Goal: Task Accomplishment & Management: Manage account settings

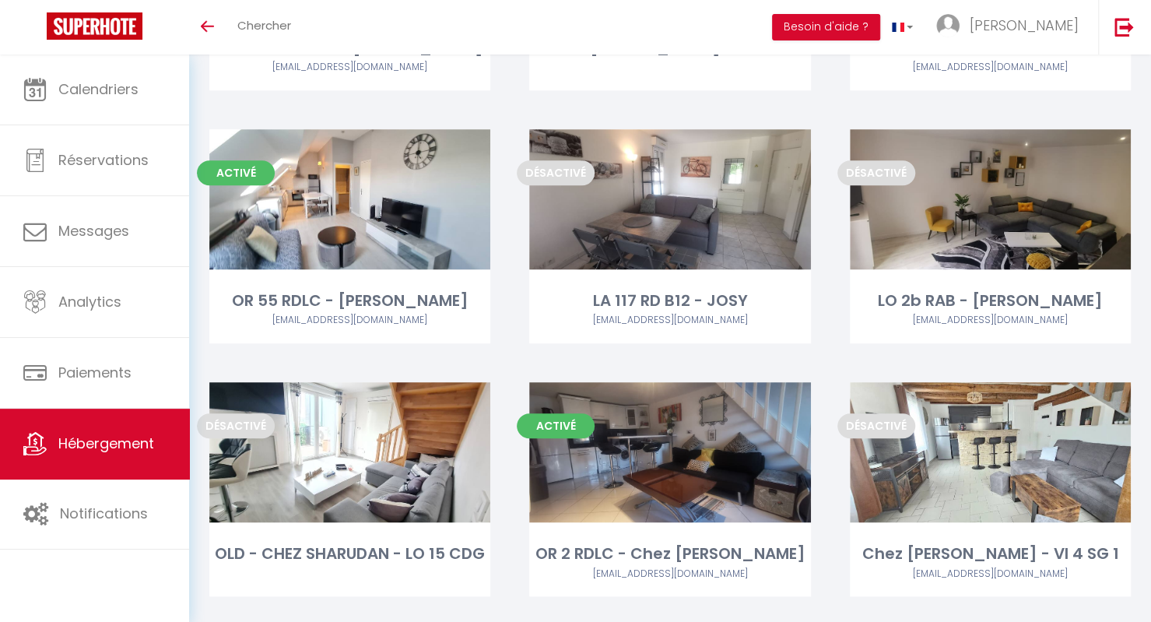
scroll to position [609, 0]
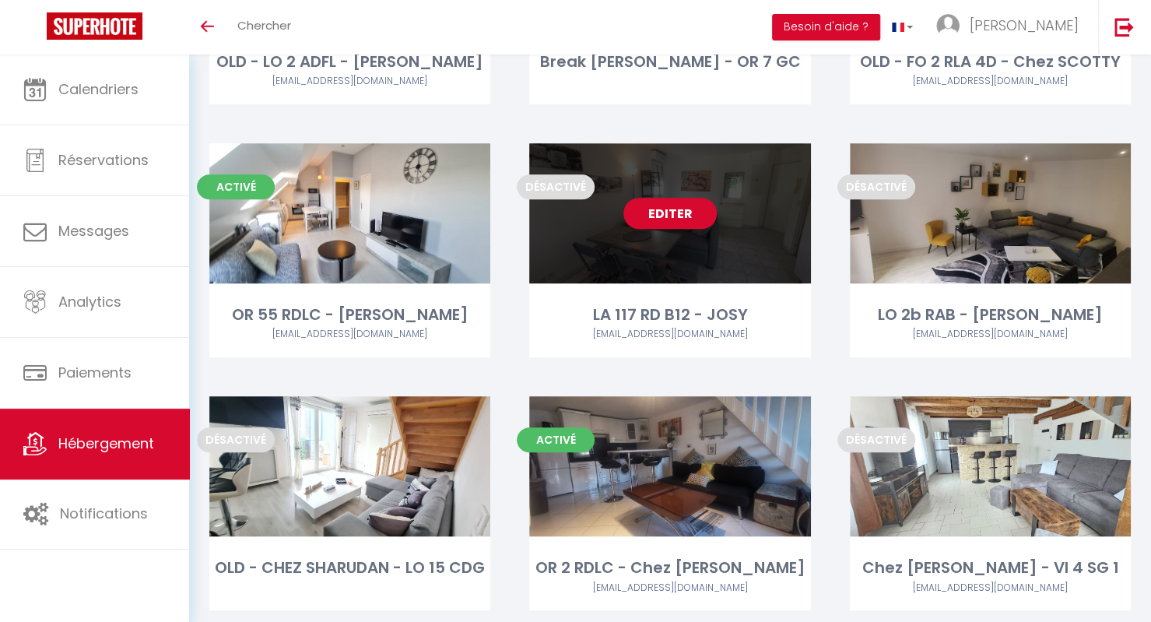
click at [646, 217] on link "Editer" at bounding box center [669, 213] width 93 height 31
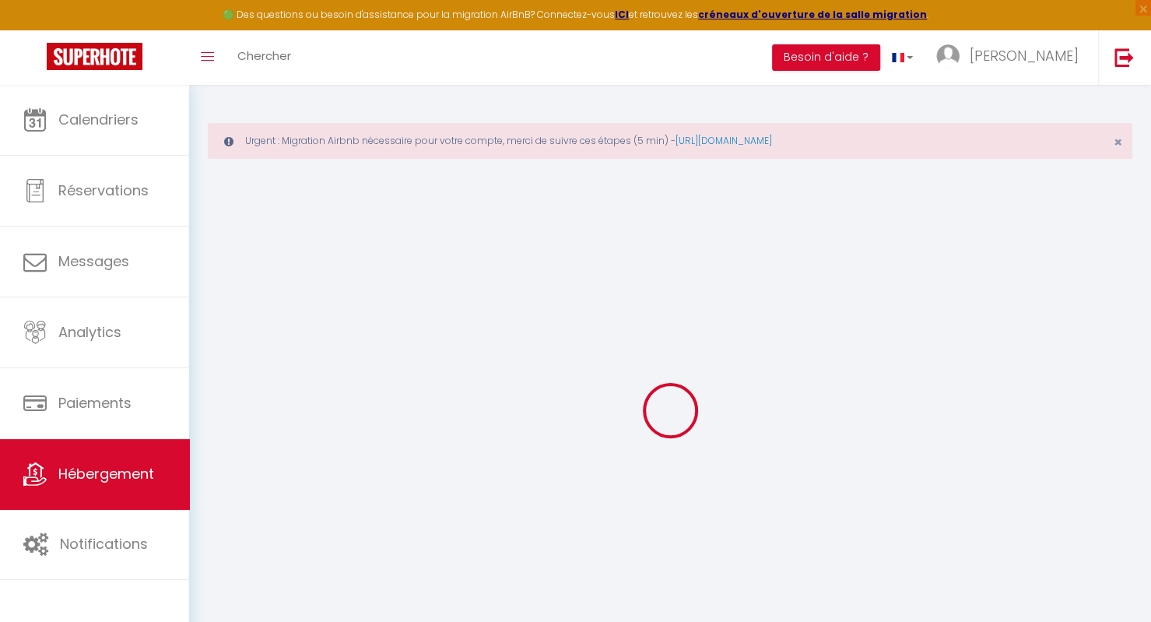
select select
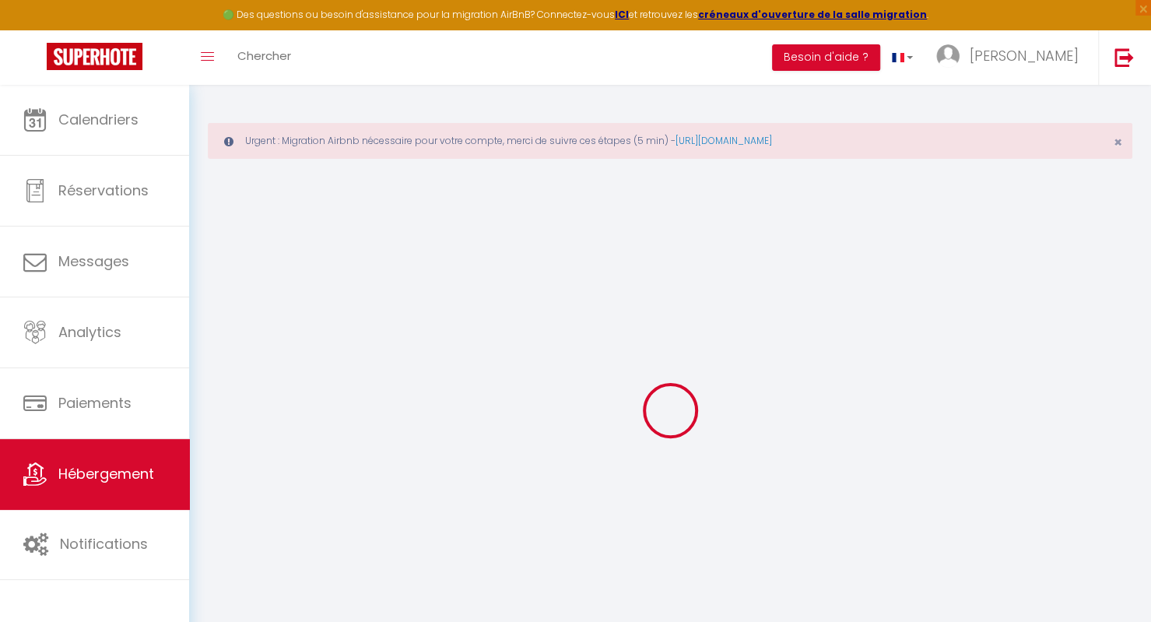
select select
checkbox input "false"
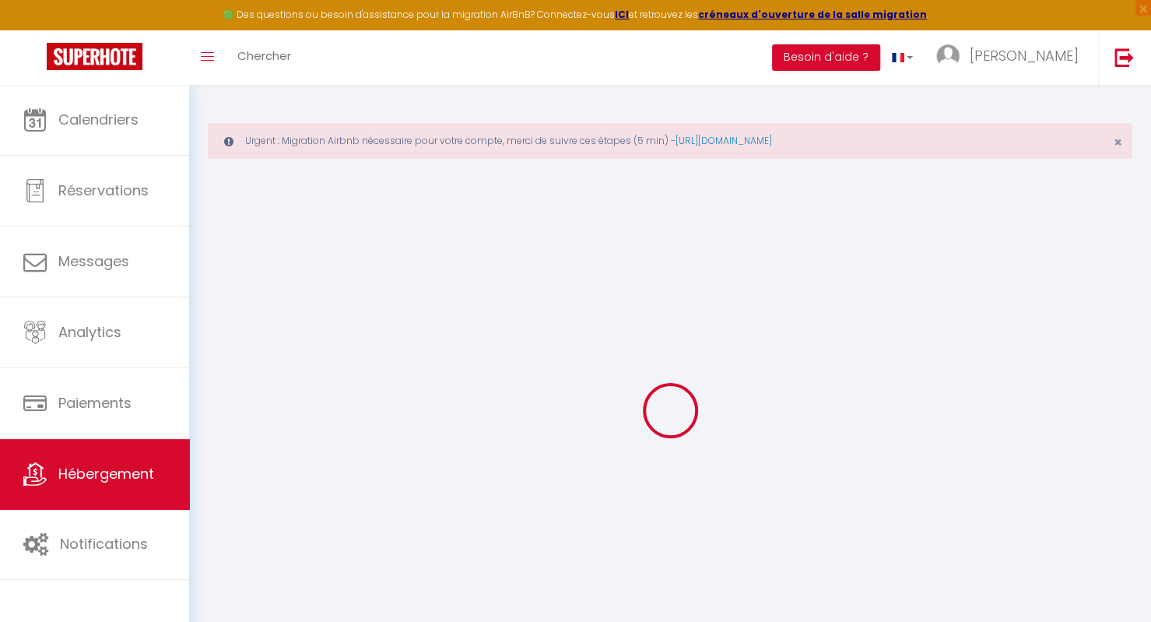
select select
type input "LA 117 RD B12 - JOSY"
type input "Josiane"
type input "LA 117 D 12"
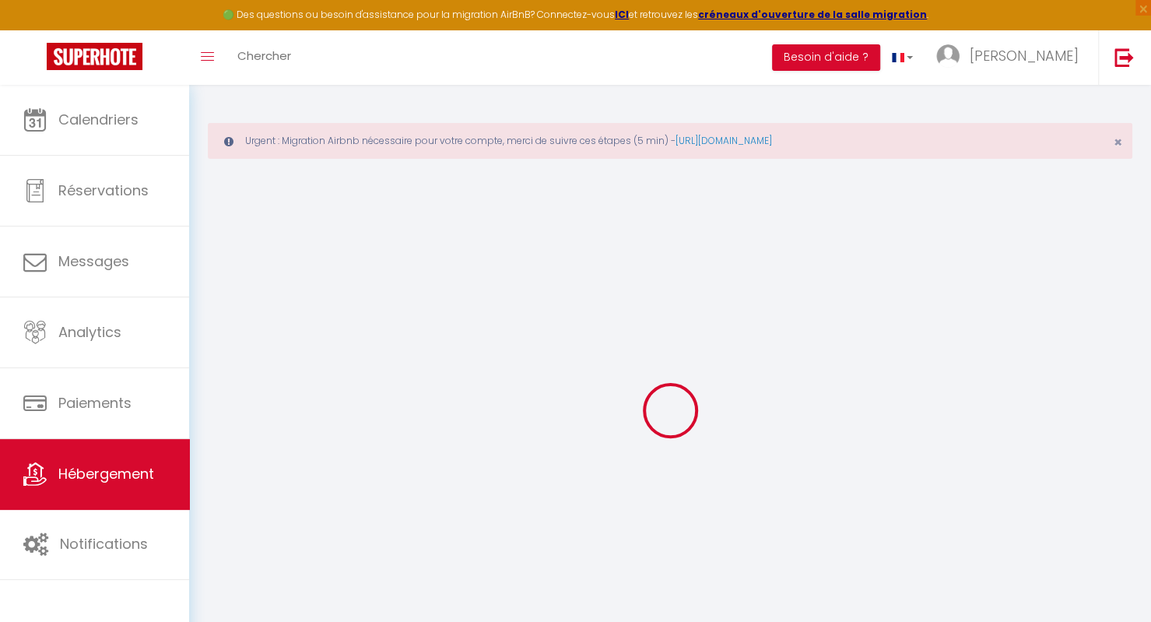
type input "ORRY"
select select "1"
select select "0"
type input "49"
type input "5"
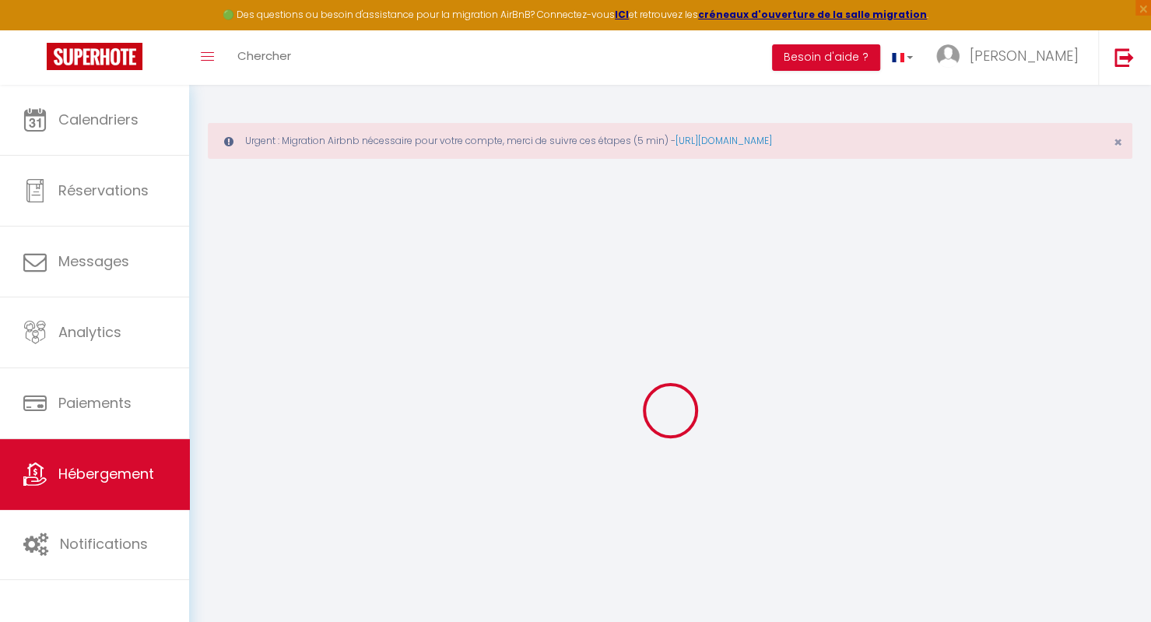
type input "35"
type input "150"
select select
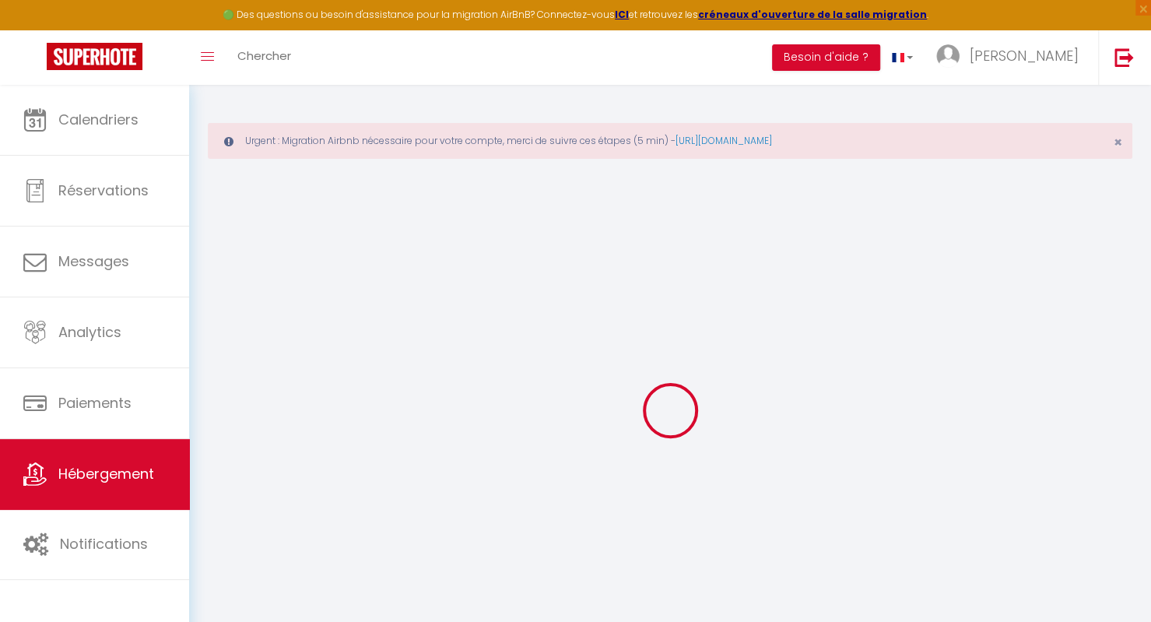
select select
type input "117 Rue Dauphiné"
type input "60520"
type input "La Chapelle-en-Serval"
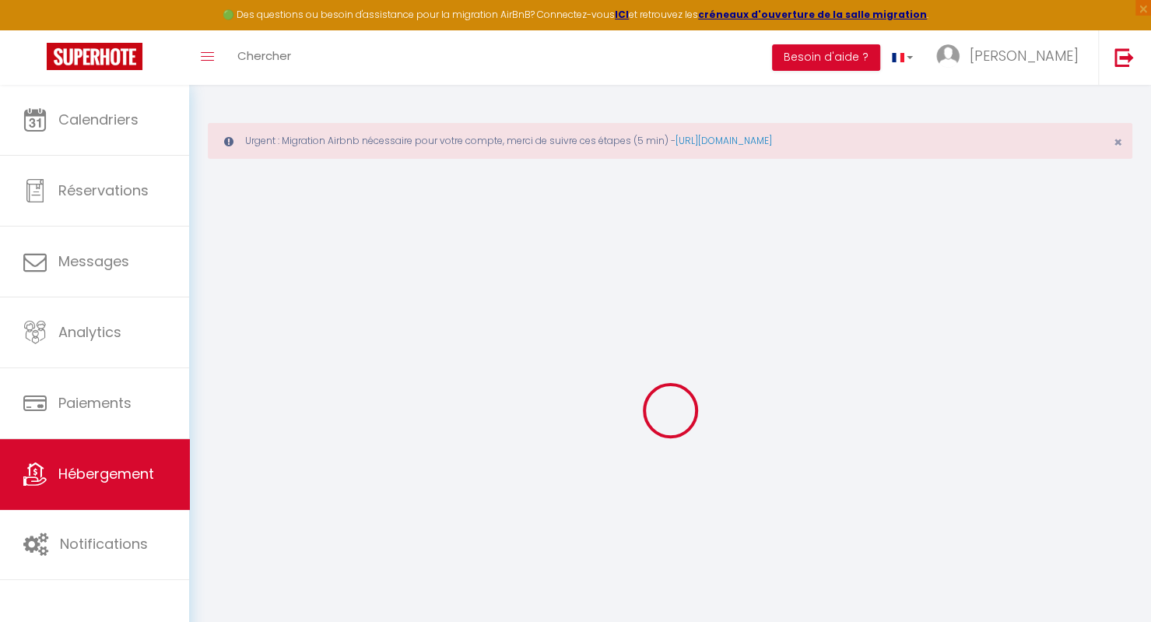
type input "[EMAIL_ADDRESS][DOMAIN_NAME]"
select select
checkbox input "false"
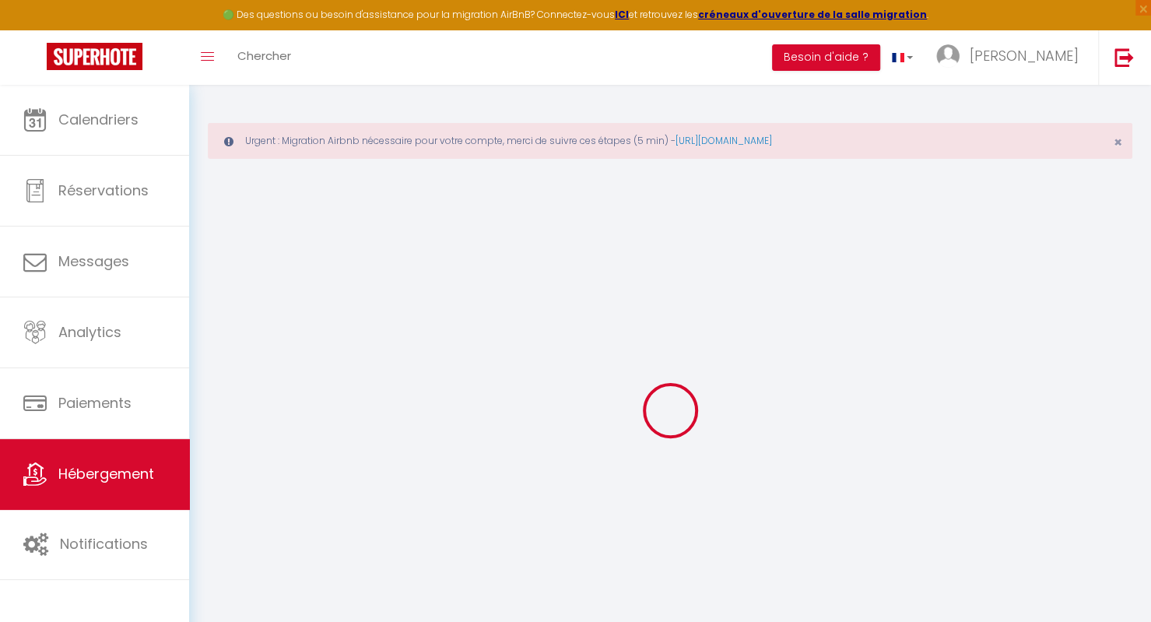
checkbox input "false"
type input "15"
type input "3"
type input "4"
type input "2"
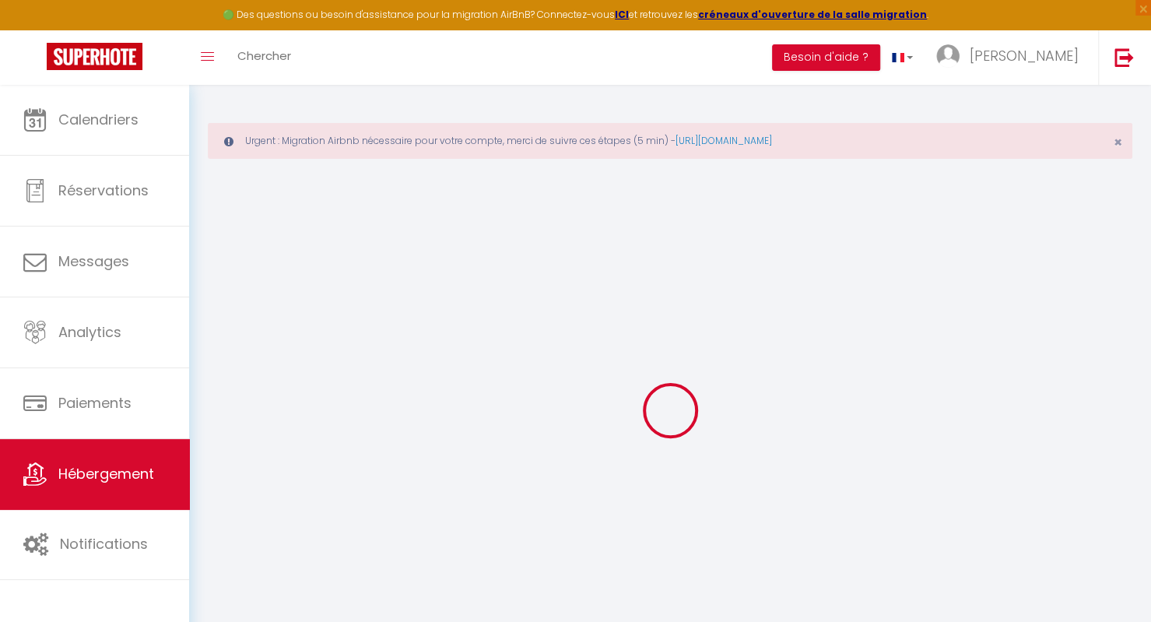
type input "1"
select select
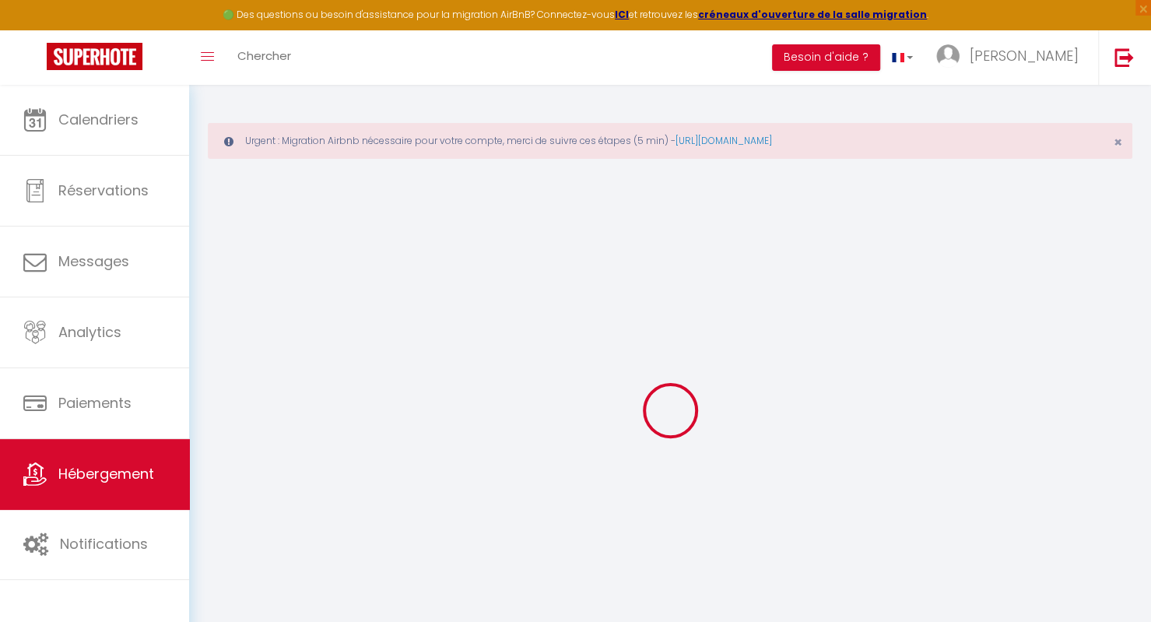
select select
checkbox input "false"
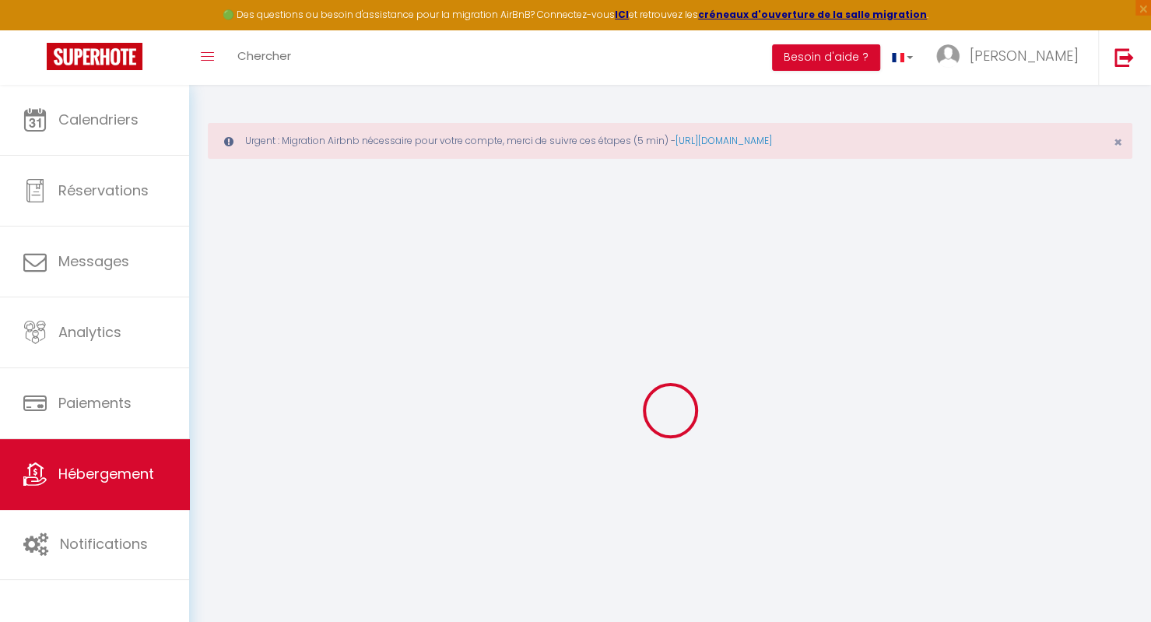
checkbox input "false"
select select
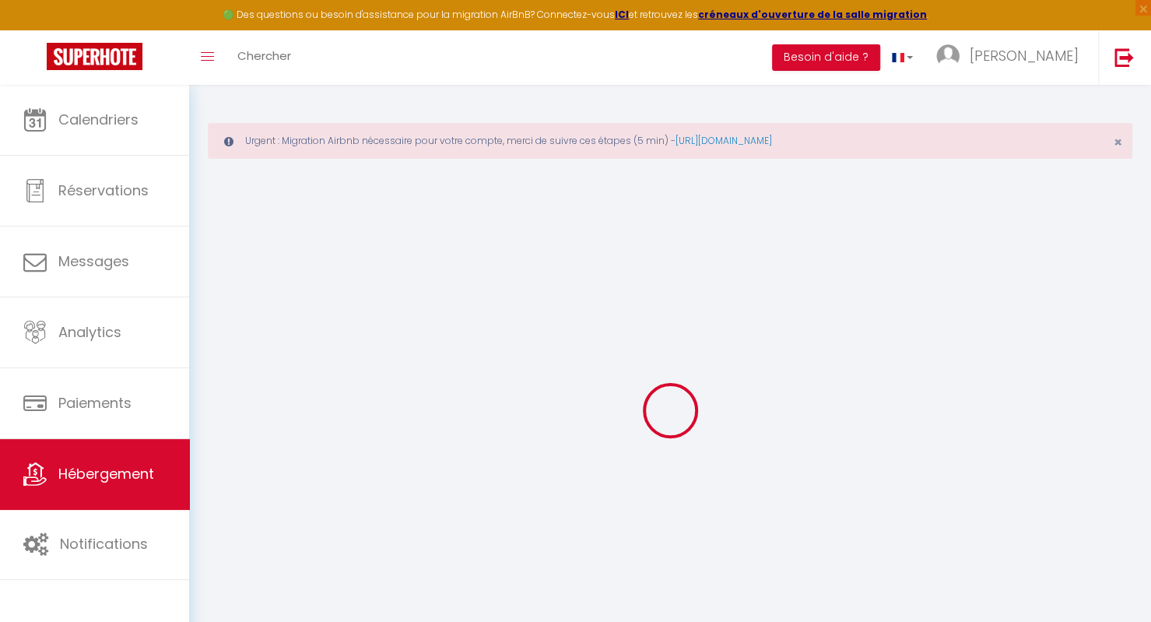
select select
checkbox input "false"
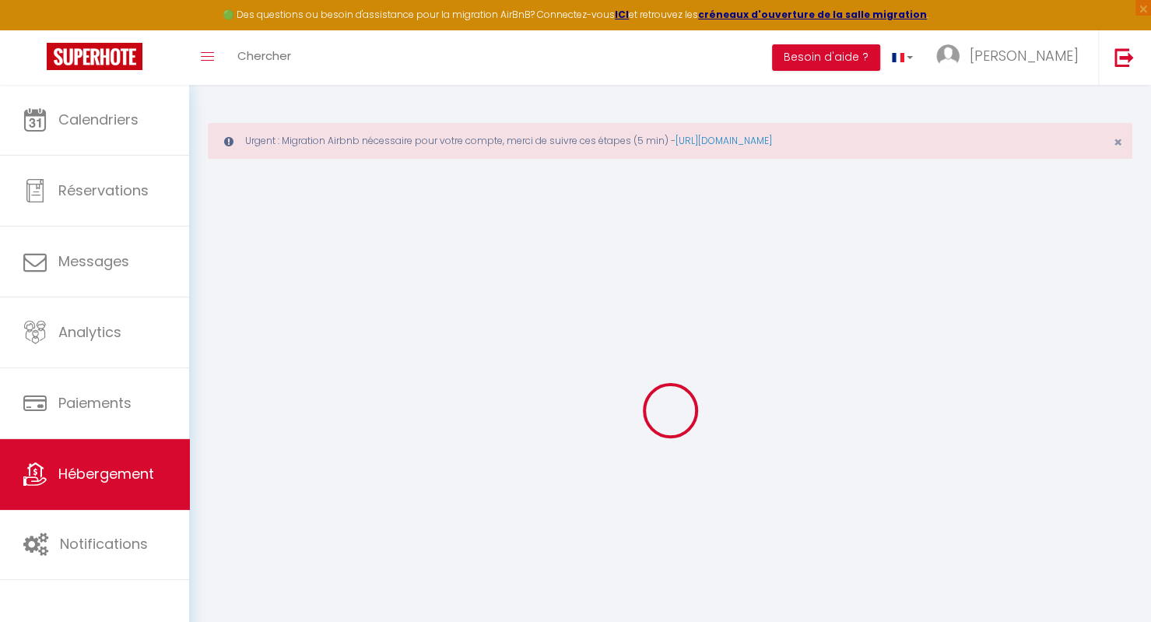
checkbox input "false"
select select
checkbox input "false"
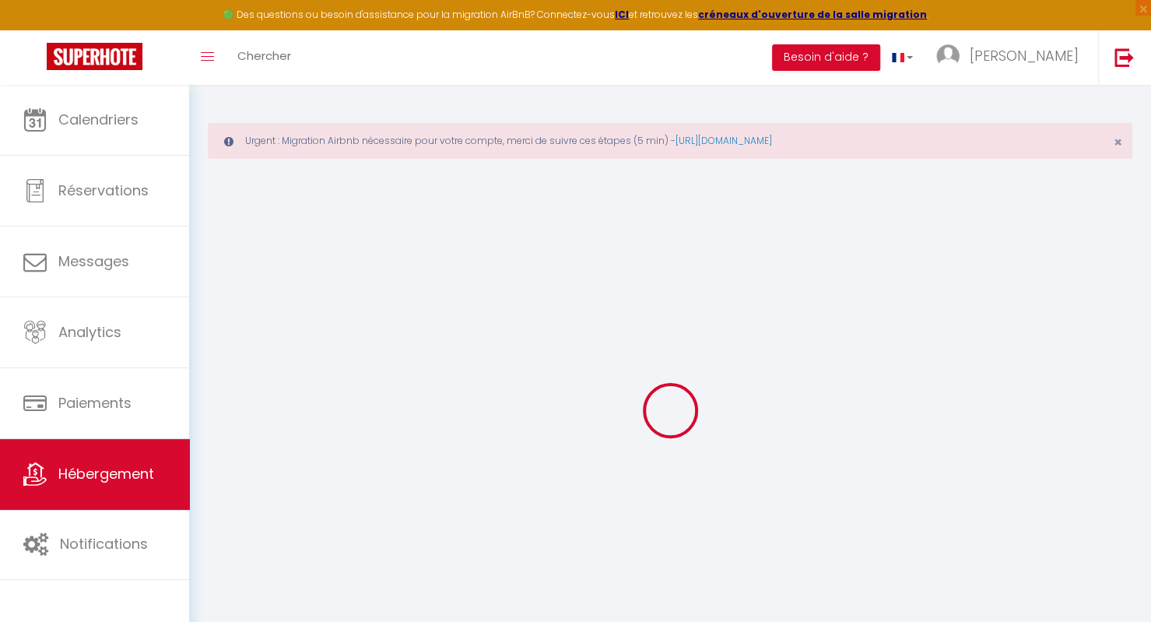
checkbox input "false"
select select
checkbox input "false"
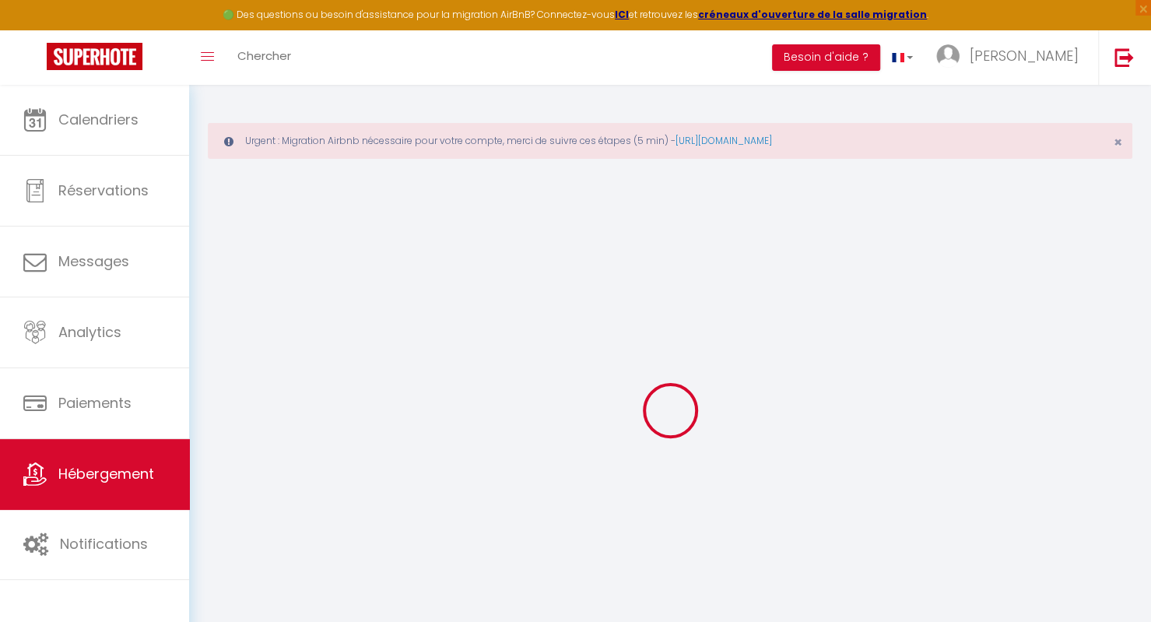
checkbox input "false"
select select "17:00"
select select "23:00"
select select "11:00"
select select "15"
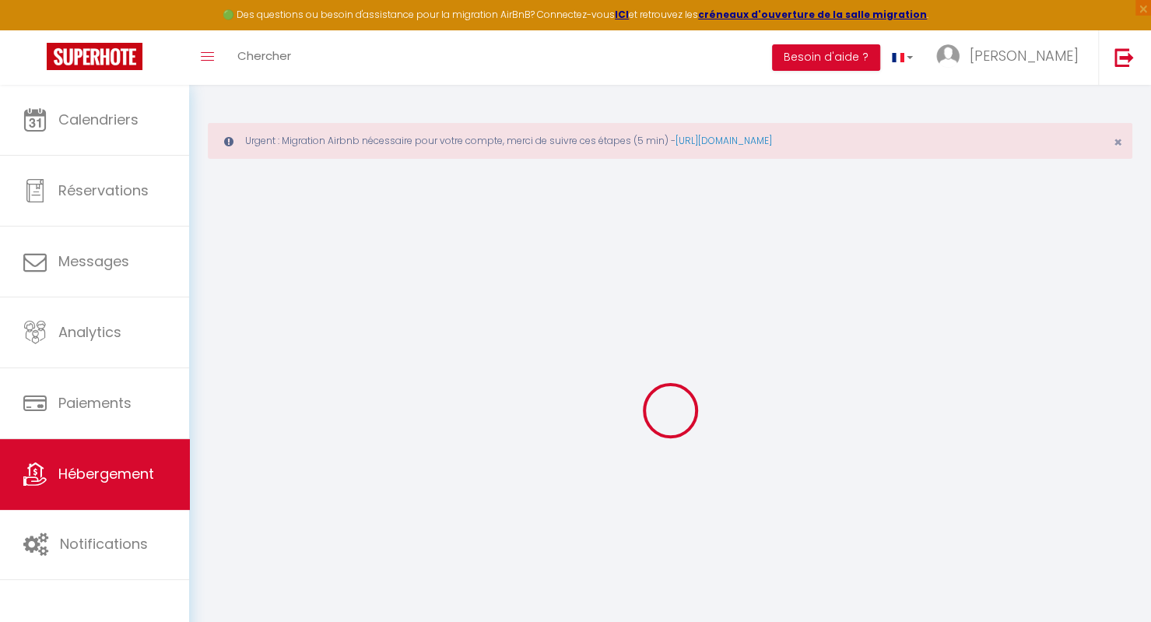
select select "15"
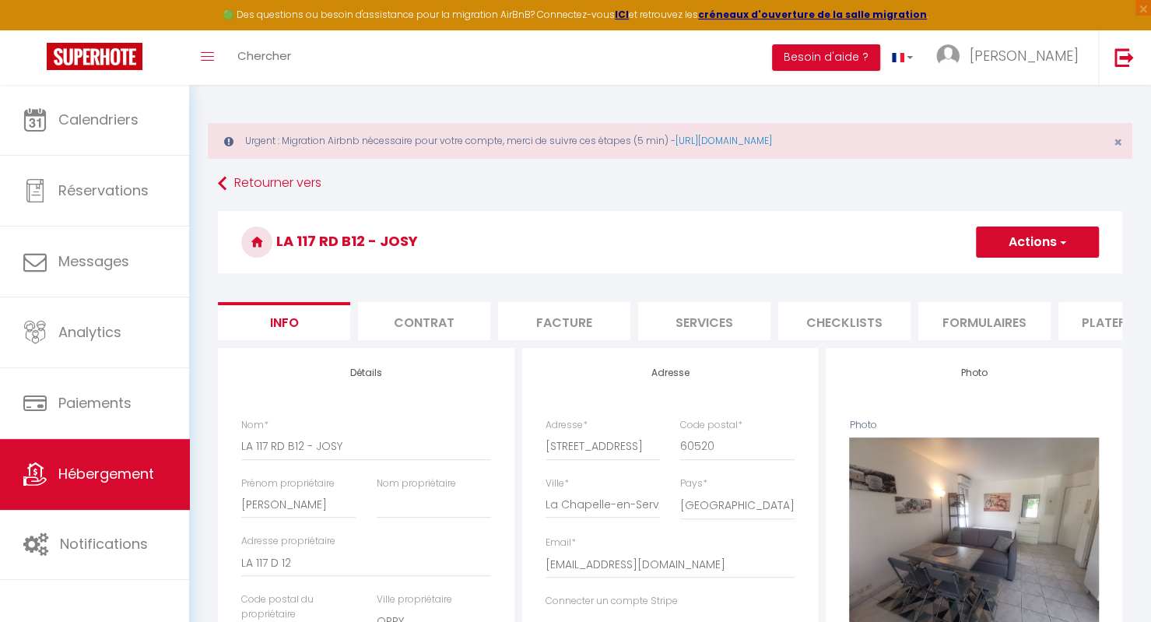
select select
checkbox input "false"
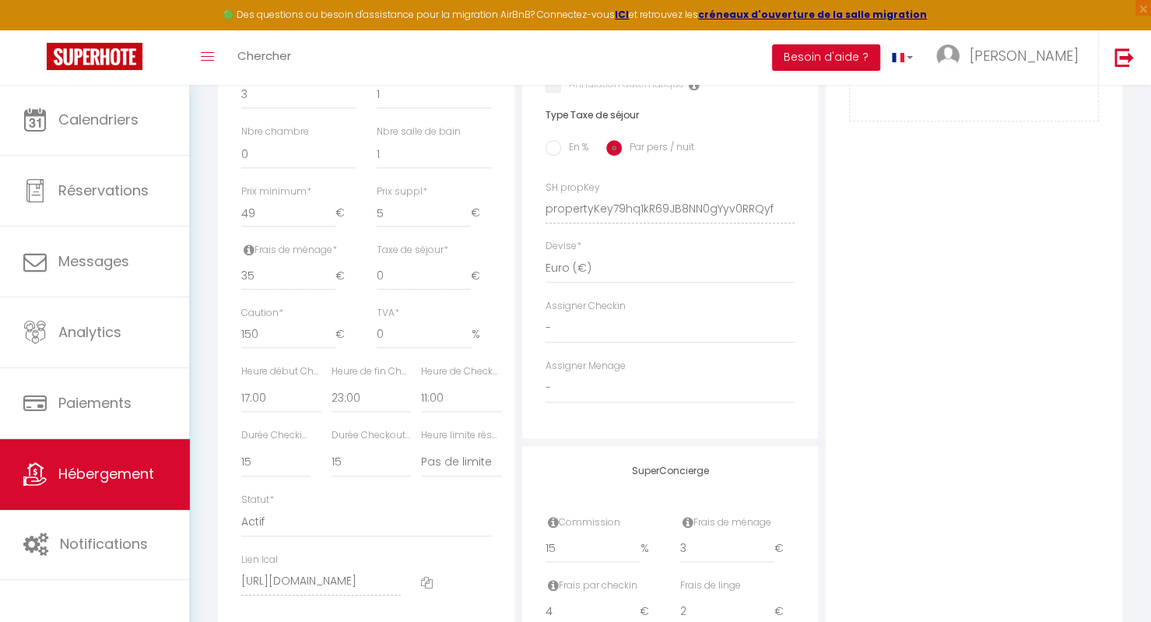
scroll to position [826, 0]
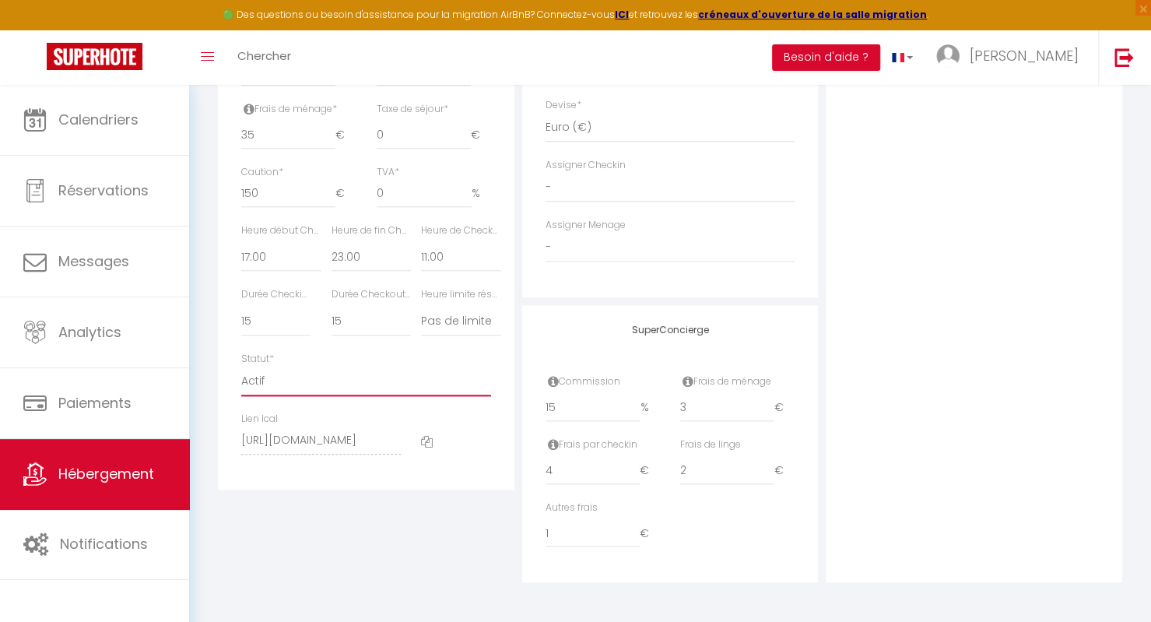
click at [431, 385] on select "Actif Pas actif" at bounding box center [366, 382] width 250 height 30
select select "1"
click at [241, 367] on select "Actif Pas actif" at bounding box center [366, 382] width 250 height 30
select select
checkbox input "false"
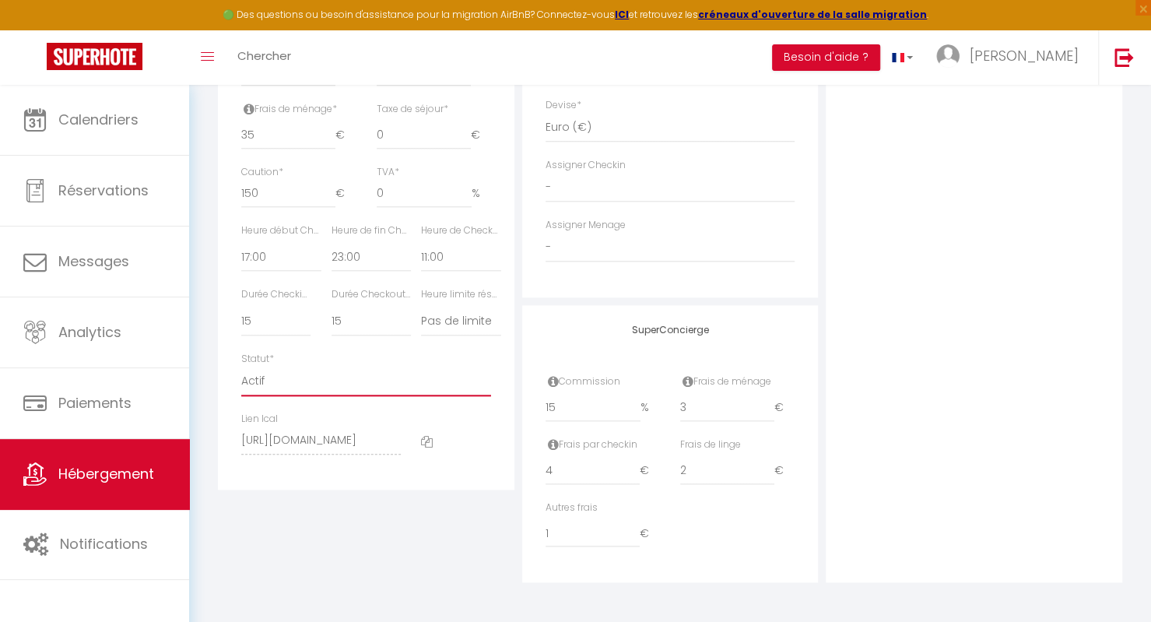
checkbox input "false"
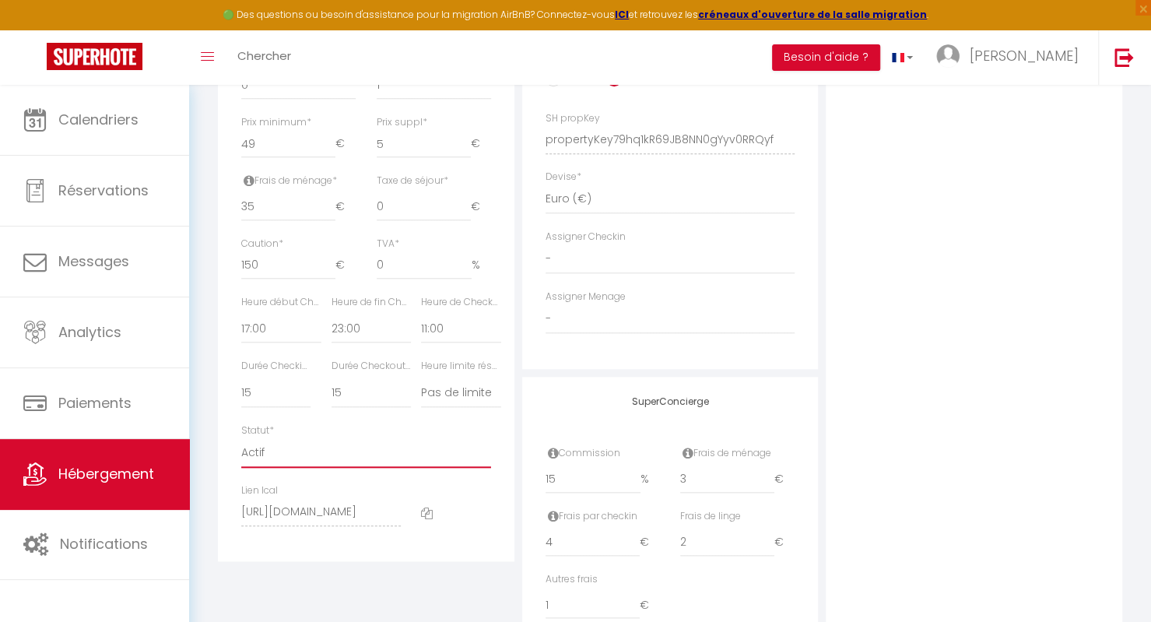
scroll to position [746, 0]
click at [284, 342] on select "00:00 00:15 00:30 00:45 01:00 01:15 01:30 01:45 02:00 02:15 02:30 02:45 03:00" at bounding box center [280, 327] width 79 height 30
select select "16:00"
click at [241, 323] on select "00:00 00:15 00:30 00:45 01:00 01:15 01:30 01:45 02:00 02:15 02:30 02:45 03:00" at bounding box center [280, 327] width 79 height 30
select select
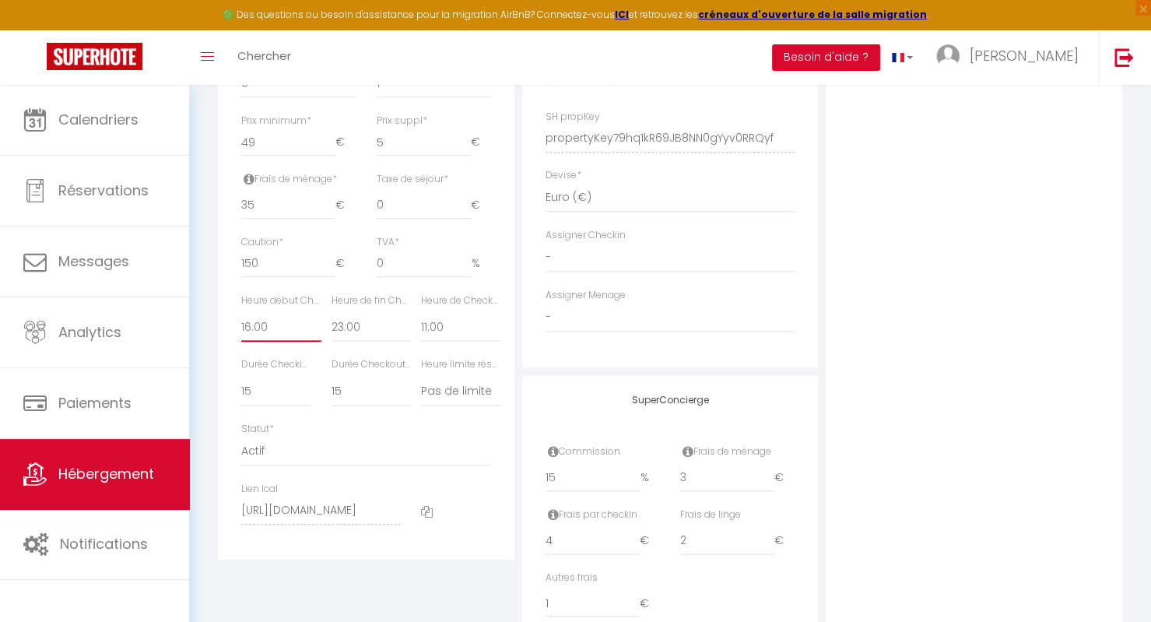
checkbox input "false"
click at [426, 337] on select "00:00 00:15 00:30 00:45 01:00 01:15 01:30 01:45 02:00 02:15 02:30 02:45 03:00" at bounding box center [460, 327] width 79 height 30
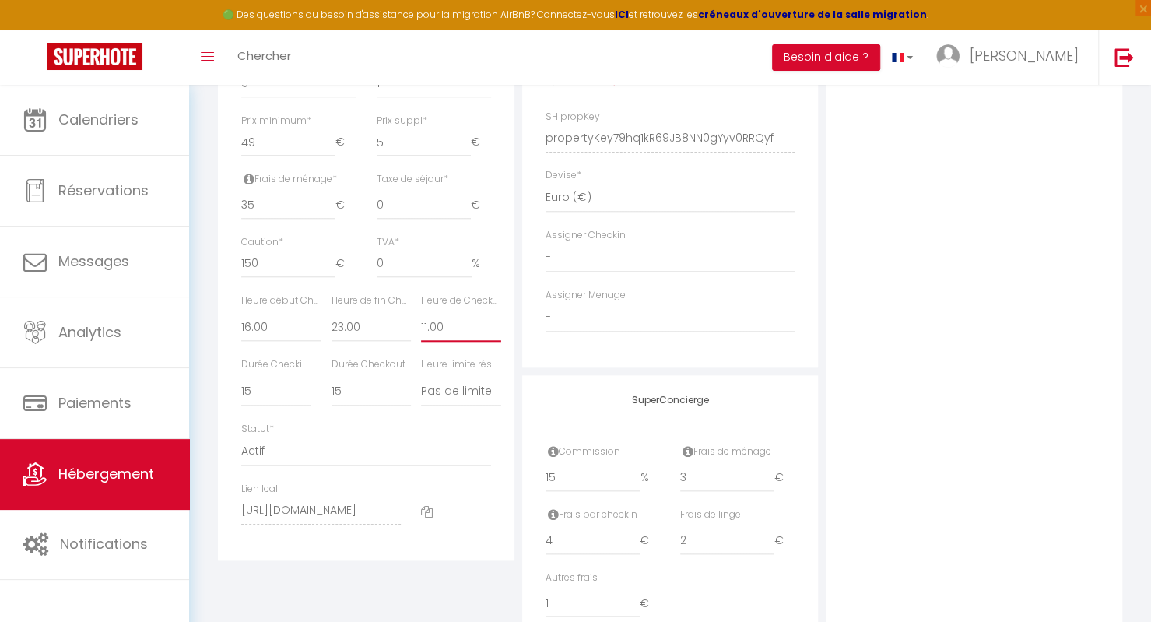
select select "10:00"
click at [421, 323] on select "00:00 00:15 00:30 00:45 01:00 01:15 01:30 01:45 02:00 02:15 02:30 02:45 03:00" at bounding box center [460, 327] width 79 height 30
select select
checkbox input "false"
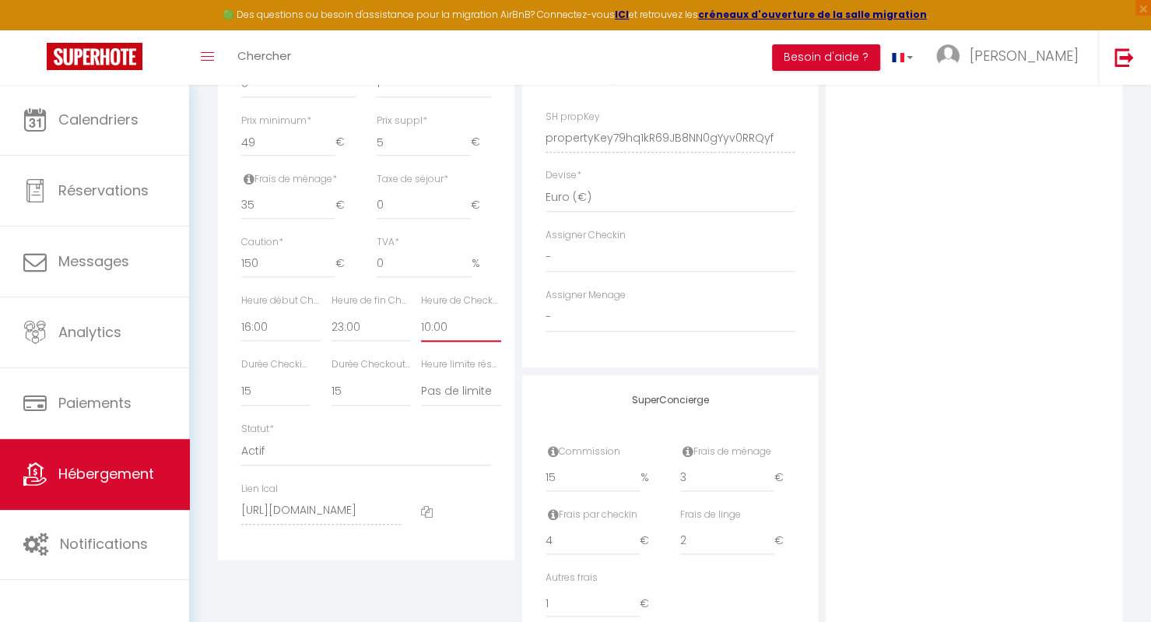
checkbox input "false"
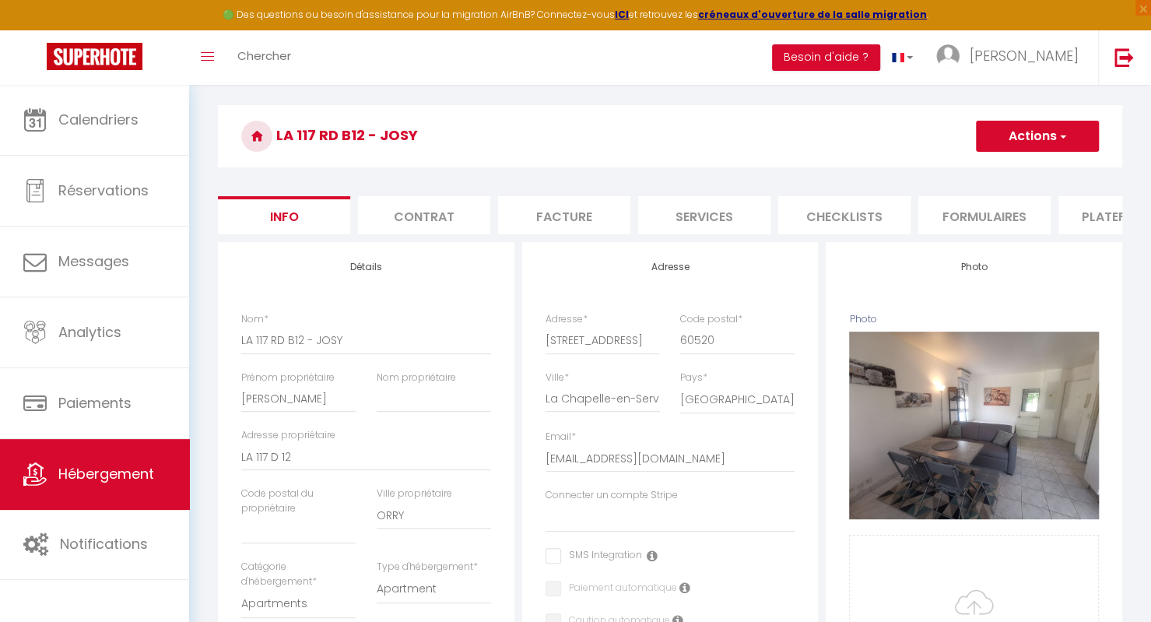
scroll to position [100, 0]
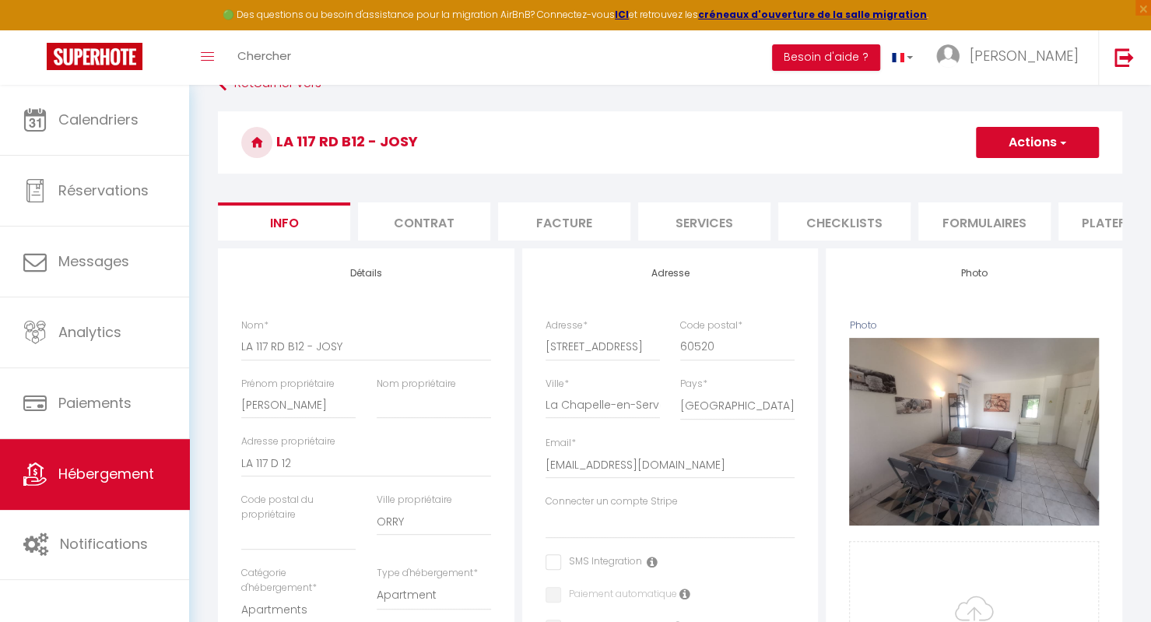
click at [1037, 133] on button "Actions" at bounding box center [1037, 142] width 123 height 31
click at [987, 178] on input "Enregistrer" at bounding box center [976, 177] width 58 height 16
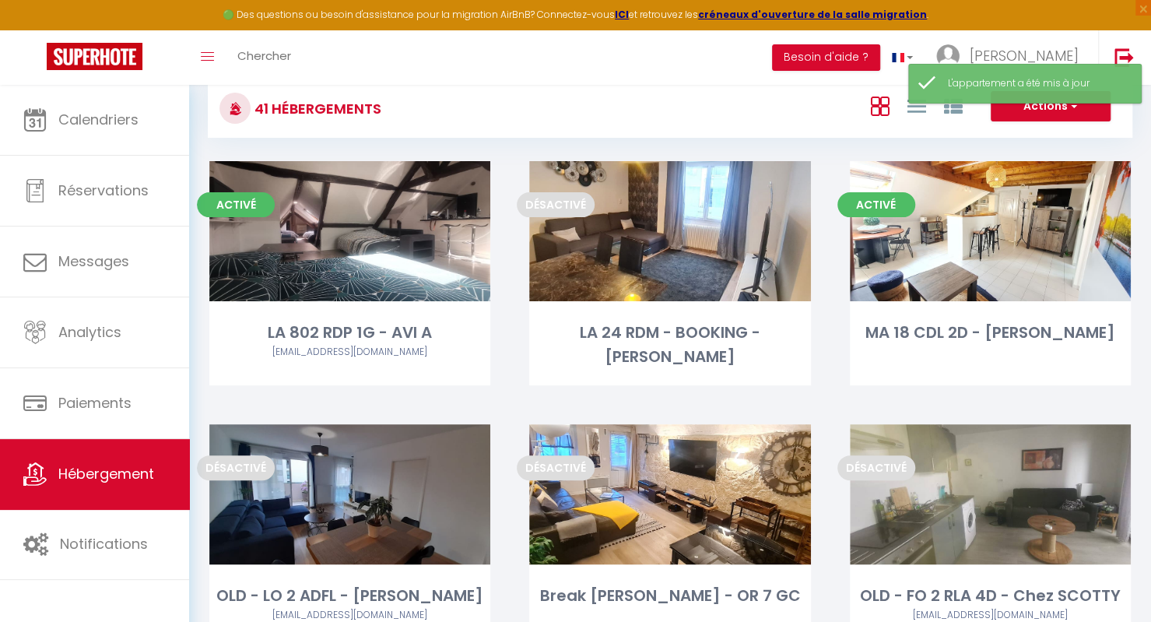
scroll to position [575, 0]
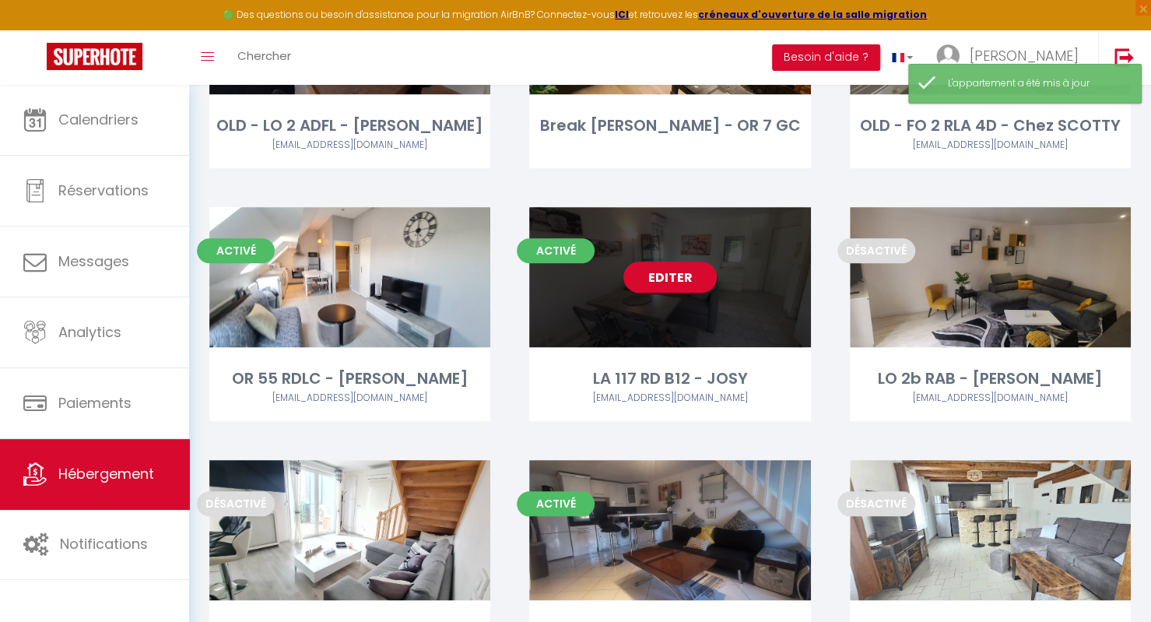
click at [697, 281] on link "Editer" at bounding box center [669, 277] width 93 height 31
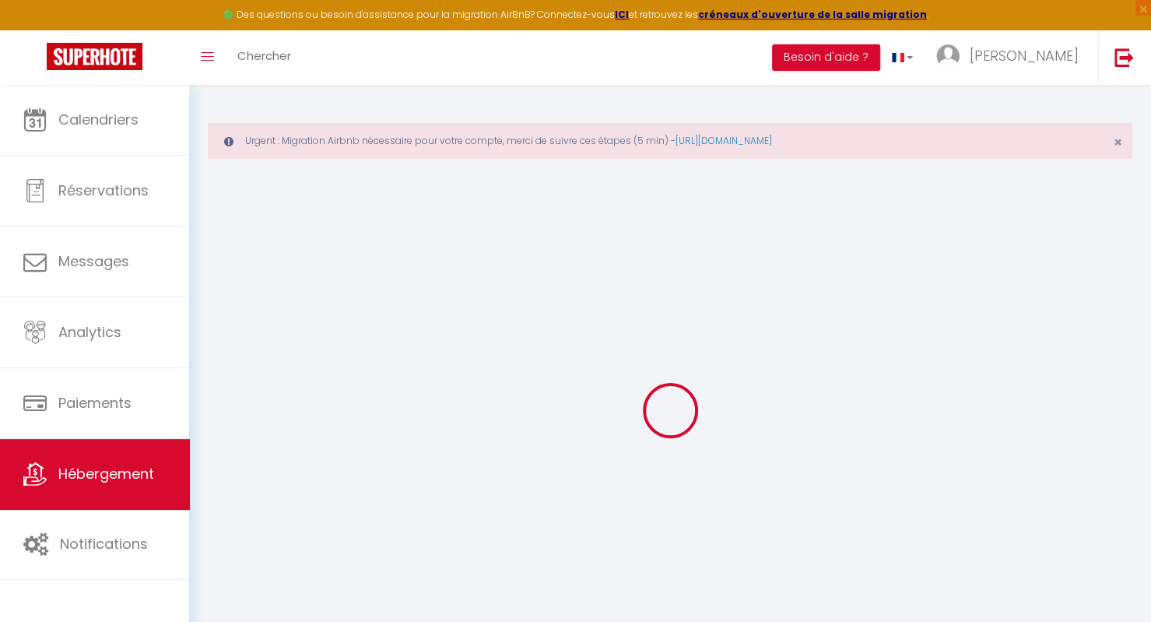
type input "LA 117 RD B12 - JOSY"
type input "Josiane"
type input "LA 117 D 12"
type input "ORRY"
select select "1"
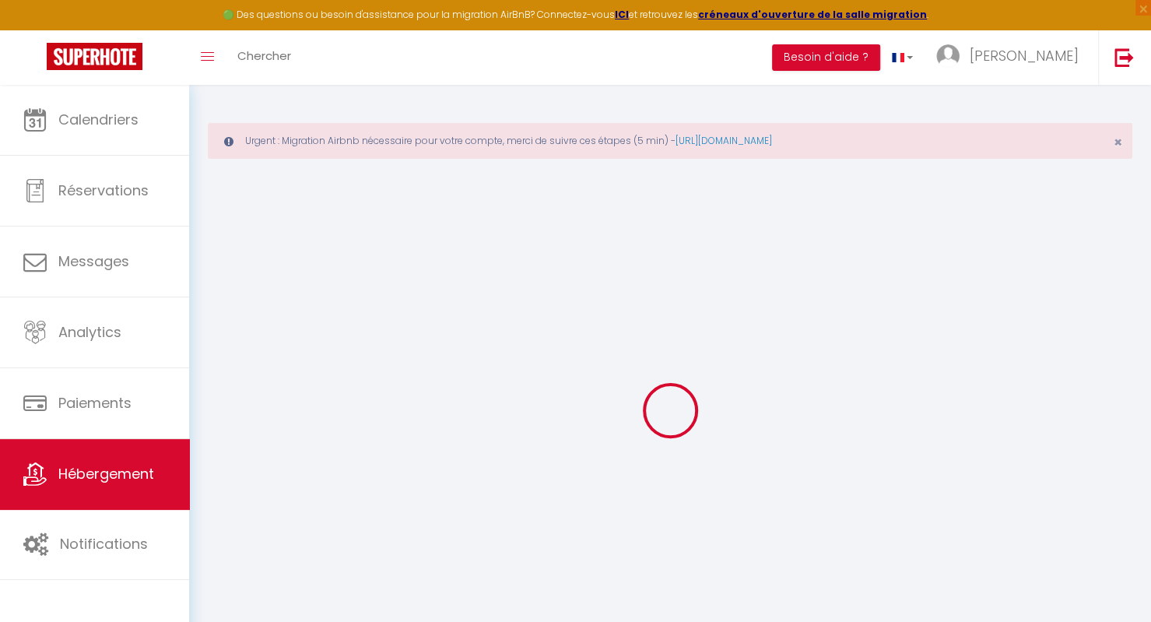
select select "0"
type input "49"
type input "5"
type input "35"
type input "150"
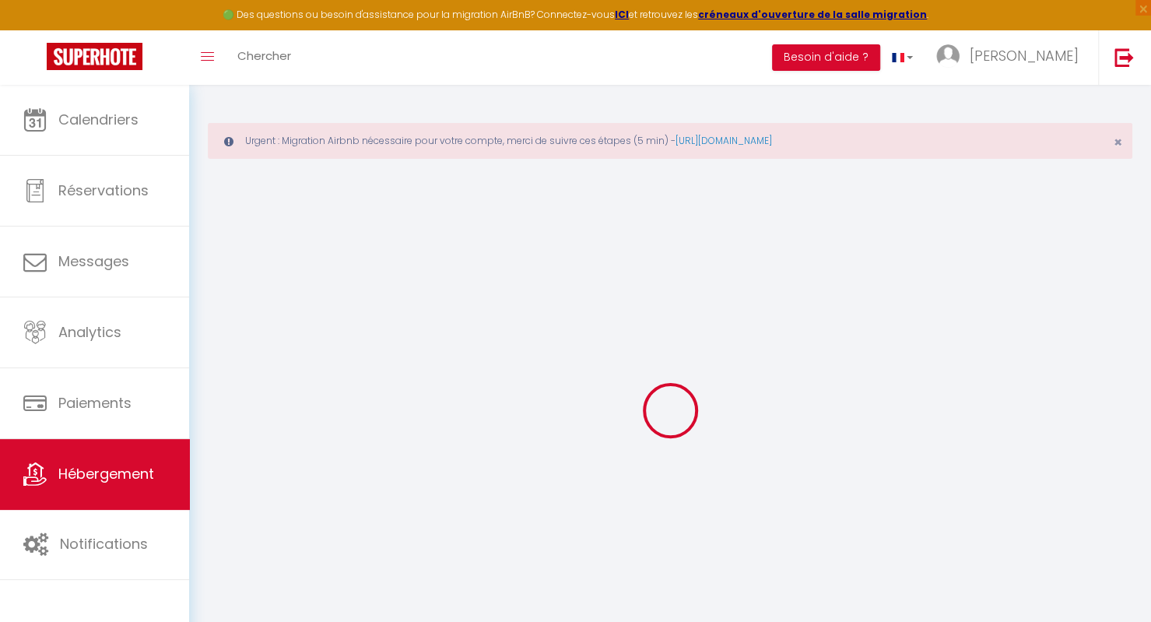
select select
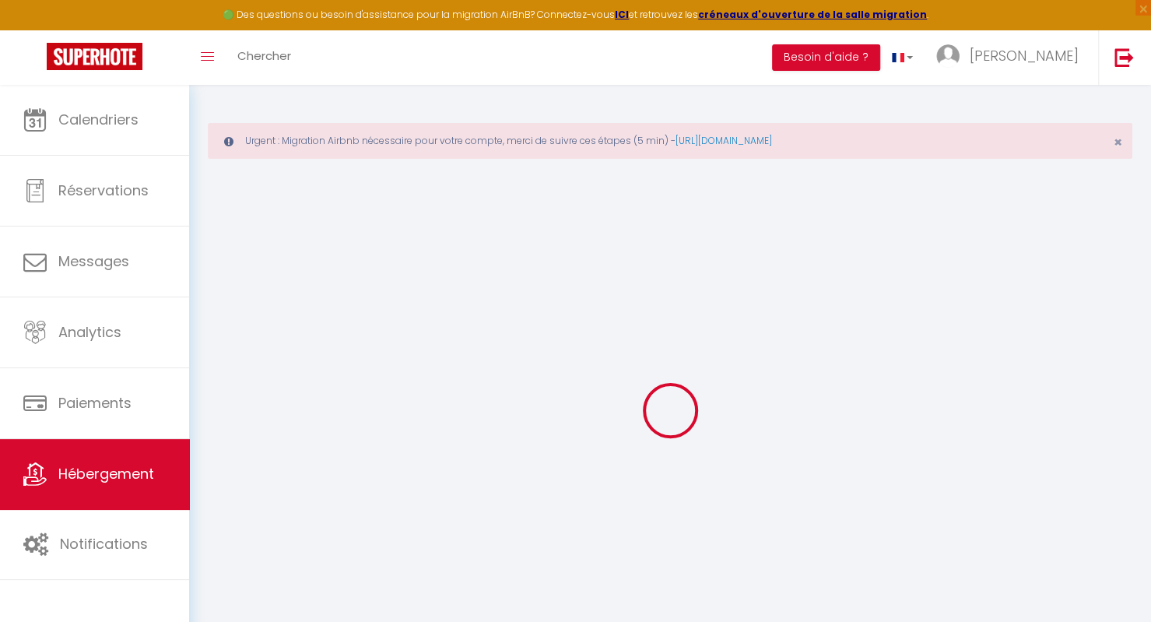
type input "117 Rue Dauphiné"
type input "60520"
type input "La Chapelle-en-Serval"
type input "[EMAIL_ADDRESS][DOMAIN_NAME]"
select select
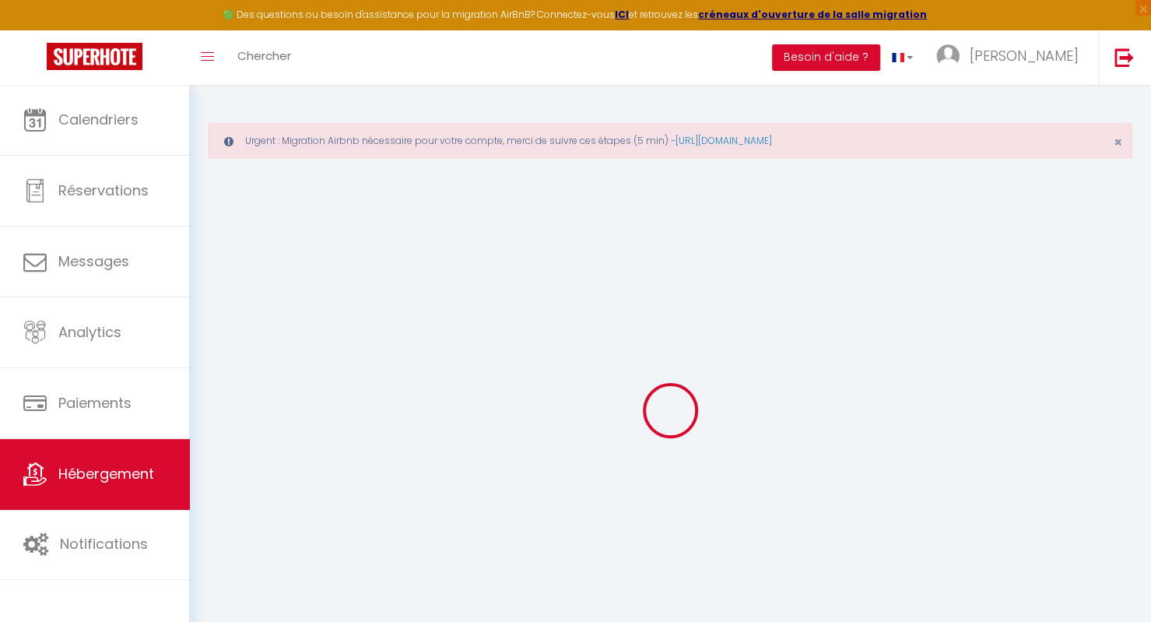
checkbox input "false"
type input "15"
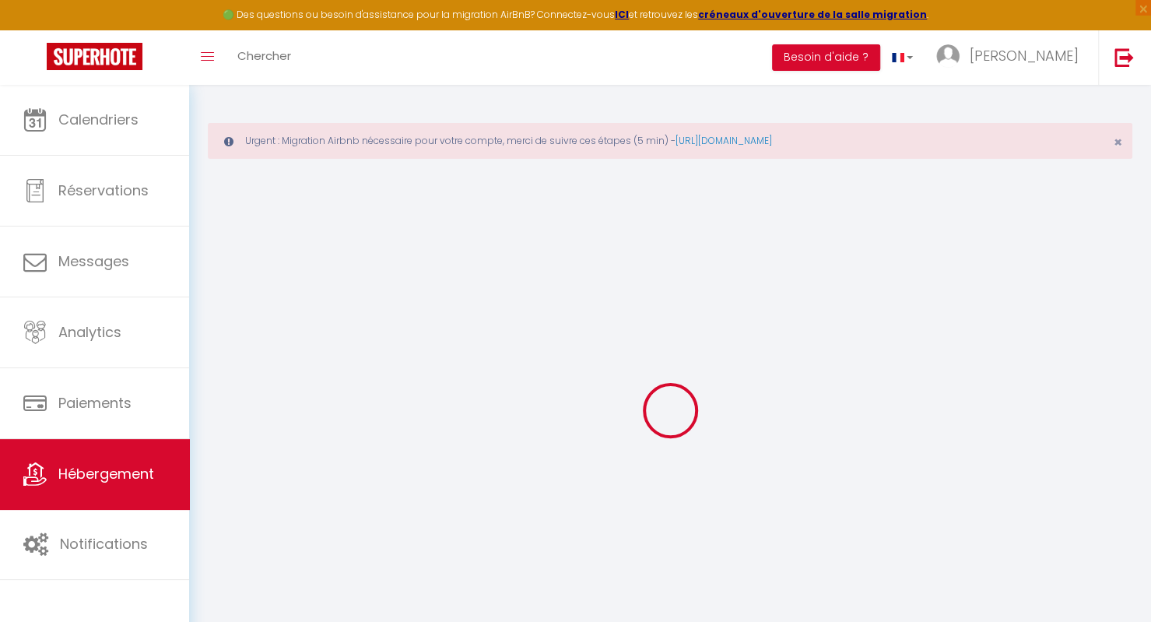
type input "3"
type input "4"
type input "2"
type input "1"
select select
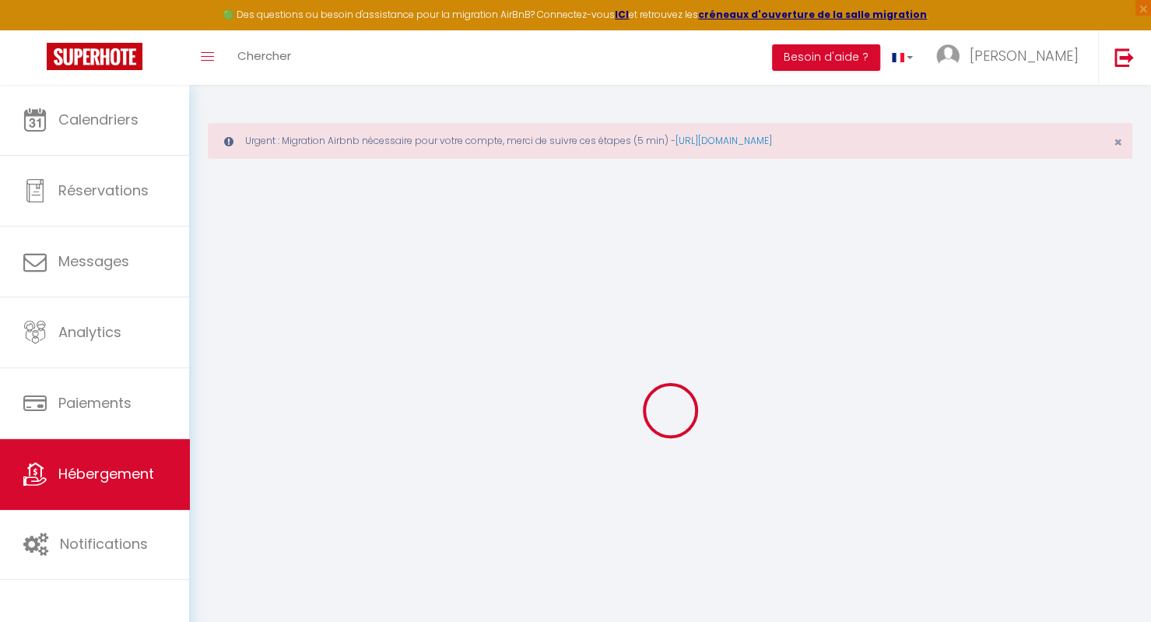
select select
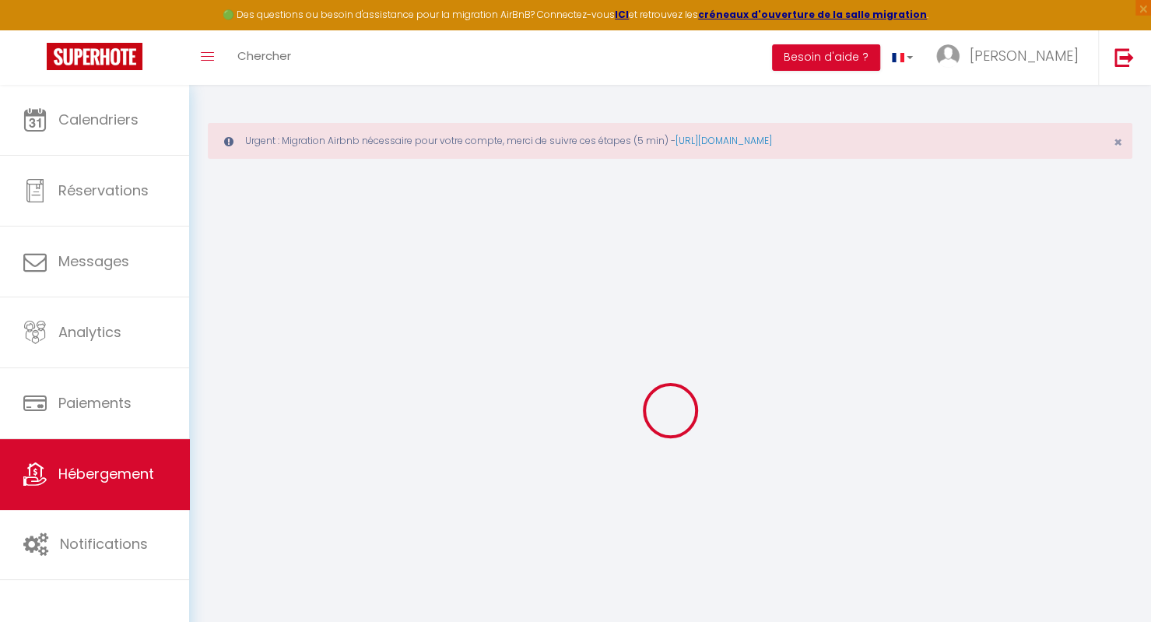
checkbox input "false"
select select
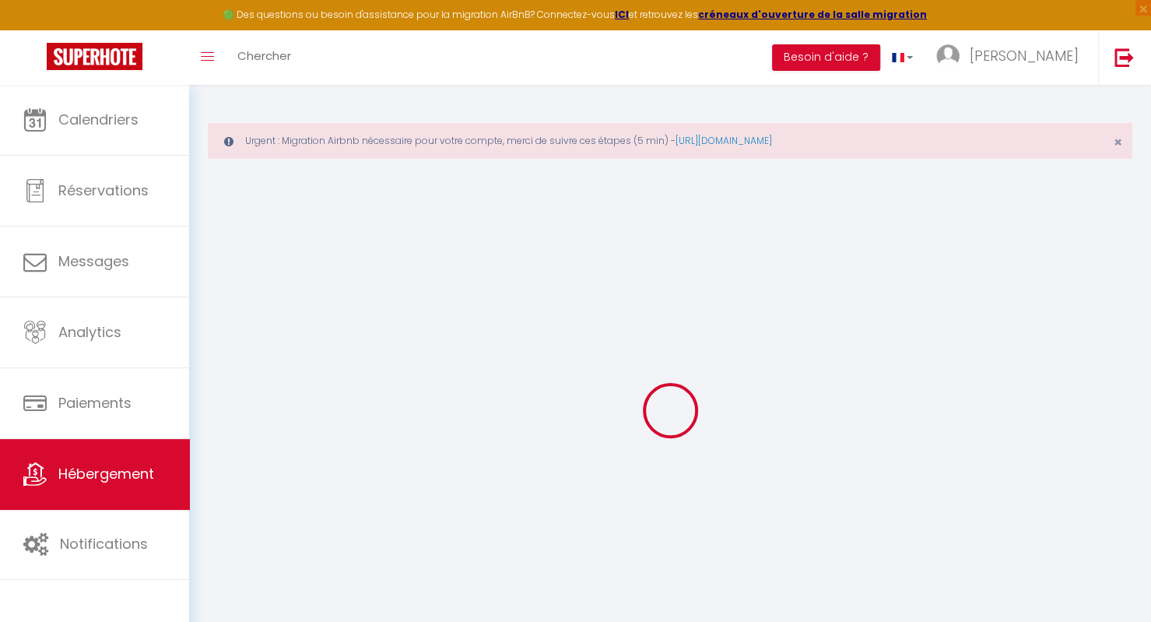
select select
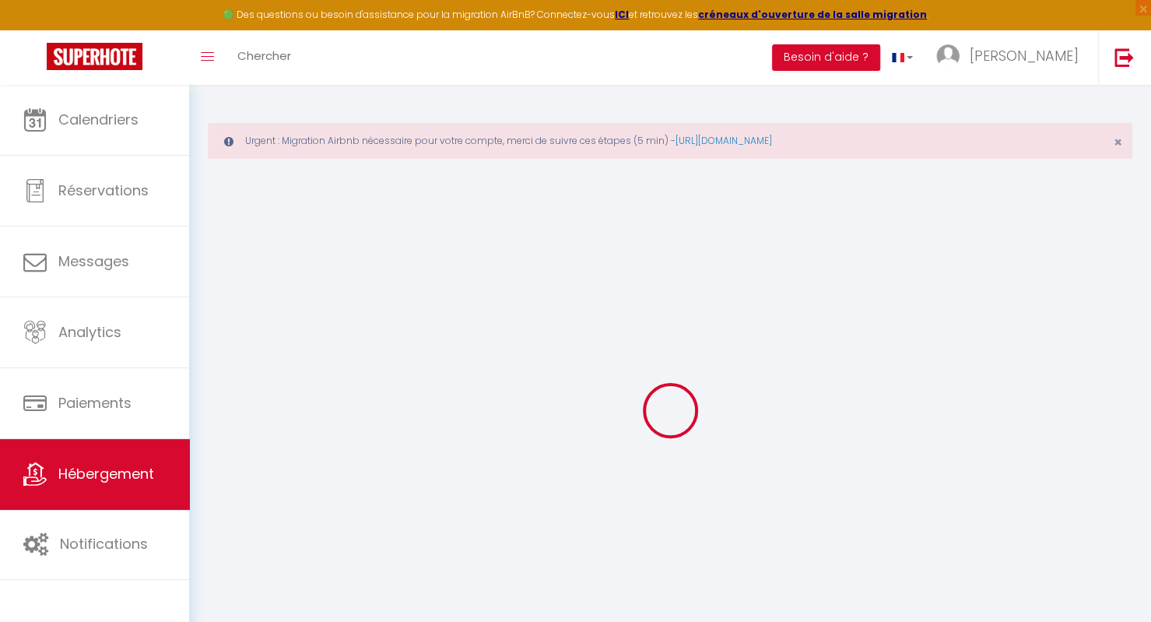
checkbox input "false"
select select
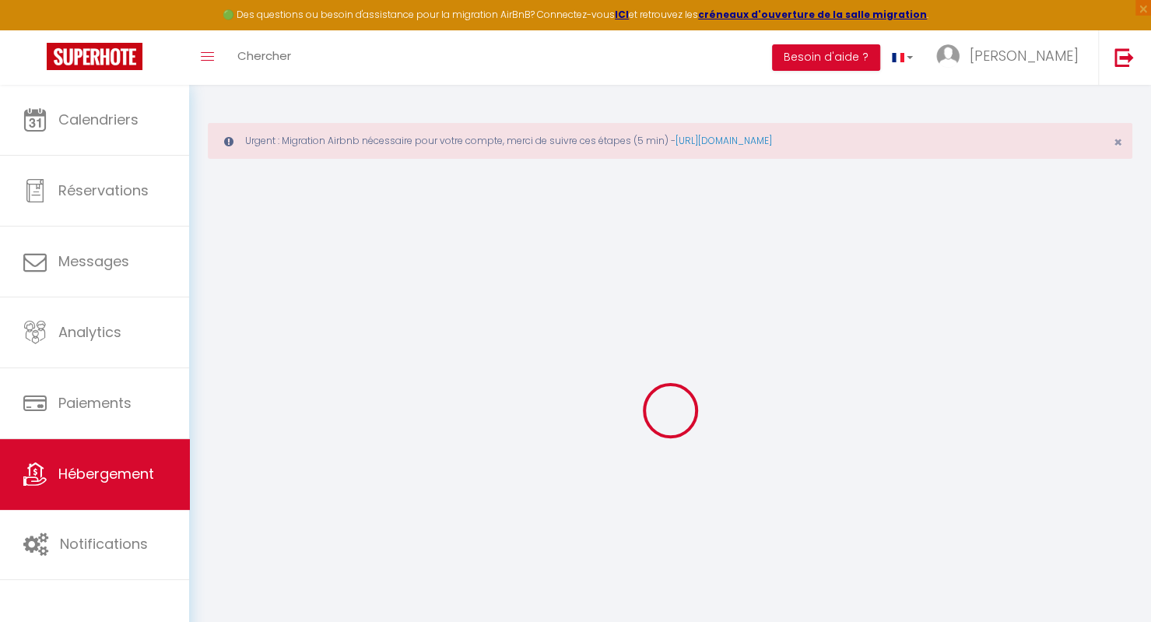
checkbox input "false"
select select "16:00"
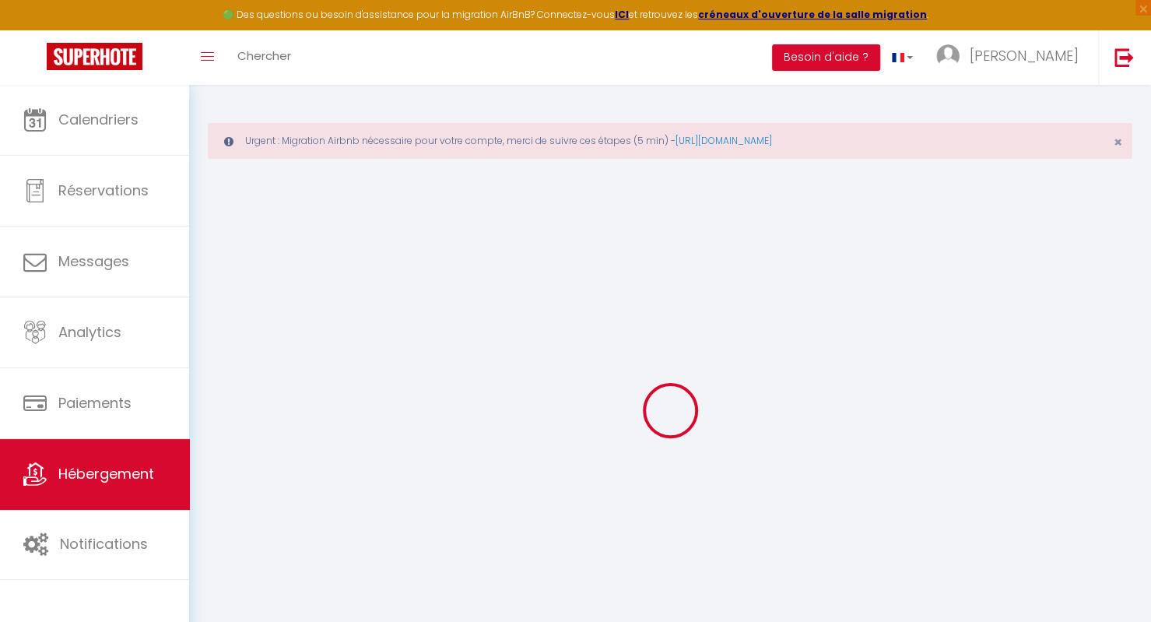
select select "23:00"
select select "10:00"
select select "15"
select select
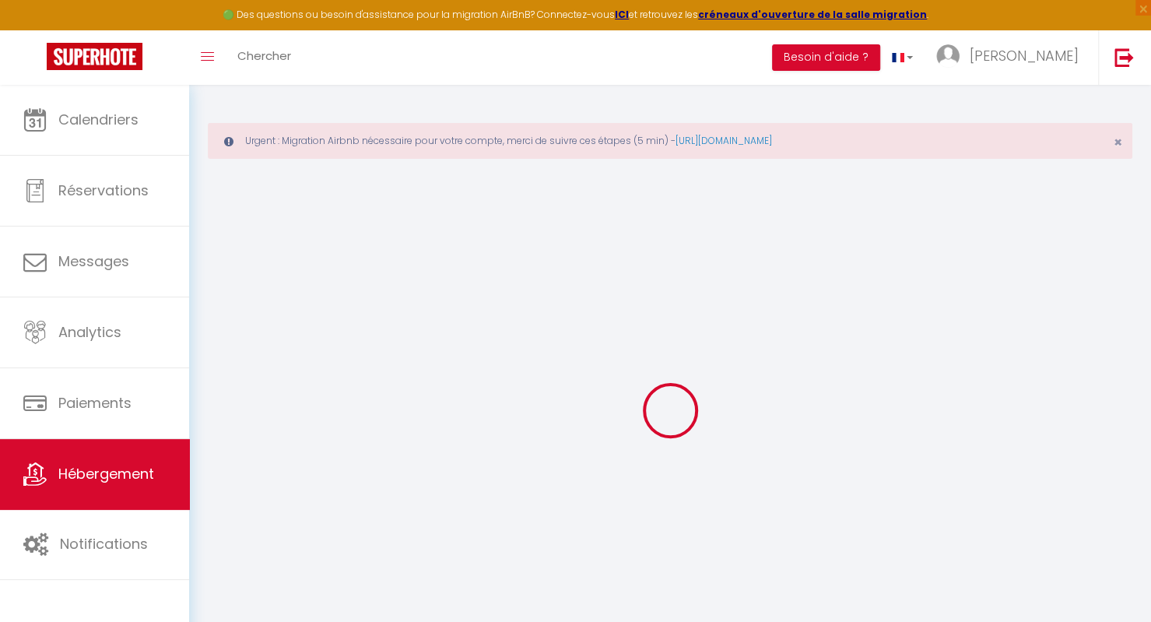
checkbox input "false"
select select
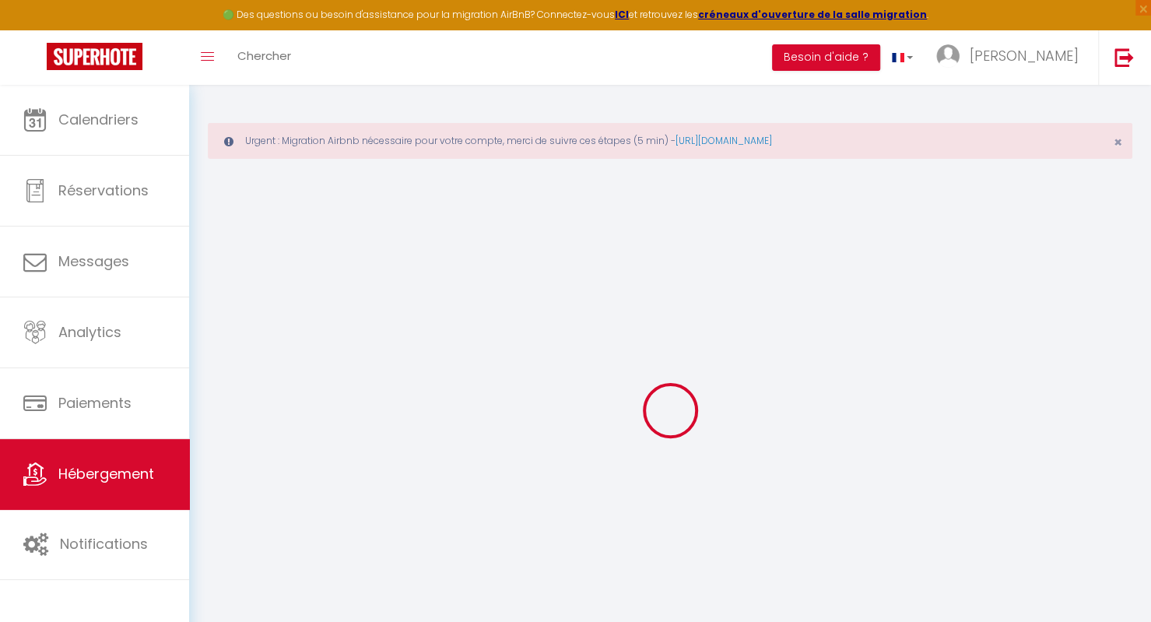
checkbox input "false"
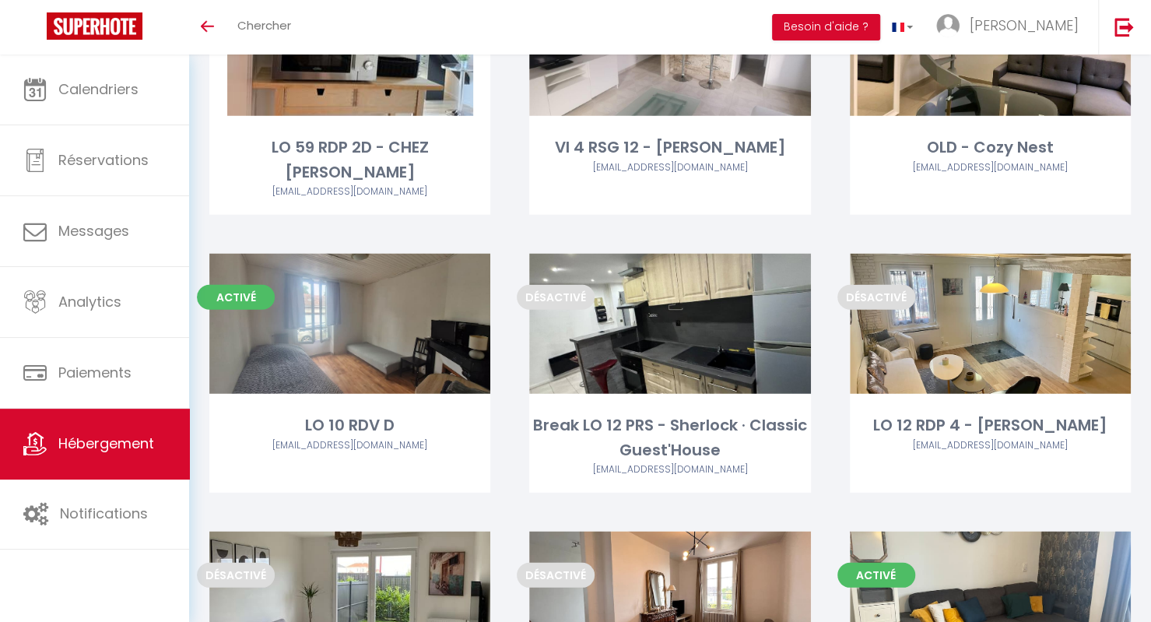
scroll to position [2158, 0]
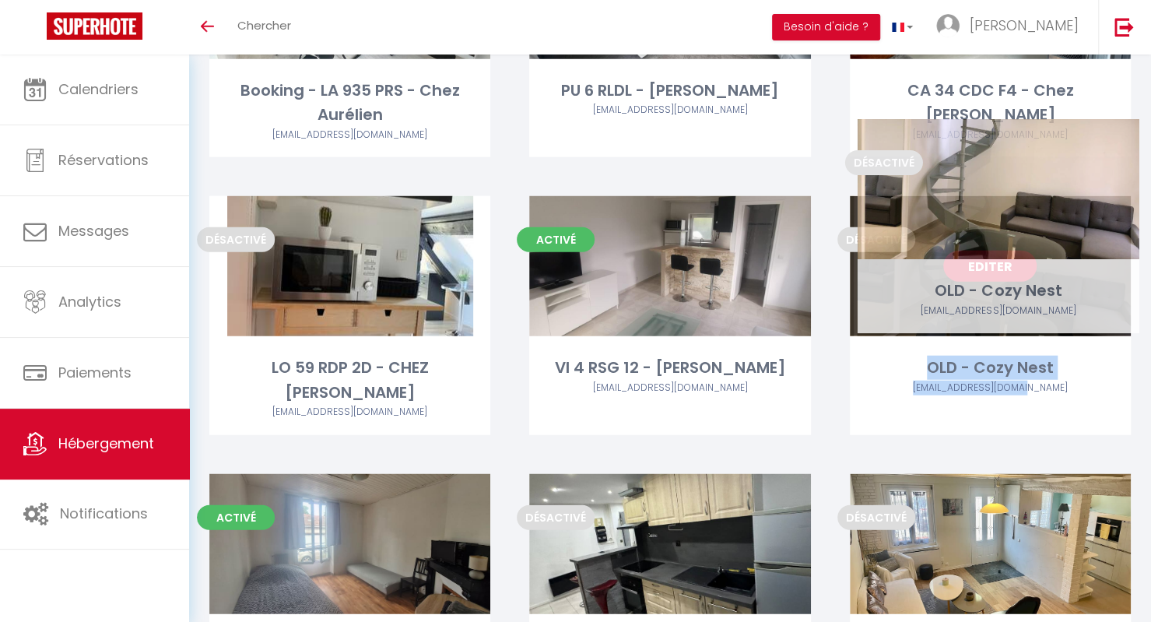
drag, startPoint x: 1119, startPoint y: 410, endPoint x: 1129, endPoint y: 329, distance: 81.5
click at [1129, 329] on div "Désactivé Editer OLD - Cozy Nest 2loydmelvyn@gmail.com" at bounding box center [991, 335] width 320 height 278
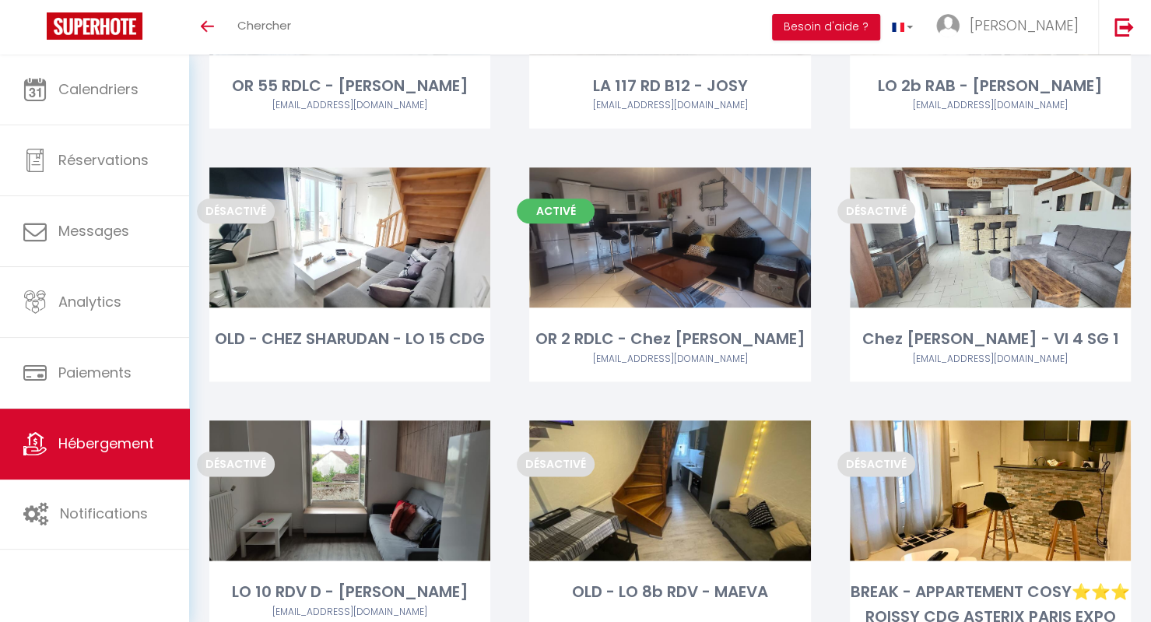
scroll to position [813, 0]
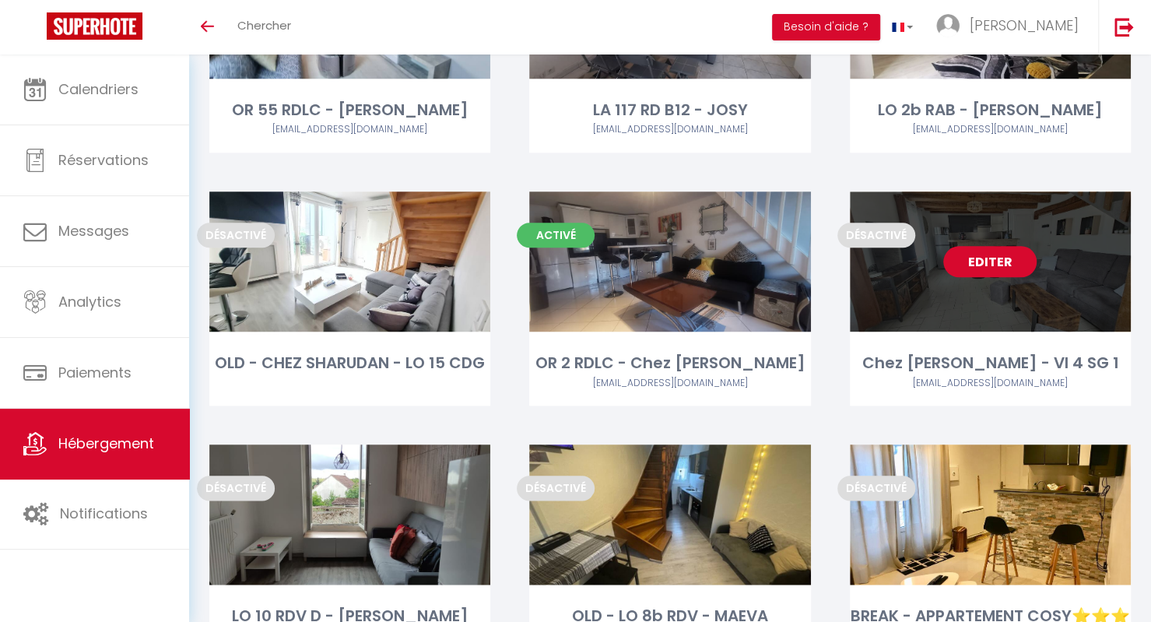
click at [994, 259] on link "Editer" at bounding box center [989, 261] width 93 height 31
click at [988, 259] on link "Editer" at bounding box center [989, 261] width 93 height 31
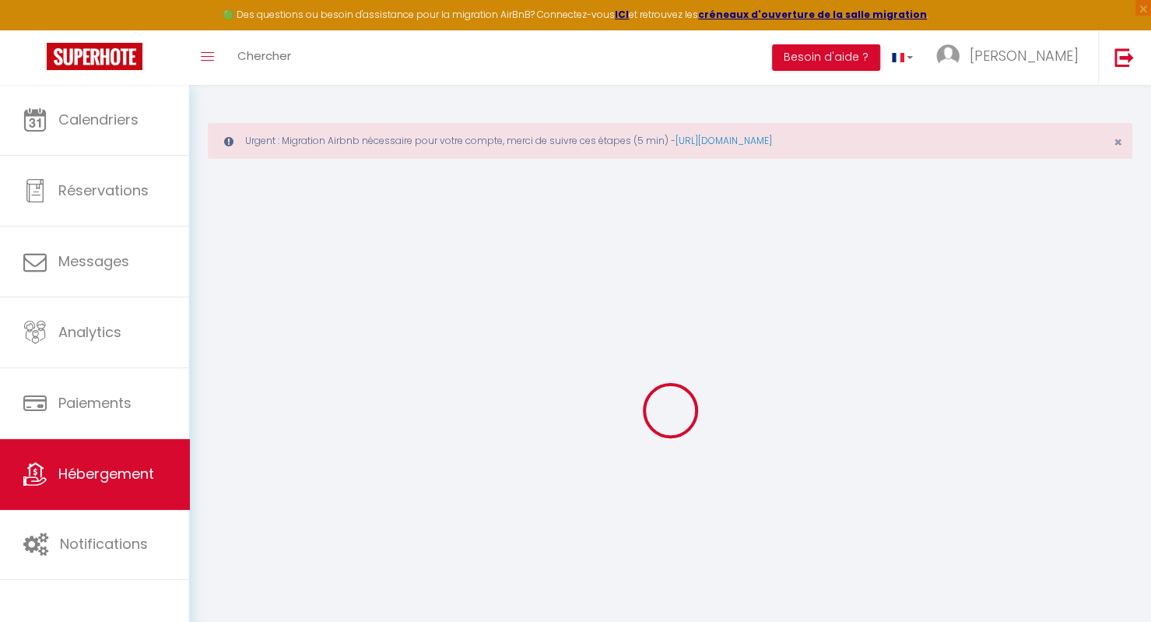
select select
checkbox input "false"
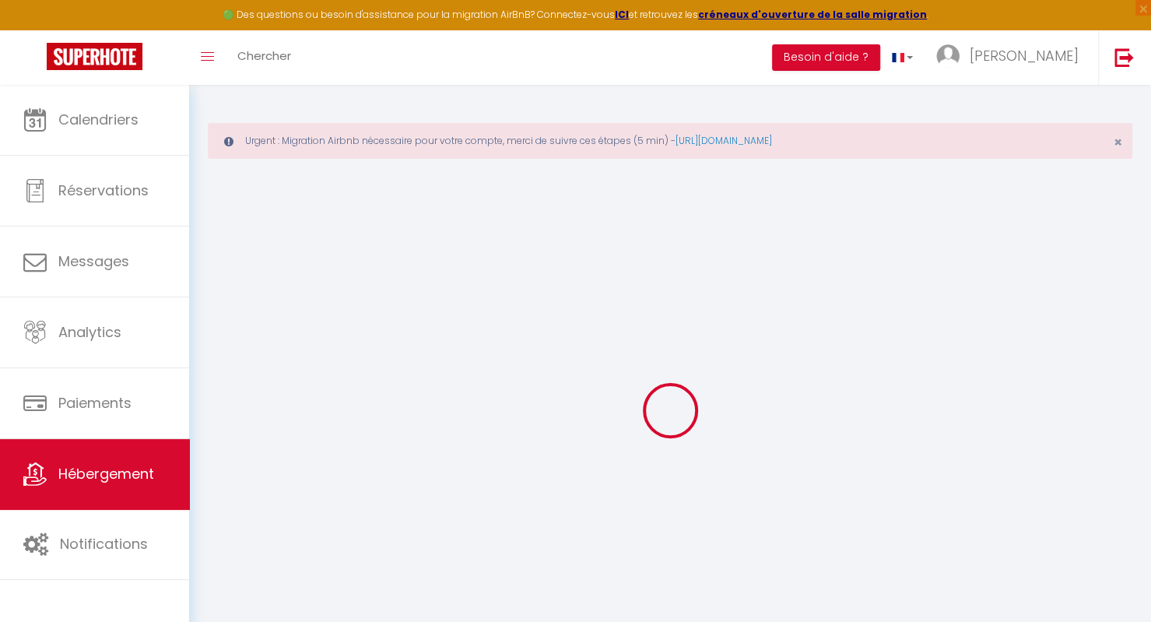
select select "16:00"
select select "23:45"
select select "10:00"
select select "15"
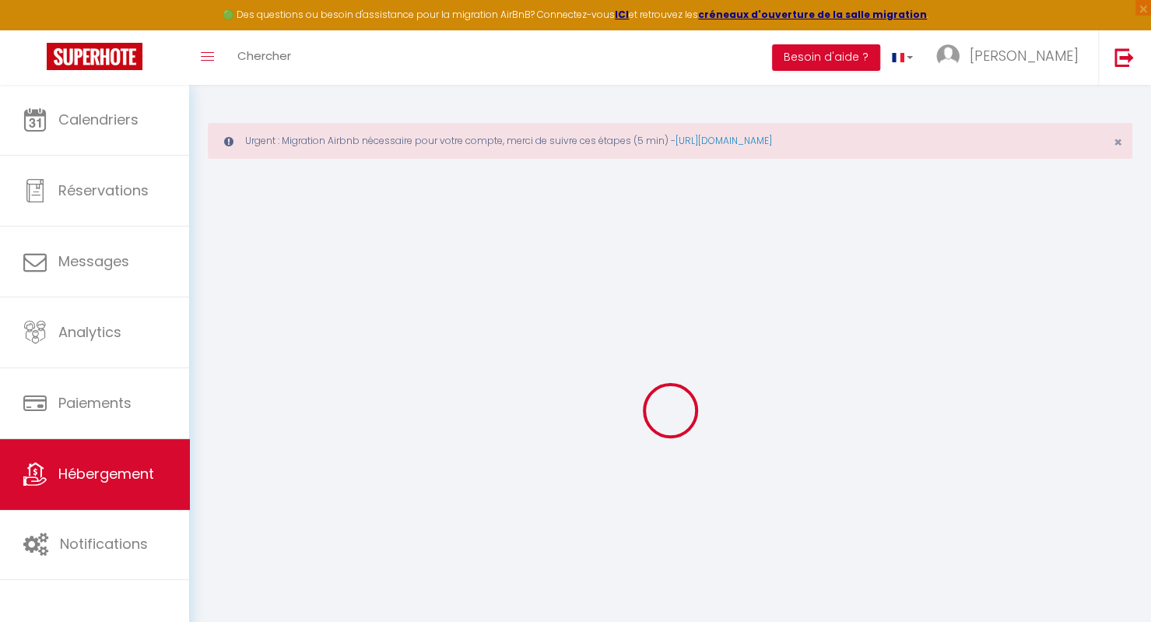
select select
checkbox input "false"
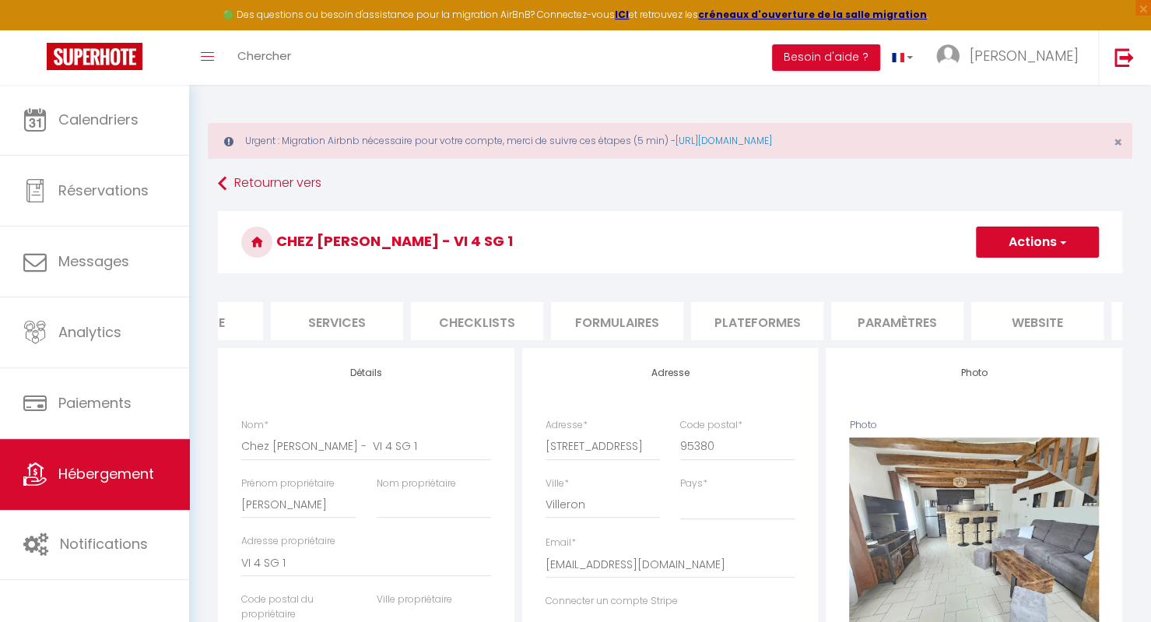
scroll to position [0, 467]
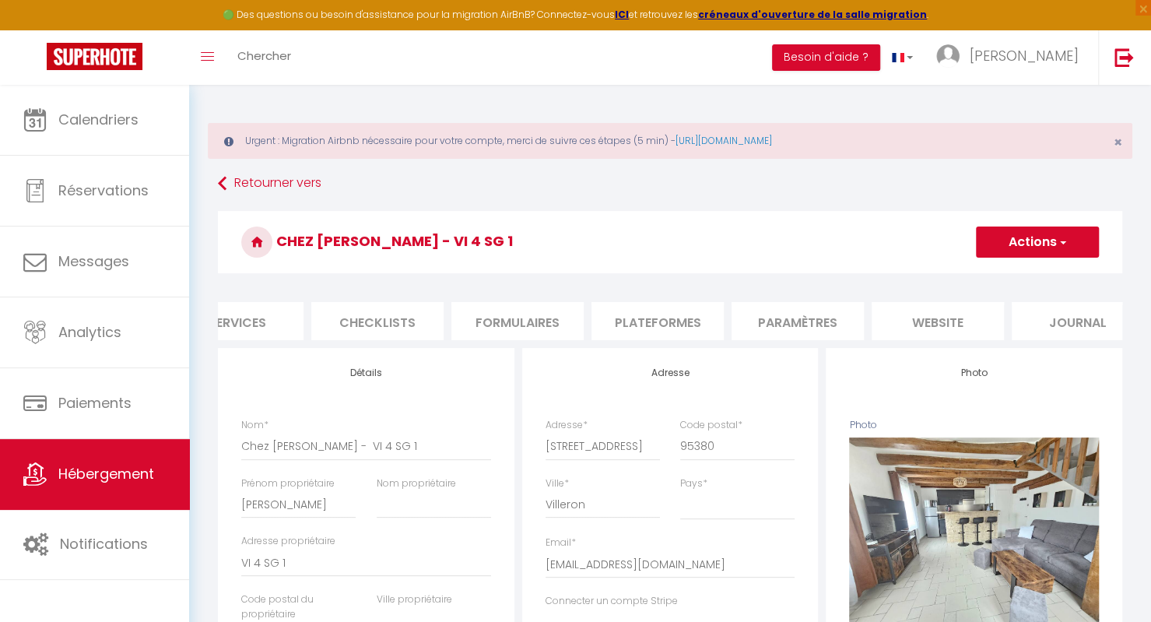
click at [934, 326] on li "website" at bounding box center [938, 321] width 132 height 38
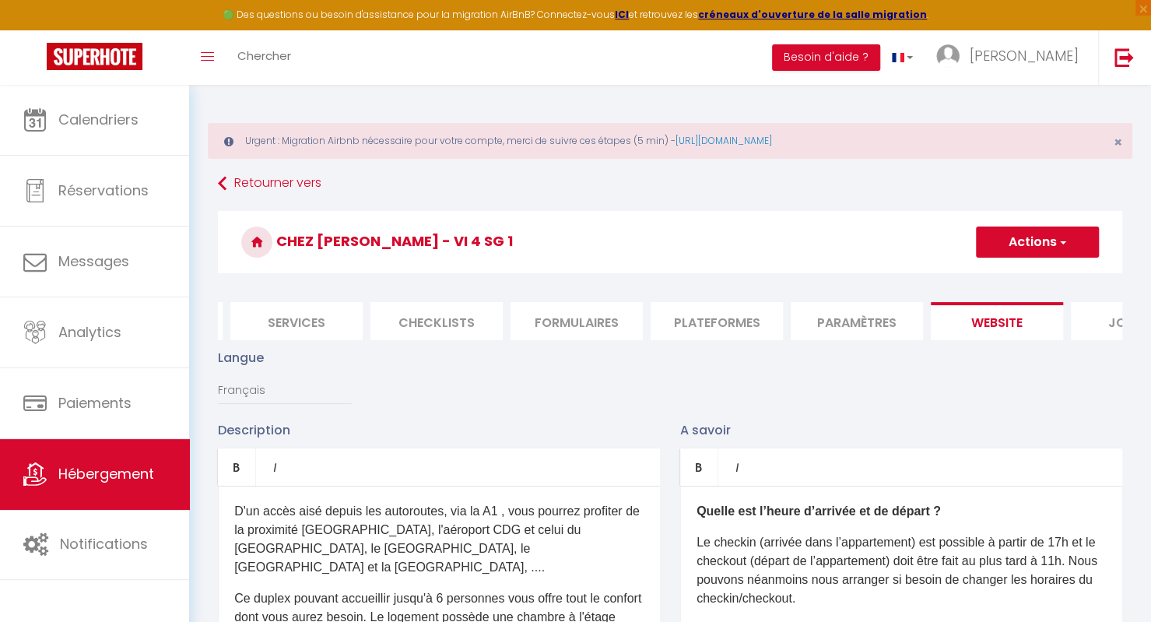
scroll to position [0, 406]
click at [697, 327] on li "Plateformes" at bounding box center [718, 321] width 132 height 38
select select
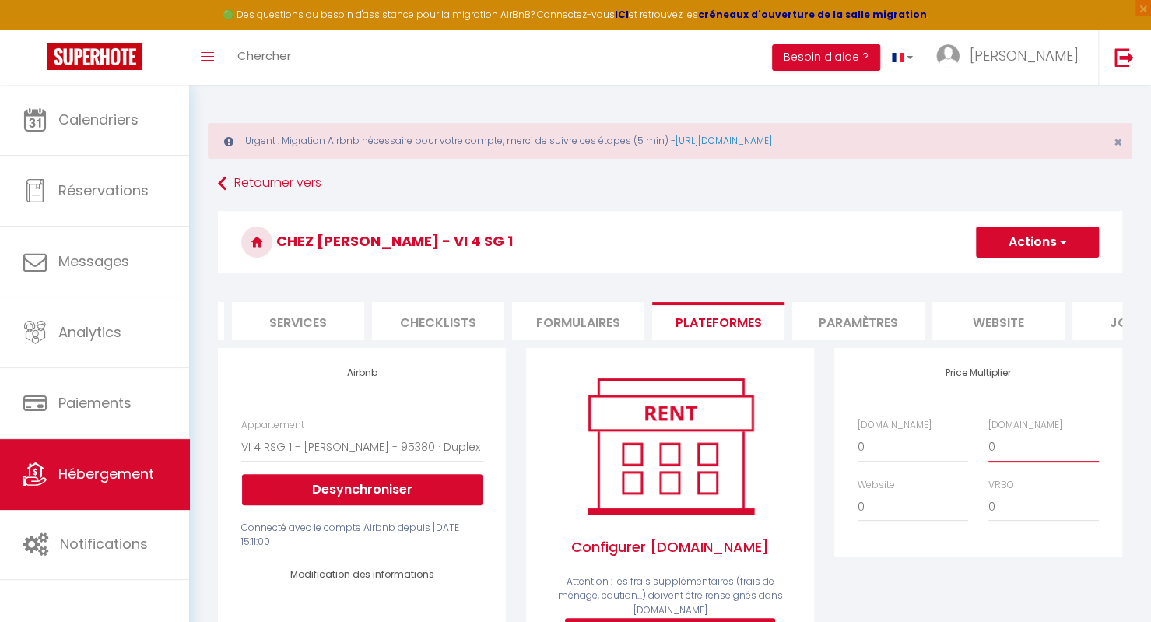
click at [1004, 462] on select "0 + 1 % + 2 % + 3 % + 4 % + 5 % + 6 % + 7 % + 8 % + 9 %" at bounding box center [1044, 447] width 111 height 30
select select "+ 5 %"
click at [989, 443] on select "0 + 1 % + 2 % + 3 % + 4 % + 5 % + 6 % + 7 % + 8 % + 9 %" at bounding box center [1044, 447] width 111 height 30
select select
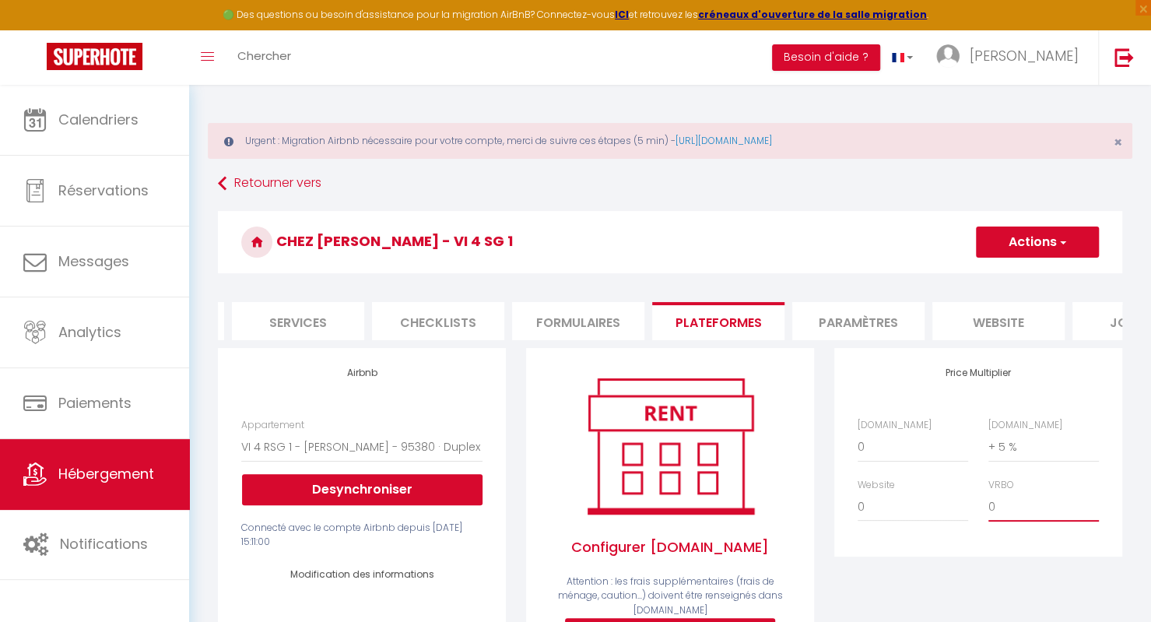
click at [1040, 508] on select "0 + 1 % + 2 % + 3 % + 4 % + 5 % + 6 % + 7 % + 8 % + 9 %" at bounding box center [1044, 507] width 111 height 30
select select "+ 5 %"
click at [989, 503] on select "0 + 1 % + 2 % + 3 % + 4 % + 5 % + 6 % + 7 % + 8 % + 9 %" at bounding box center [1044, 507] width 111 height 30
select select
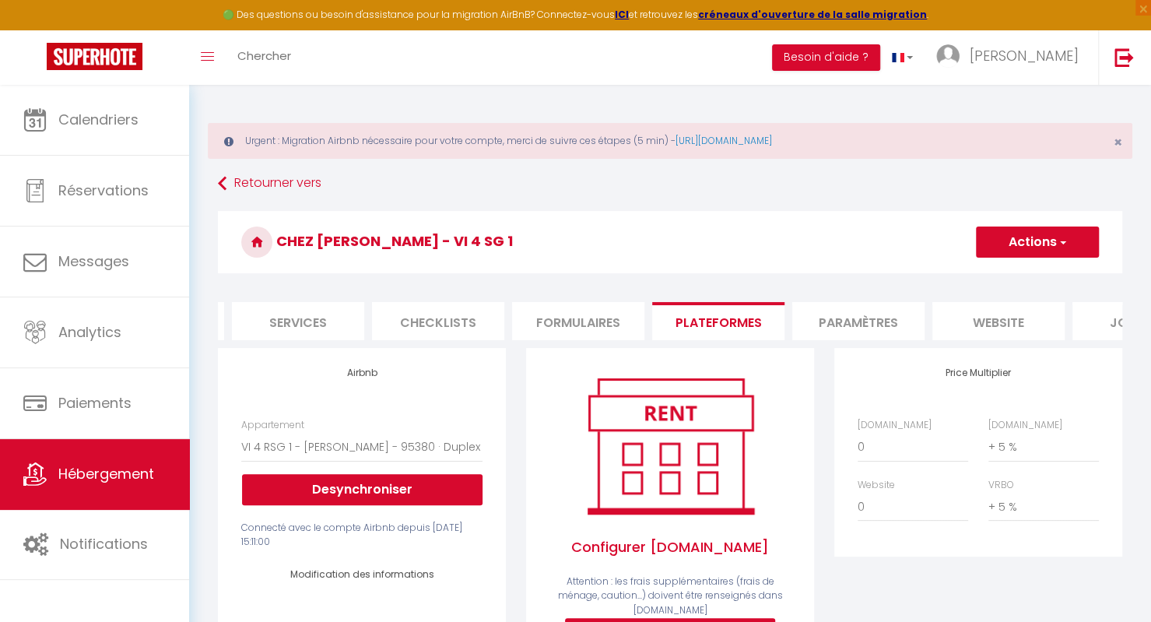
click at [1034, 252] on button "Actions" at bounding box center [1037, 242] width 123 height 31
click at [1022, 272] on link "Enregistrer" at bounding box center [1036, 276] width 123 height 20
select select "365"
select select
select select "EUR"
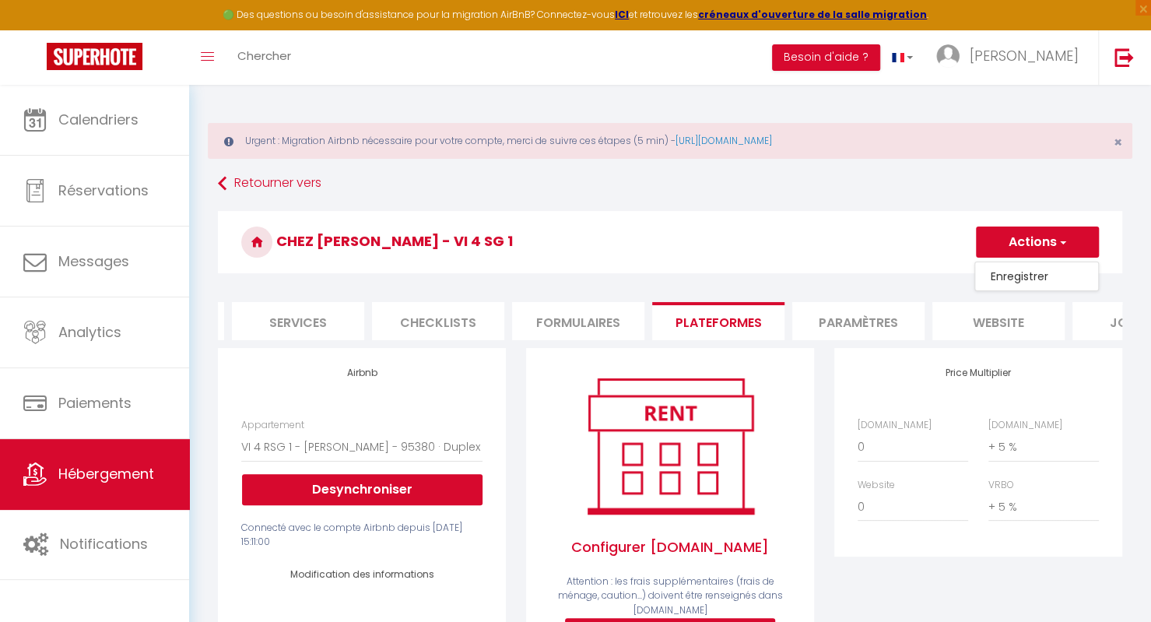
select select
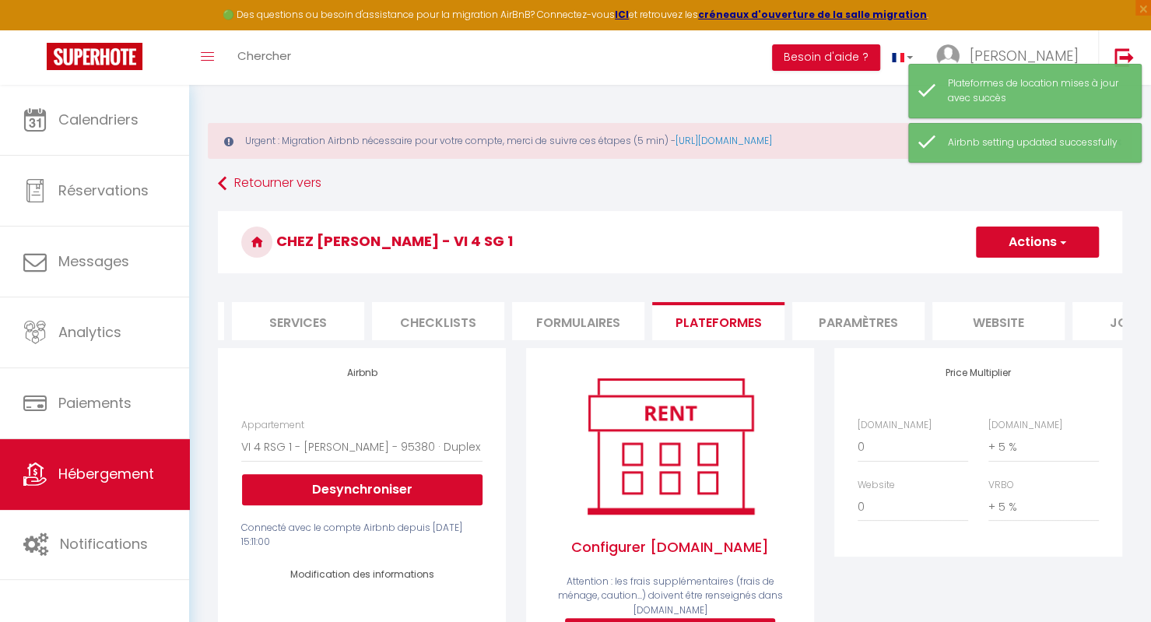
click at [594, 318] on li "Formulaires" at bounding box center [578, 321] width 132 height 38
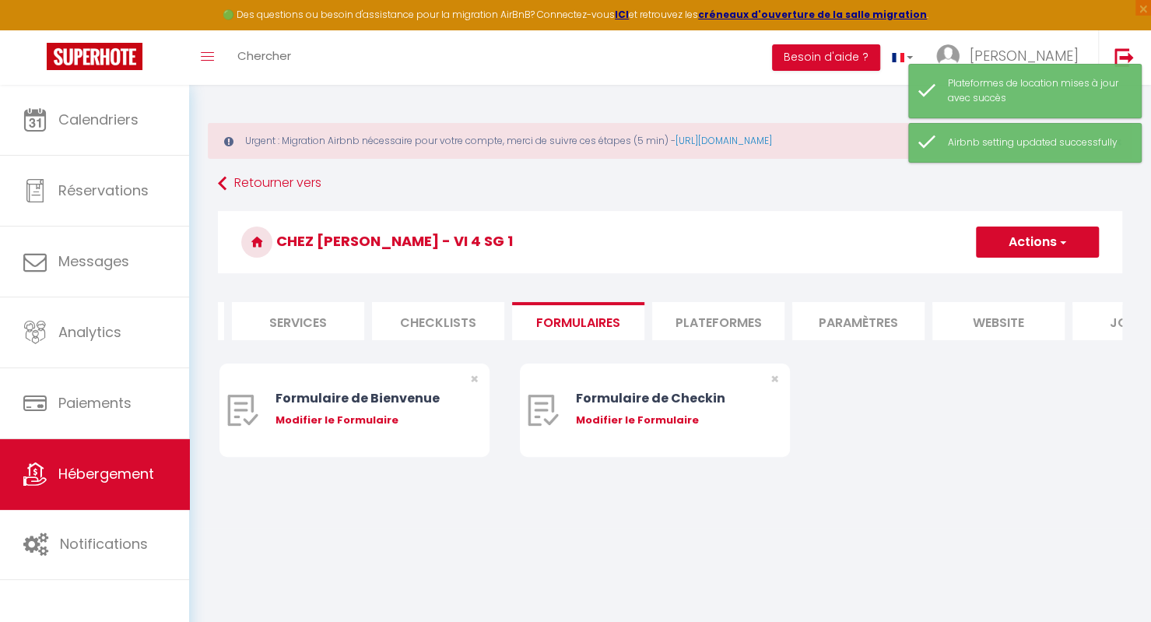
click at [438, 333] on li "Checklists" at bounding box center [438, 321] width 132 height 38
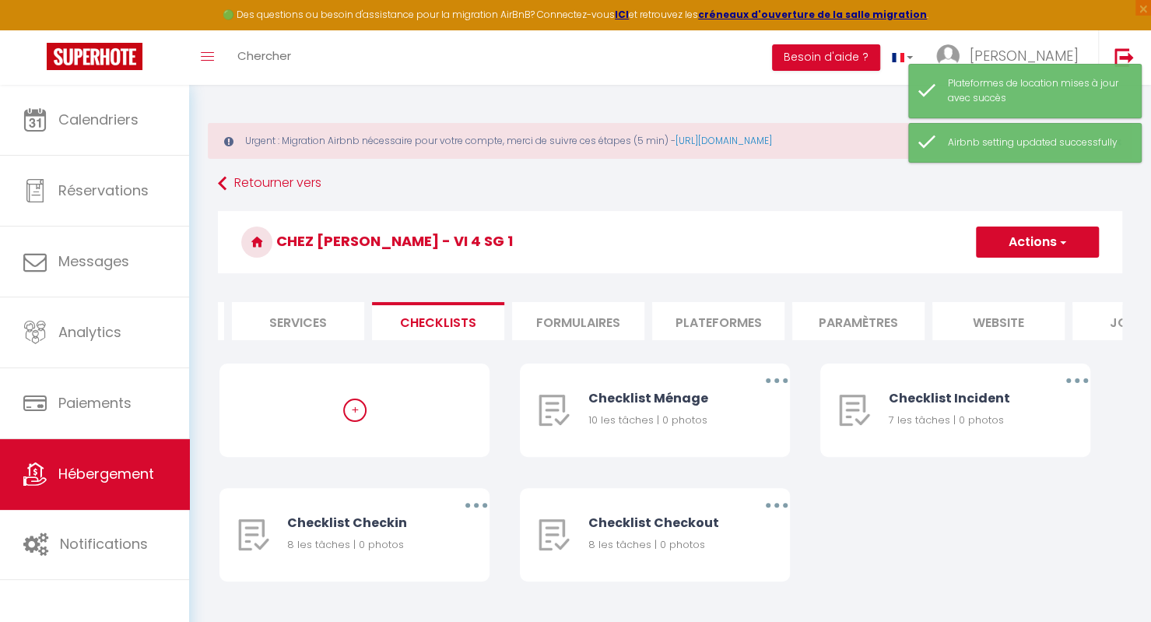
click at [319, 328] on li "Services" at bounding box center [298, 321] width 132 height 38
select select
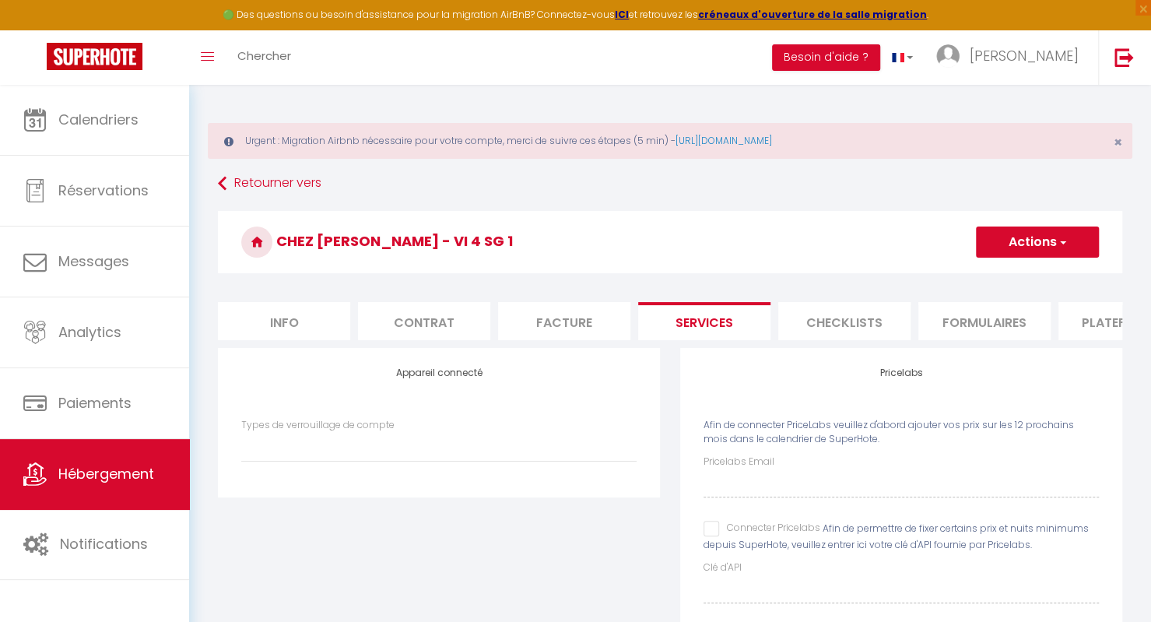
click at [581, 320] on li "Facture" at bounding box center [564, 321] width 132 height 38
select select
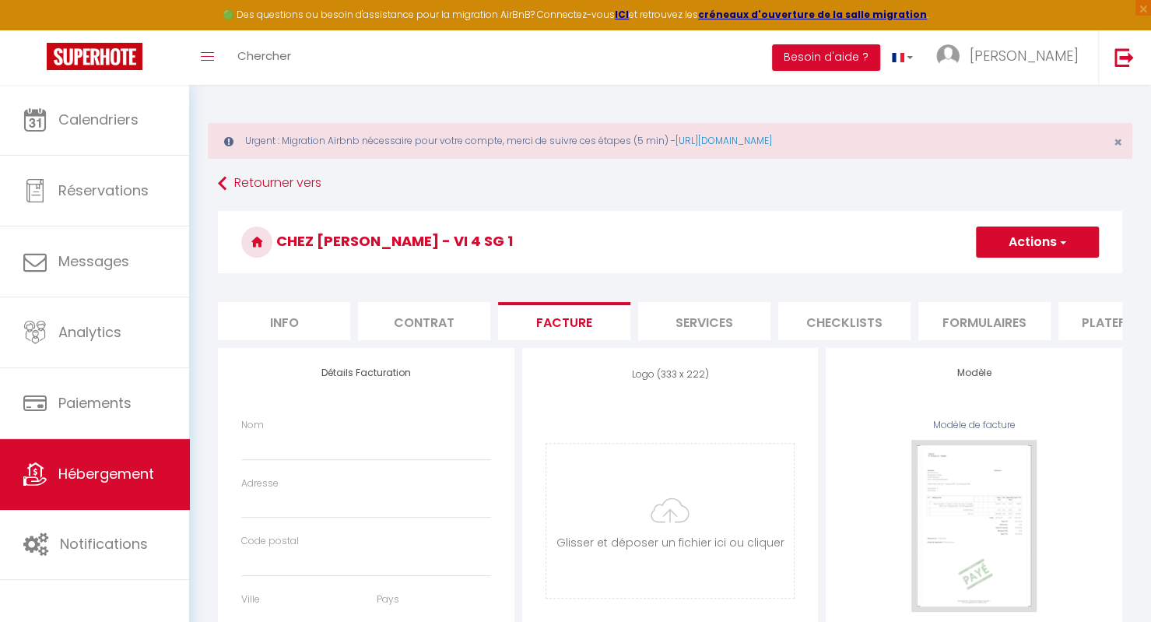
select select
checkbox input "false"
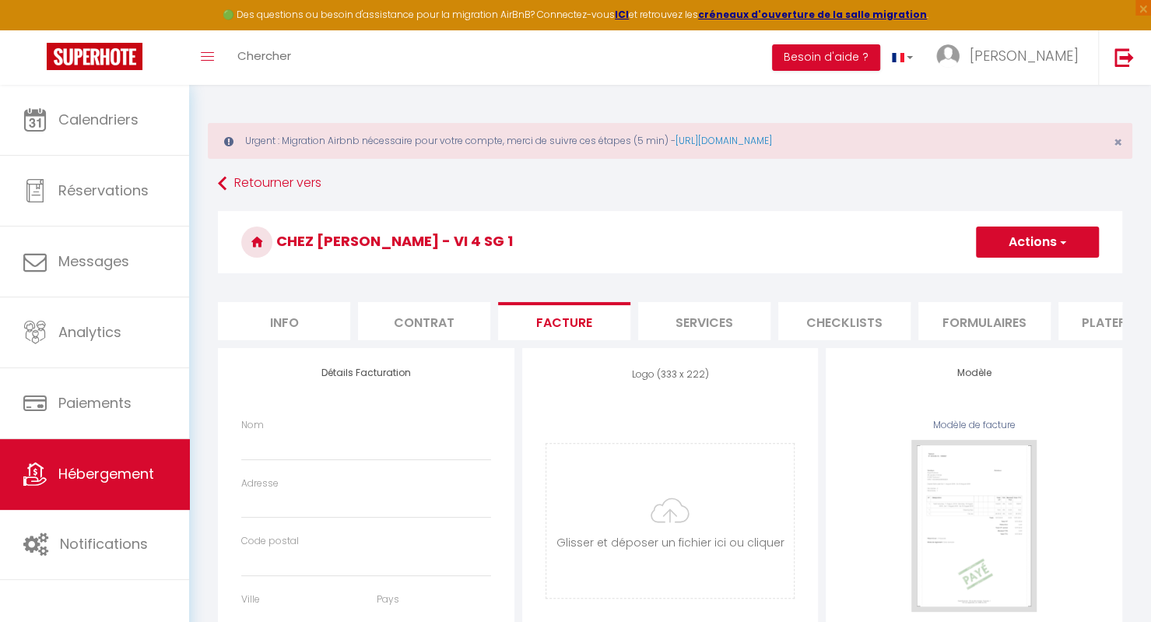
select select
checkbox input "false"
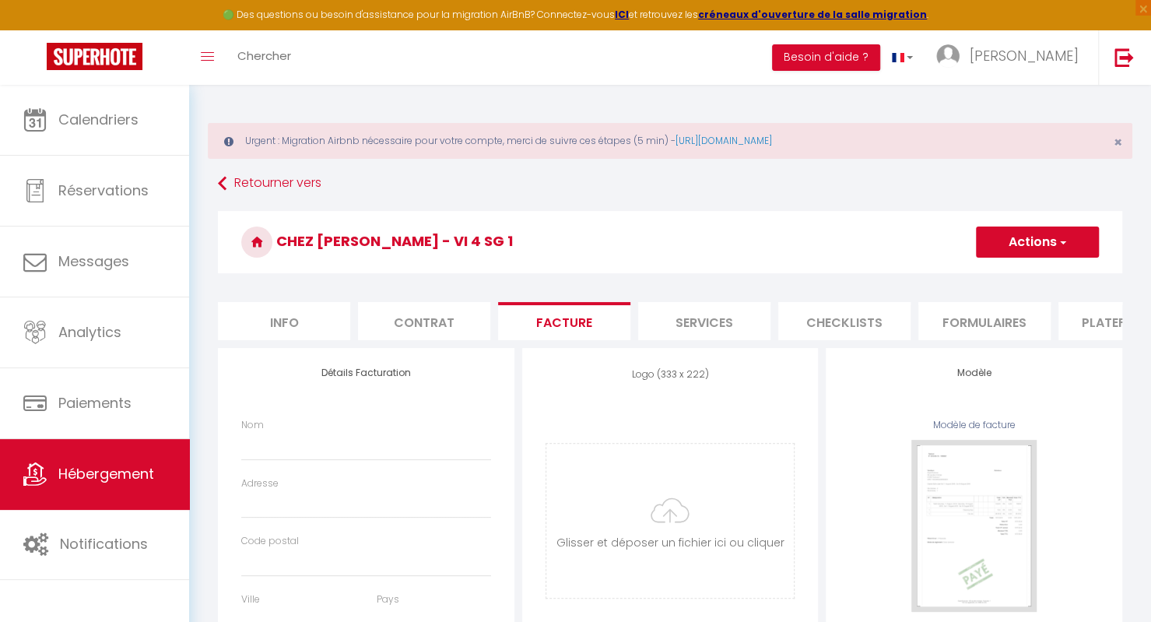
checkbox input "false"
select select
checkbox input "false"
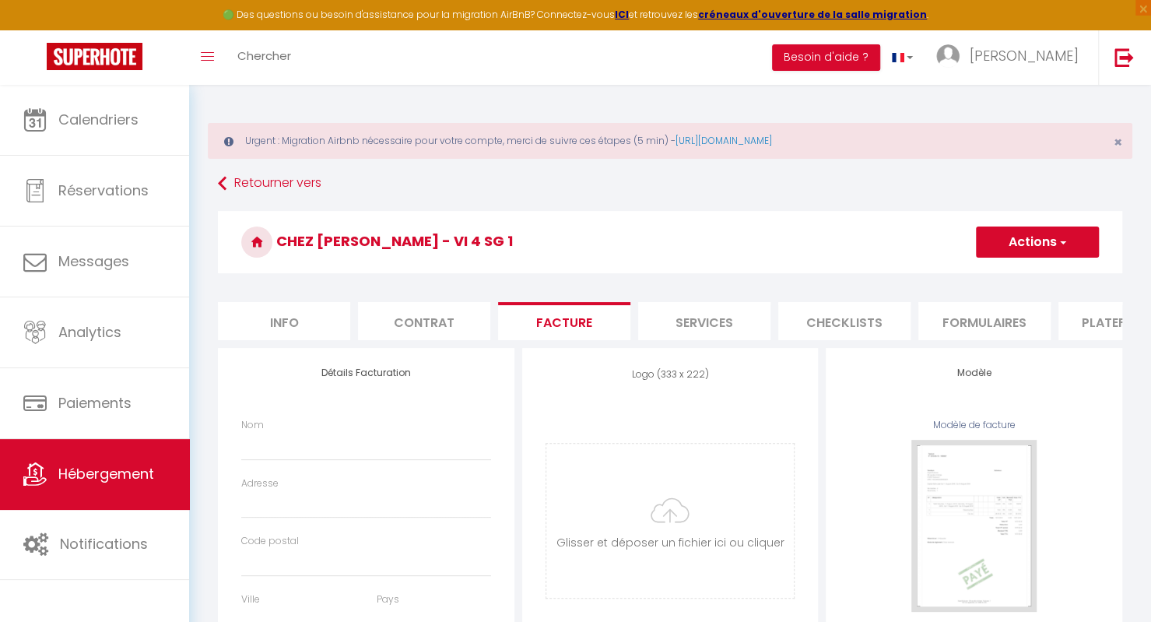
checkbox input "false"
select select
click at [444, 326] on li "Contrat" at bounding box center [424, 321] width 132 height 38
select select
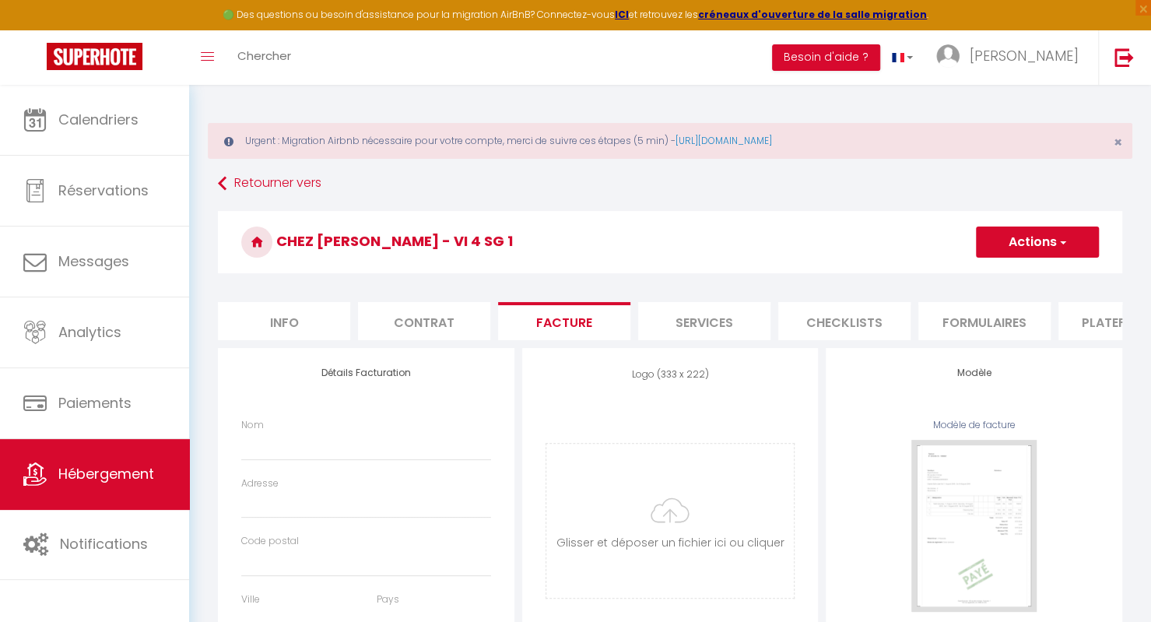
checkbox input "false"
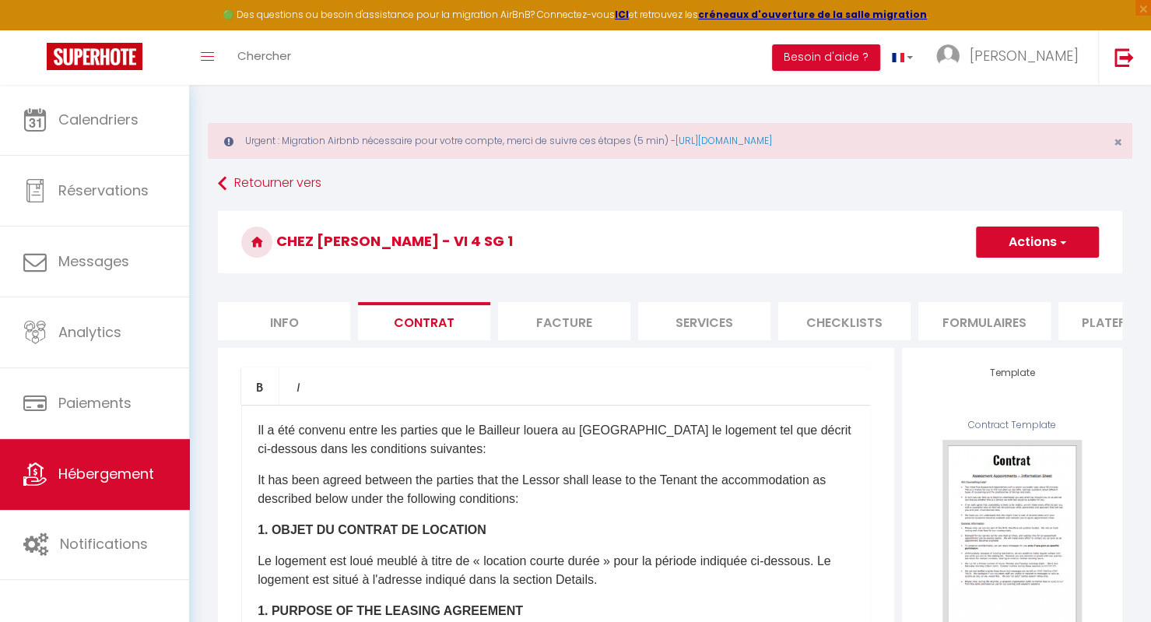
click at [339, 321] on li "Info" at bounding box center [284, 321] width 132 height 38
select select
checkbox input "false"
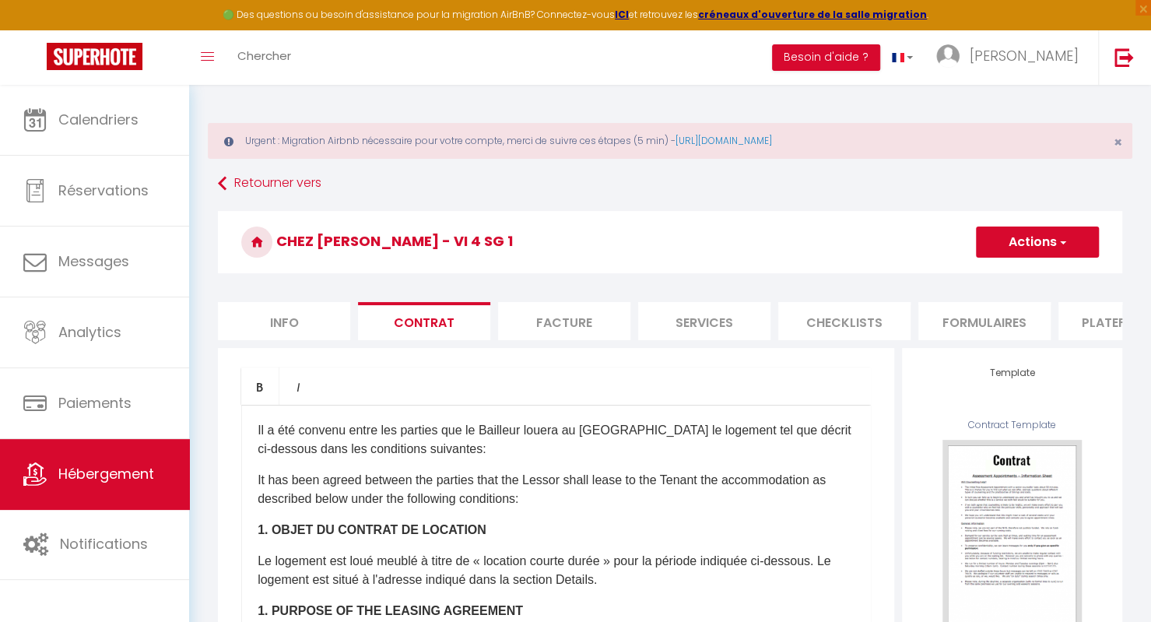
checkbox input "false"
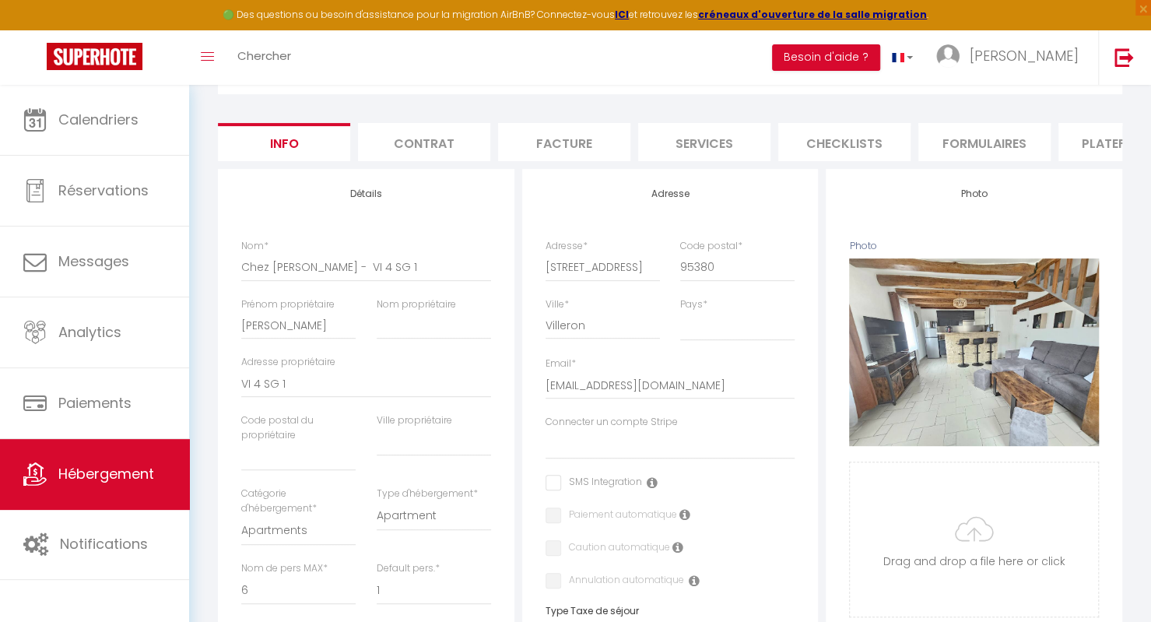
scroll to position [236, 0]
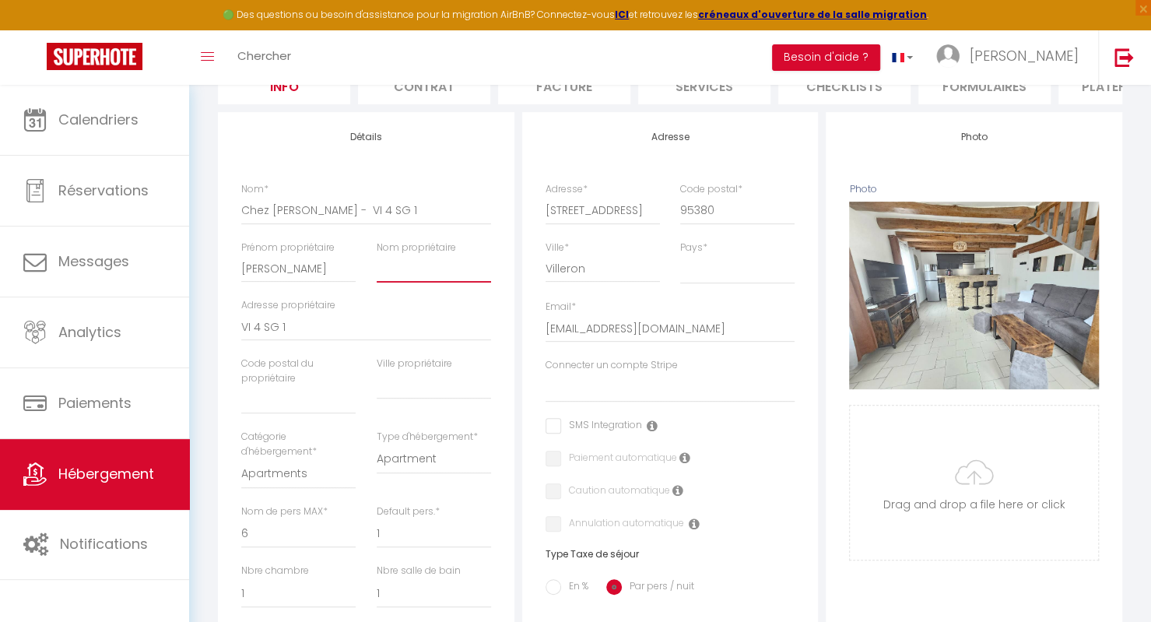
click at [399, 283] on input "Nom propriétaire" at bounding box center [434, 269] width 114 height 28
type input "S"
select select
checkbox input "false"
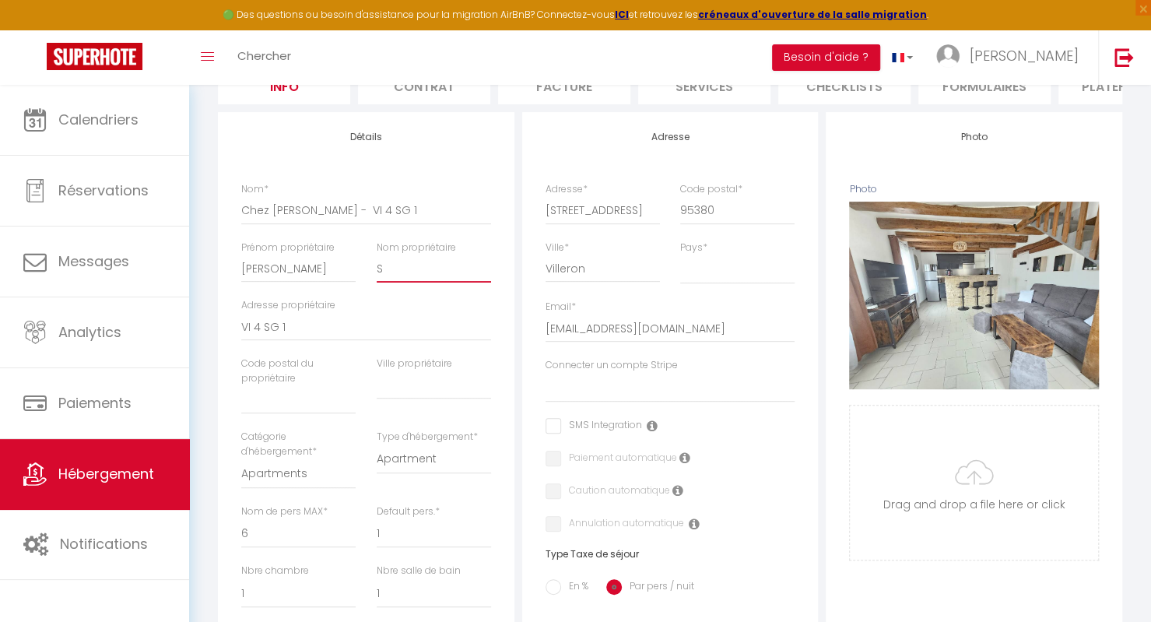
checkbox input "false"
type input "S"
click at [418, 395] on input "text" at bounding box center [434, 385] width 114 height 28
type input "M"
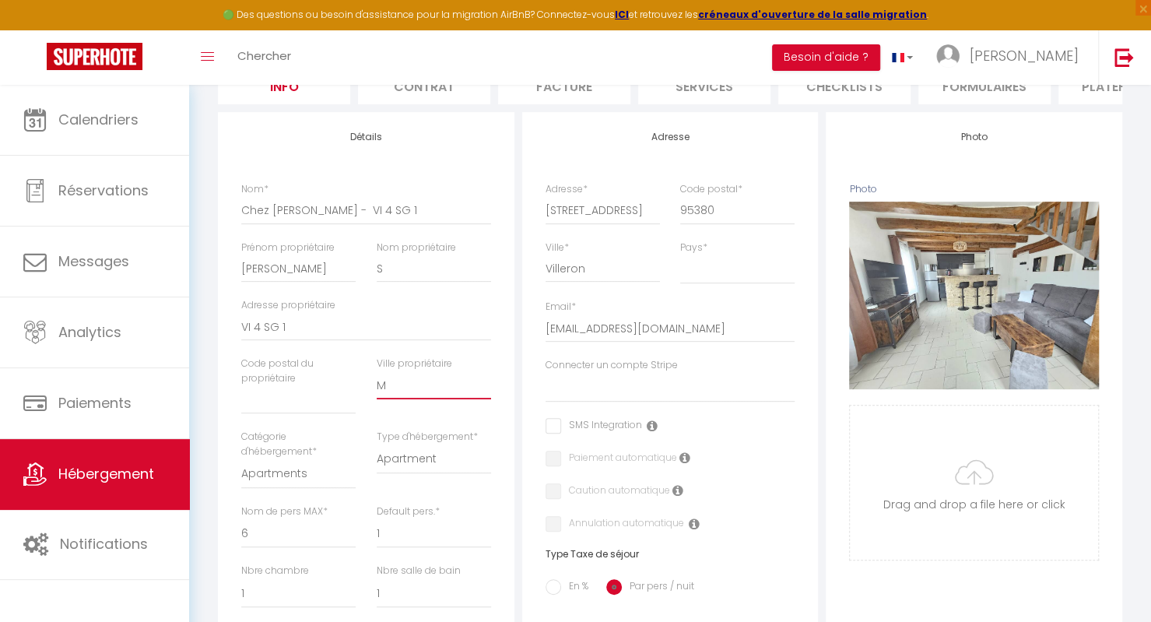
select select
checkbox input "false"
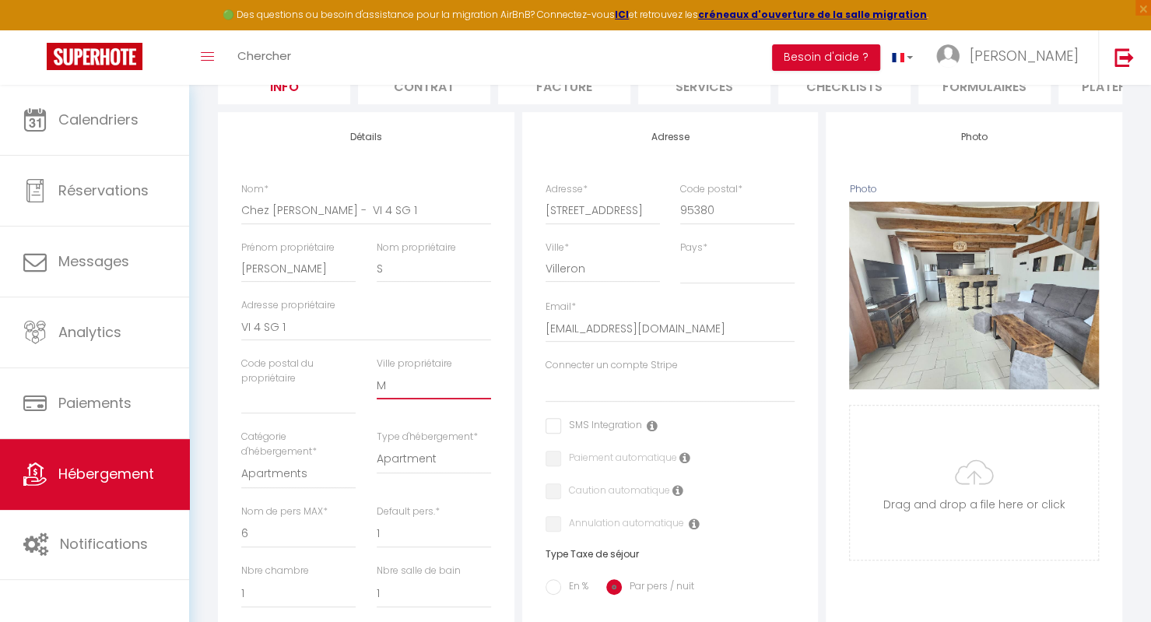
type input "Ma"
select select
checkbox input "false"
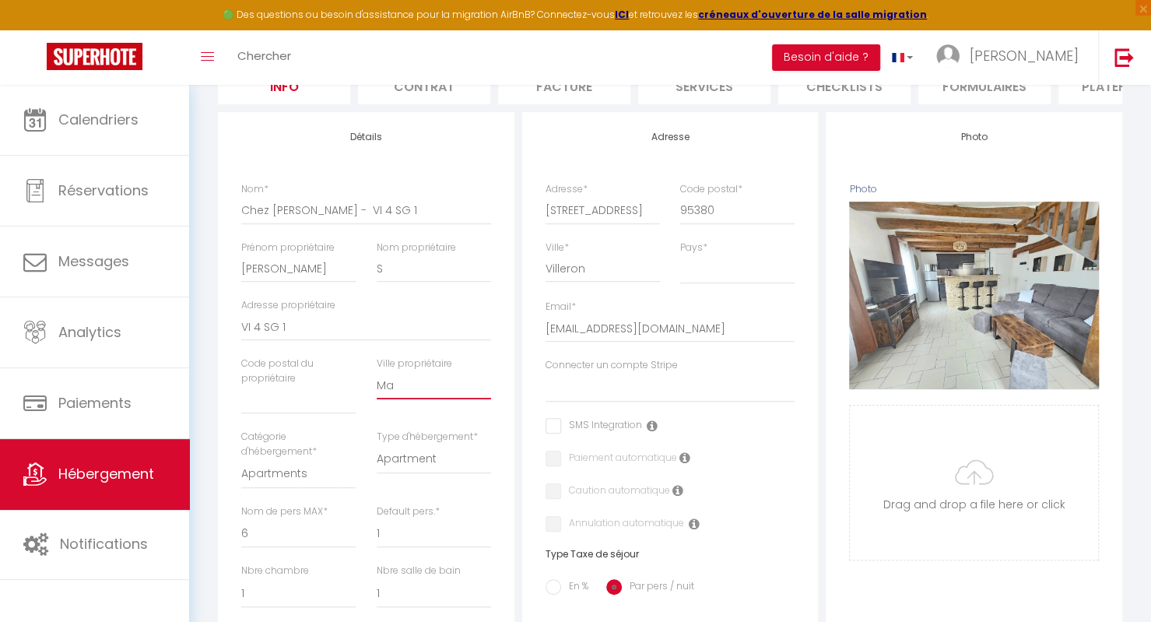
checkbox input "false"
type input "Mar"
select select
checkbox input "false"
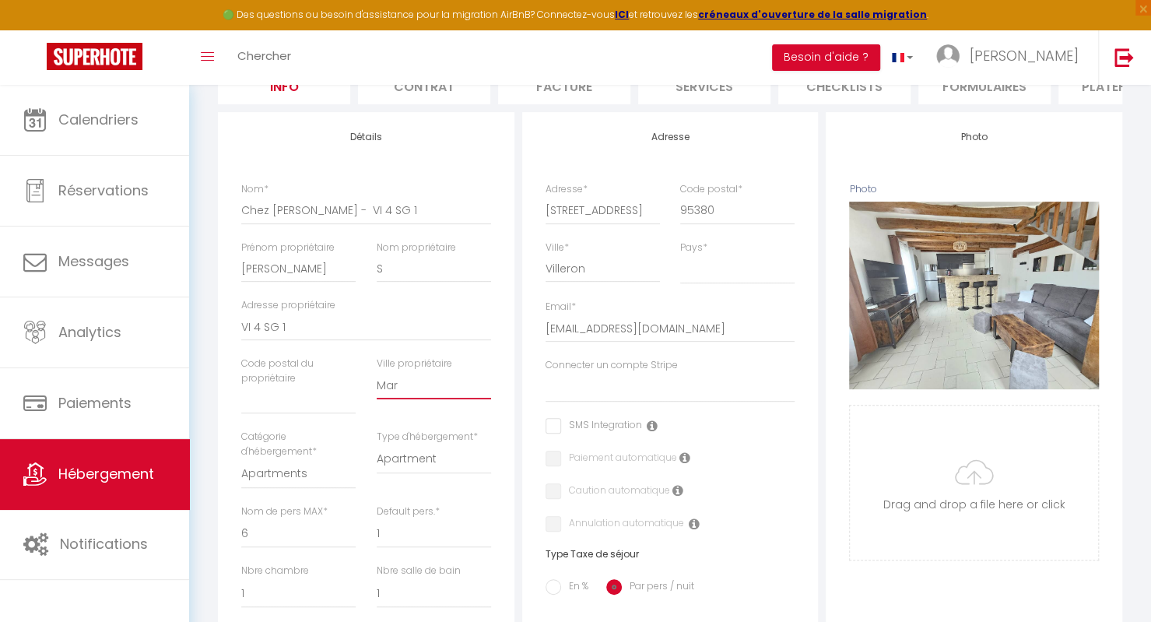
checkbox input "false"
type input "Marl"
select select
checkbox input "false"
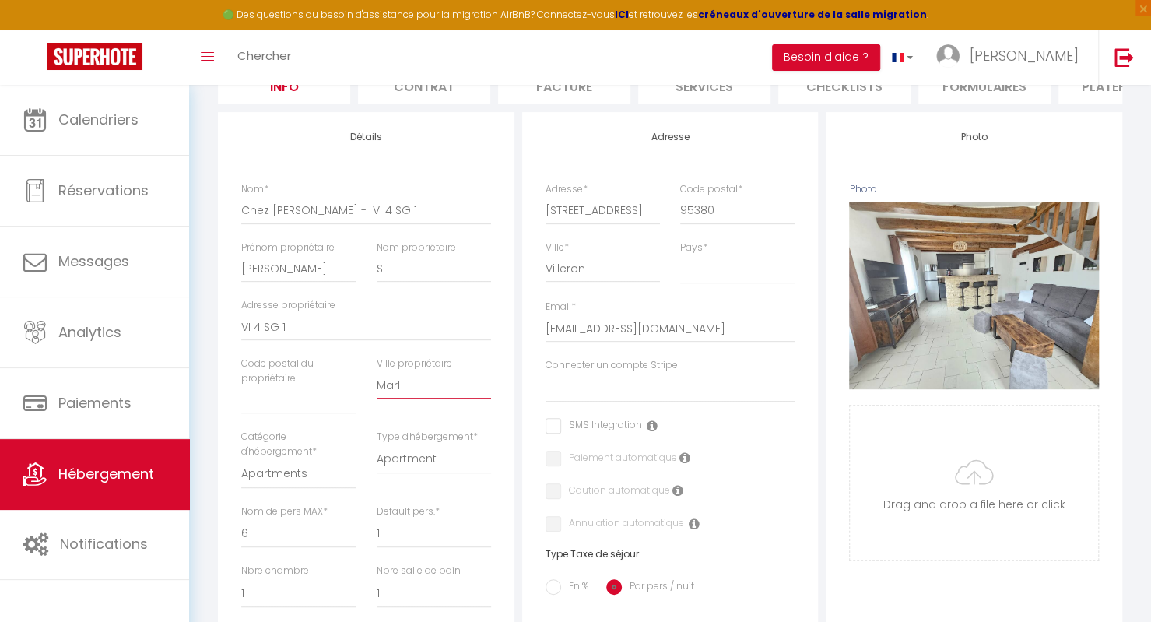
checkbox input "false"
type input "Marly"
select select
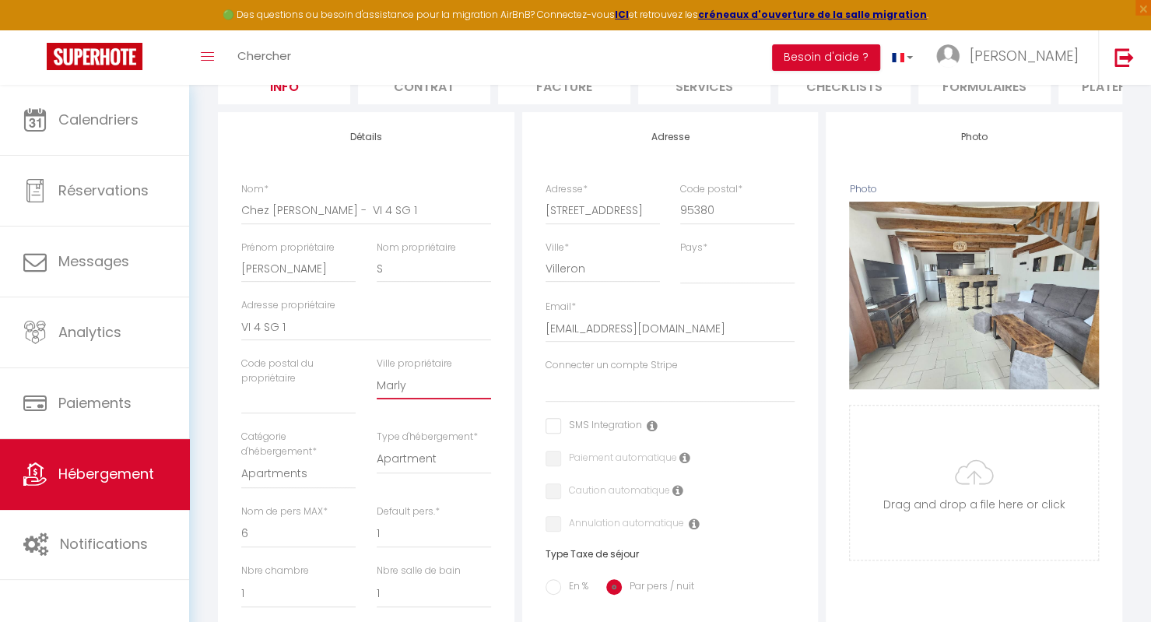
checkbox input "false"
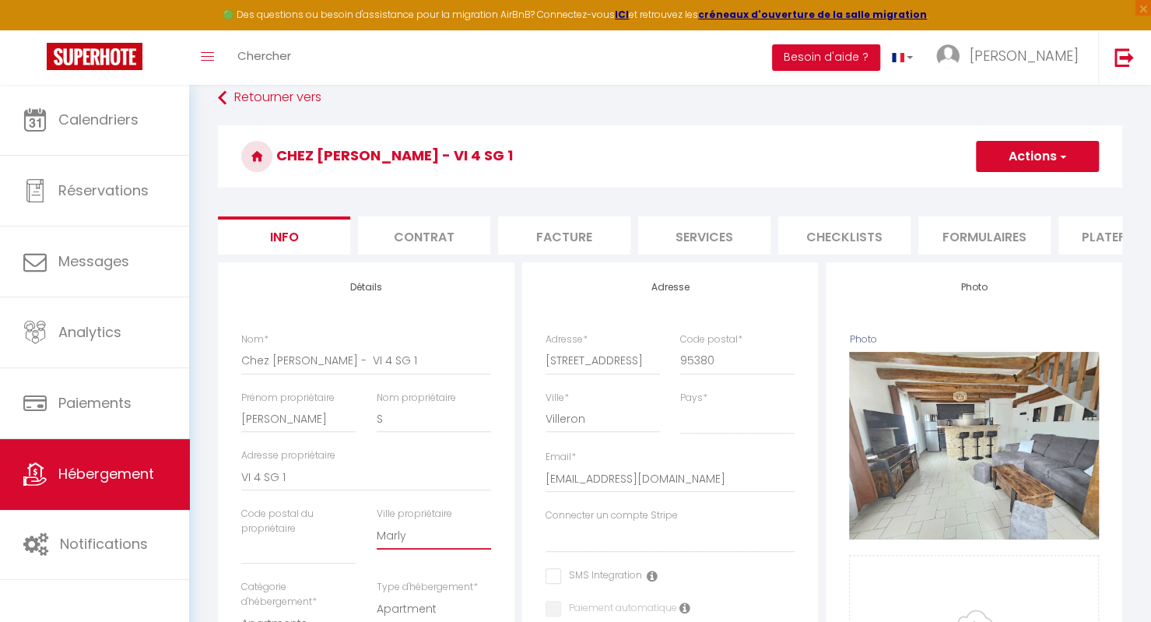
scroll to position [0, 0]
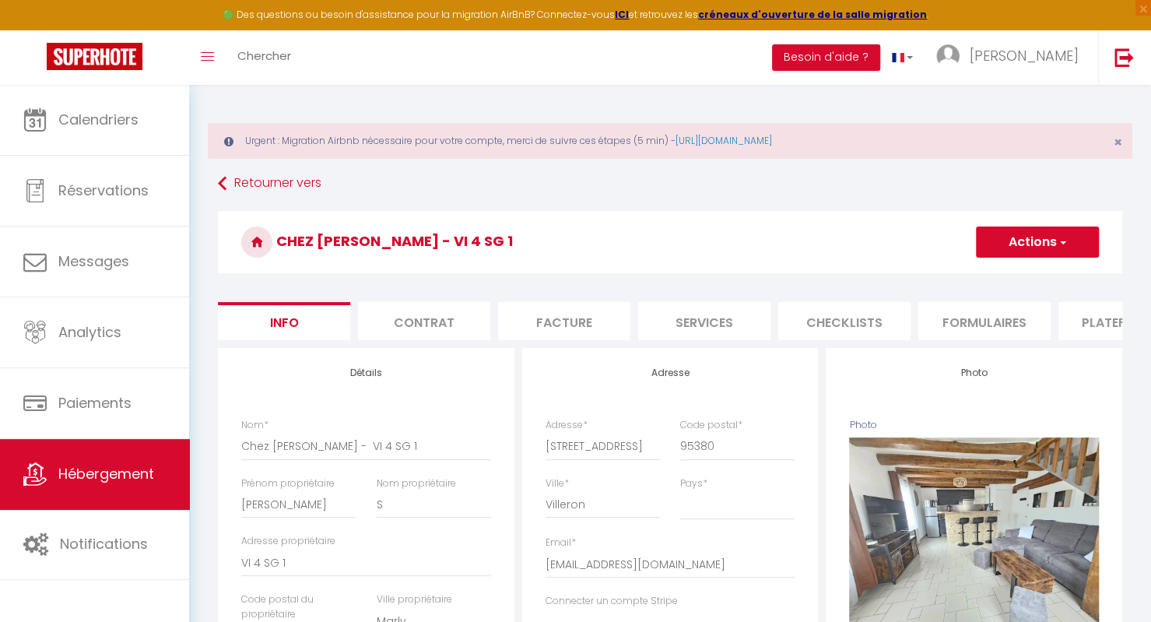
type input "Marly"
click at [1046, 248] on button "Actions" at bounding box center [1037, 242] width 123 height 31
click at [990, 273] on input "Enregistrer" at bounding box center [976, 277] width 58 height 16
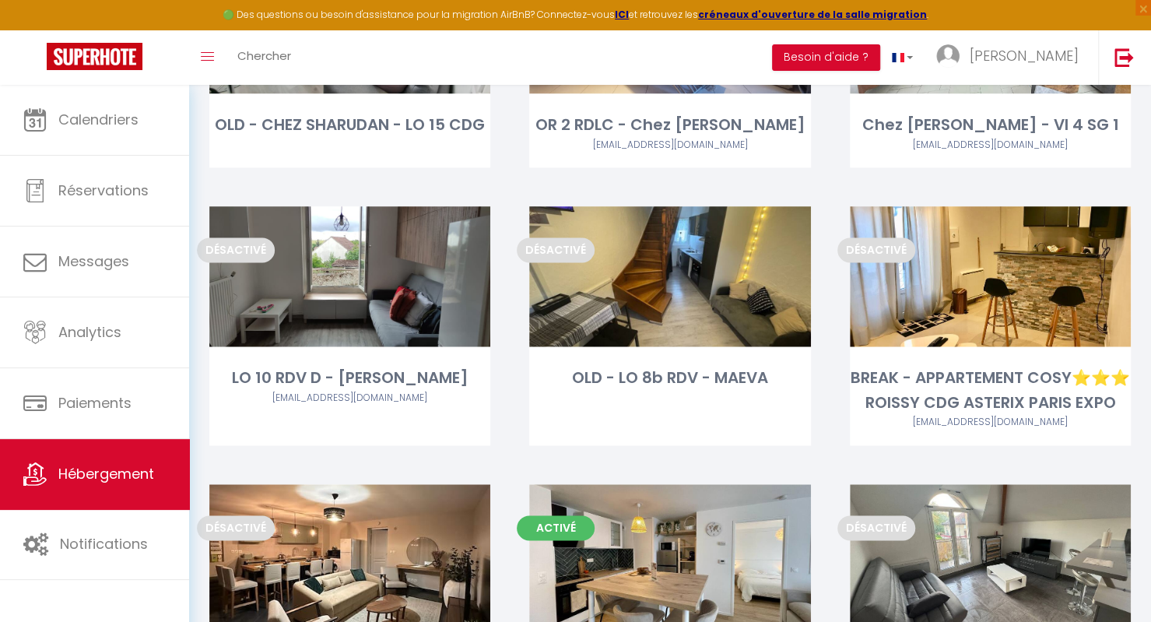
scroll to position [1068, 0]
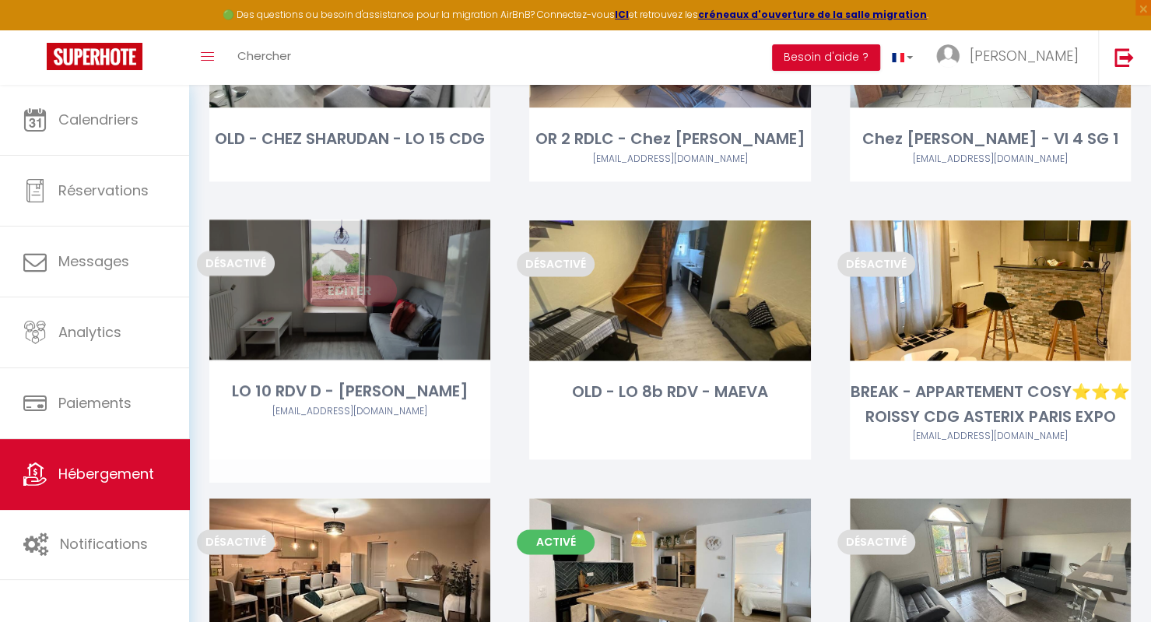
click at [344, 295] on link "Editer" at bounding box center [350, 290] width 93 height 31
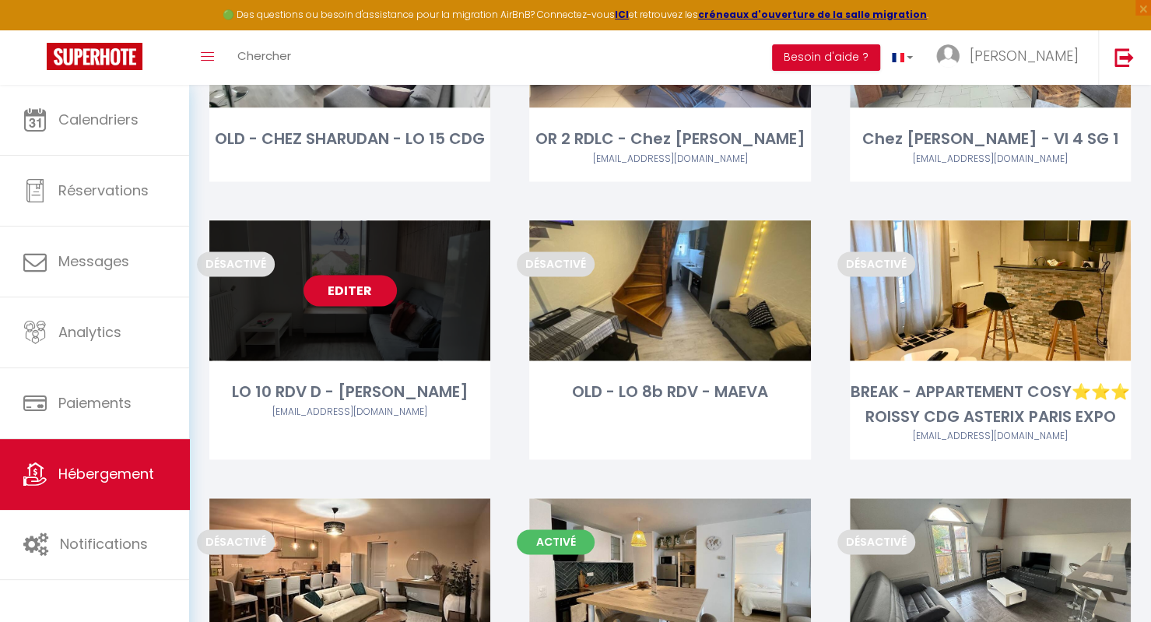
click at [355, 289] on link "Editer" at bounding box center [350, 290] width 93 height 31
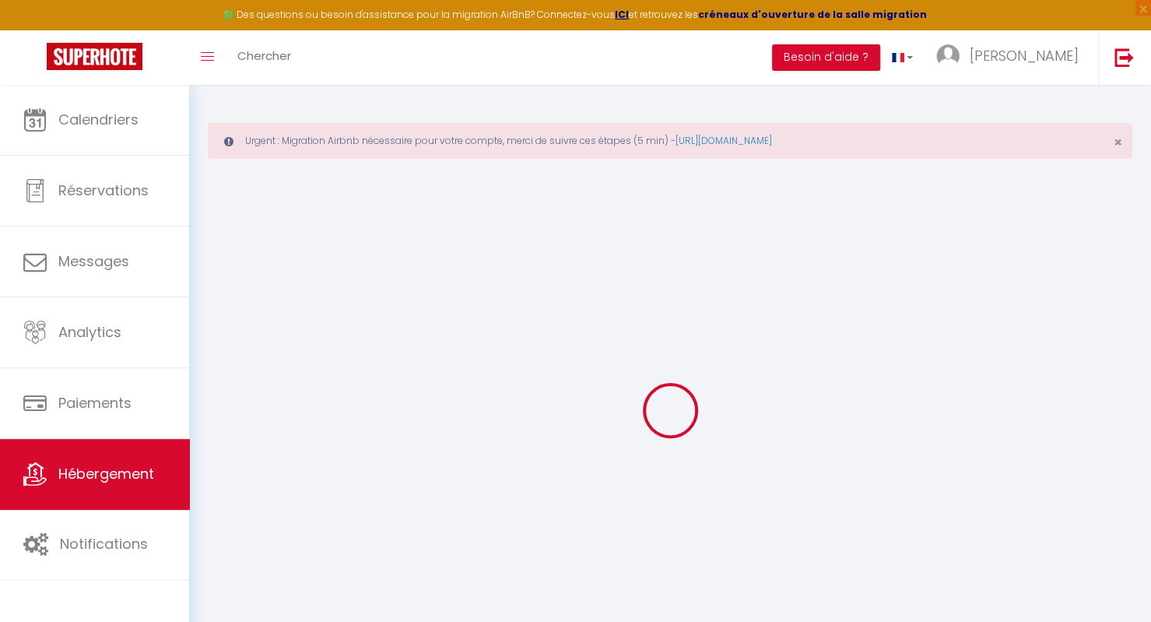
select select
checkbox input "false"
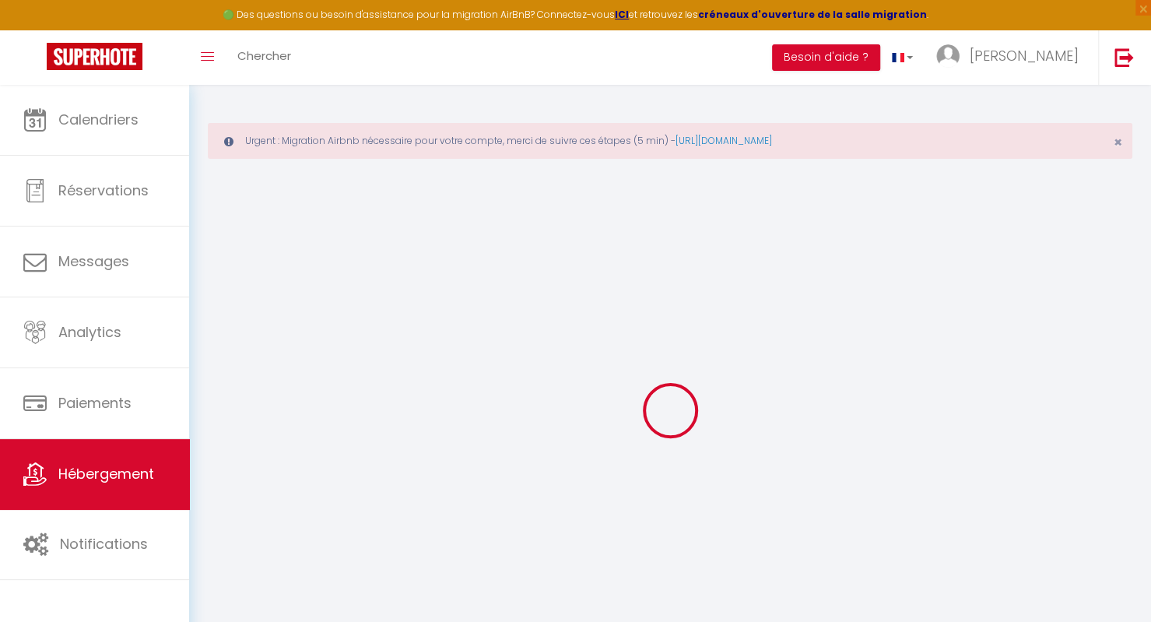
select select
checkbox input "false"
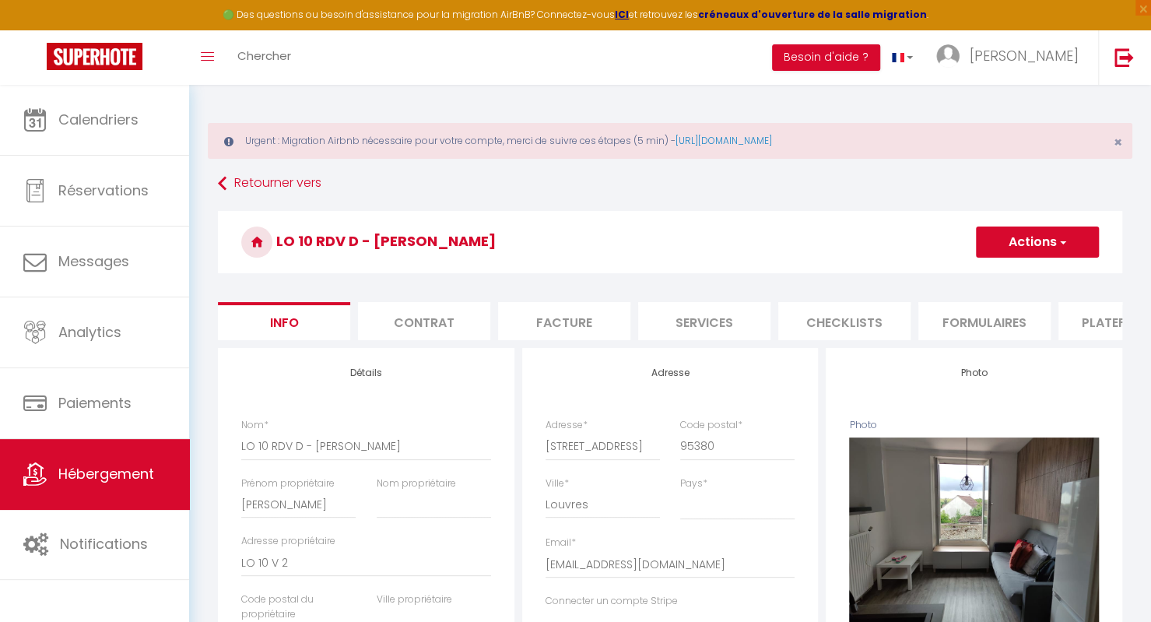
select select
checkbox input "false"
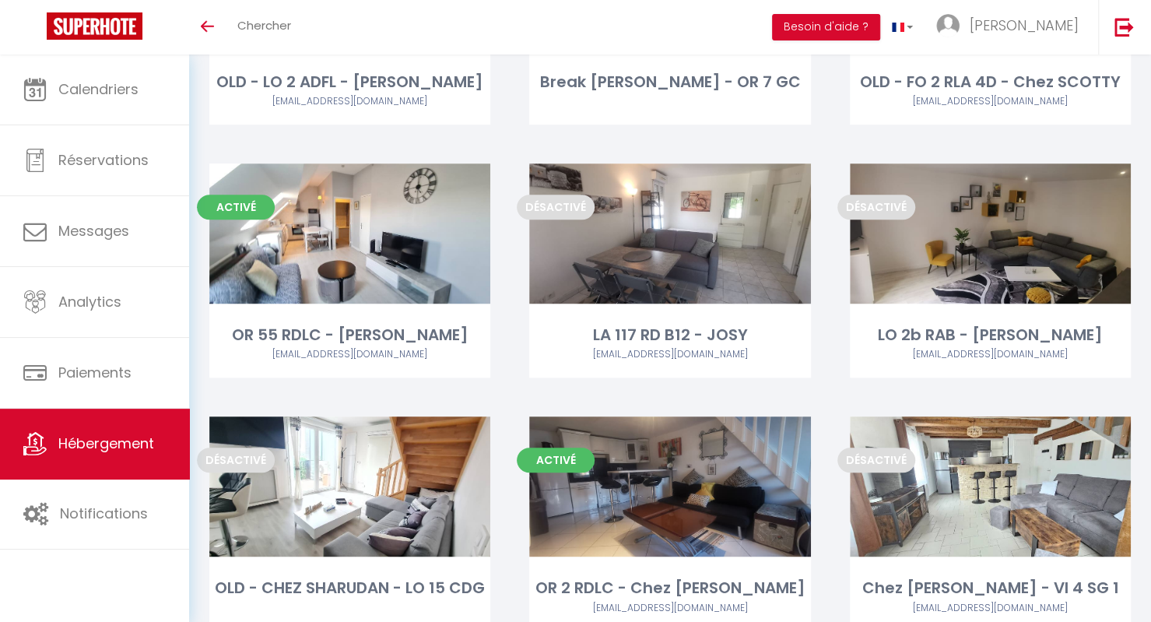
scroll to position [609, 0]
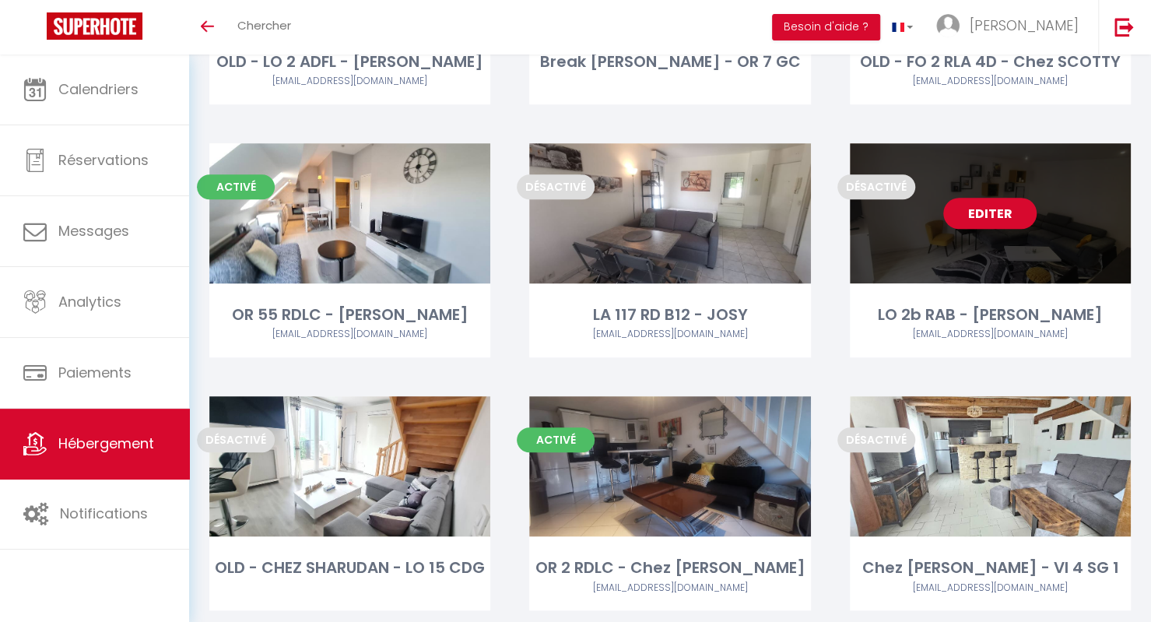
click at [996, 214] on link "Editer" at bounding box center [989, 213] width 93 height 31
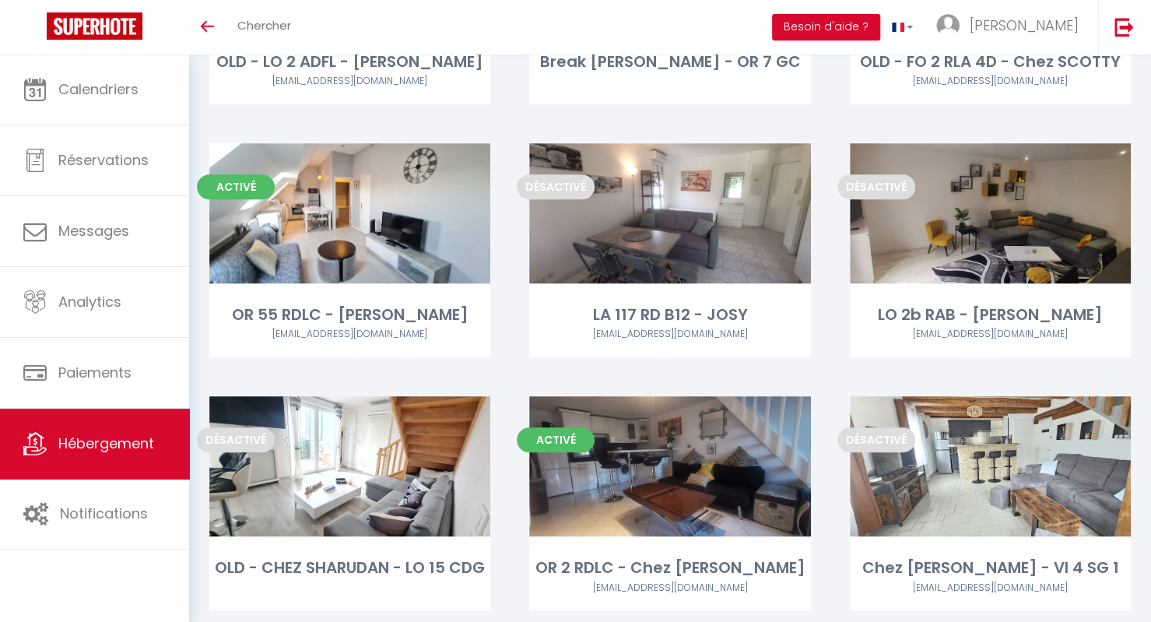
scroll to position [0, 0]
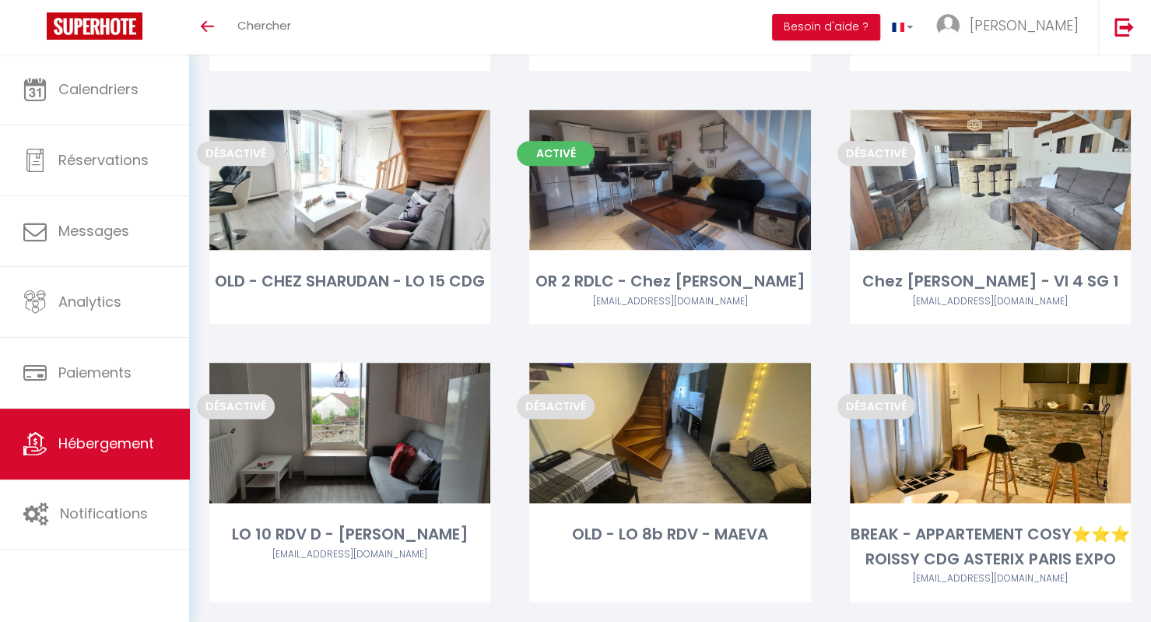
scroll to position [934, 0]
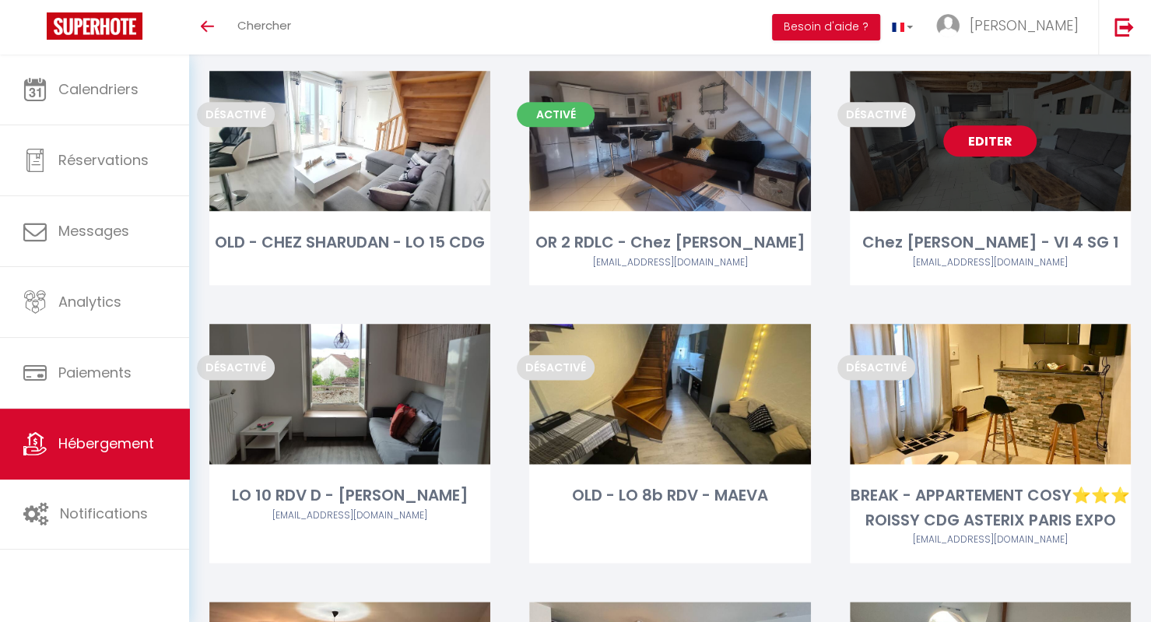
click at [1006, 143] on link "Editer" at bounding box center [989, 140] width 93 height 31
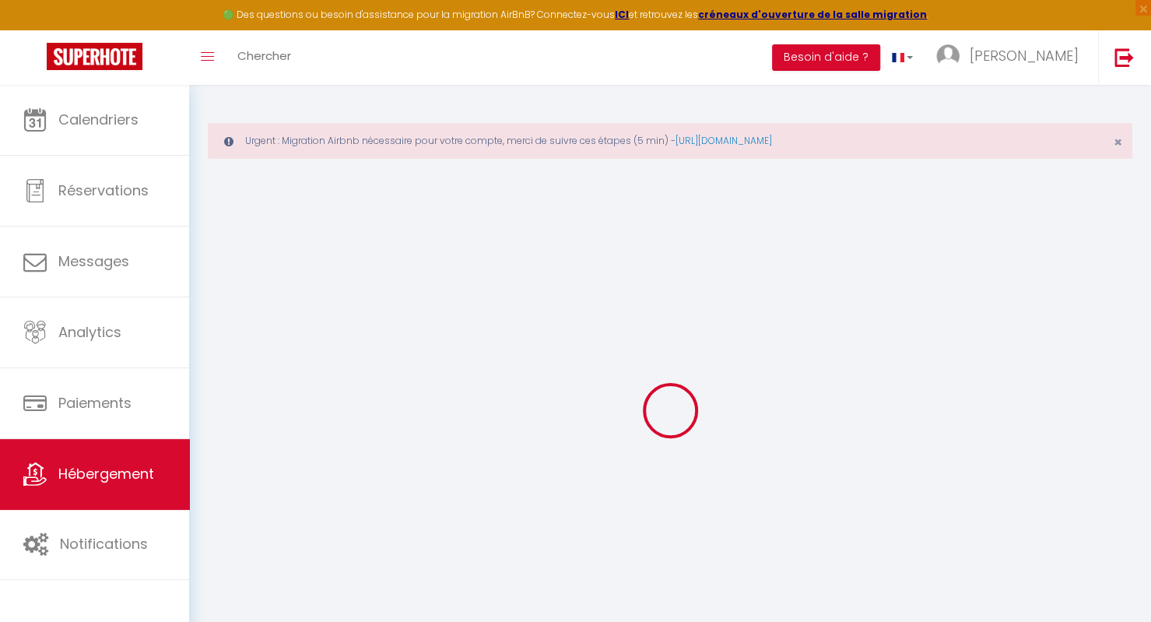
select select
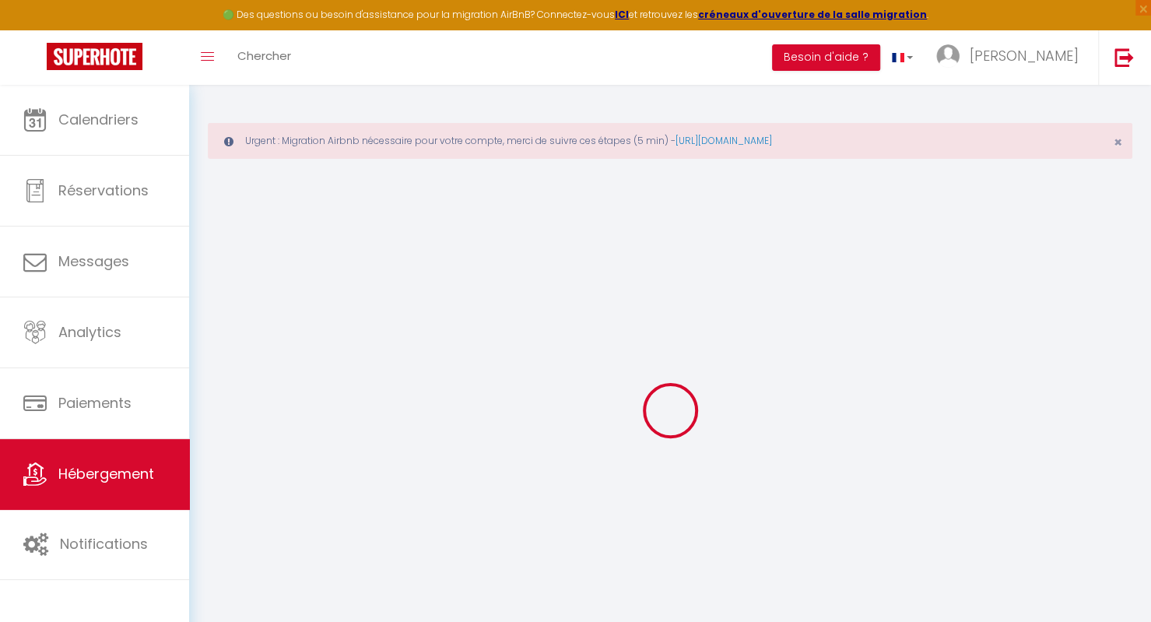
select select
checkbox input "false"
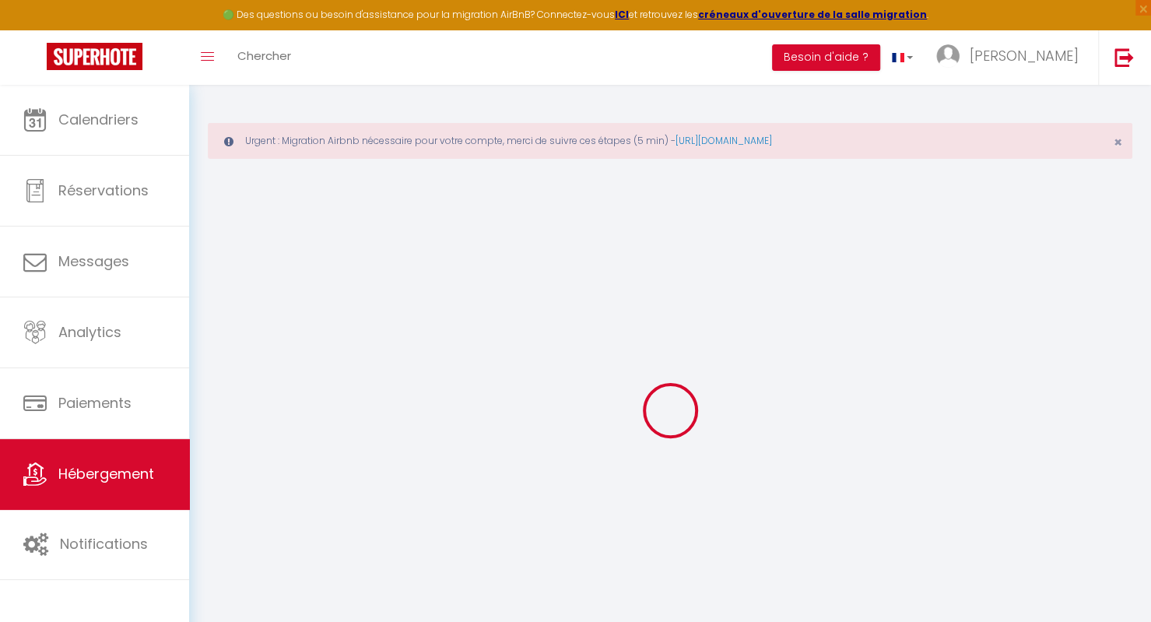
select select
type input "Chez [PERSON_NAME] - VI 4 SG 1"
type input "Denis"
type input "VI 4 SG 1"
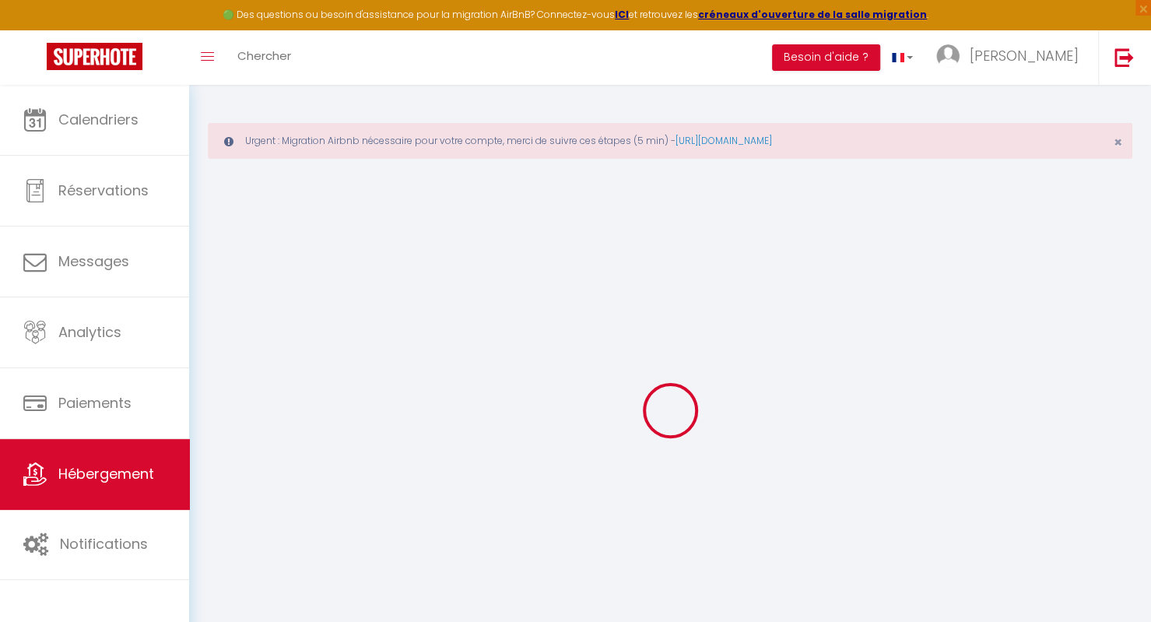
select select "6"
select select "1"
type input "66"
type input "5"
type input "45"
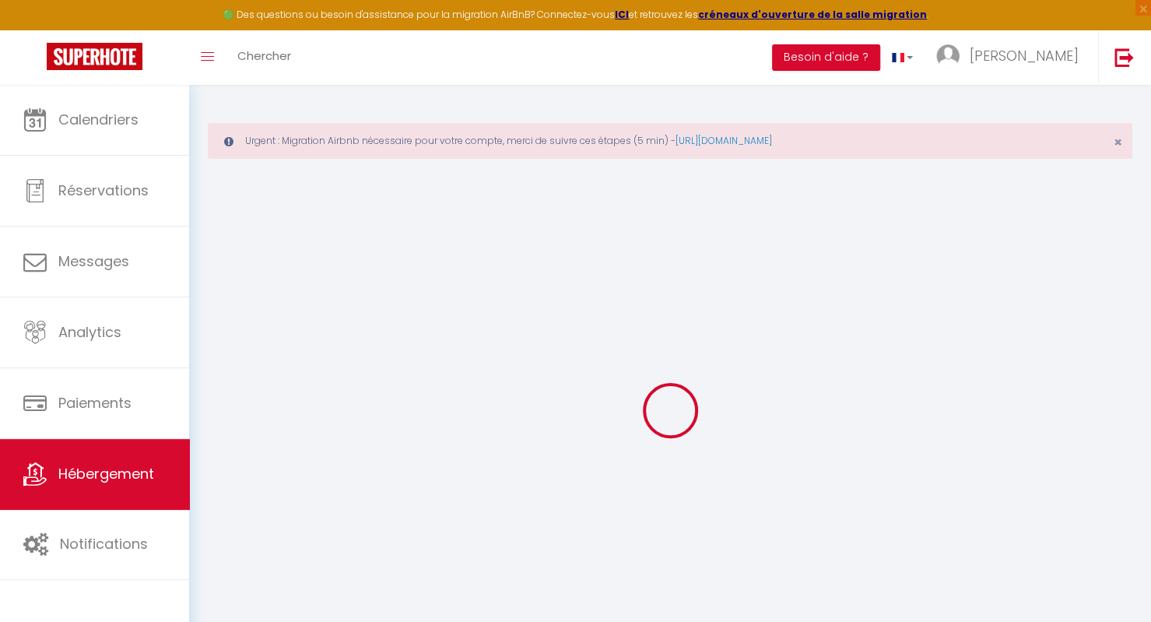
type input "150"
select select
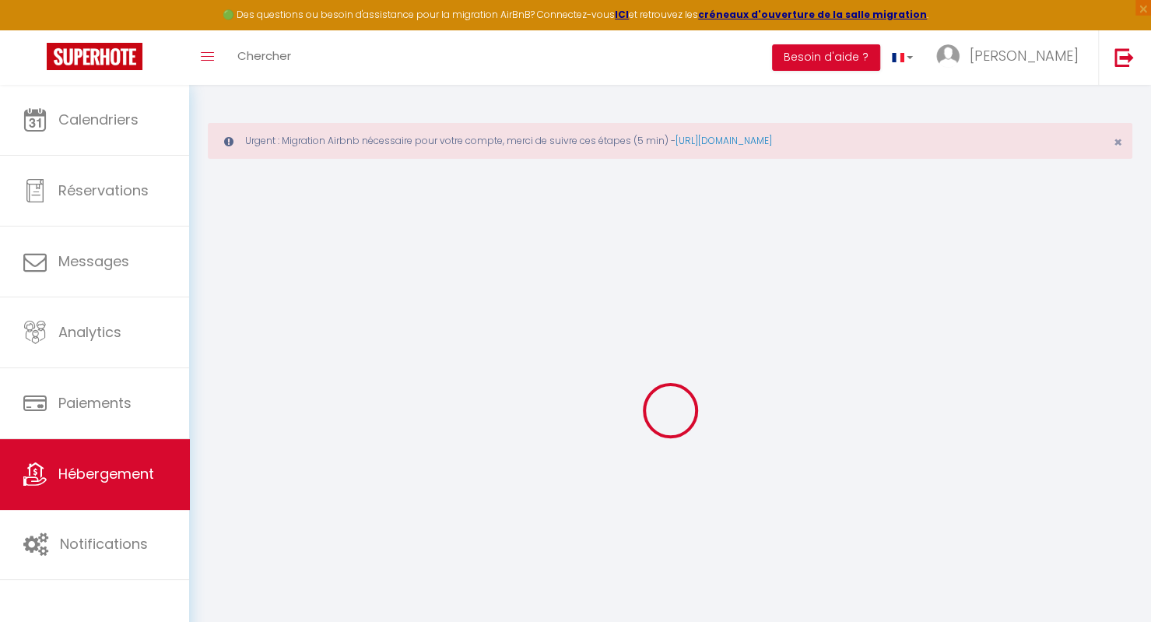
select select
type input "4 Rue Saint-Germain"
type input "95380"
type input "Villeron"
type input "[EMAIL_ADDRESS][DOMAIN_NAME]"
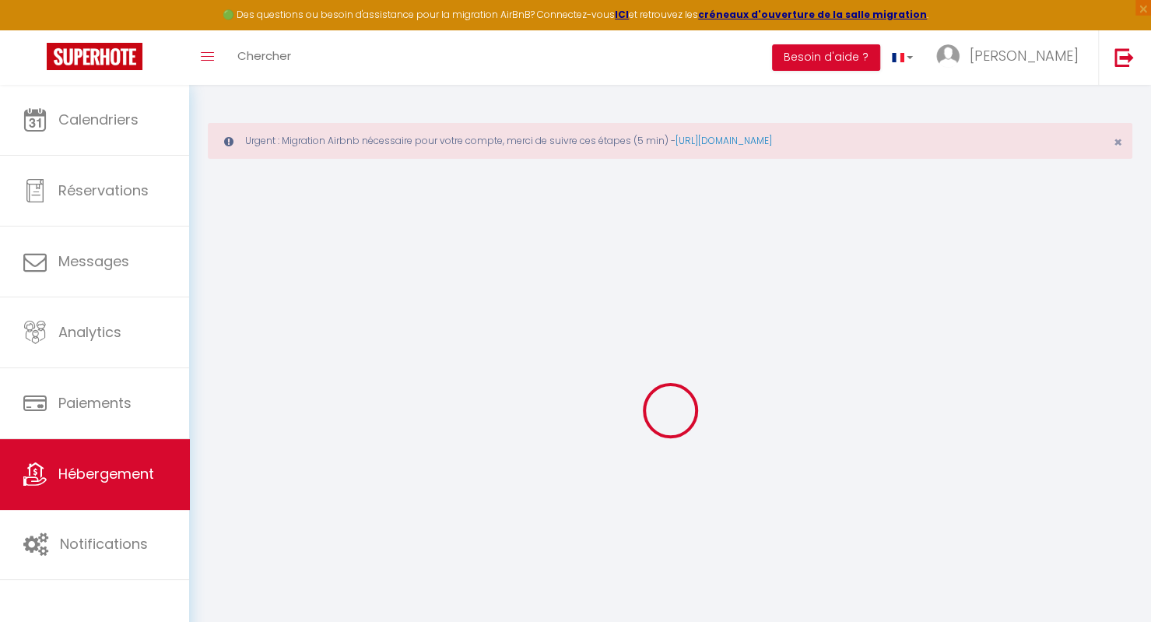
select select
checkbox input "false"
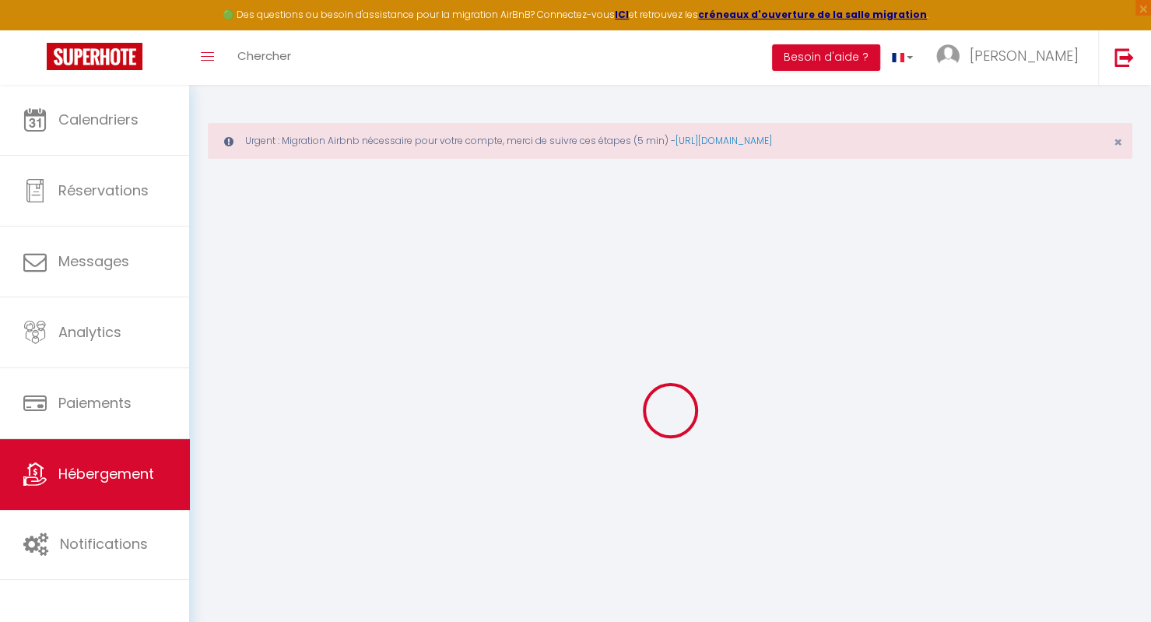
type input "15"
type input "4"
type input "2"
type input "3"
type input "1"
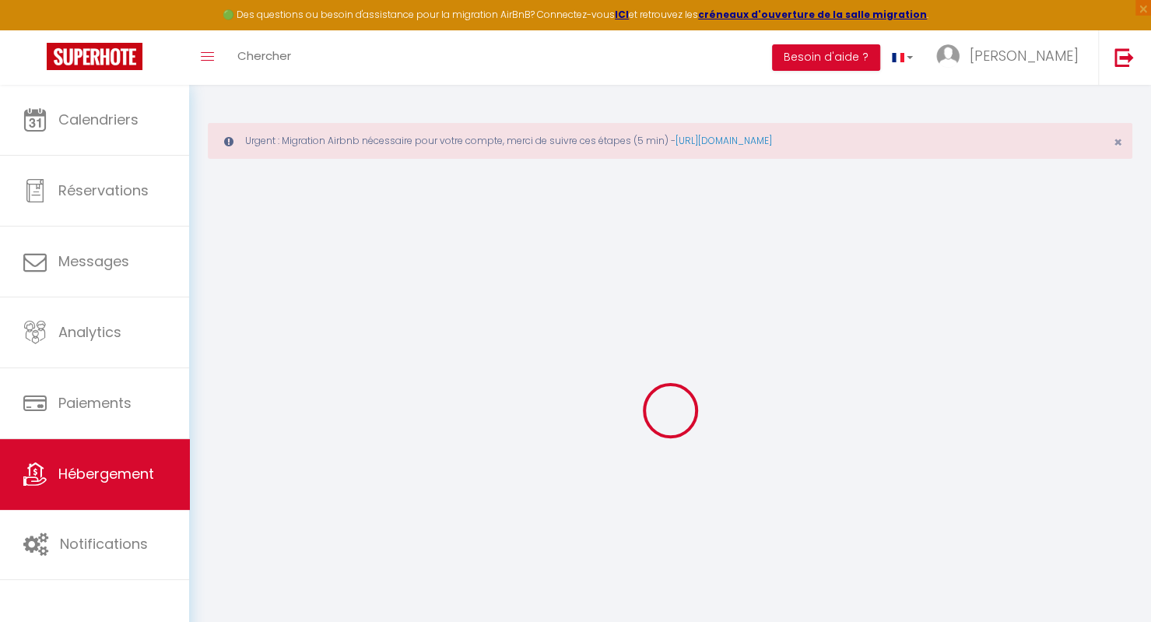
select select
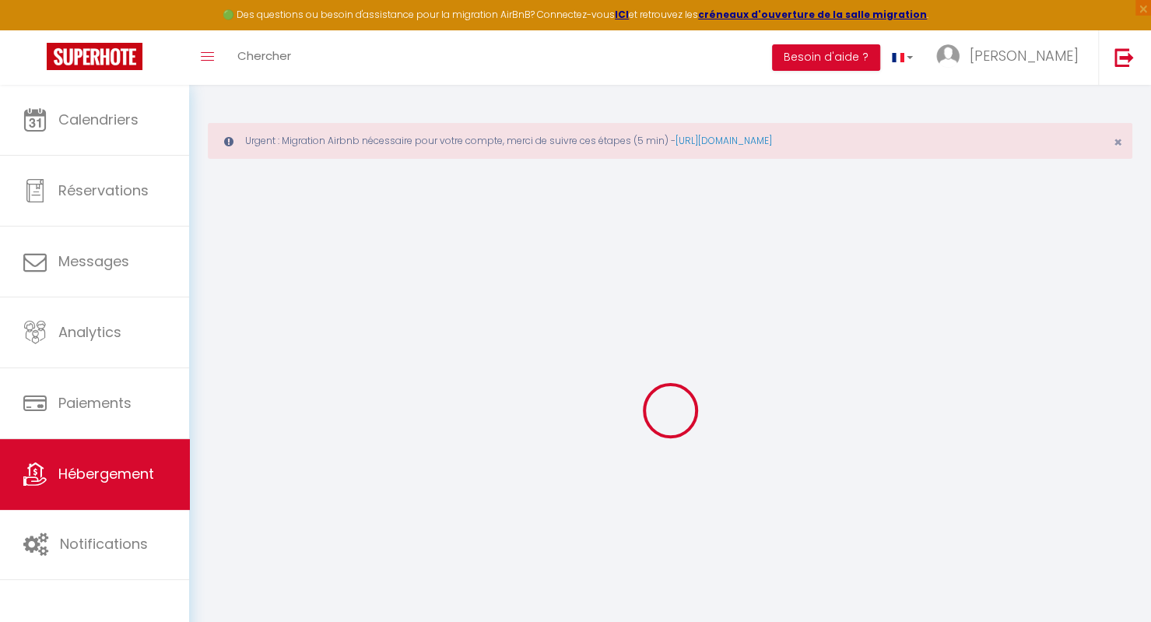
select select
checkbox input "false"
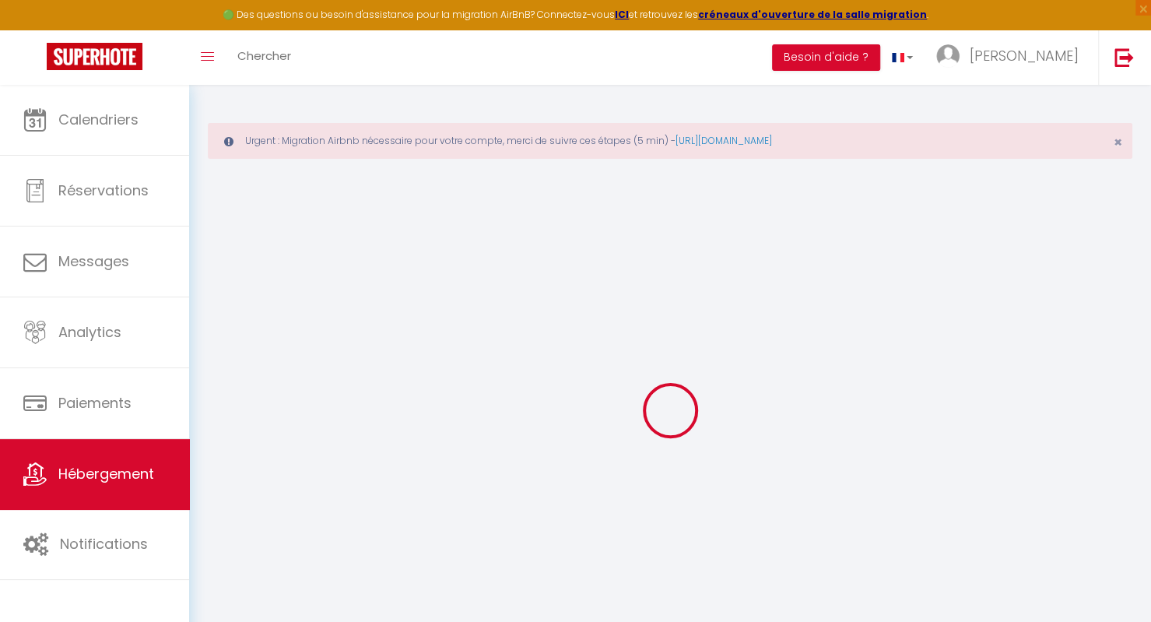
select select
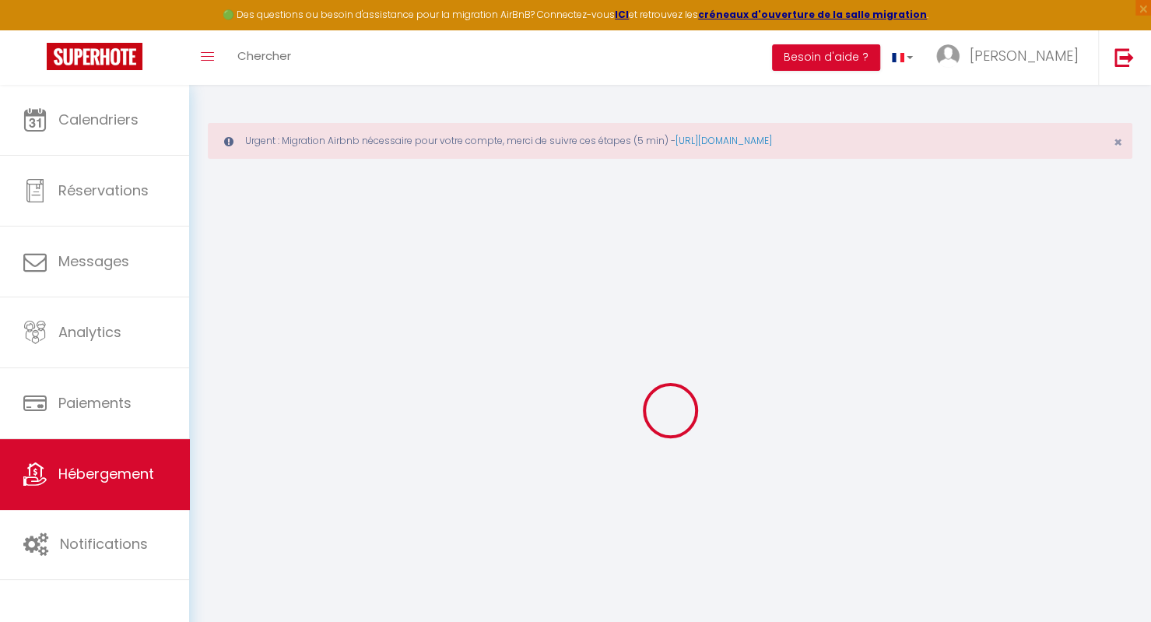
select select
checkbox input "false"
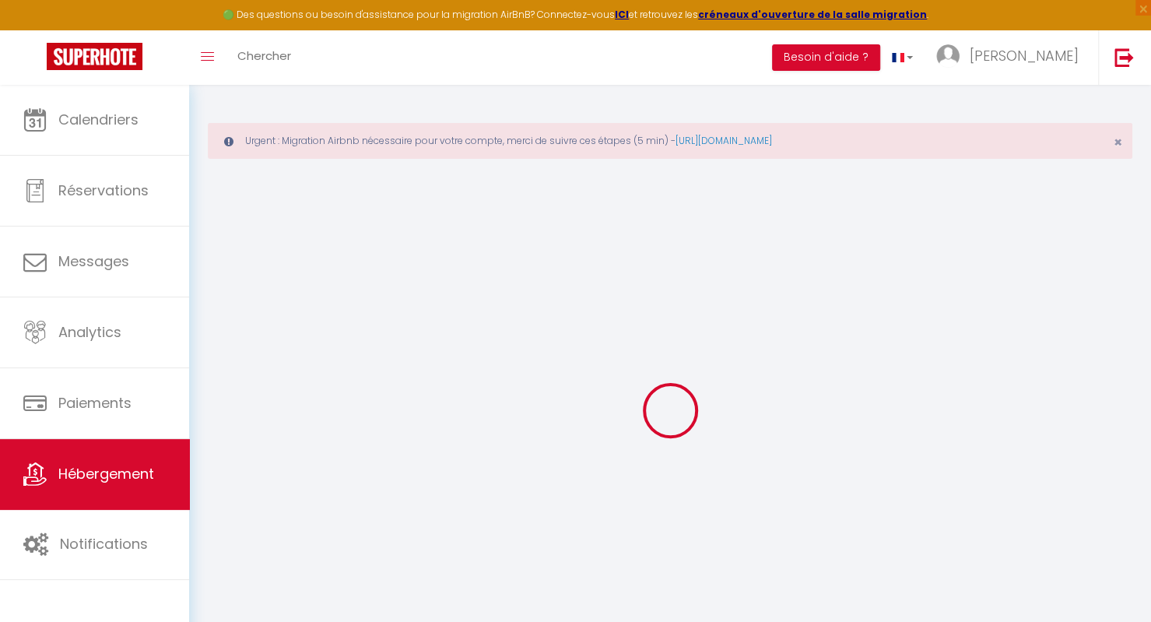
select select
checkbox input "false"
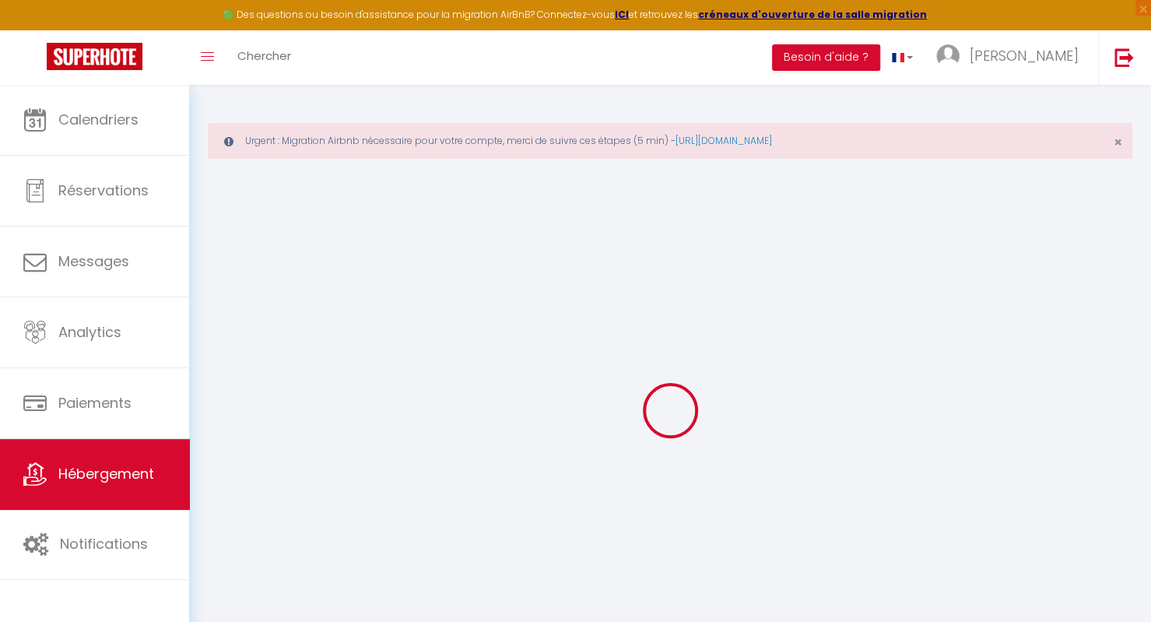
select select "17:00"
select select "23:00"
select select "11:00"
select select "15"
select select "30"
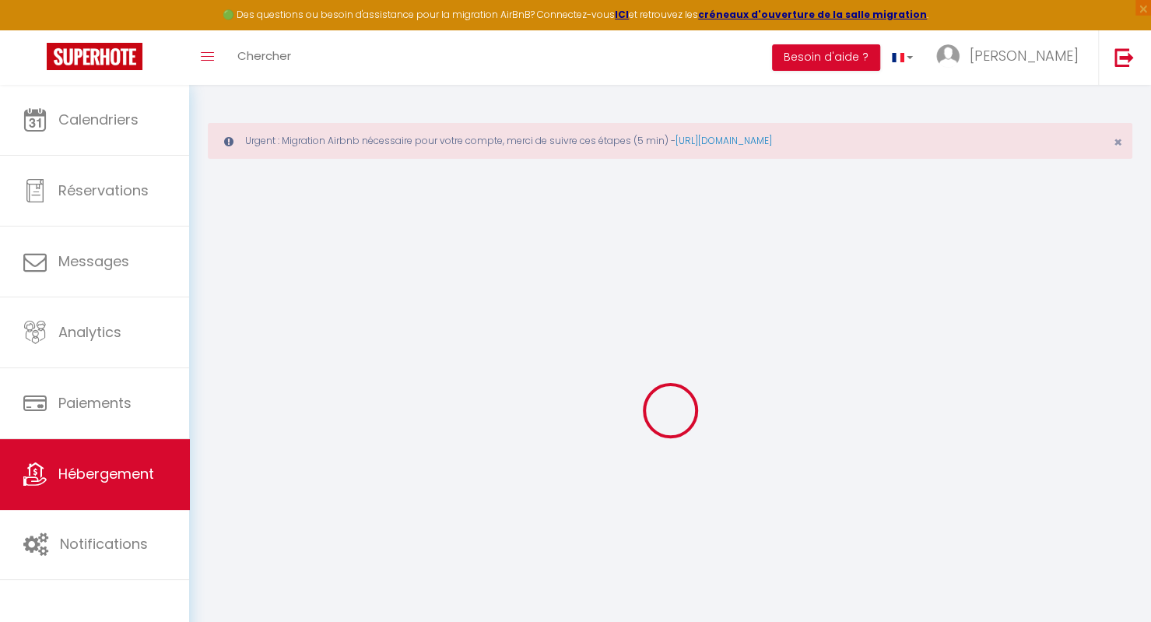
select select
checkbox input "false"
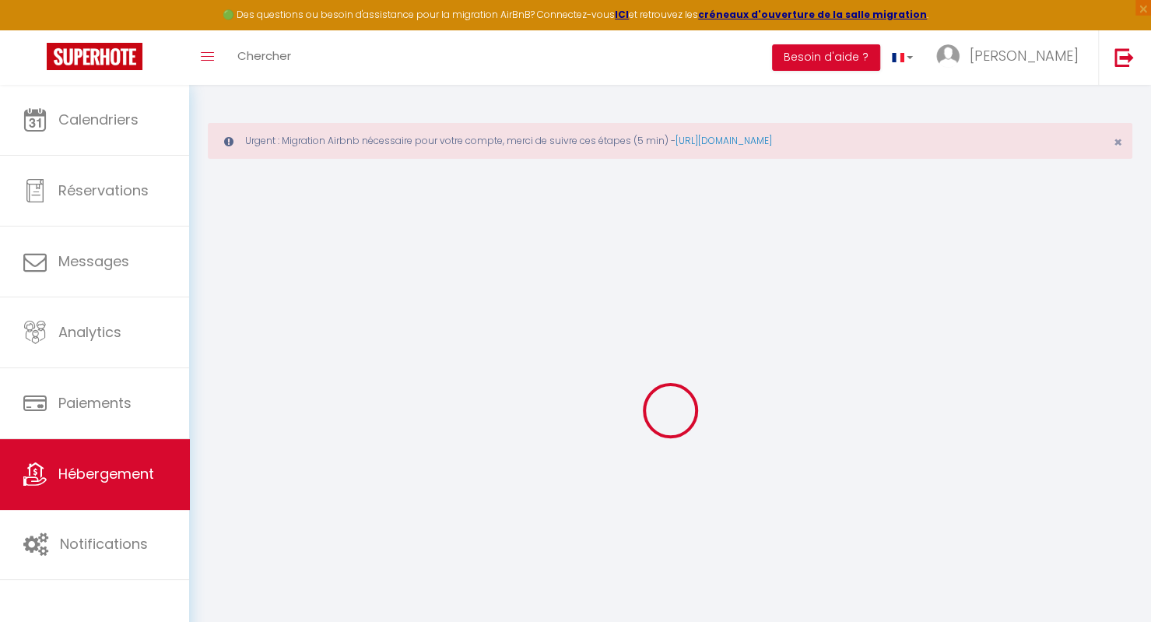
select select
checkbox input "false"
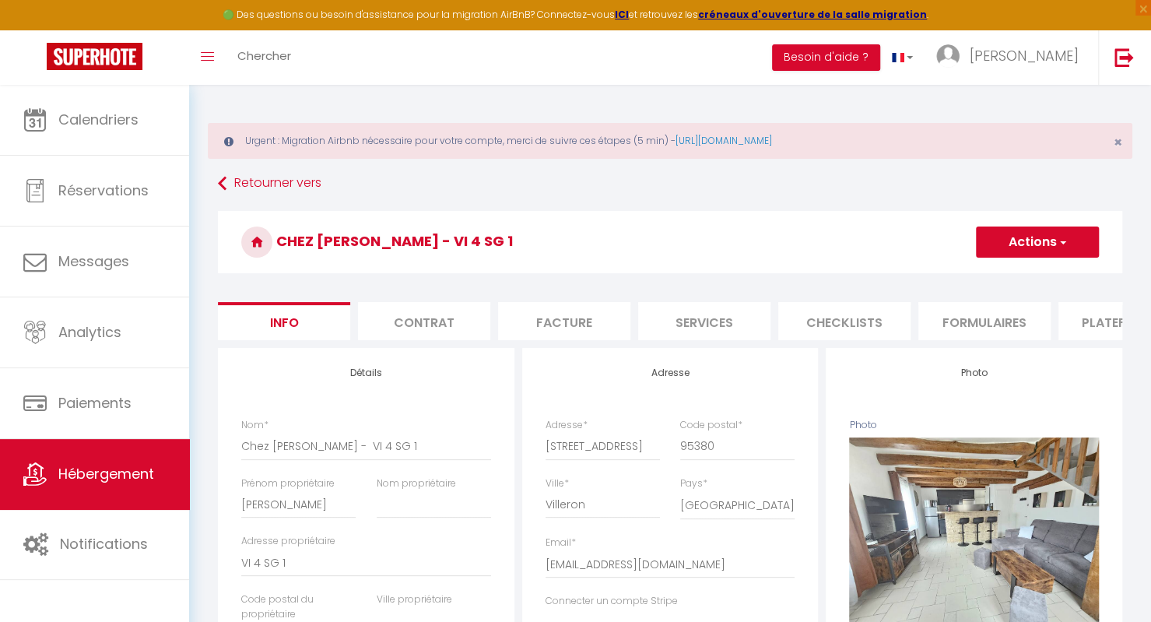
select select
checkbox input "false"
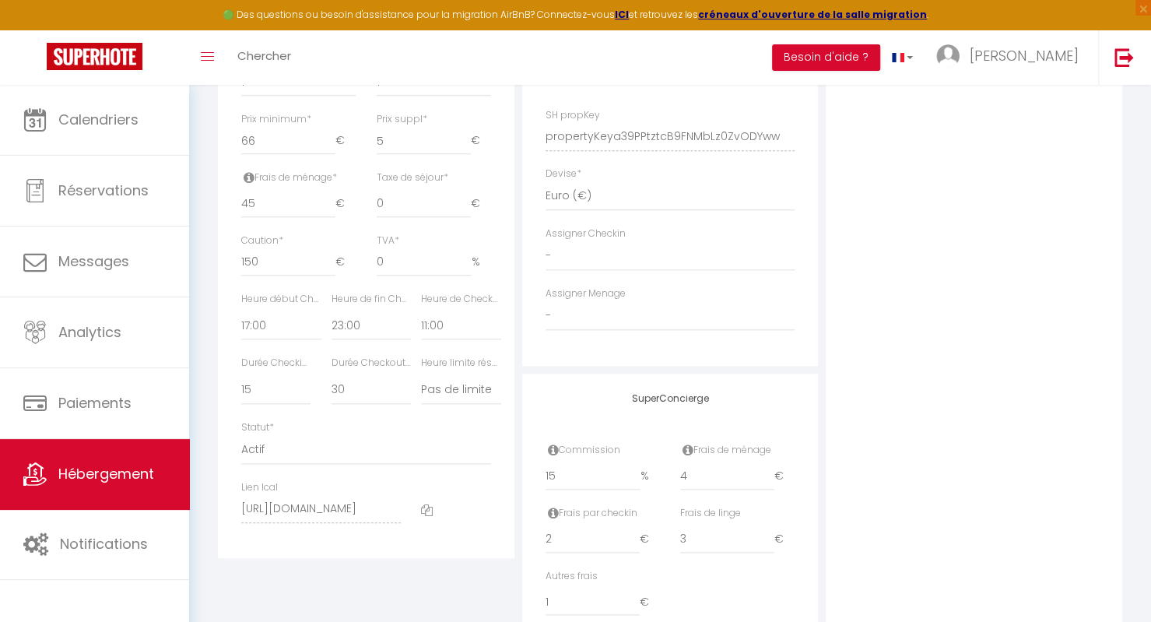
scroll to position [755, 0]
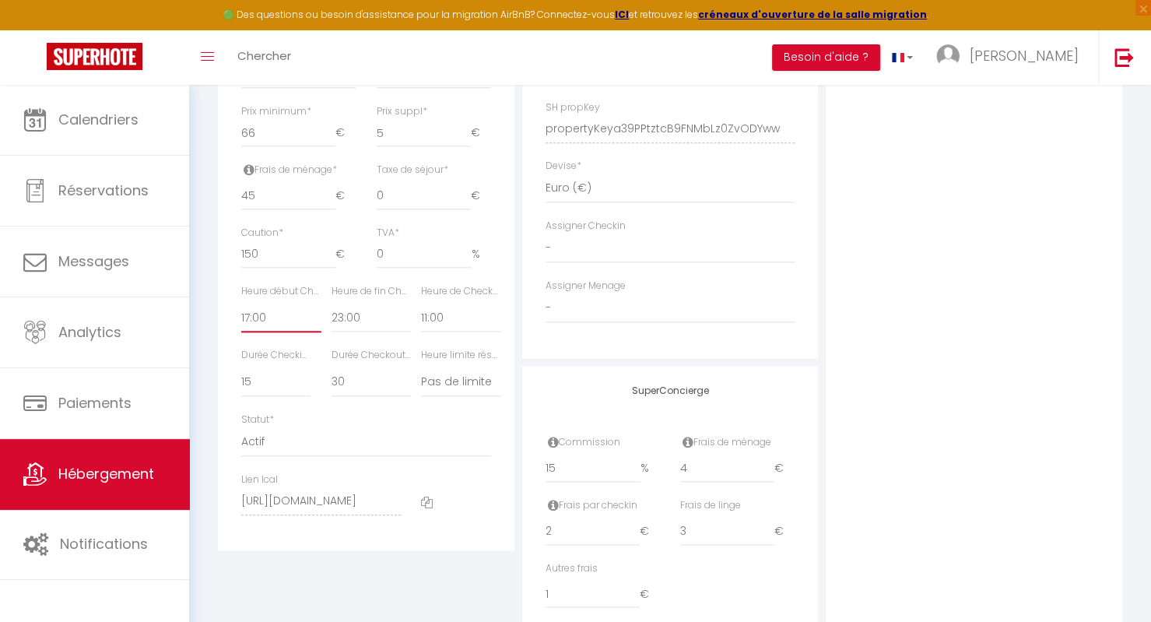
click at [290, 326] on select "00:00 00:15 00:30 00:45 01:00 01:15 01:30 01:45 02:00 02:15 02:30 02:45 03:00" at bounding box center [280, 318] width 79 height 30
select select "16:00"
click at [241, 314] on select "00:00 00:15 00:30 00:45 01:00 01:15 01:30 01:45 02:00 02:15 02:30 02:45 03:00" at bounding box center [280, 318] width 79 height 30
select select
checkbox input "false"
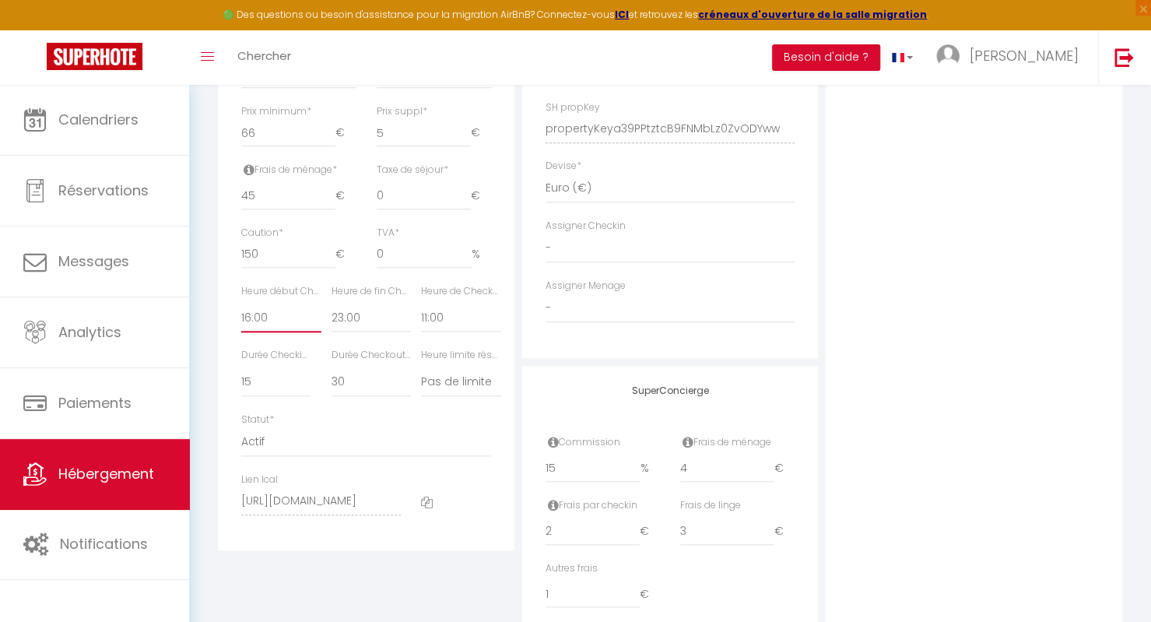
checkbox input "false"
click at [346, 329] on select "00:00 00:15 00:30 00:45 01:00 01:15 01:30 01:45 02:00 02:15 02:30 02:45 03:00" at bounding box center [371, 318] width 79 height 30
select select "23:45"
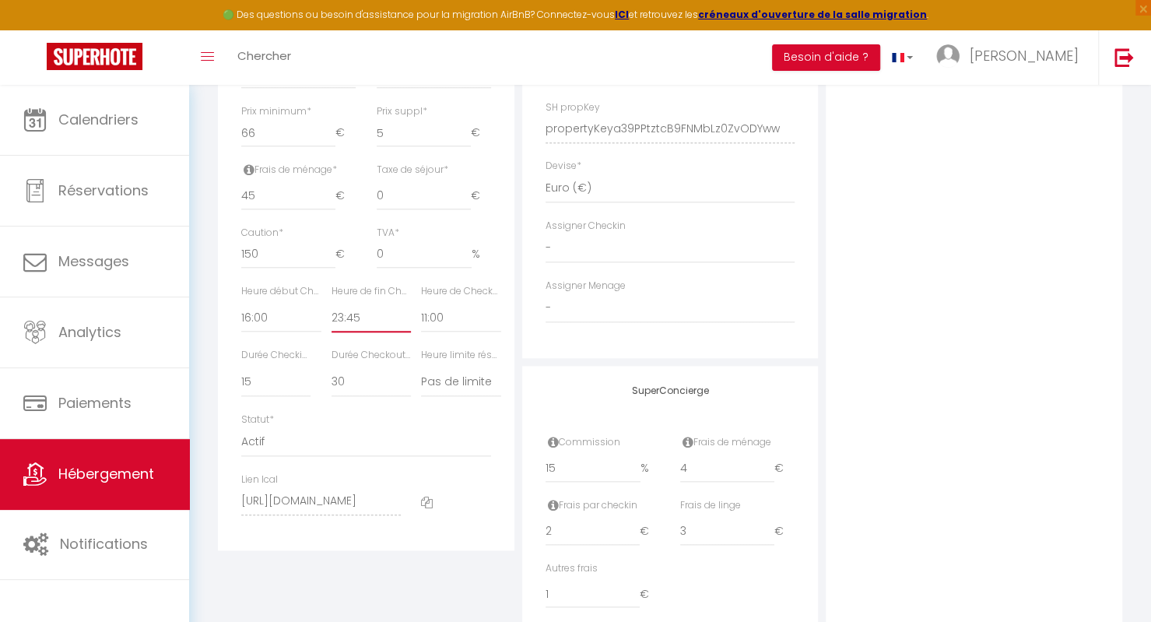
click at [332, 314] on select "00:00 00:15 00:30 00:45 01:00 01:15 01:30 01:45 02:00 02:15 02:30 02:45 03:00" at bounding box center [371, 318] width 79 height 30
select select
checkbox input "false"
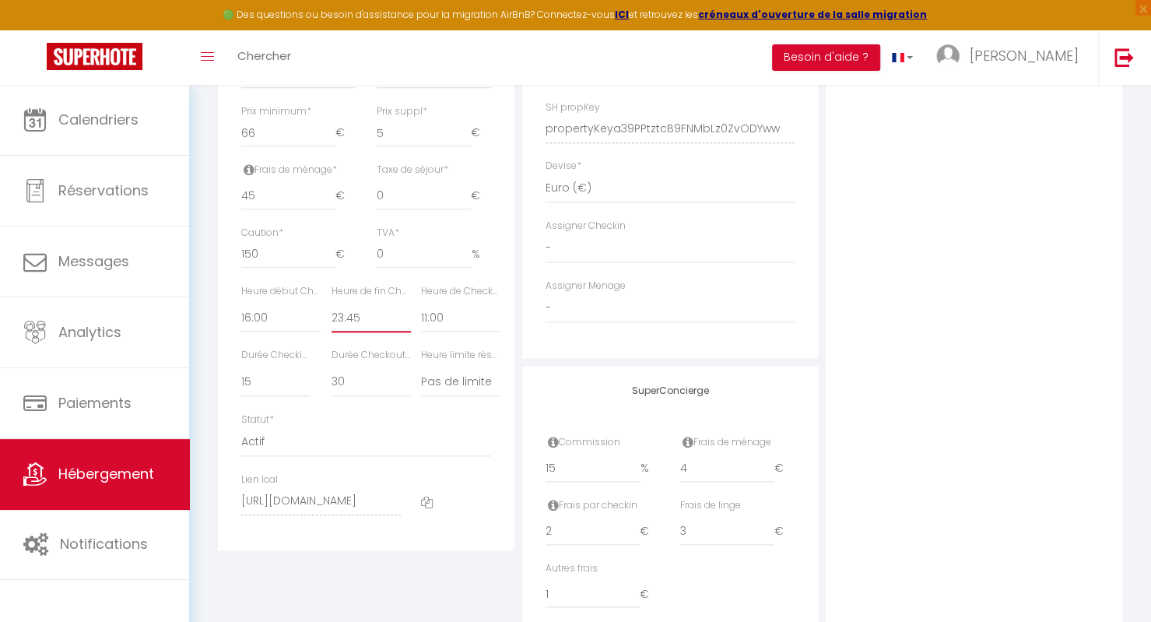
checkbox input "false"
click at [449, 332] on select "00:00 00:15 00:30 00:45 01:00 01:15 01:30 01:45 02:00 02:15 02:30 02:45 03:00" at bounding box center [460, 318] width 79 height 30
select select "10:00"
click at [421, 314] on select "00:00 00:15 00:30 00:45 01:00 01:15 01:30 01:45 02:00 02:15 02:30 02:45 03:00" at bounding box center [460, 318] width 79 height 30
select select
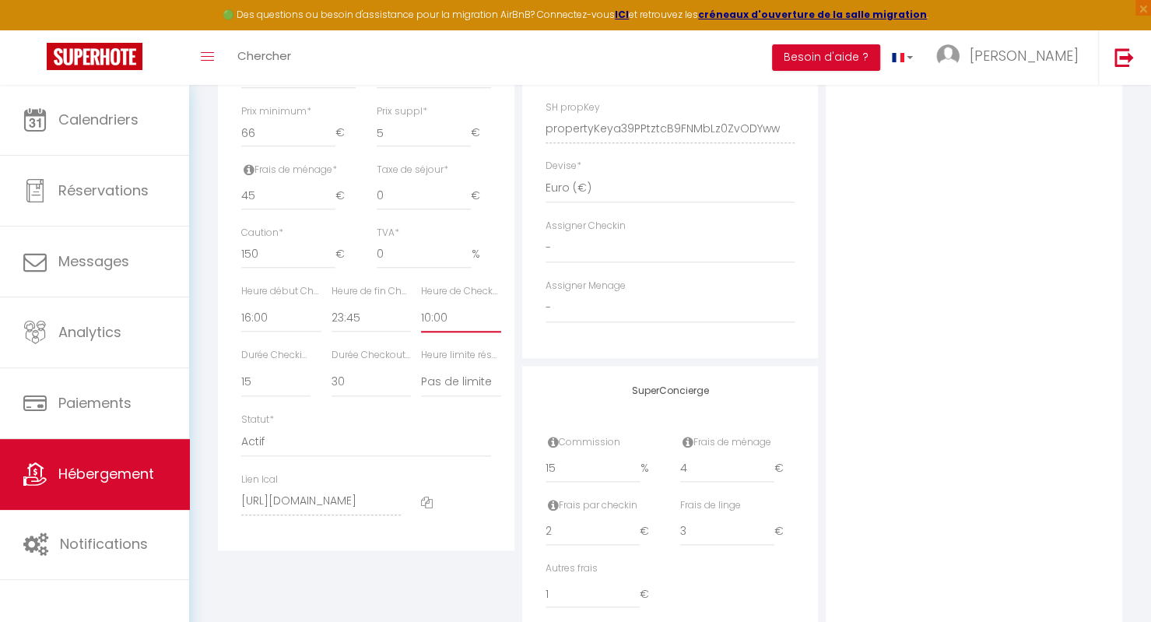
checkbox input "false"
click at [378, 388] on select "15 30 45 60 75 90 105 120 135 150 165 180 195 210" at bounding box center [371, 382] width 79 height 30
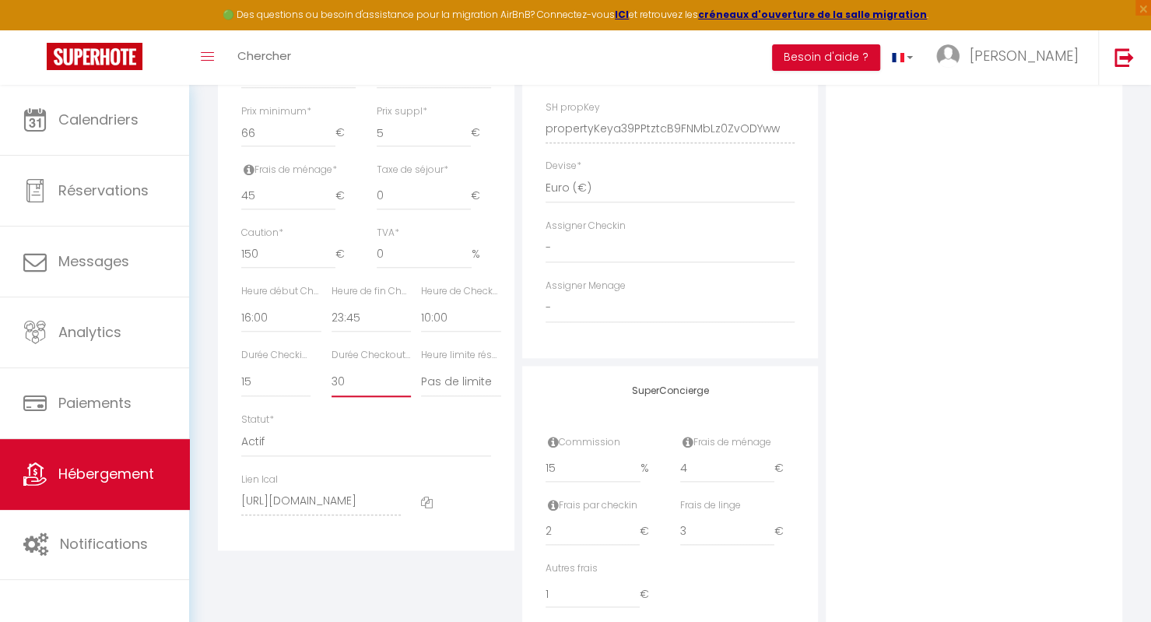
select select "15"
click at [332, 378] on select "15 30 45 60 75 90 105 120 135 150 165 180 195 210" at bounding box center [371, 382] width 79 height 30
select select
checkbox input "false"
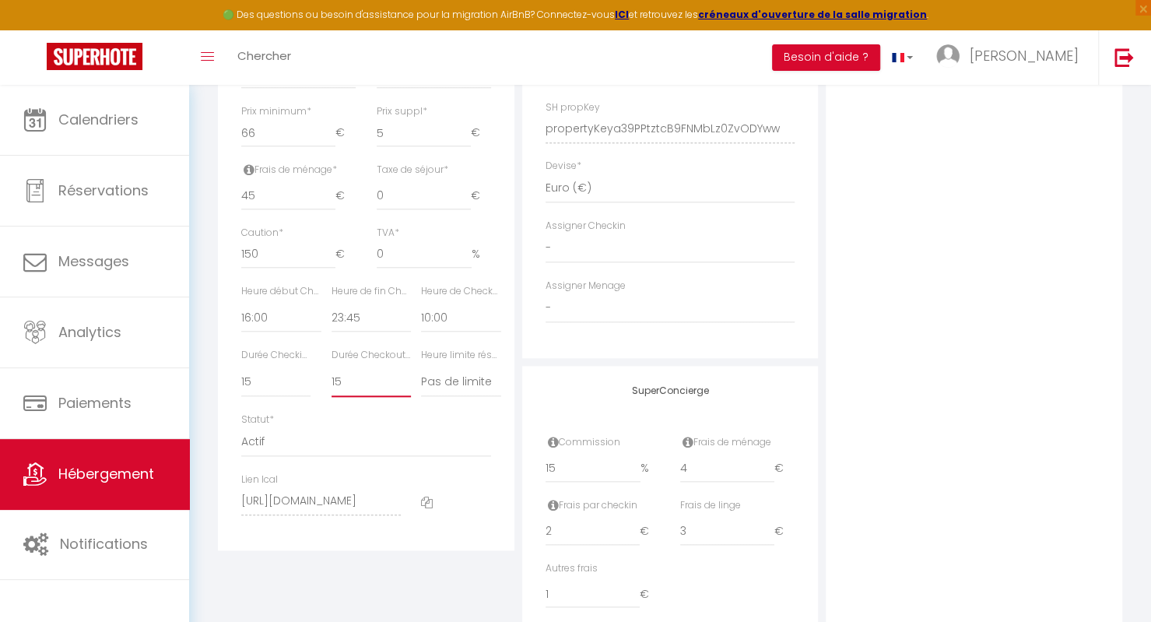
checkbox input "false"
click at [367, 455] on select "Actif Pas actif" at bounding box center [366, 442] width 250 height 30
select select "1"
click at [241, 437] on select "Actif Pas actif" at bounding box center [366, 442] width 250 height 30
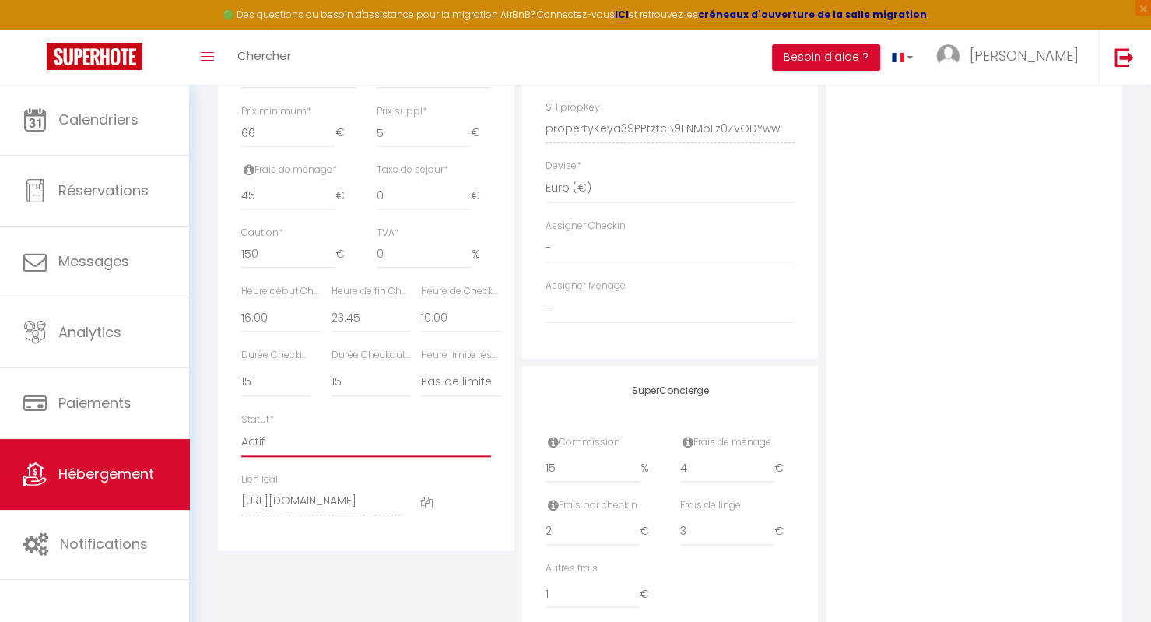
select select
checkbox input "false"
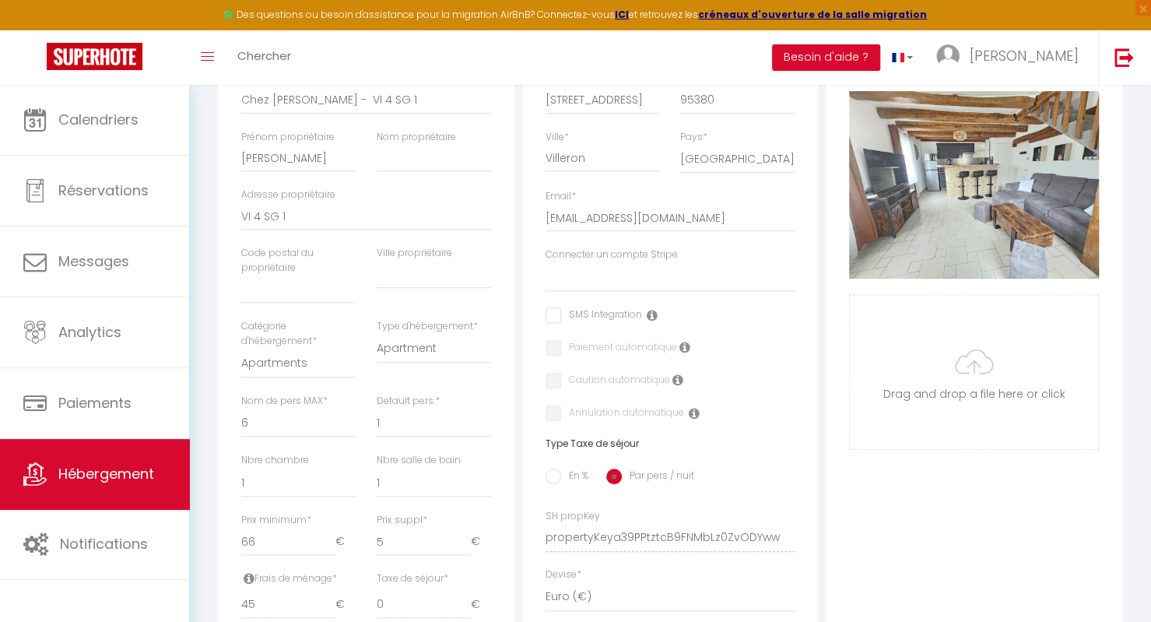
scroll to position [0, 0]
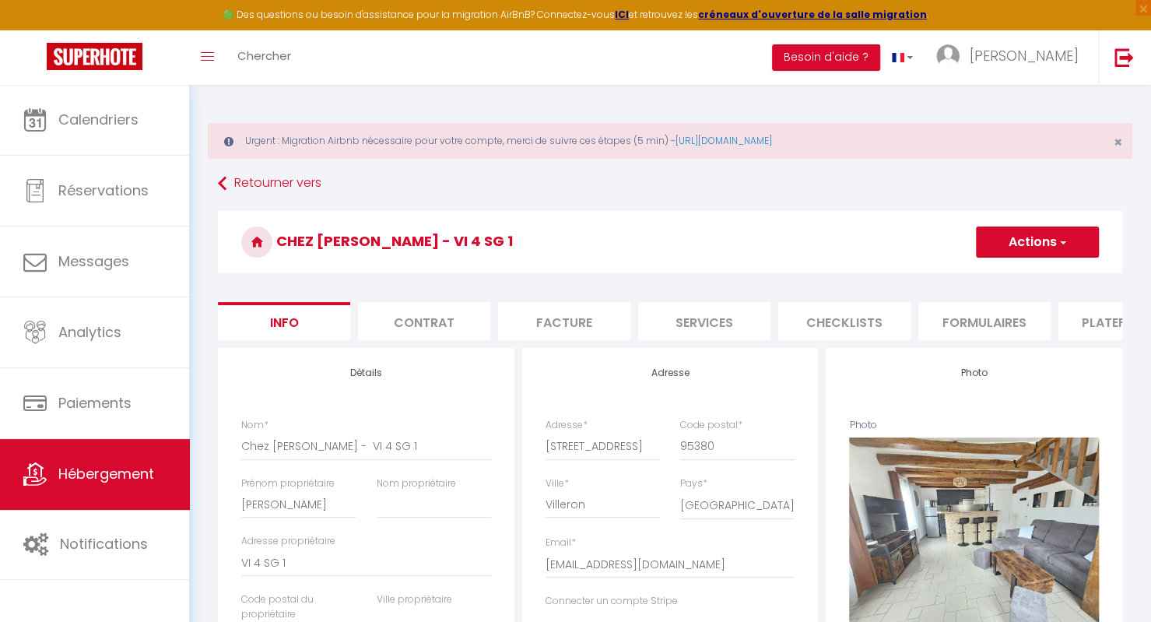
click at [1027, 234] on button "Actions" at bounding box center [1037, 242] width 123 height 31
click at [981, 275] on input "Enregistrer" at bounding box center [976, 277] width 58 height 16
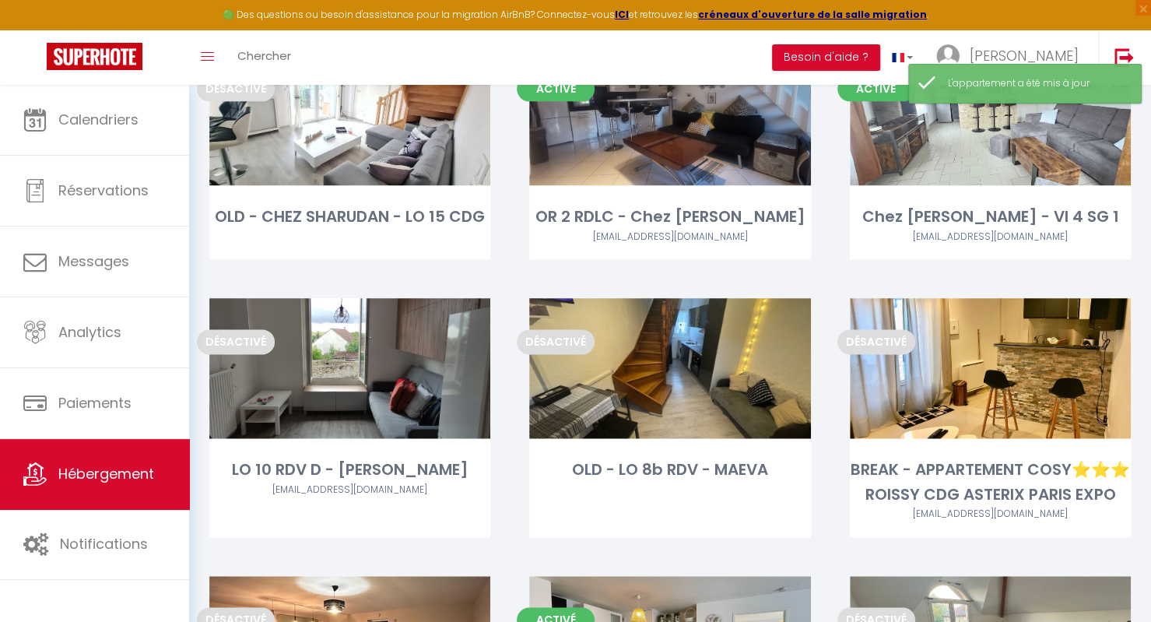
scroll to position [998, 0]
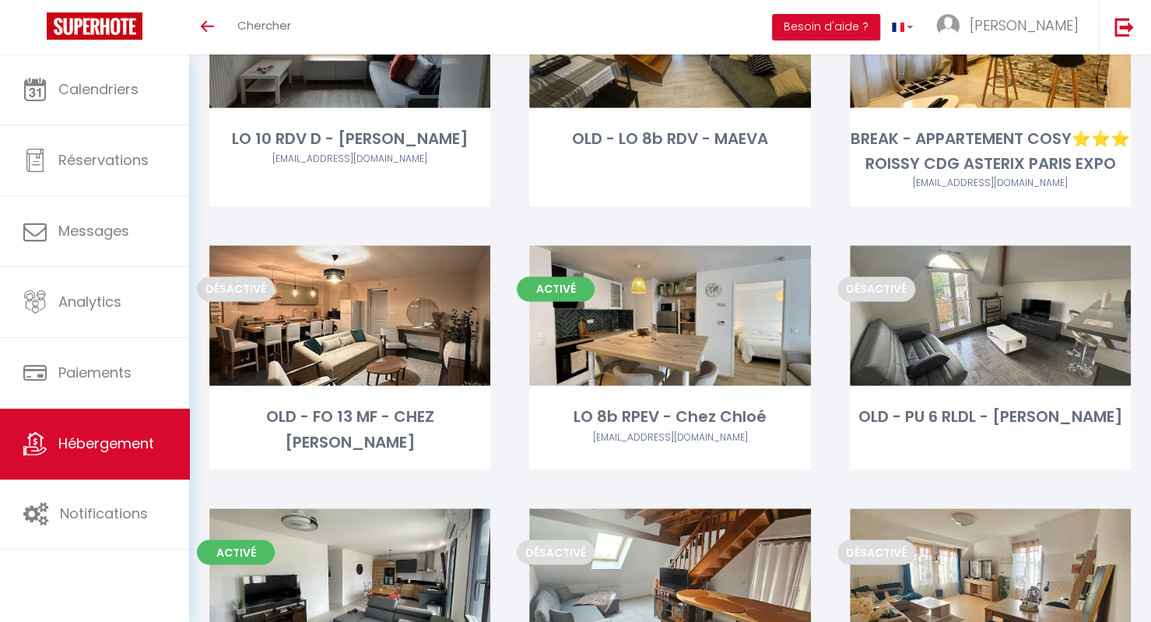
scroll to position [1343, 0]
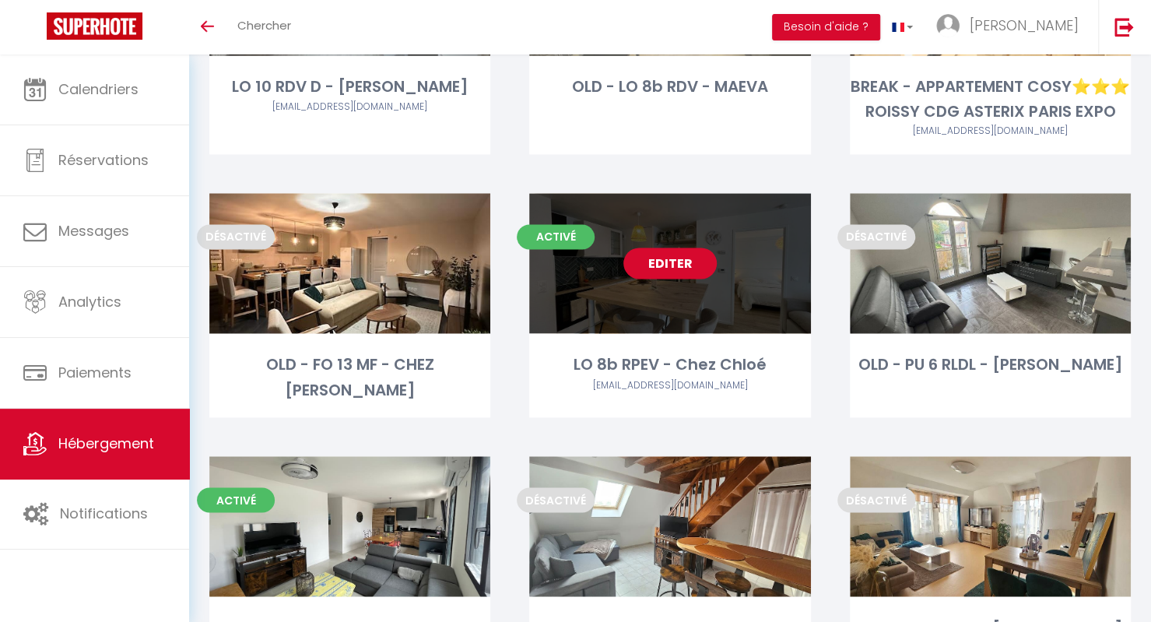
click at [686, 279] on link "Editer" at bounding box center [669, 263] width 93 height 31
click at [671, 279] on link "Editer" at bounding box center [669, 263] width 93 height 31
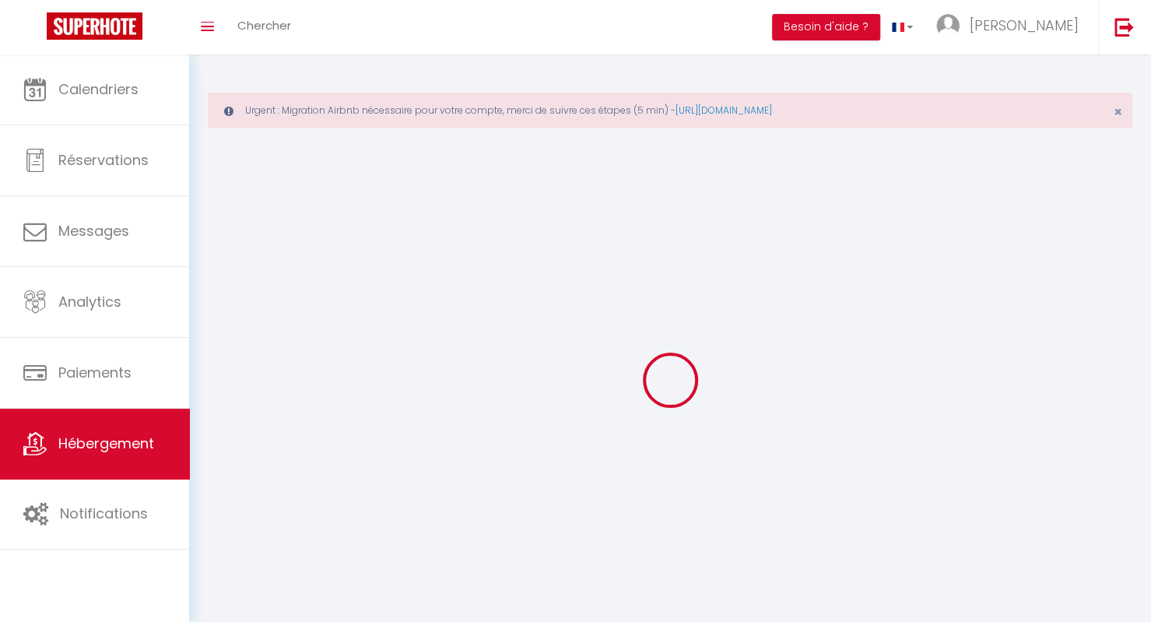
select select
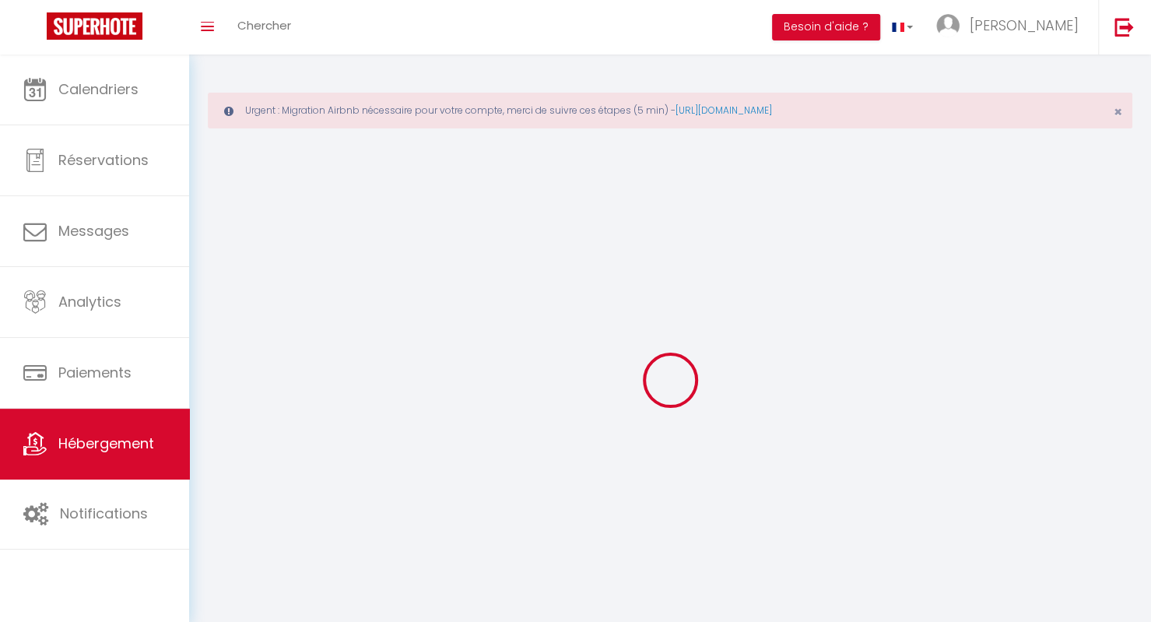
select select
checkbox input "false"
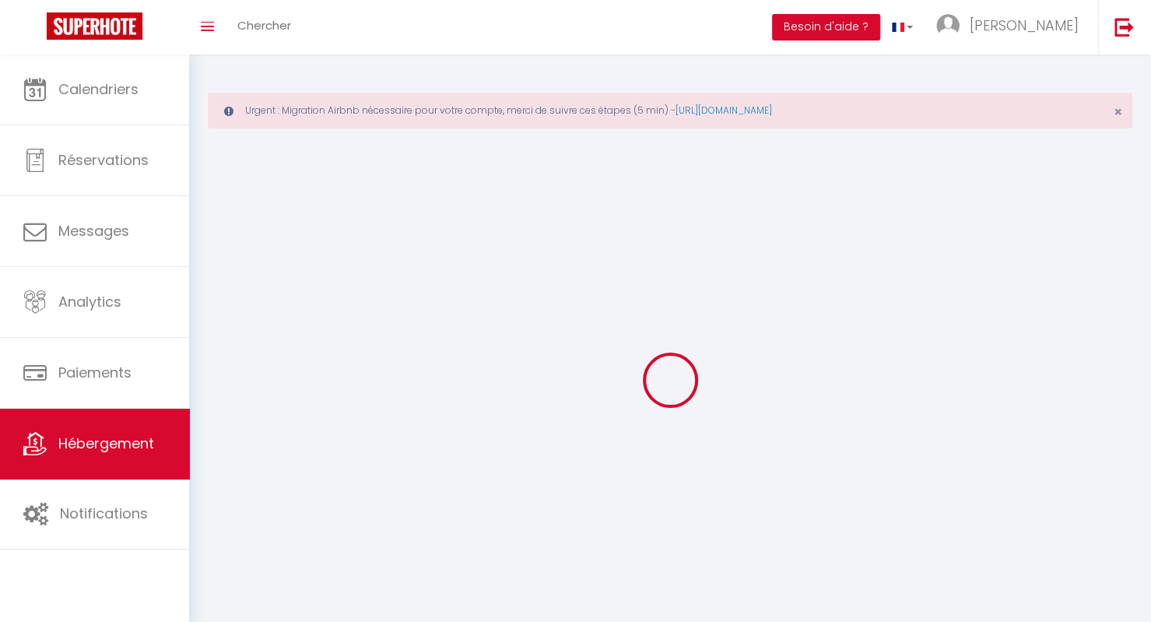
checkbox input "false"
select select
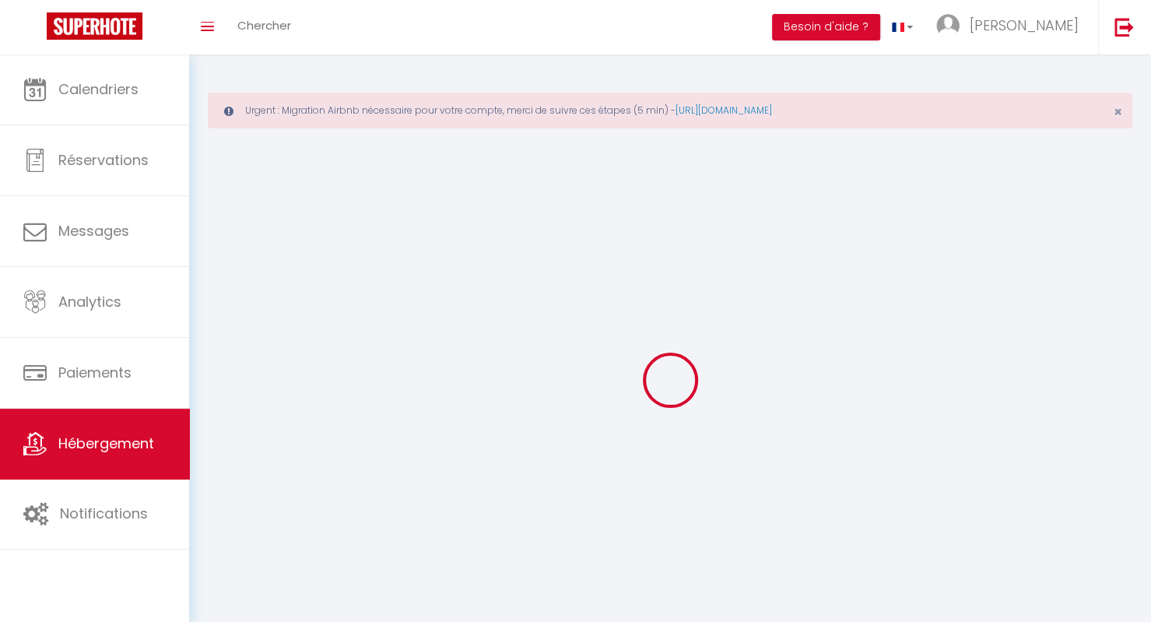
select select
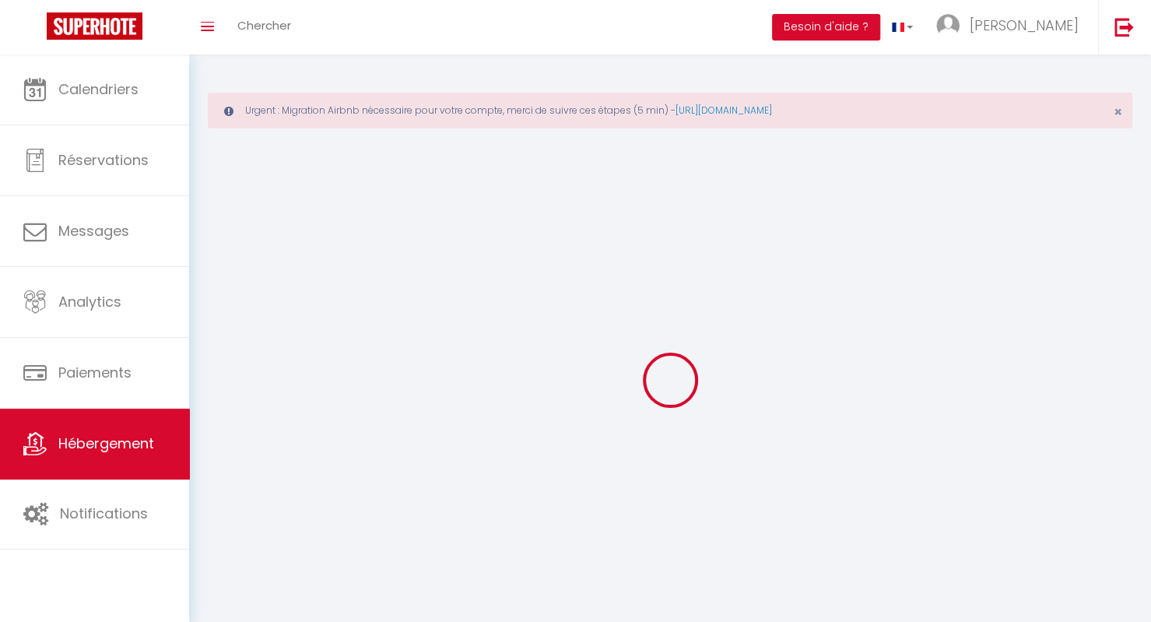
checkbox input "false"
select select
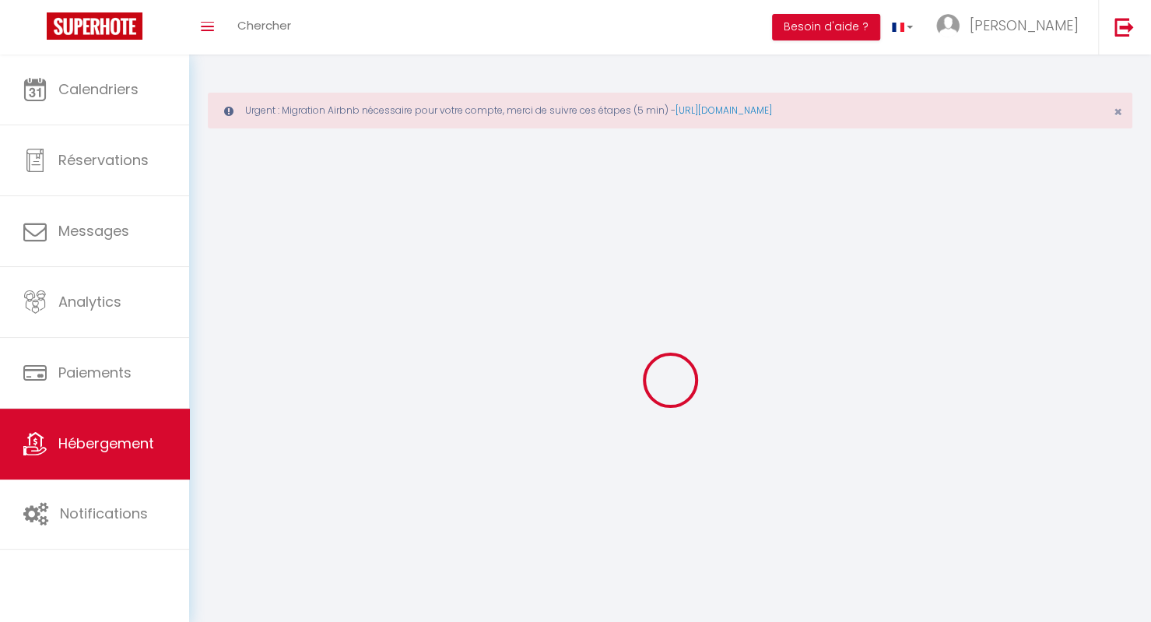
select select
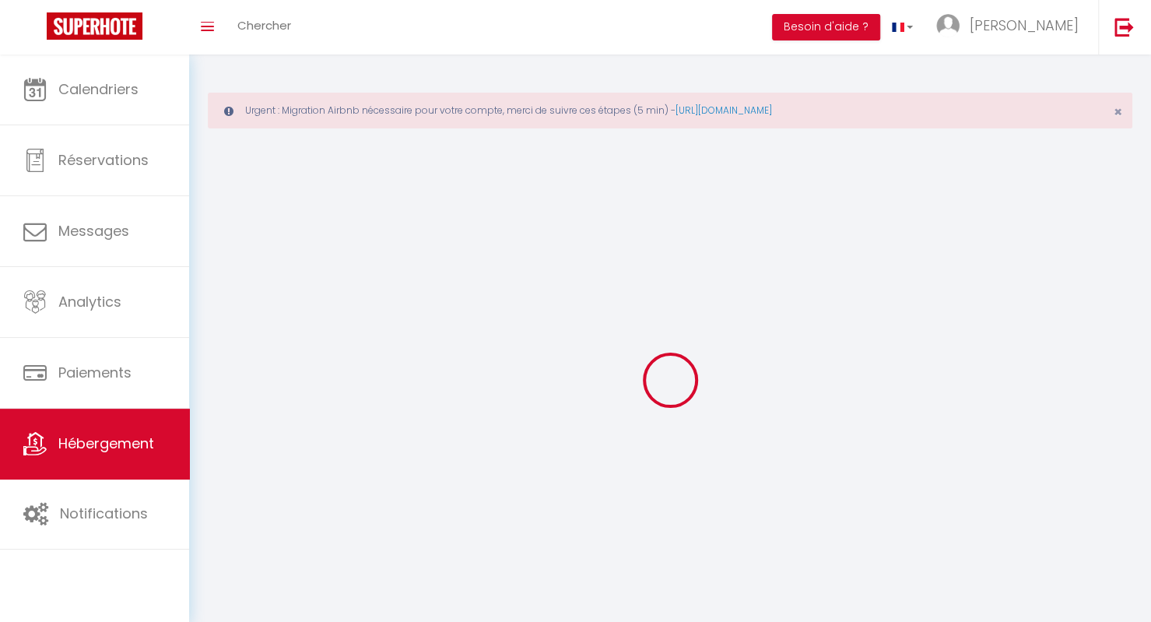
select select
checkbox input "false"
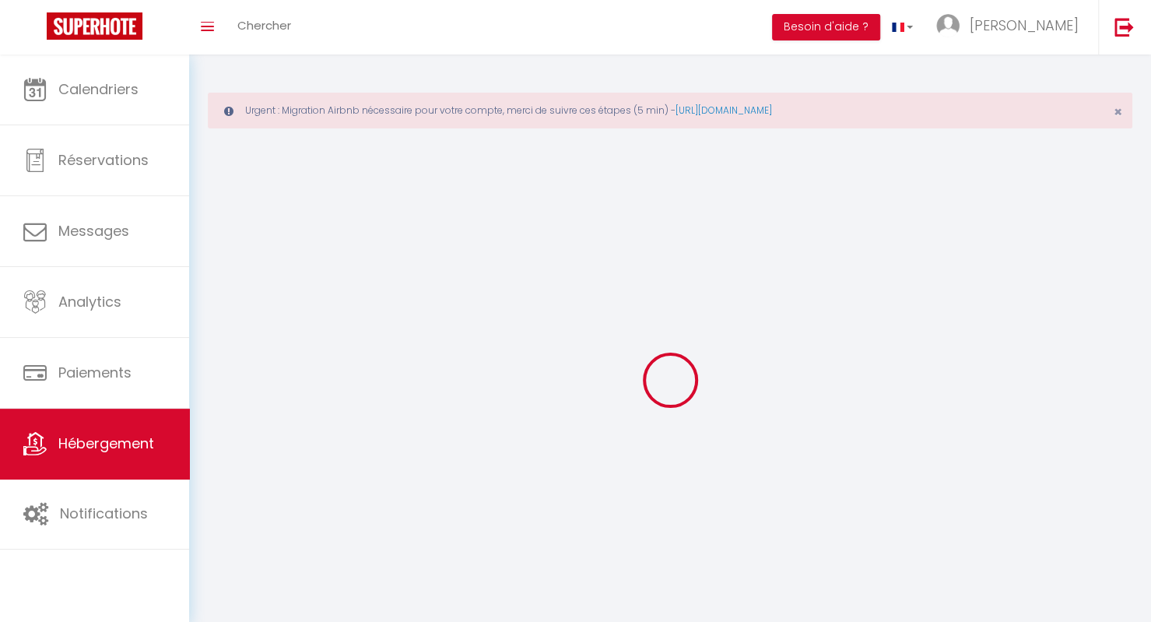
checkbox input "false"
select select
select select "28"
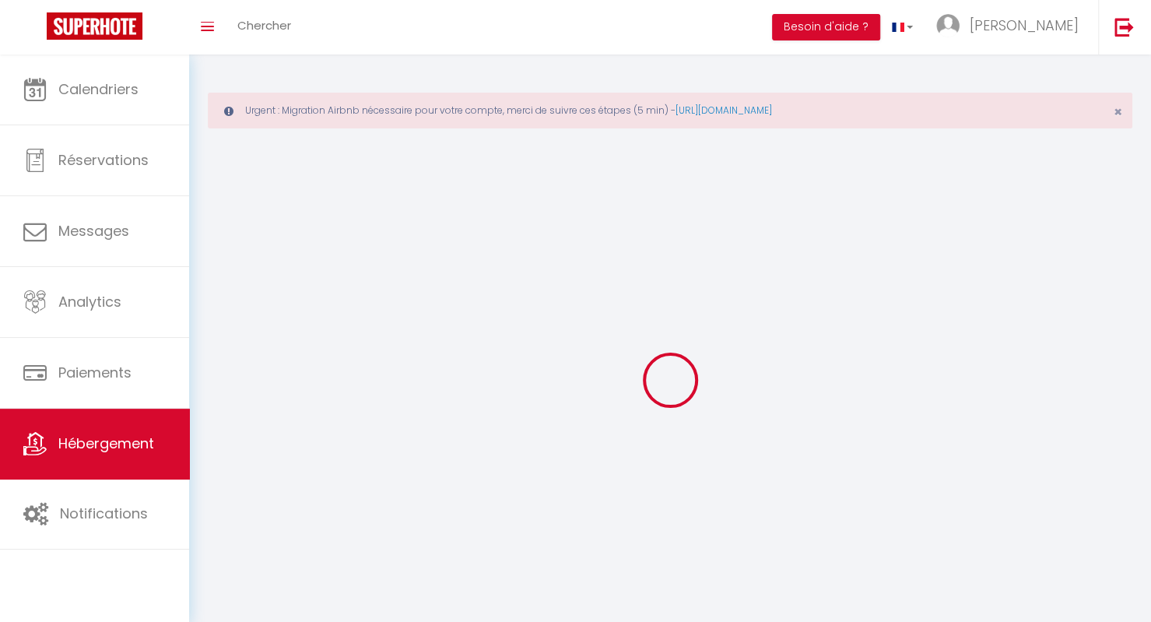
select select
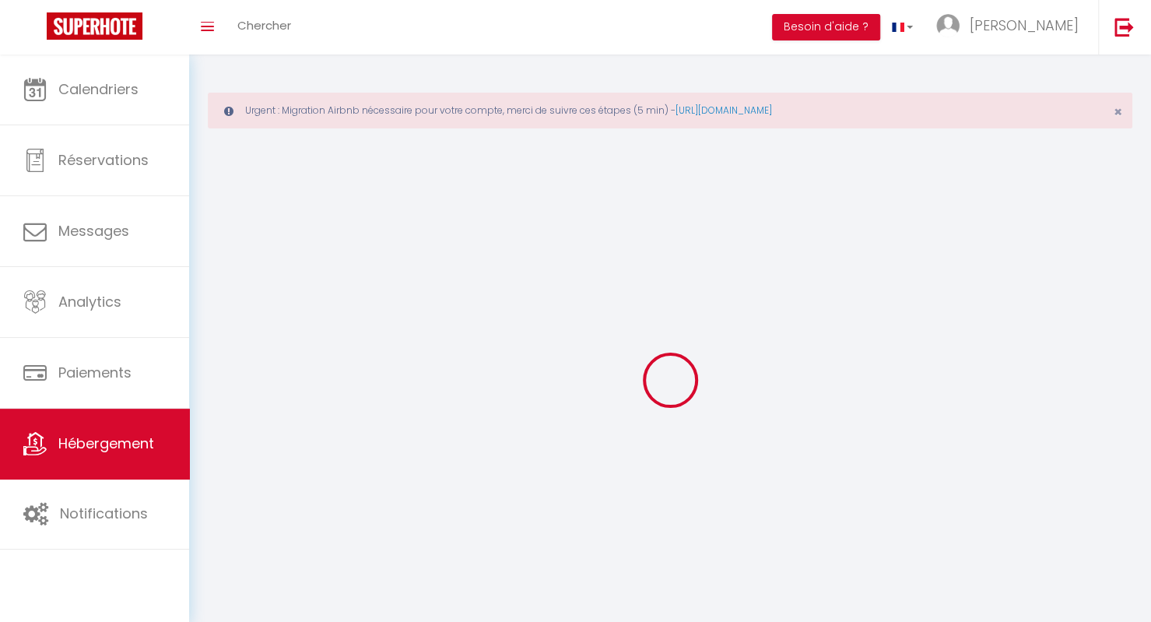
checkbox input "false"
select select
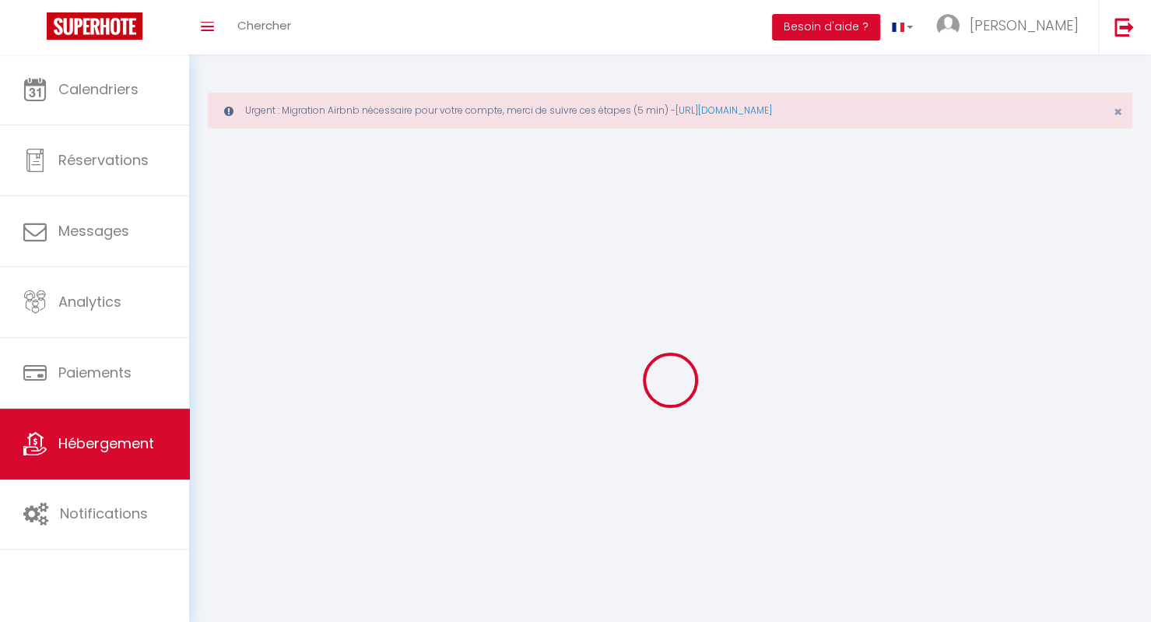
select select
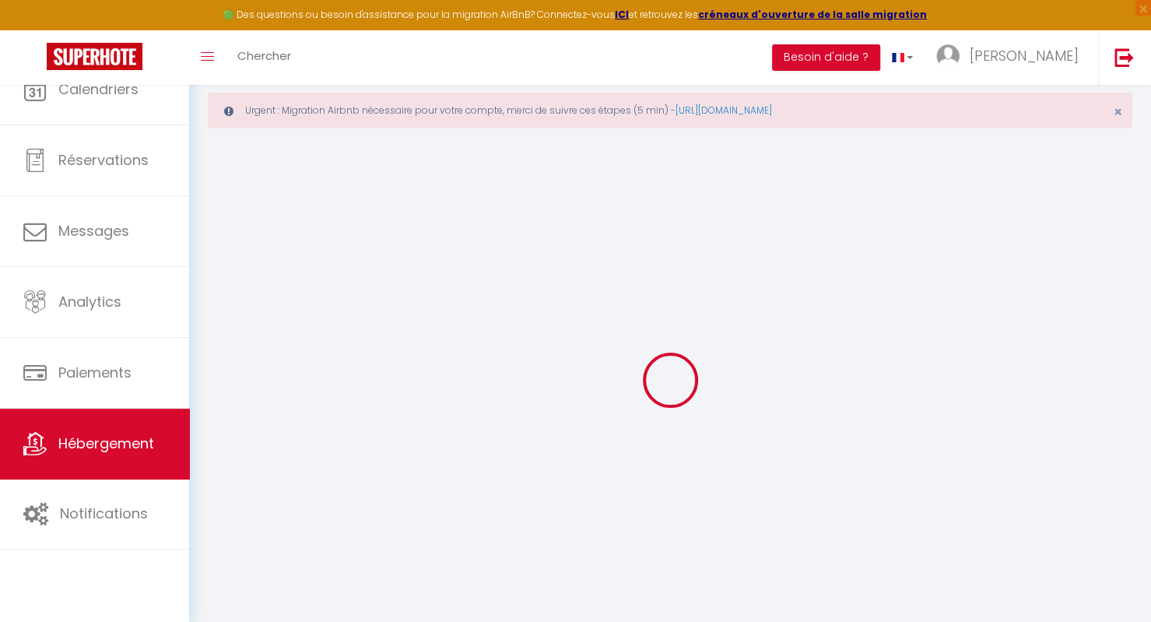
select select
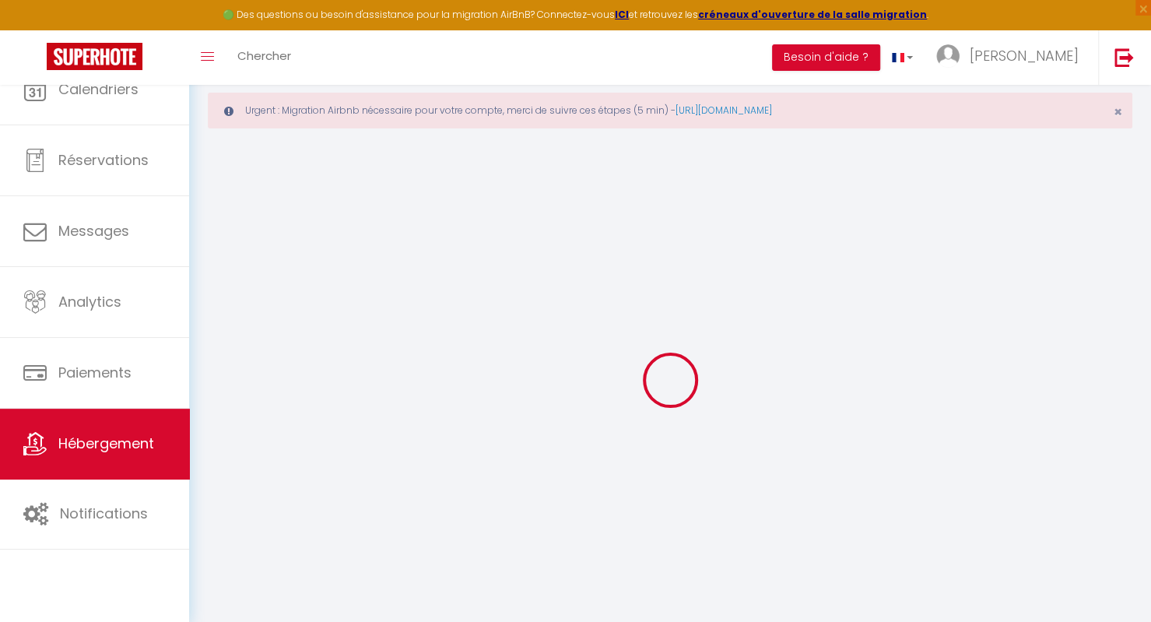
select select
checkbox input "false"
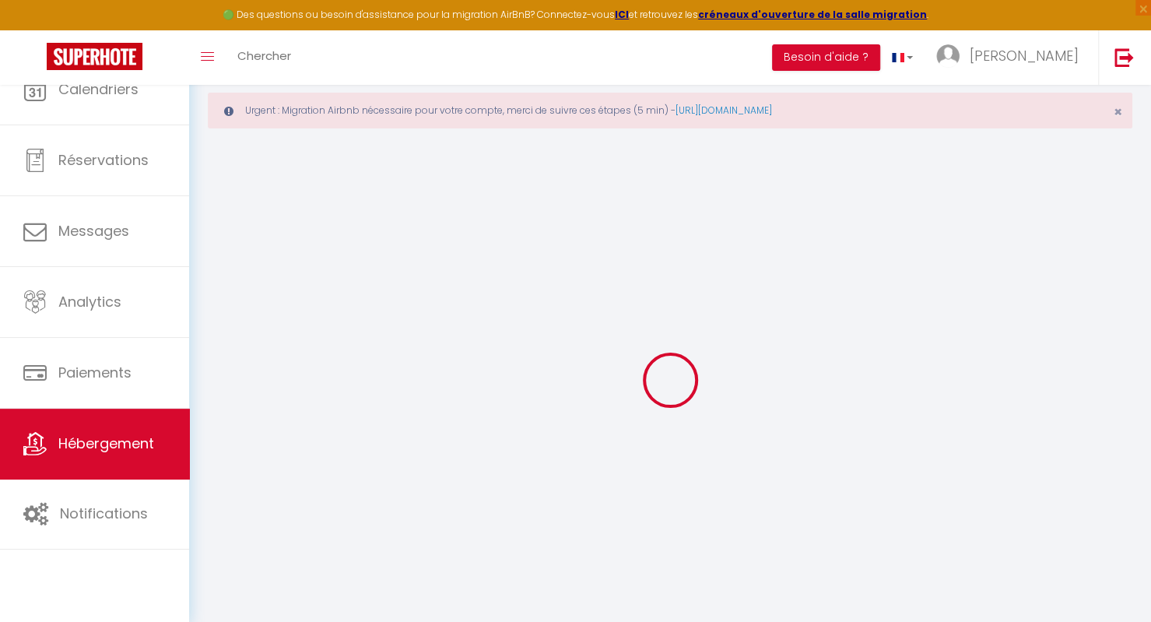
select select
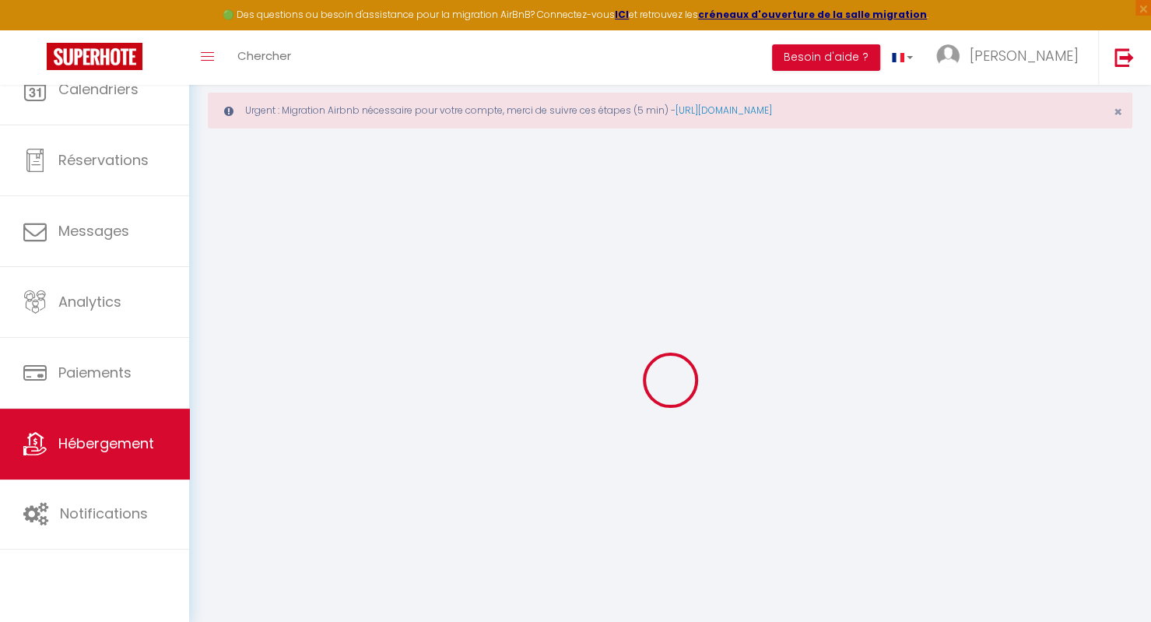
select select
checkbox input "false"
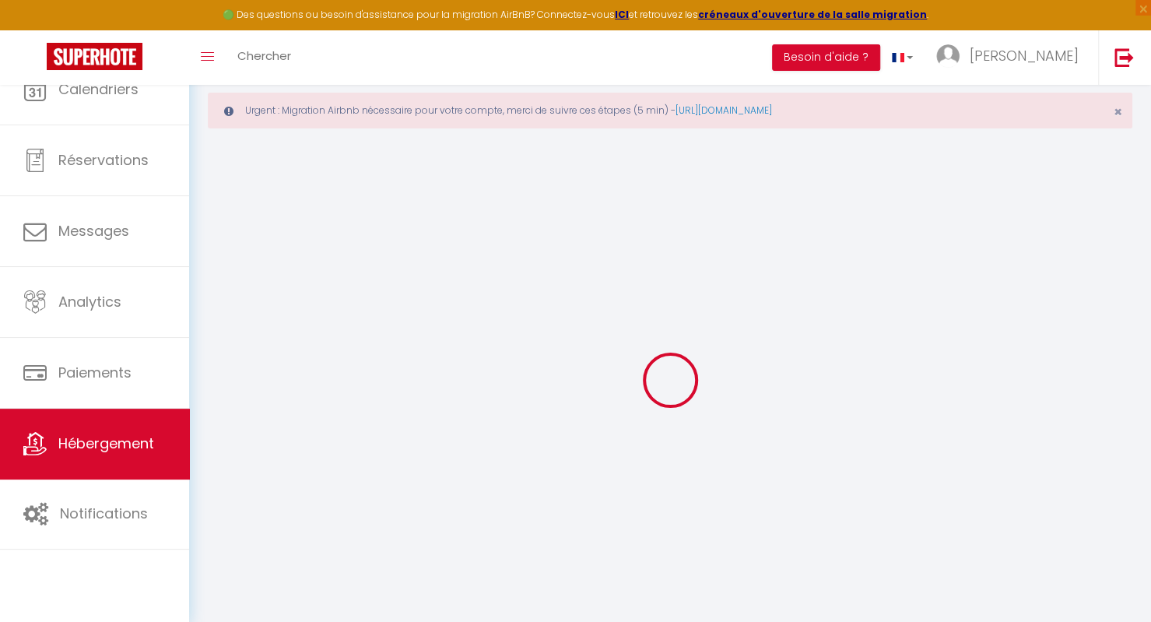
checkbox input "false"
select select
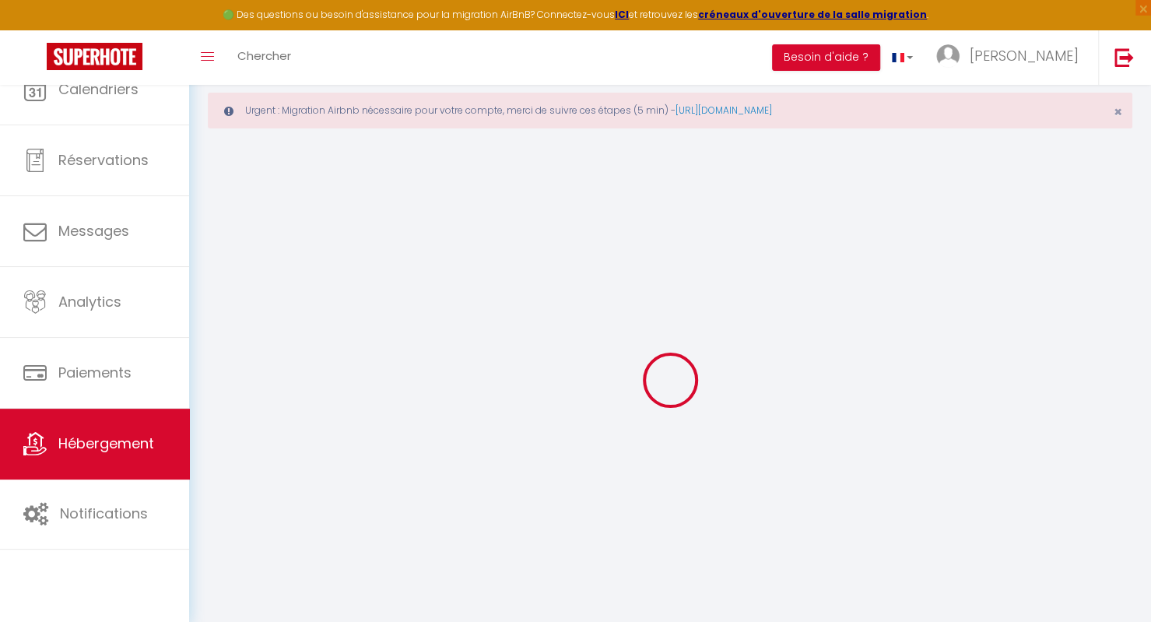
select select
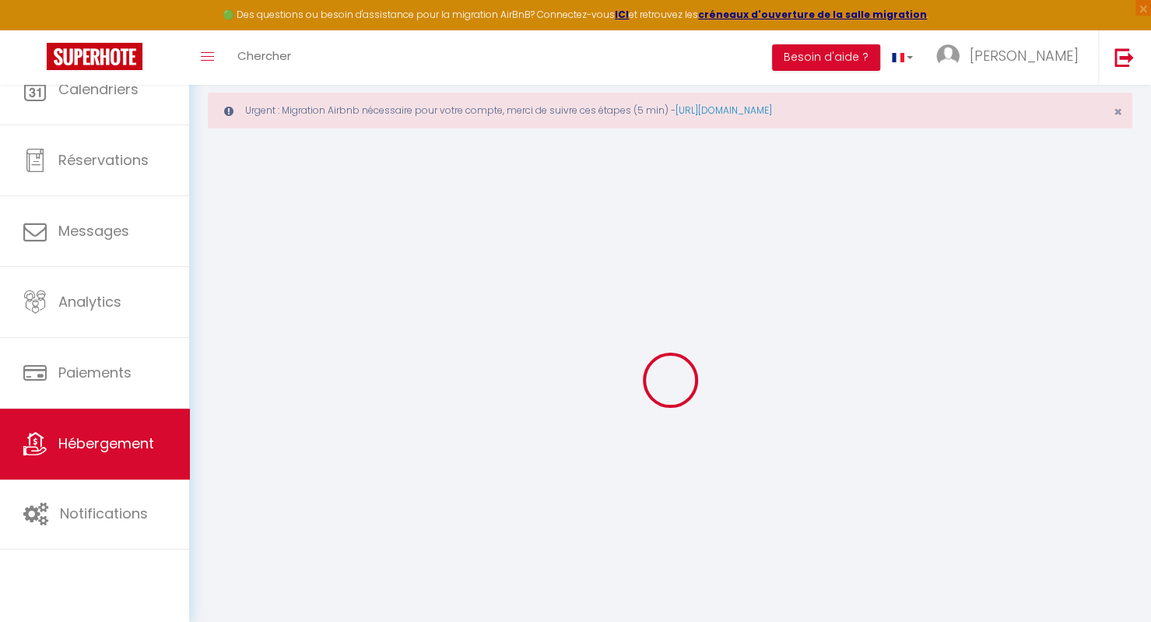
checkbox input "false"
select select
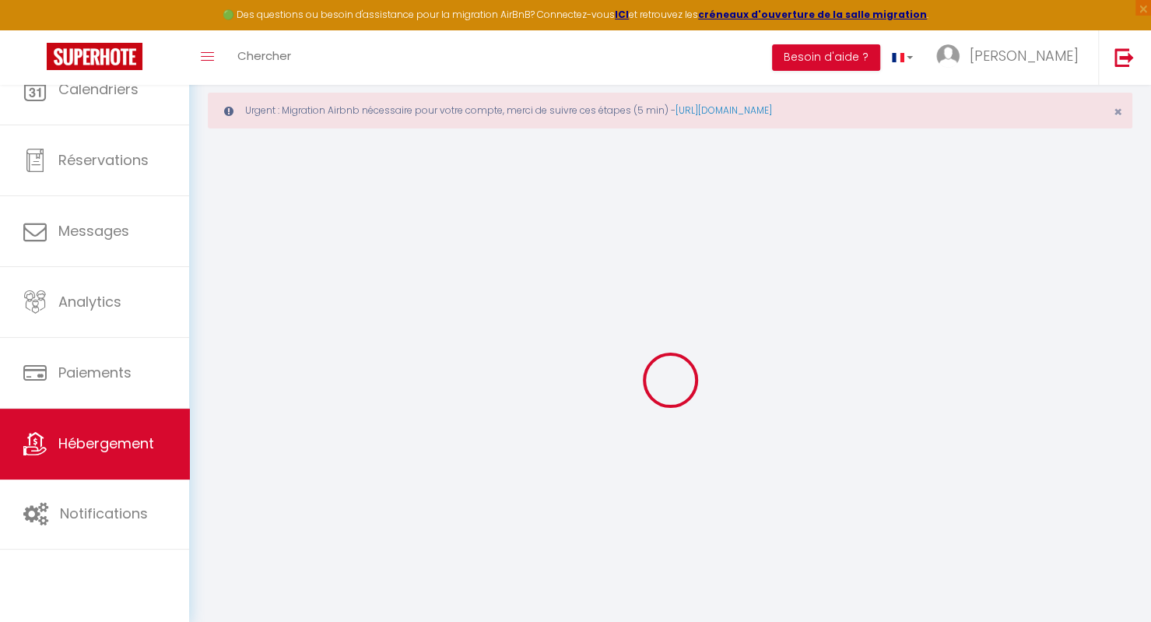
select select
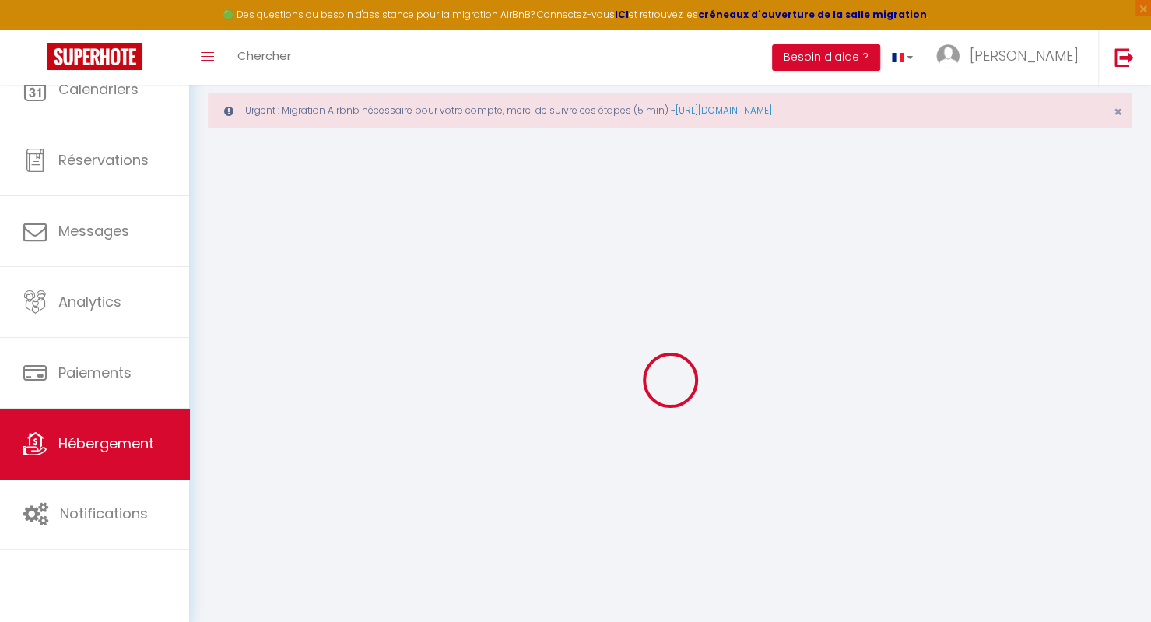
select select
checkbox input "false"
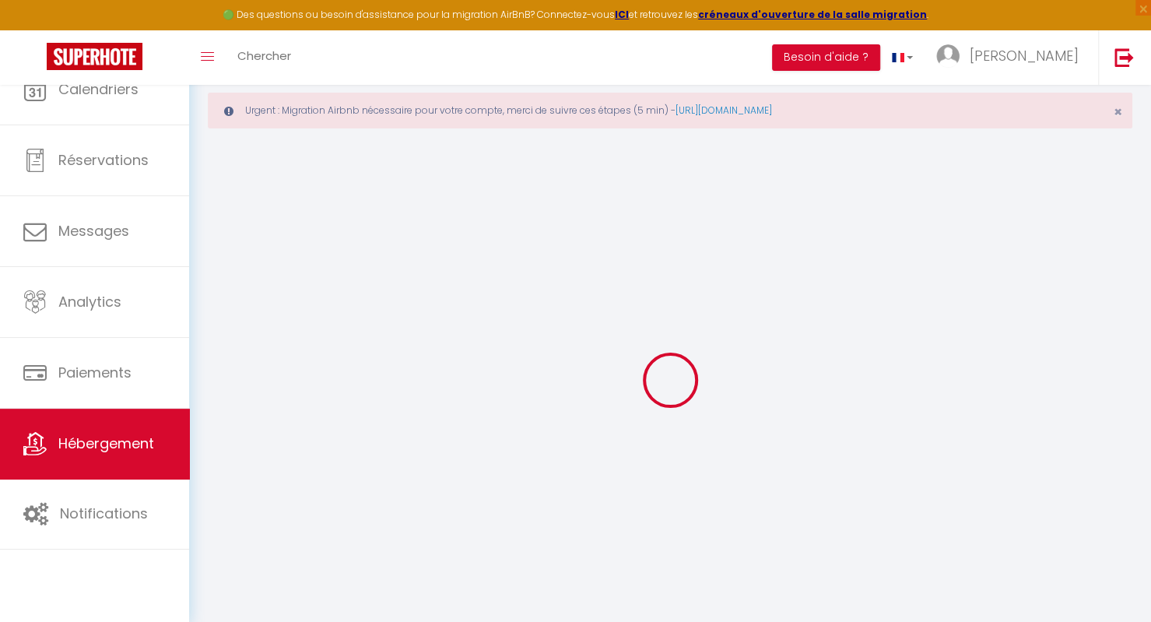
checkbox input "false"
select select
type input "LO 8b RPEV - Chez Chloé"
type input "Chloé"
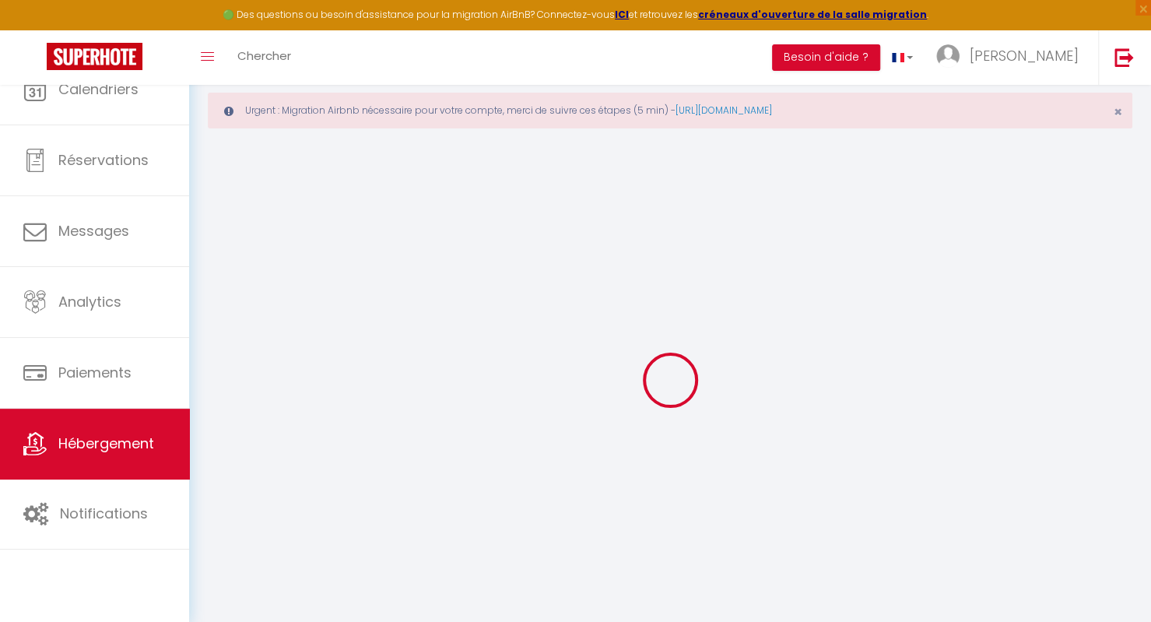
type input "LO 8b PEV"
select select "1"
select select "2"
type input "88"
type input "5"
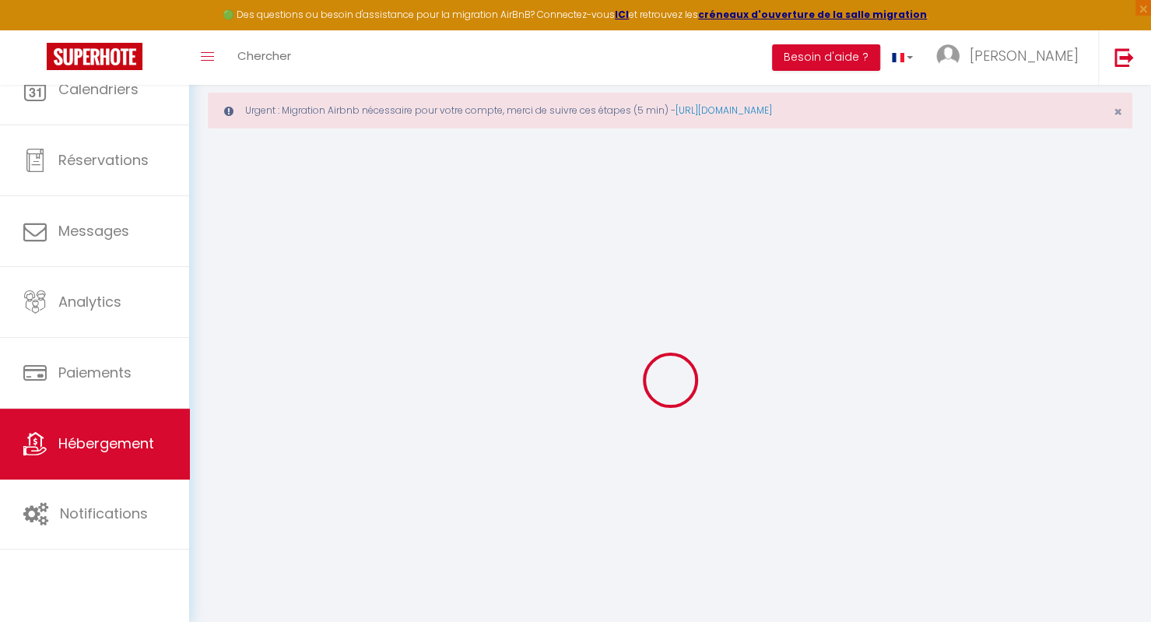
type input "40"
select select
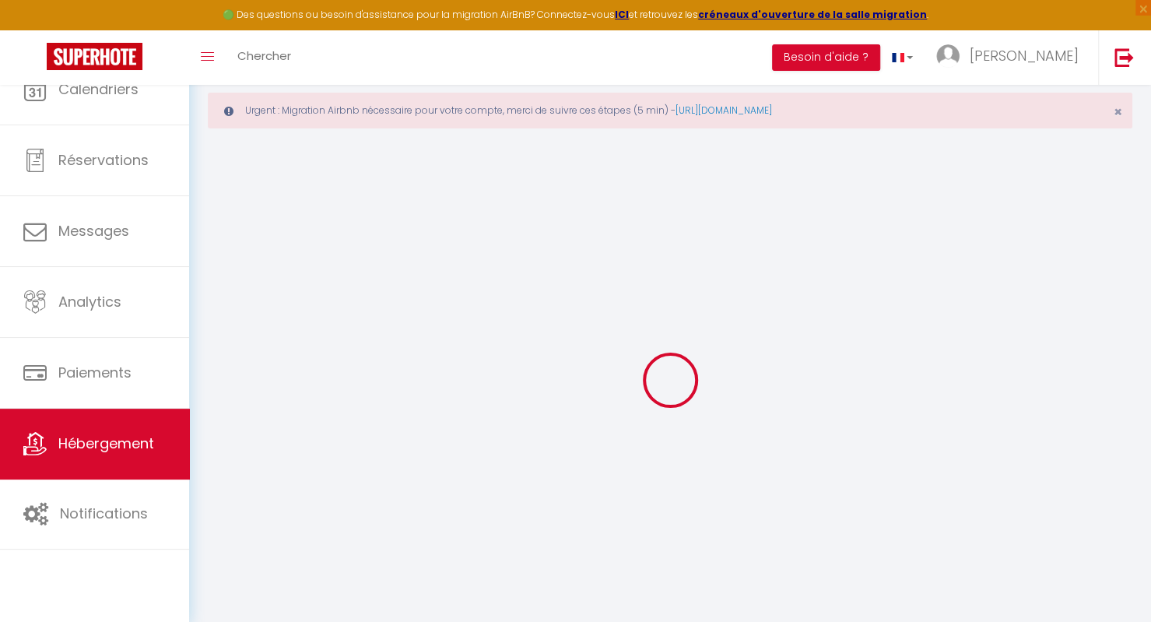
select select
type input "[STREET_ADDRESS]-emile victor"
type input "95380"
type input "Louvres"
type input "[EMAIL_ADDRESS][DOMAIN_NAME]"
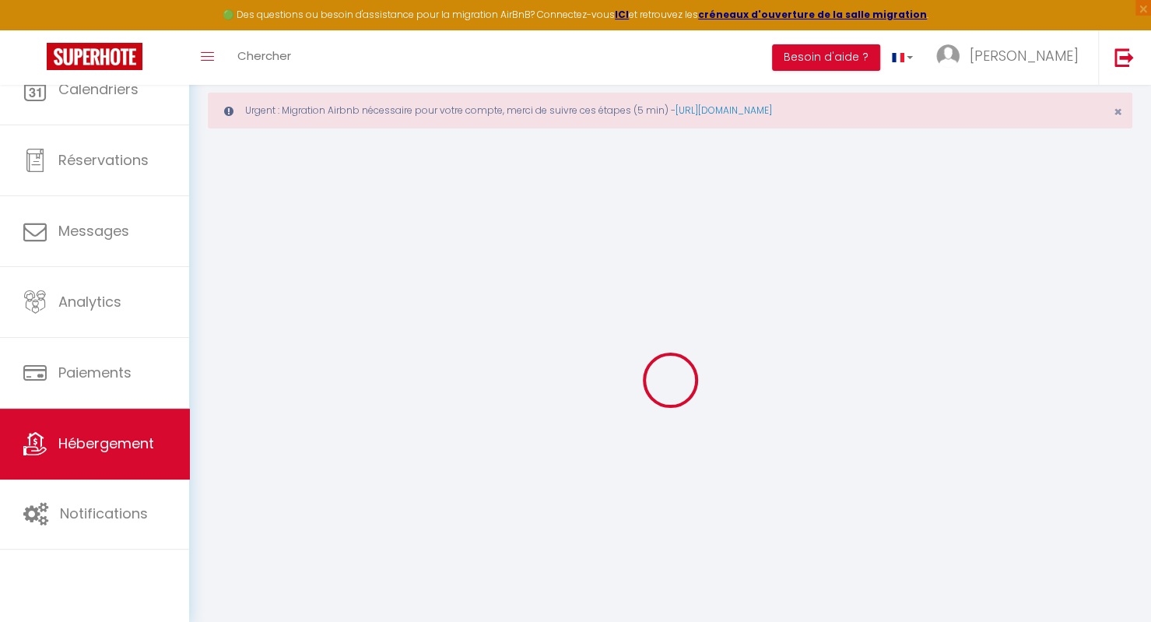
select select
checkbox input "false"
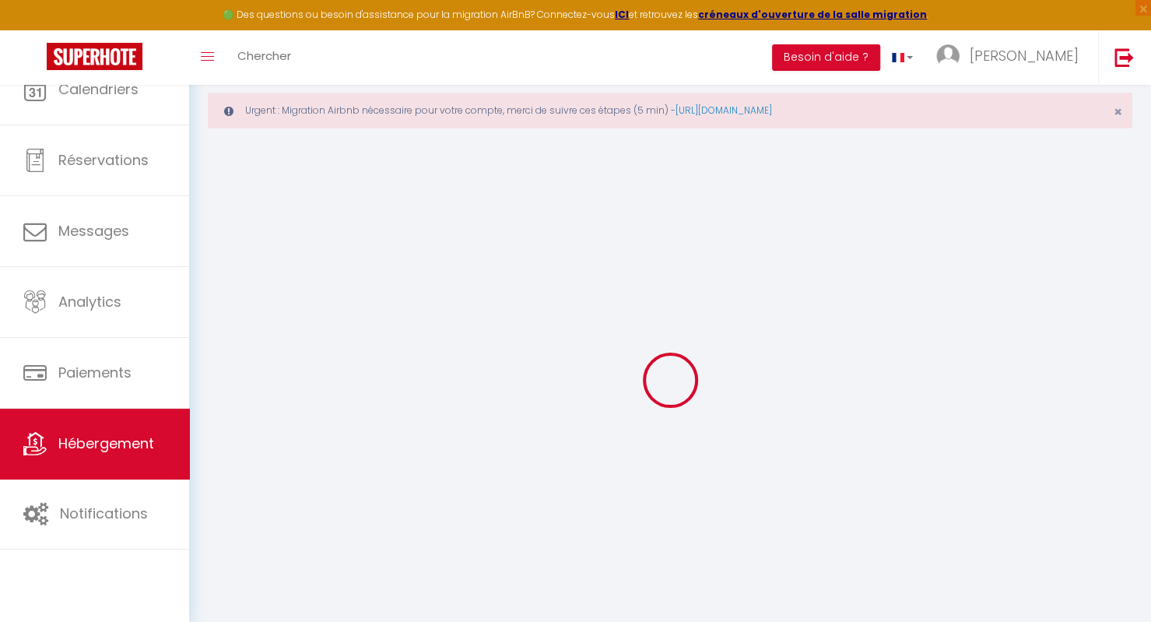
type input "15"
type input "2"
type input "1"
type input "3"
type input "4"
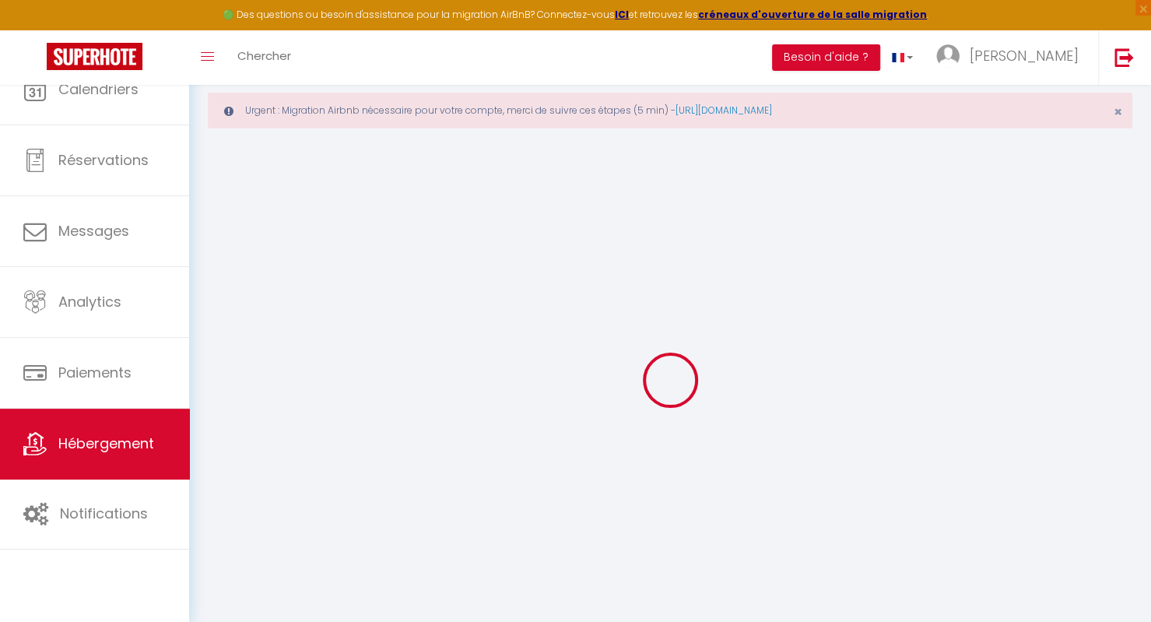
select select
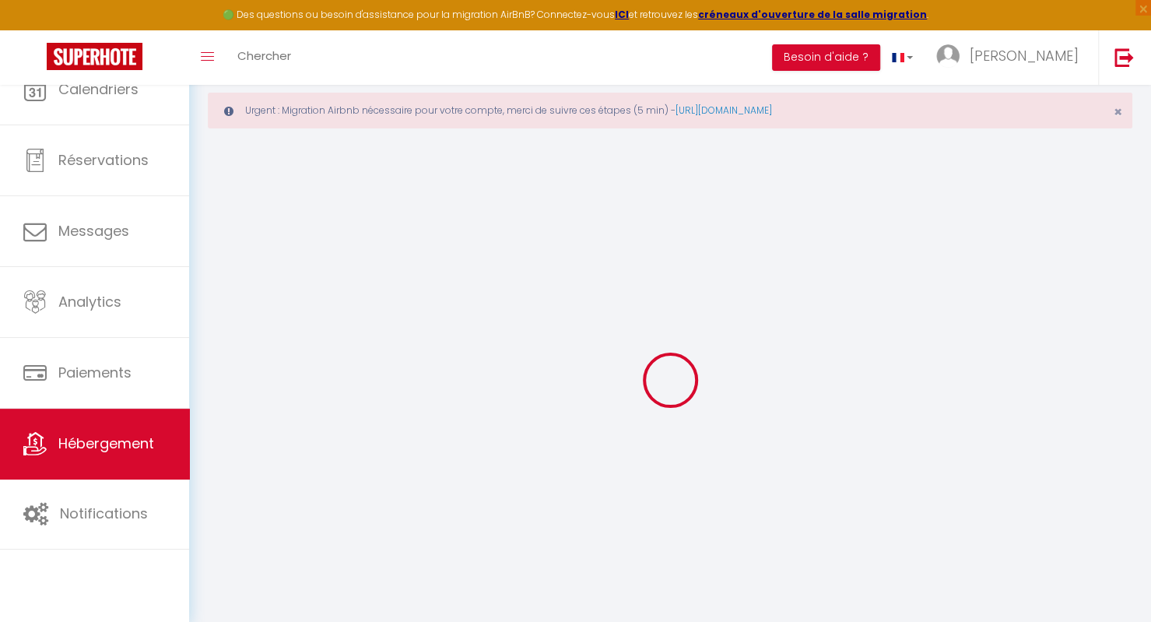
select select
checkbox input "false"
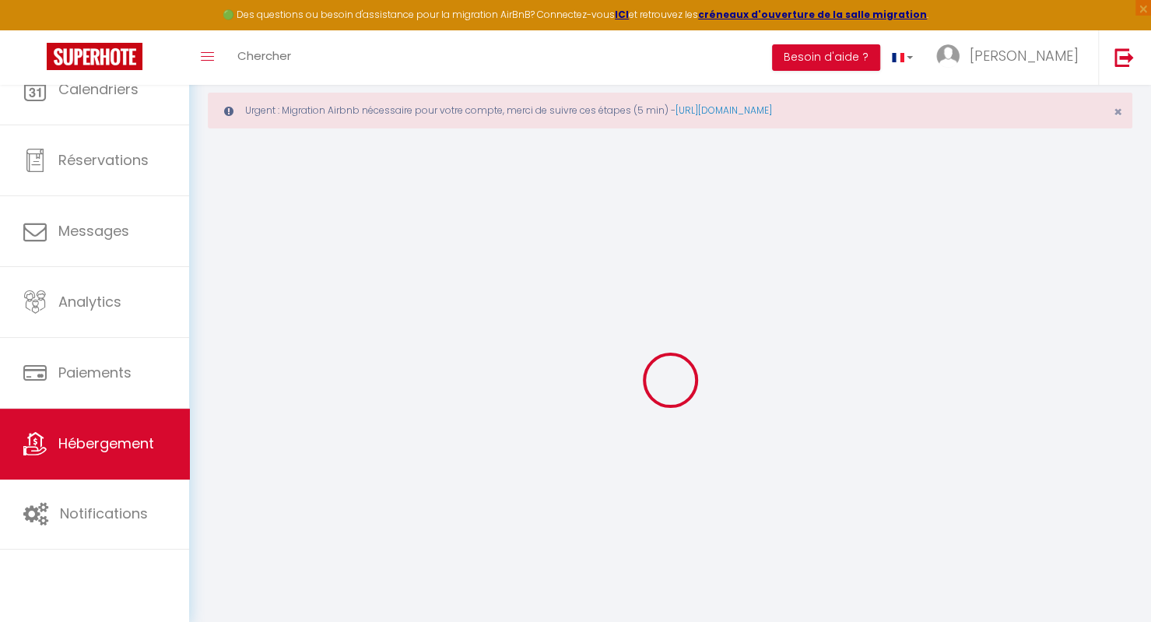
select select
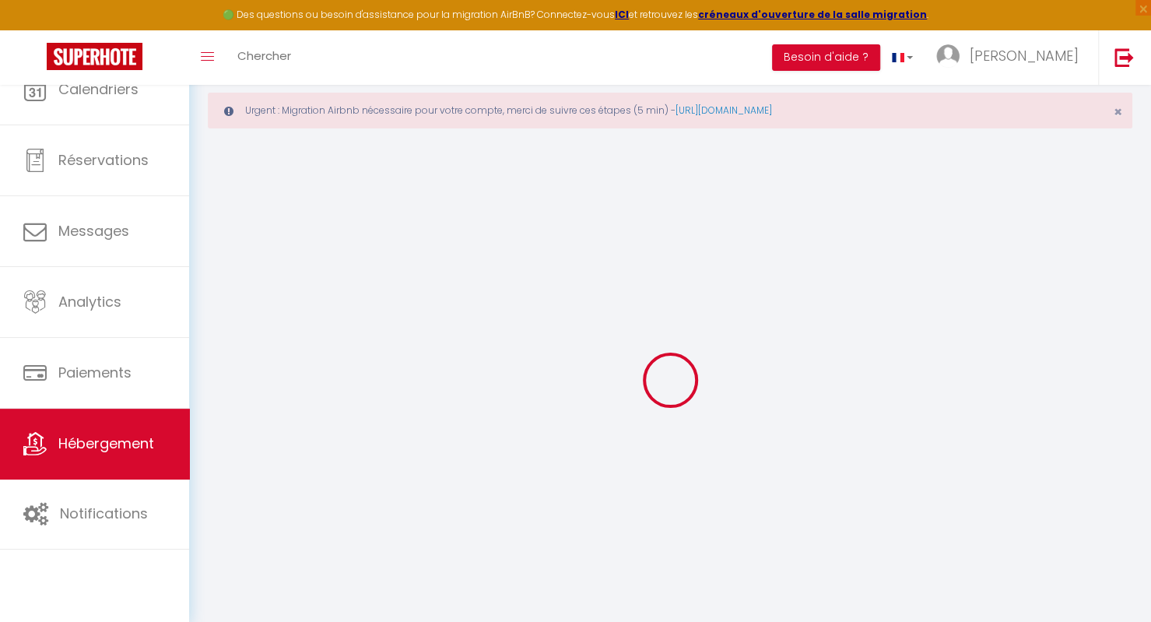
select select
checkbox input "false"
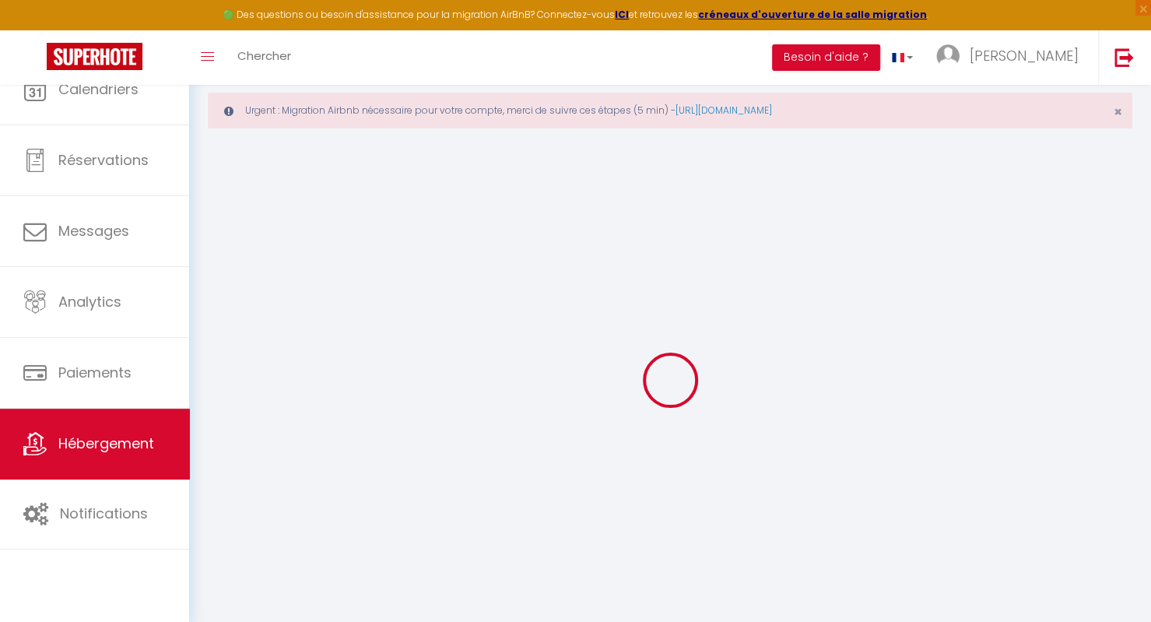
select select
checkbox input "false"
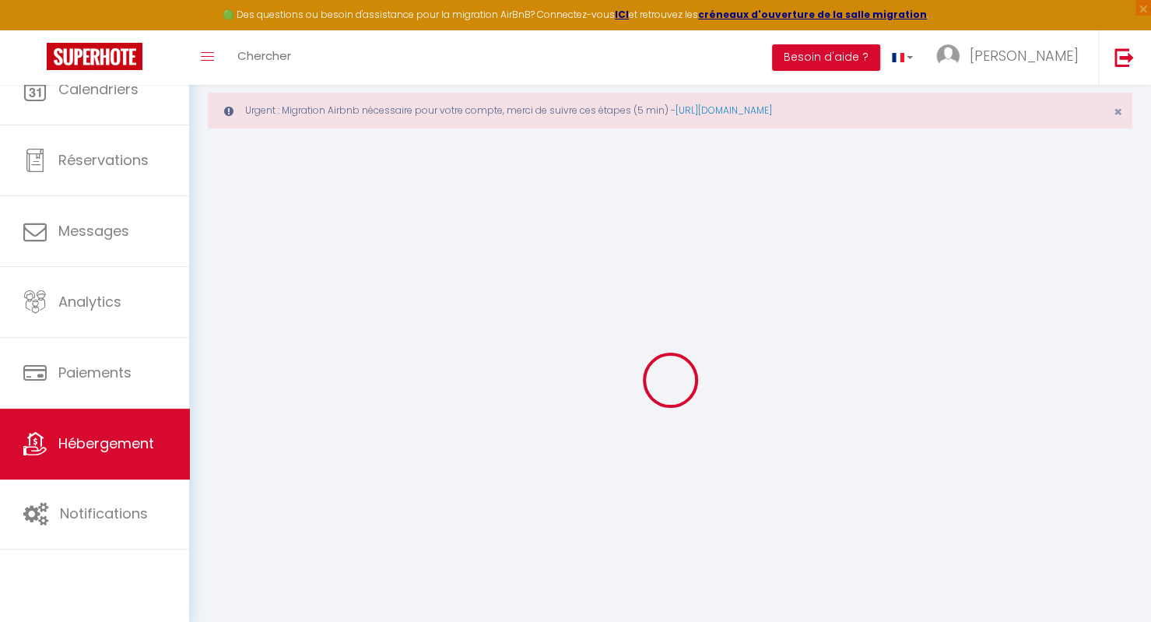
select select "17:00"
select select "23:00"
select select "11:00"
select select "30"
select select "120"
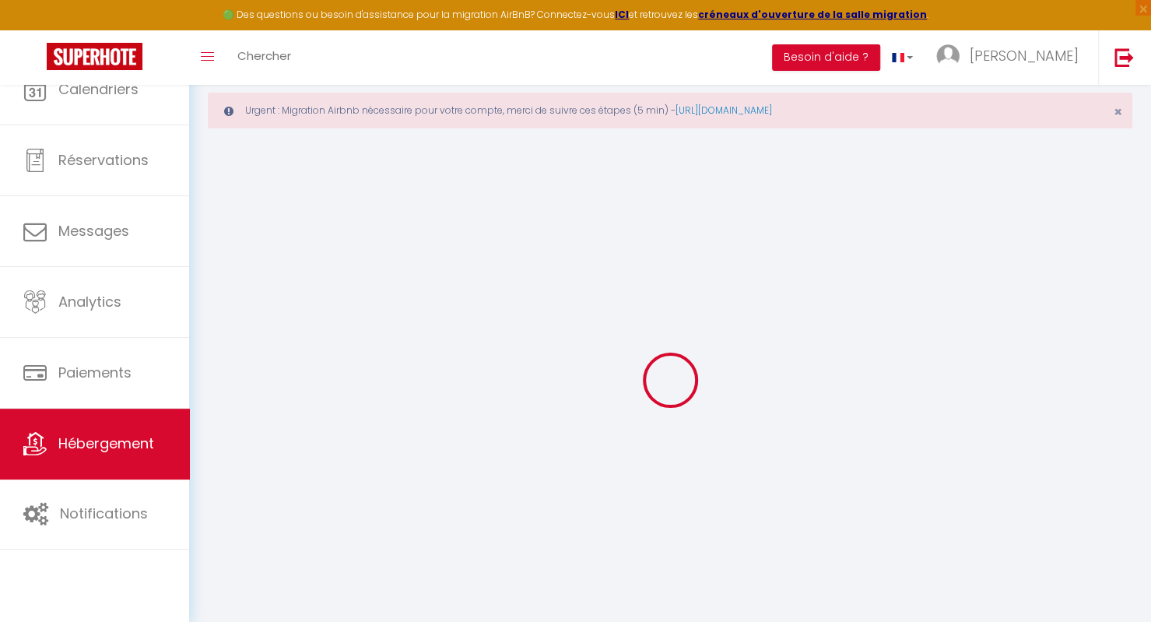
select select
checkbox input "false"
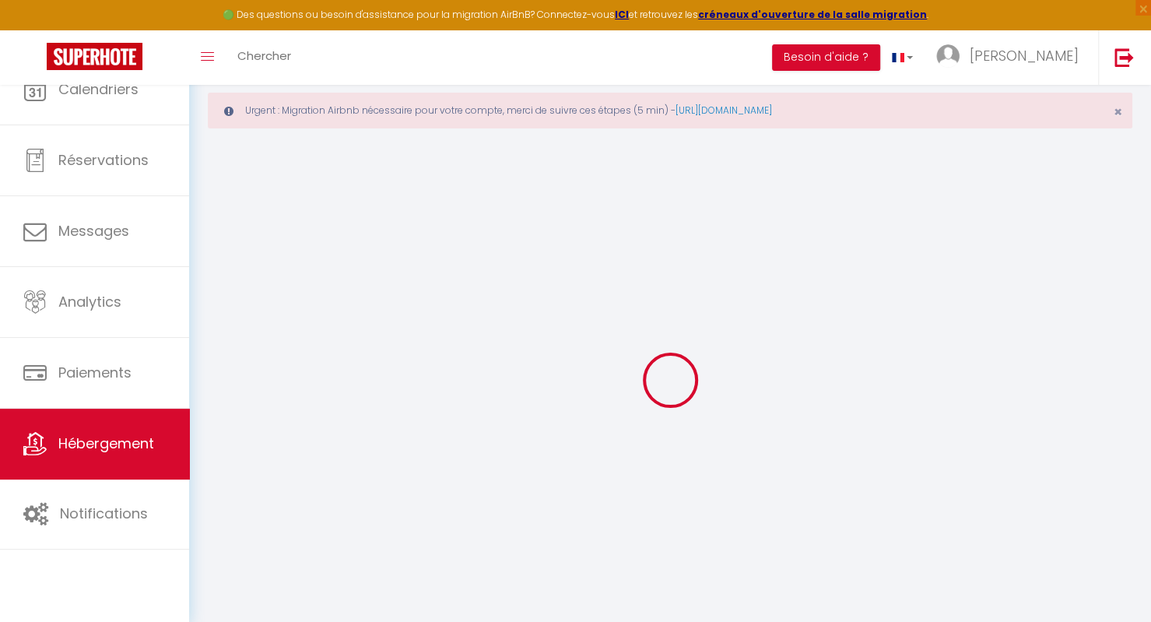
select select
checkbox input "false"
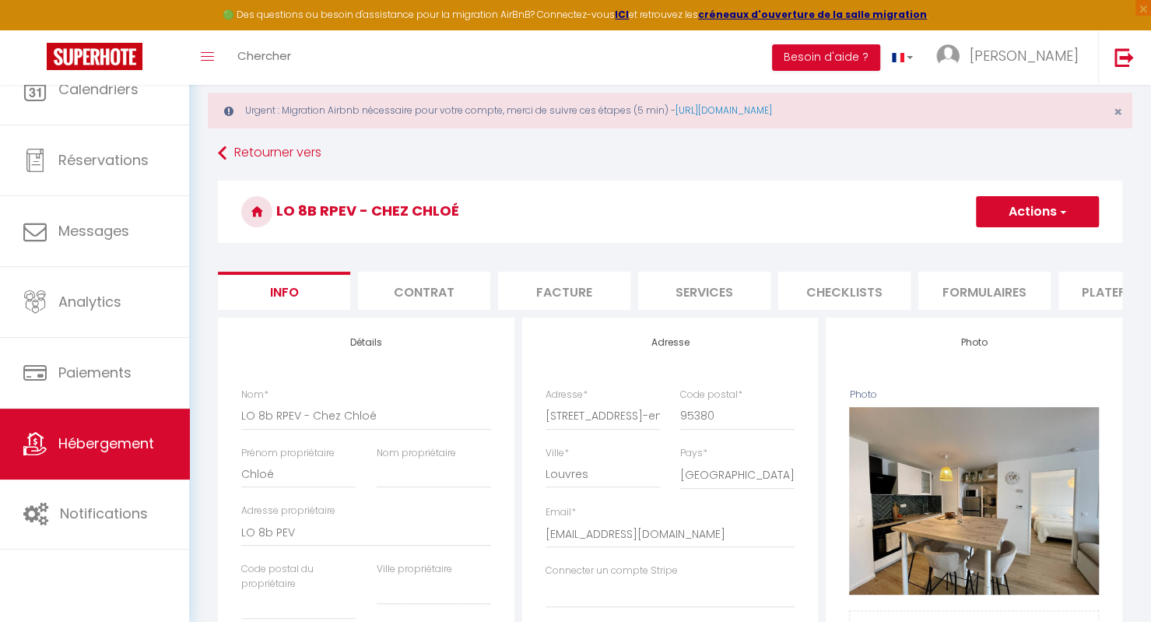
select select
checkbox input "false"
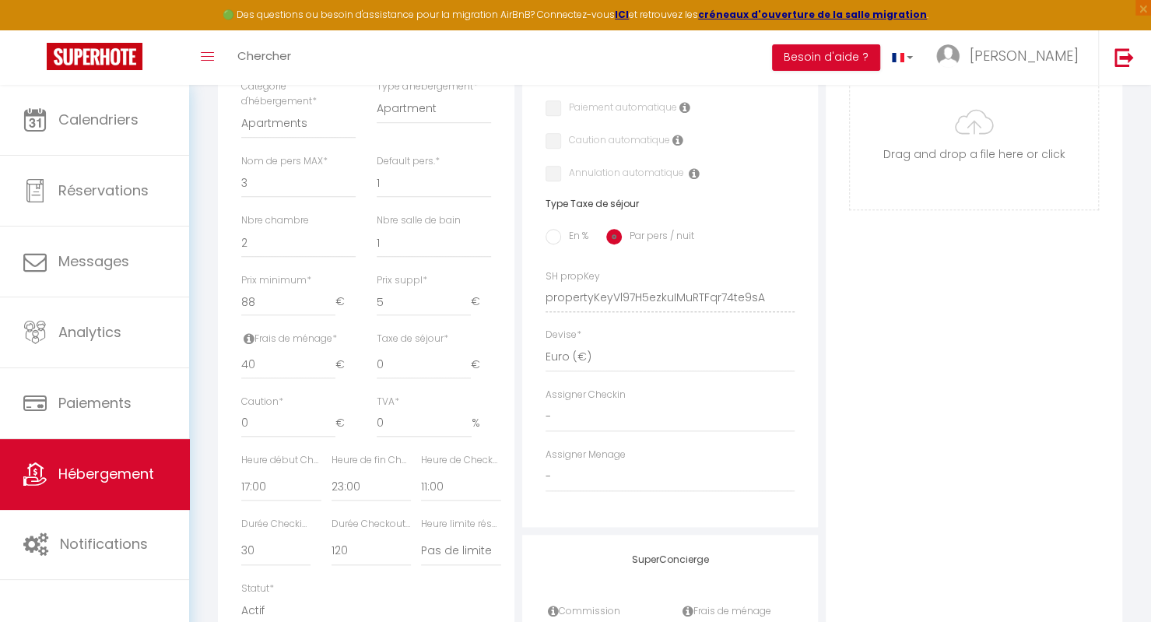
scroll to position [590, 0]
click at [316, 245] on select "0 1 2 3 4 5 6 7 8 9 10 11 12 13" at bounding box center [298, 239] width 114 height 30
select select "1"
click at [241, 235] on select "0 1 2 3 4 5 6 7 8 9 10 11 12 13" at bounding box center [298, 239] width 114 height 30
select select
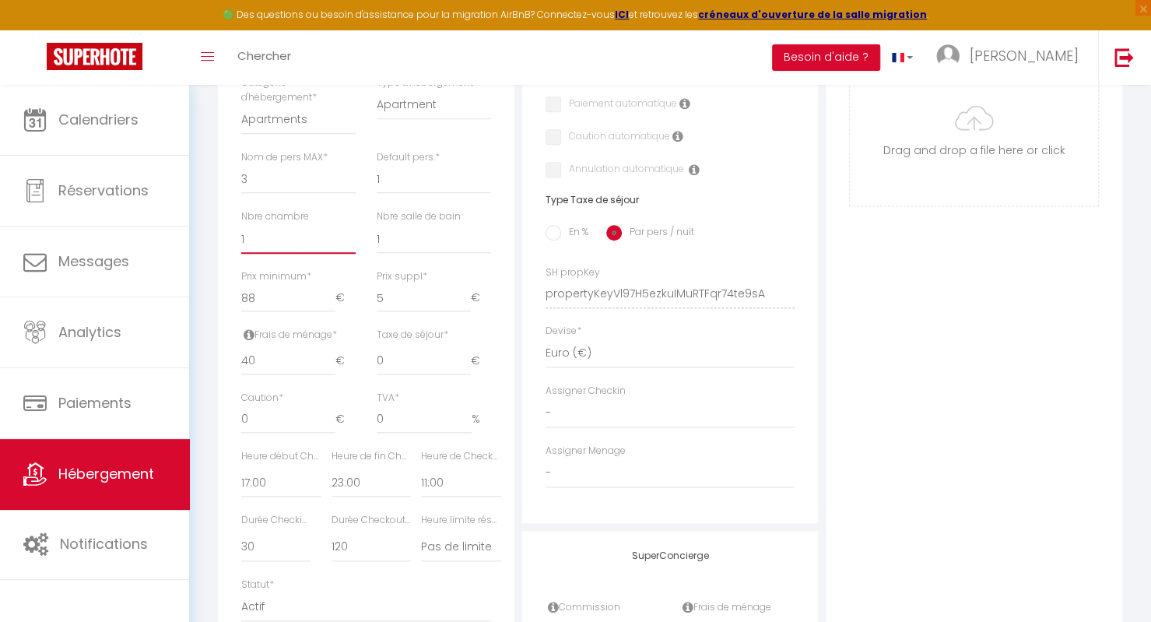
checkbox input "false"
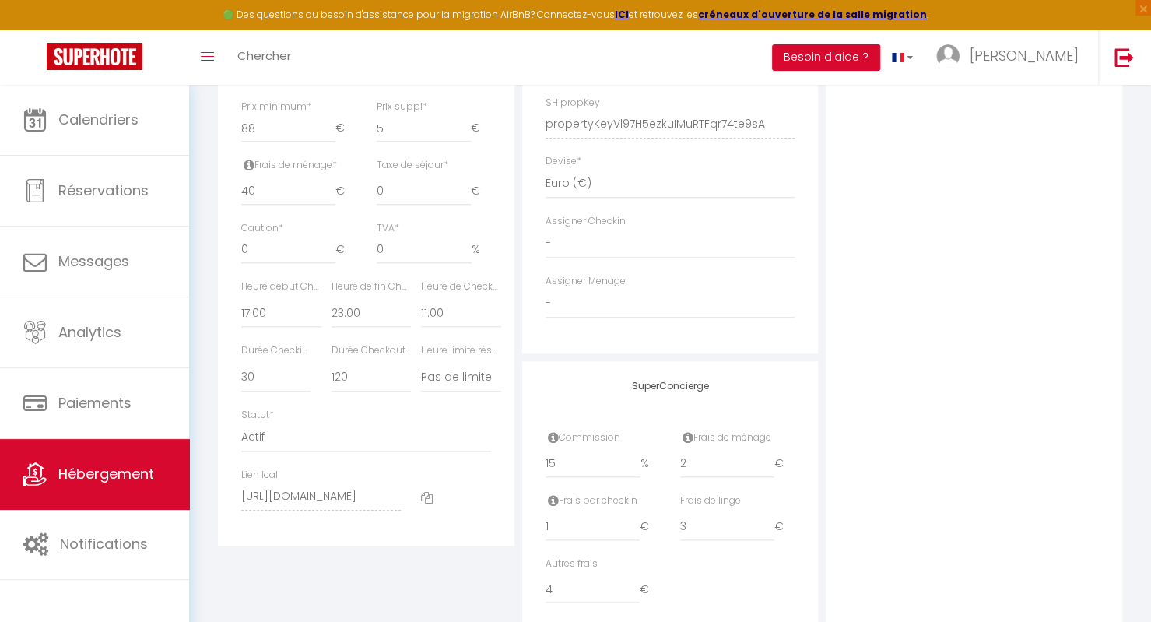
scroll to position [761, 0]
click at [244, 326] on select "00:00 00:15 00:30 00:45 01:00 01:15 01:30 01:45 02:00 02:15 02:30 02:45 03:00" at bounding box center [280, 312] width 79 height 30
select select "16:00"
click at [241, 307] on select "00:00 00:15 00:30 00:45 01:00 01:15 01:30 01:45 02:00 02:15 02:30 02:45 03:00" at bounding box center [280, 312] width 79 height 30
select select
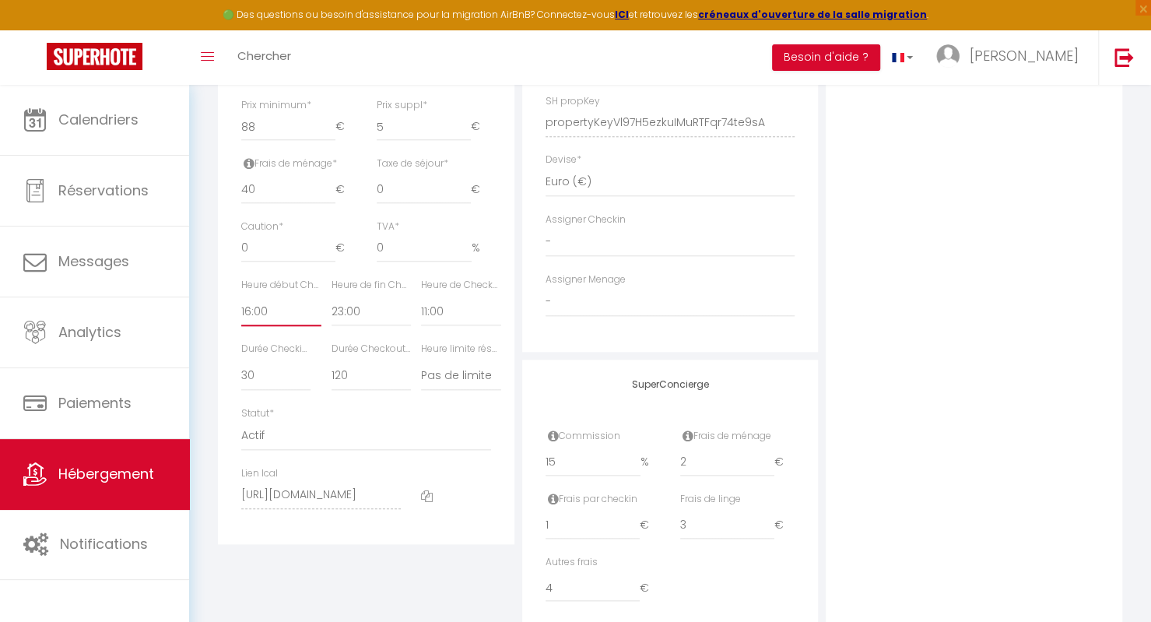
checkbox input "false"
click at [351, 326] on select "00:00 00:15 00:30 00:45 01:00 01:15 01:30 01:45 02:00 02:15 02:30 02:45 03:00" at bounding box center [371, 312] width 79 height 30
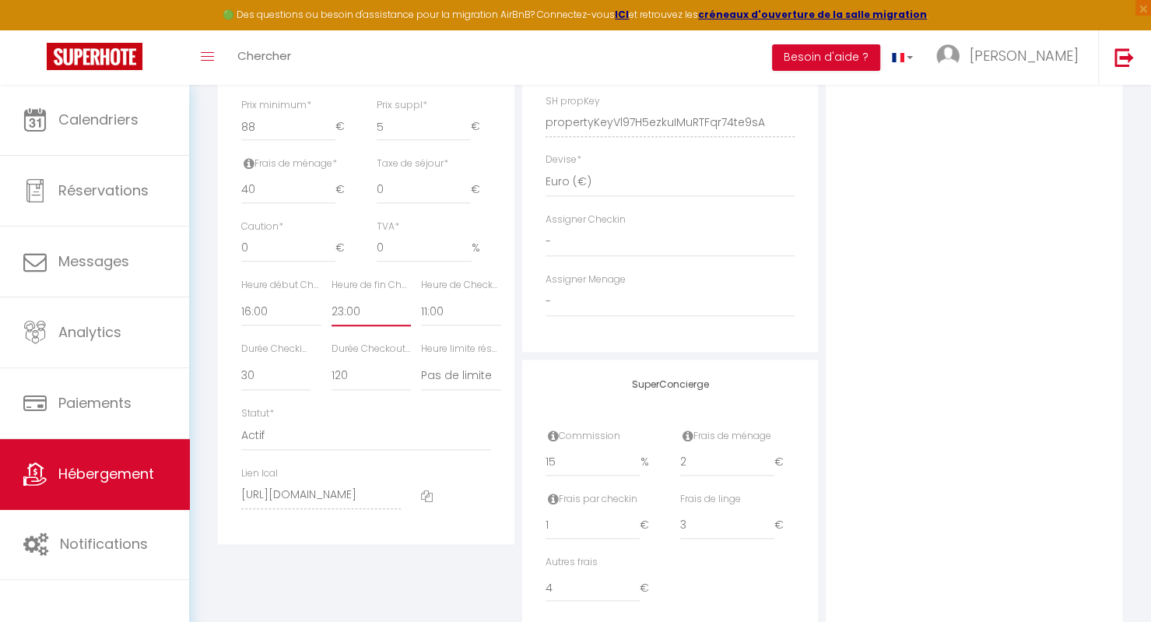
select select "23:45"
click at [332, 307] on select "00:00 00:15 00:30 00:45 01:00 01:15 01:30 01:45 02:00 02:15 02:30 02:45 03:00" at bounding box center [371, 312] width 79 height 30
select select
checkbox input "false"
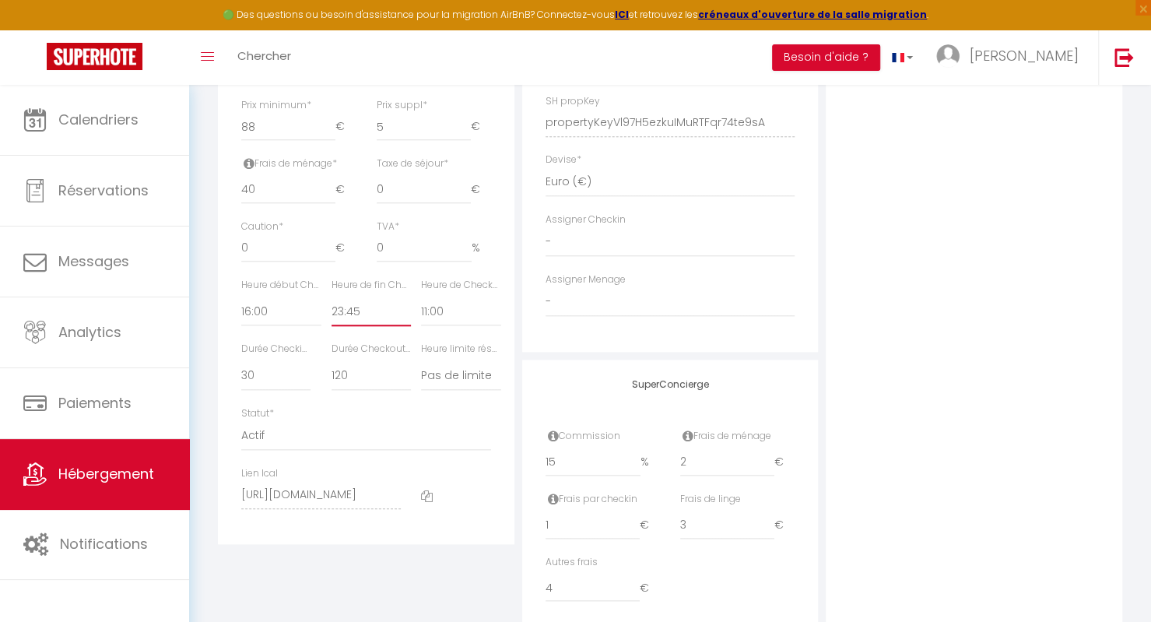
checkbox input "false"
click at [270, 382] on select "15 30 45 60 75 90 105 120 135 150 165 180 195 210" at bounding box center [275, 376] width 69 height 30
select select "15"
click at [241, 371] on select "15 30 45 60 75 90 105 120 135 150 165 180 195 210" at bounding box center [275, 376] width 69 height 30
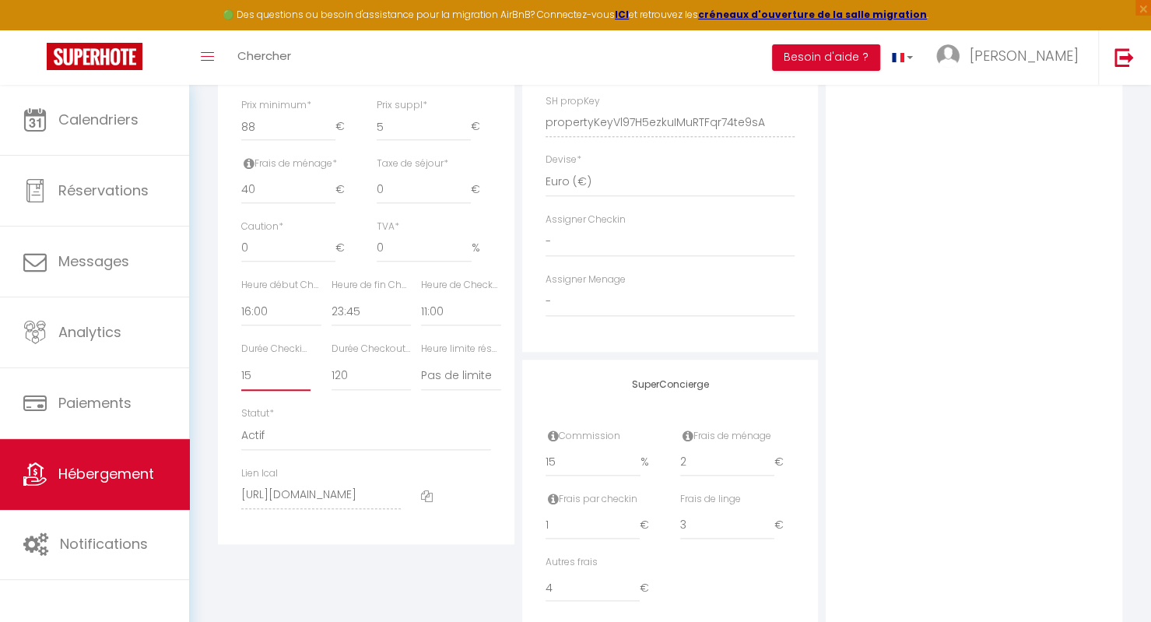
select select
checkbox input "false"
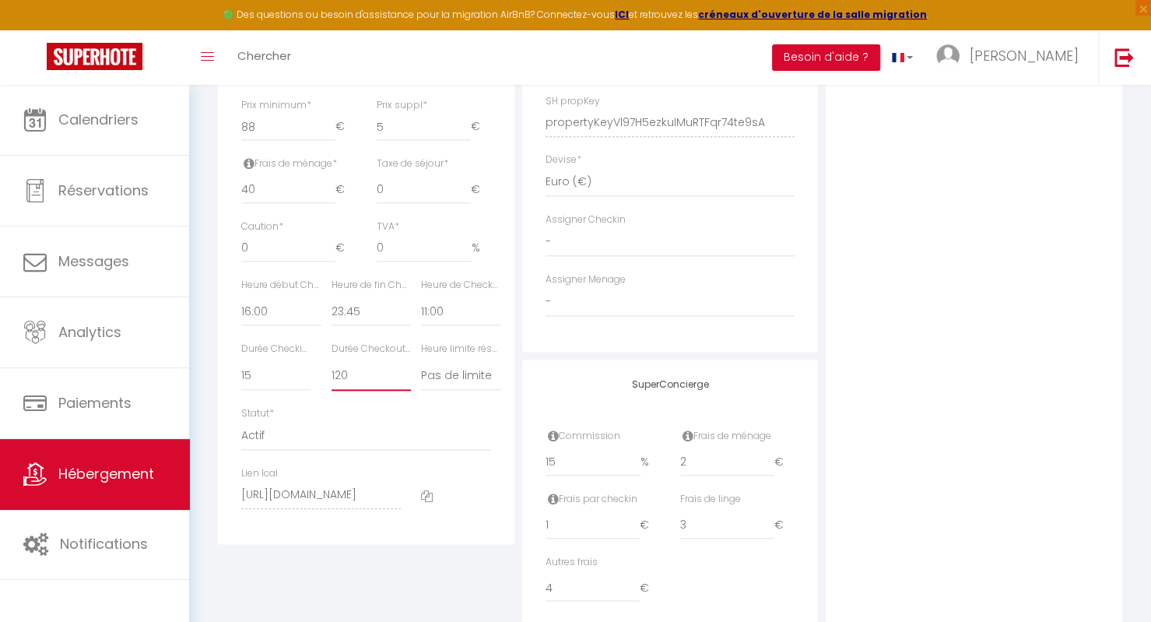
click at [387, 391] on select "15 30 45 60 75 90 105 120 135 150 165 180 195 210" at bounding box center [371, 376] width 79 height 30
select select "15"
click at [332, 371] on select "15 30 45 60 75 90 105 120 135 150 165 180 195 210" at bounding box center [371, 376] width 79 height 30
select select
checkbox input "false"
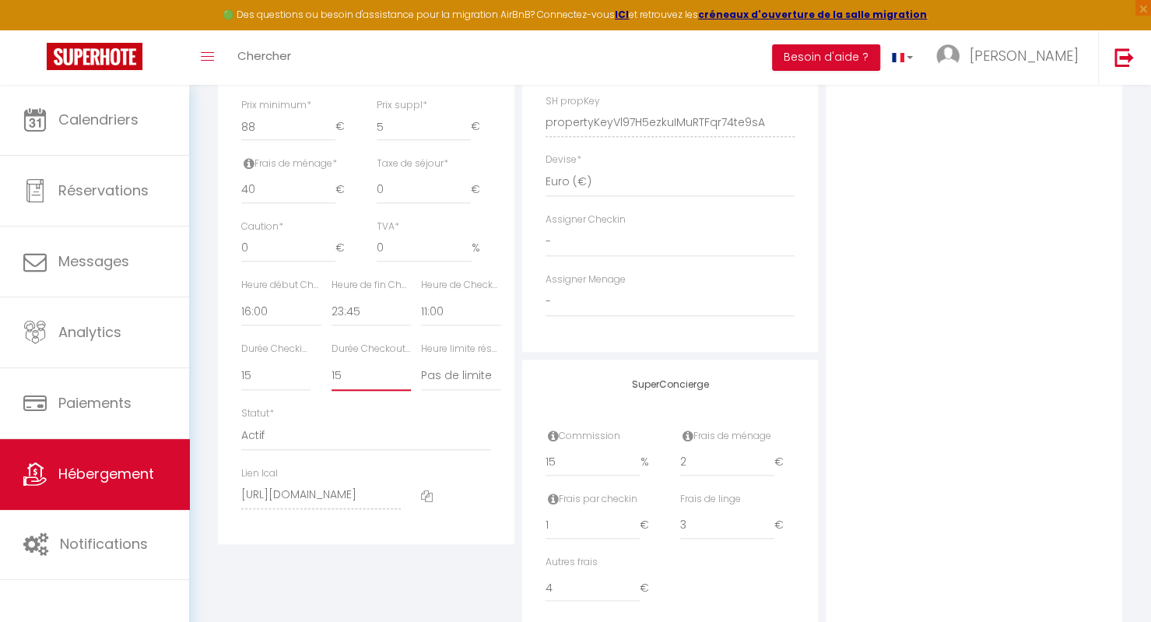
checkbox input "false"
click at [451, 316] on select "00:00 00:15 00:30 00:45 01:00 01:15 01:30 01:45 02:00 02:15 02:30 02:45 03:00" at bounding box center [460, 312] width 79 height 30
click at [421, 307] on select "00:00 00:15 00:30 00:45 01:00 01:15 01:30 01:45 02:00 02:15 02:30 02:45 03:00" at bounding box center [460, 312] width 79 height 30
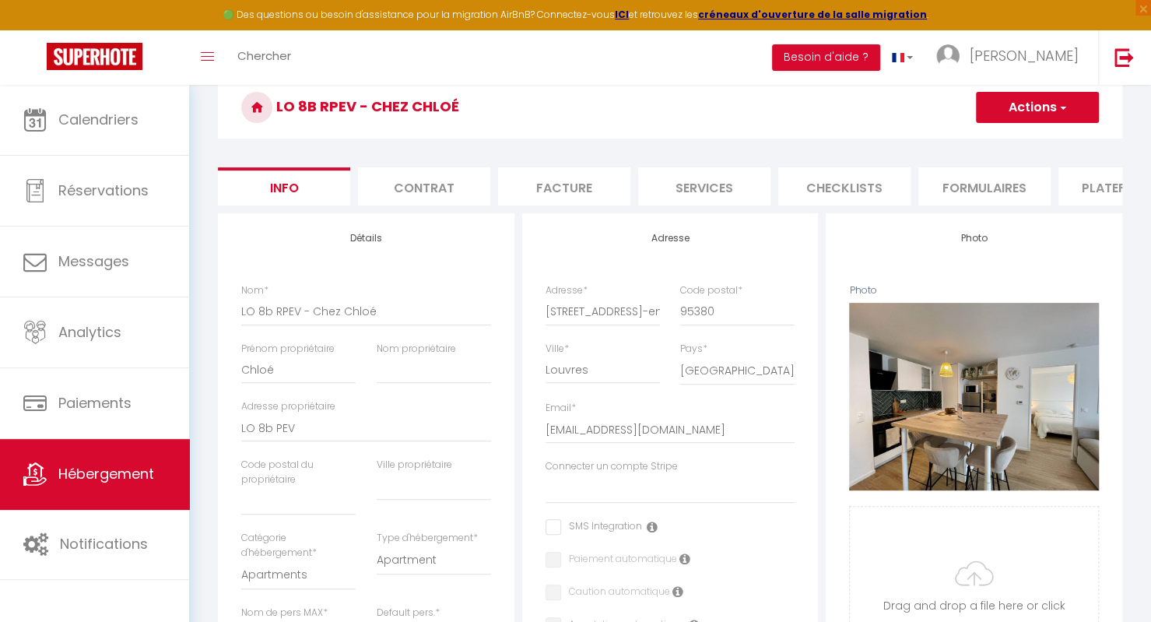
scroll to position [139, 0]
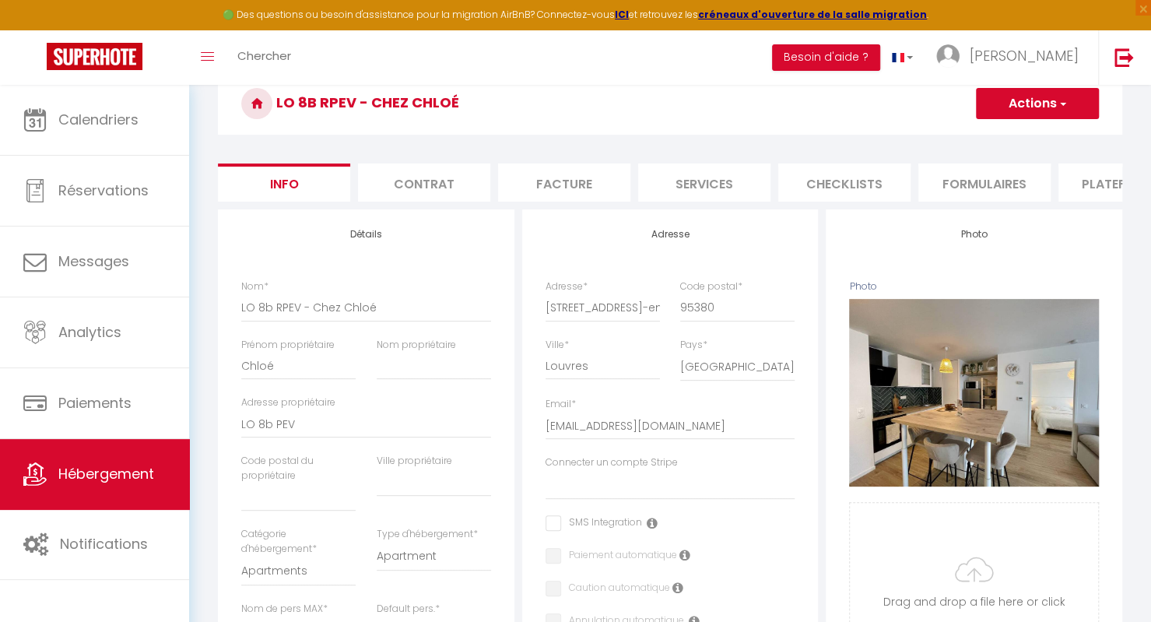
click at [1055, 104] on button "Actions" at bounding box center [1037, 103] width 123 height 31
click at [992, 135] on input "Enregistrer" at bounding box center [976, 138] width 58 height 16
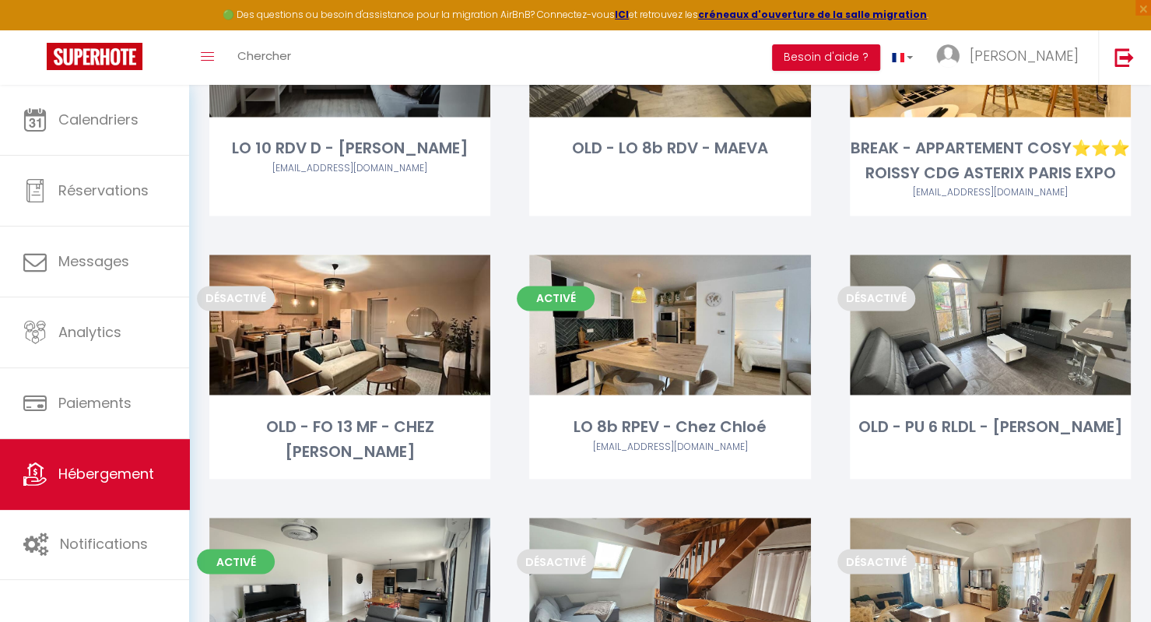
scroll to position [1277, 0]
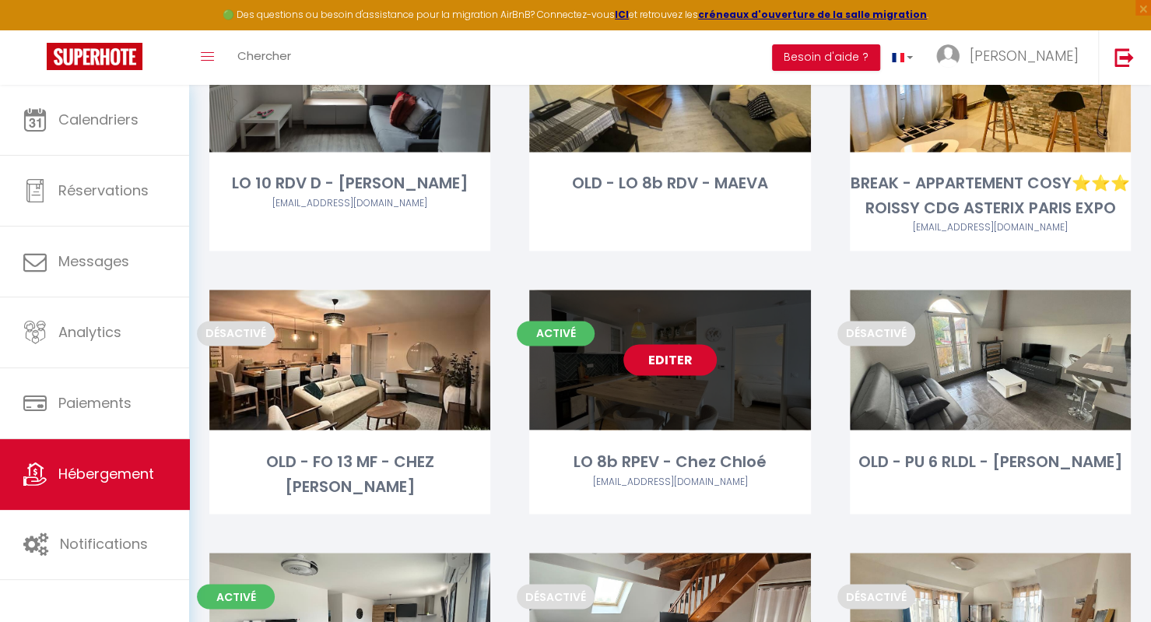
click at [679, 375] on link "Editer" at bounding box center [669, 359] width 93 height 31
click at [666, 375] on link "Editer" at bounding box center [669, 359] width 93 height 31
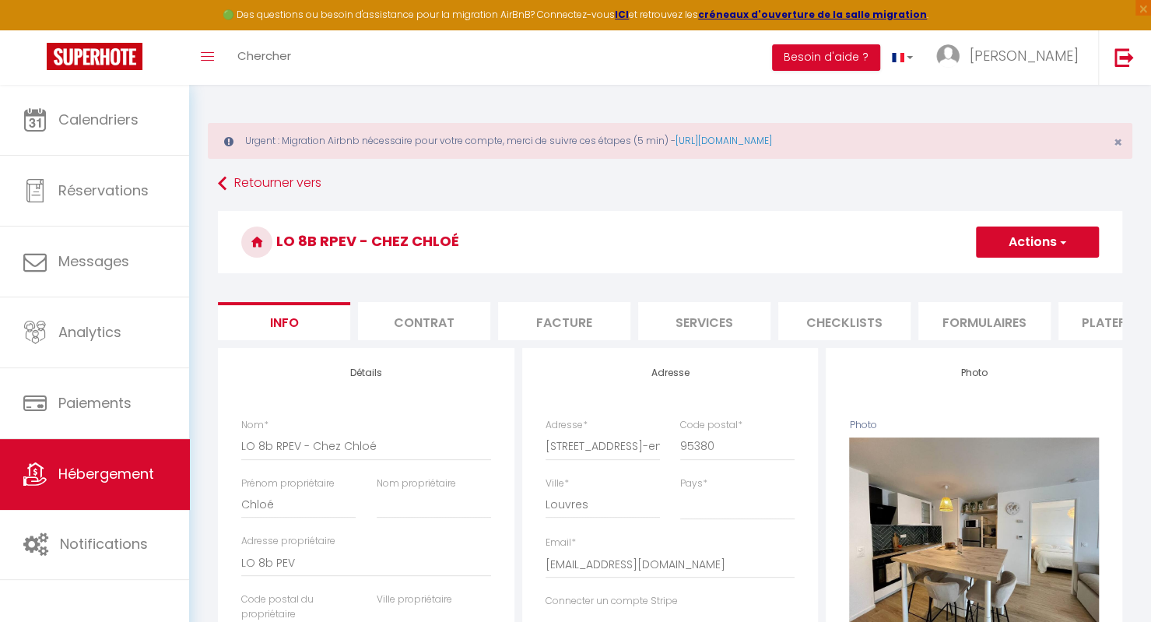
click at [1095, 327] on li "Plateformes" at bounding box center [1125, 321] width 132 height 38
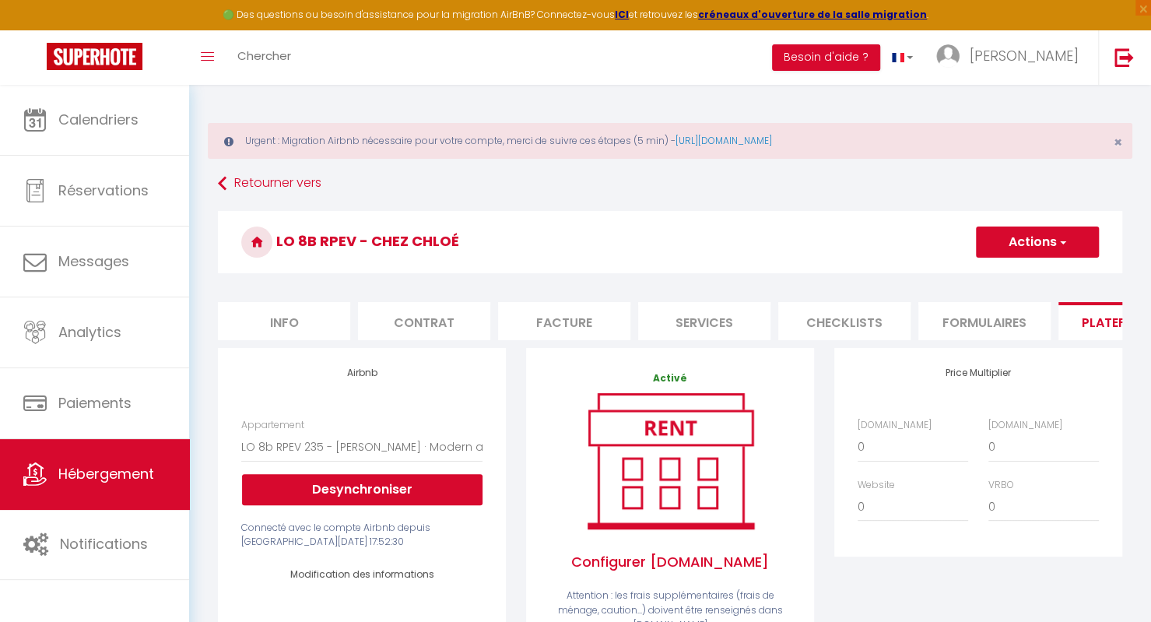
click at [1122, 340] on ul "Info Contrat Facture Services Checklists Formulaires Plateformes Paramètres web…" at bounding box center [670, 321] width 904 height 38
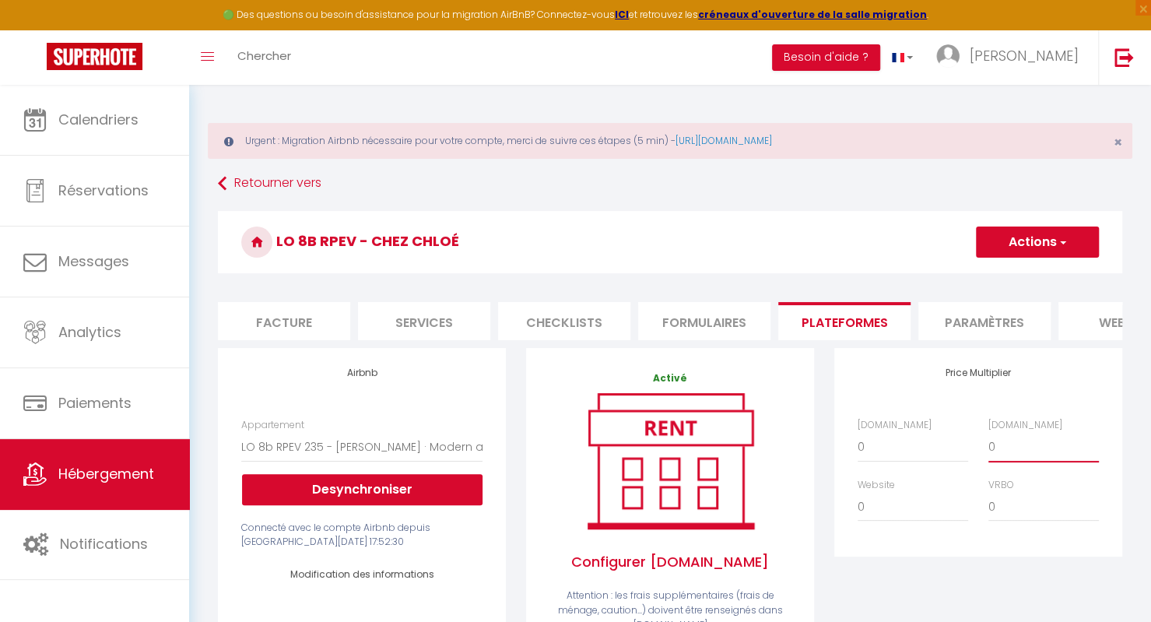
click at [1024, 451] on select "0 + 1 % + 2 % + 3 % + 4 % + 5 % + 6 % + 7 % + 8 % + 9 %" at bounding box center [1044, 447] width 111 height 30
click at [989, 443] on select "0 + 1 % + 2 % + 3 % + 4 % + 5 % + 6 % + 7 % + 8 % + 9 %" at bounding box center [1044, 447] width 111 height 30
click at [1094, 323] on li "website" at bounding box center [1125, 321] width 132 height 38
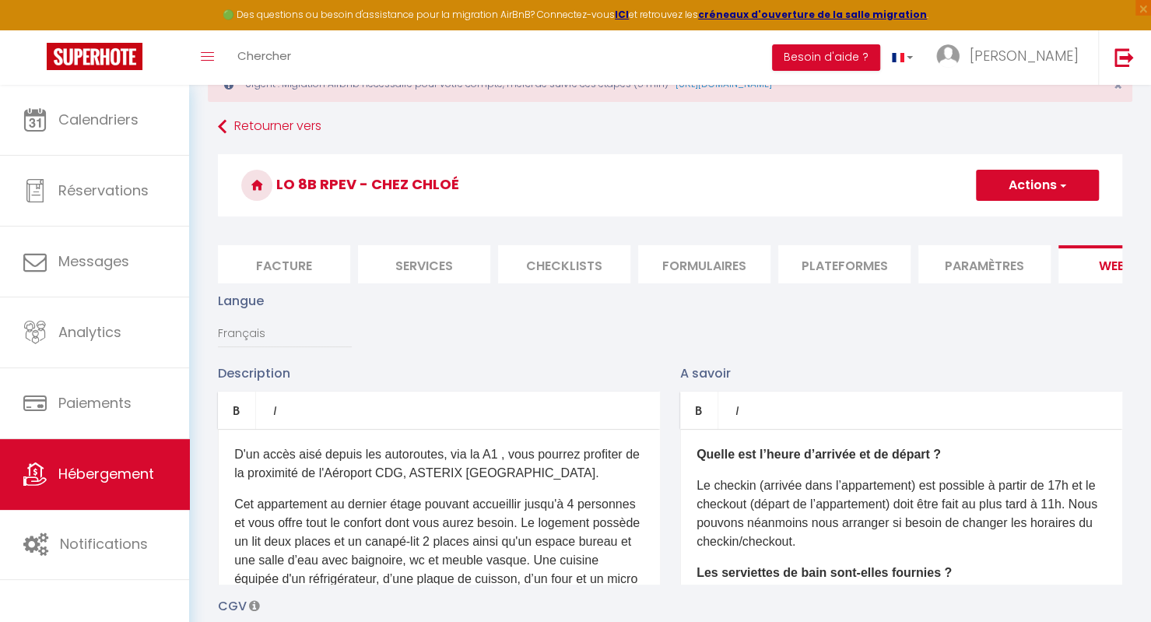
scroll to position [53, 0]
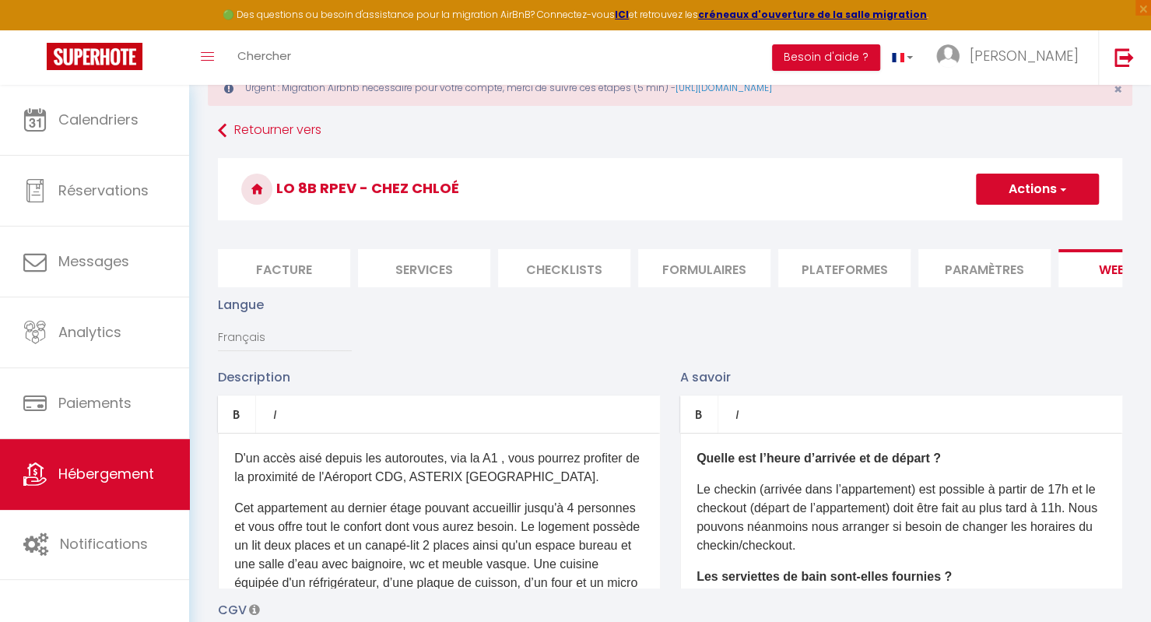
click at [1055, 186] on button "Actions" at bounding box center [1037, 189] width 123 height 31
click at [1022, 225] on input "Enregistrer" at bounding box center [1020, 224] width 58 height 16
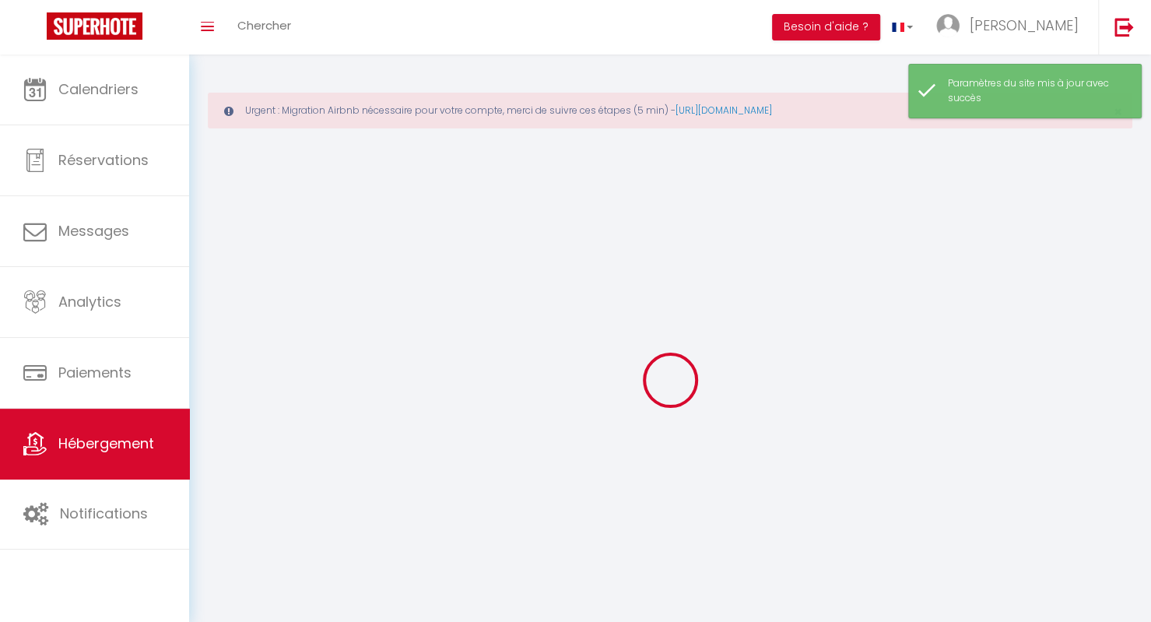
click at [975, 276] on div at bounding box center [670, 380] width 925 height 482
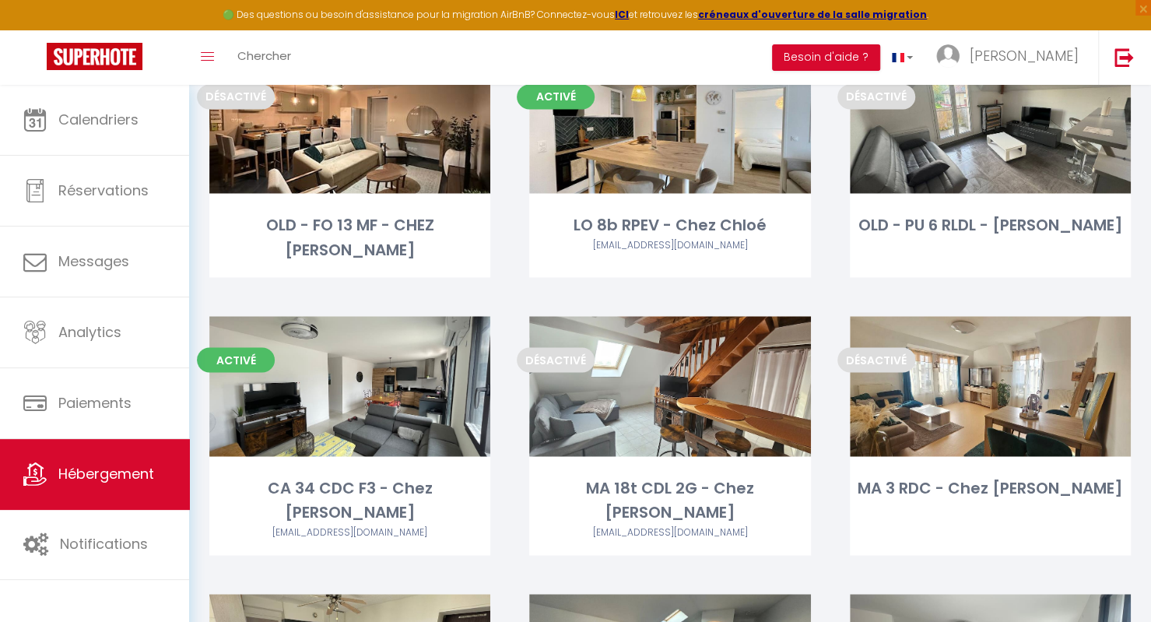
scroll to position [1524, 0]
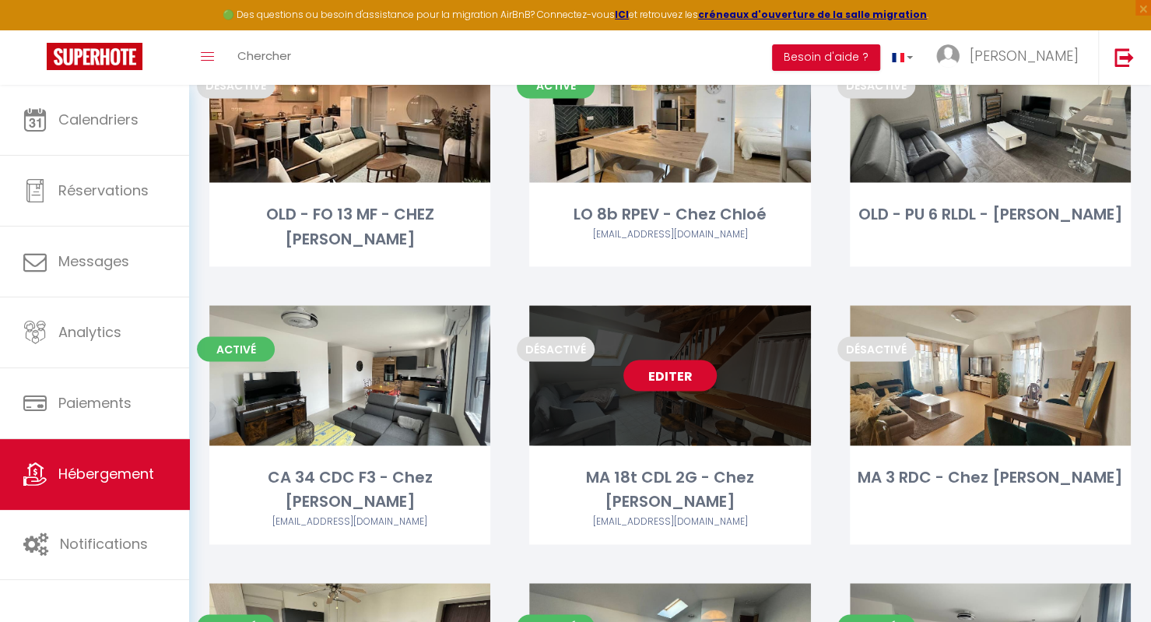
click at [674, 391] on link "Editer" at bounding box center [669, 375] width 93 height 31
click at [683, 391] on link "Editer" at bounding box center [669, 375] width 93 height 31
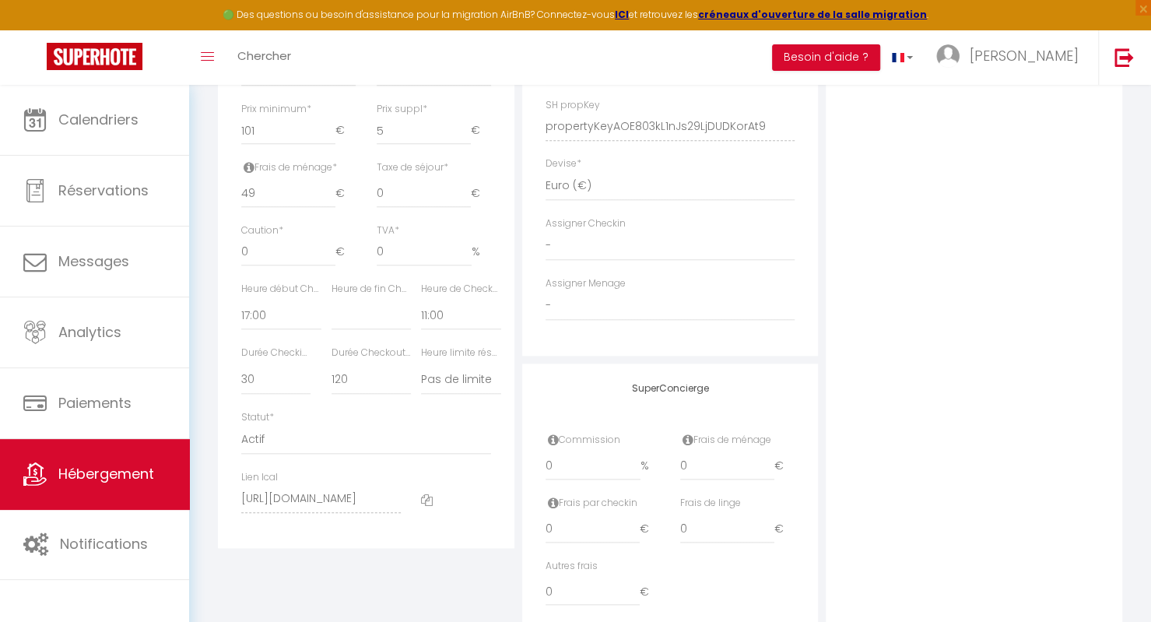
scroll to position [757, 0]
click at [283, 331] on select "00:00 00:15 00:30 00:45 01:00 01:15 01:30 01:45 02:00 02:15 02:30 02:45 03:00" at bounding box center [280, 316] width 79 height 30
click at [241, 312] on select "00:00 00:15 00:30 00:45 01:00 01:15 01:30 01:45 02:00 02:15 02:30 02:45 03:00" at bounding box center [280, 316] width 79 height 30
click at [443, 325] on select "00:00 00:15 00:30 00:45 01:00 01:15 01:30 01:45 02:00 02:15 02:30 02:45 03:00" at bounding box center [460, 316] width 79 height 30
click at [421, 312] on select "00:00 00:15 00:30 00:45 01:00 01:15 01:30 01:45 02:00 02:15 02:30 02:45 03:00" at bounding box center [460, 316] width 79 height 30
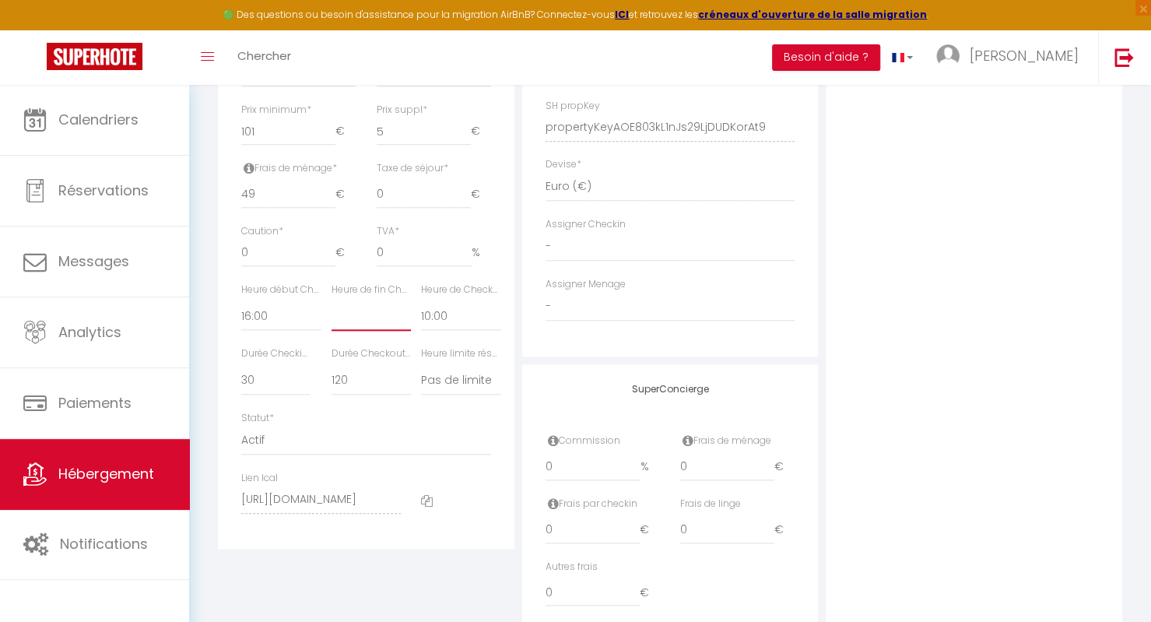
click at [367, 331] on select "00:00 00:15 00:30 00:45 01:00 01:15 01:30 01:45 02:00 02:15 02:30 02:45 03:00" at bounding box center [371, 316] width 79 height 30
click at [332, 312] on select "00:00 00:15 00:30 00:45 01:00 01:15 01:30 01:45 02:00 02:15 02:30 02:45 03:00" at bounding box center [371, 316] width 79 height 30
click at [363, 395] on select "15 30 45 60 75 90 105 120 135 150 165 180 195 210" at bounding box center [371, 381] width 79 height 30
click at [332, 376] on select "15 30 45 60 75 90 105 120 135 150 165 180 195 210" at bounding box center [371, 381] width 79 height 30
click at [286, 392] on select "15 30 45 60 75 90 105 120 135 150 165 180 195 210" at bounding box center [275, 381] width 69 height 30
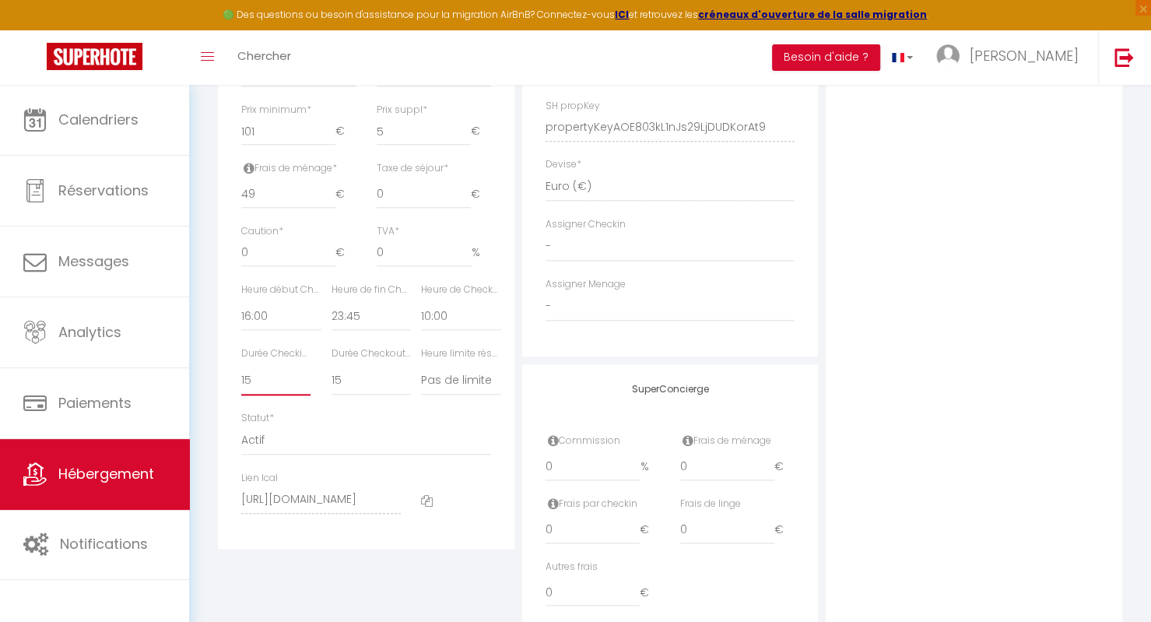
click at [241, 376] on select "15 30 45 60 75 90 105 120 135 150 165 180 195 210" at bounding box center [275, 381] width 69 height 30
drag, startPoint x: 364, startPoint y: 451, endPoint x: 296, endPoint y: 448, distance: 67.8
click at [296, 448] on select "Actif Pas actif" at bounding box center [366, 441] width 250 height 30
click at [241, 436] on select "Actif Pas actif" at bounding box center [366, 441] width 250 height 30
click at [725, 473] on input "0" at bounding box center [727, 467] width 94 height 28
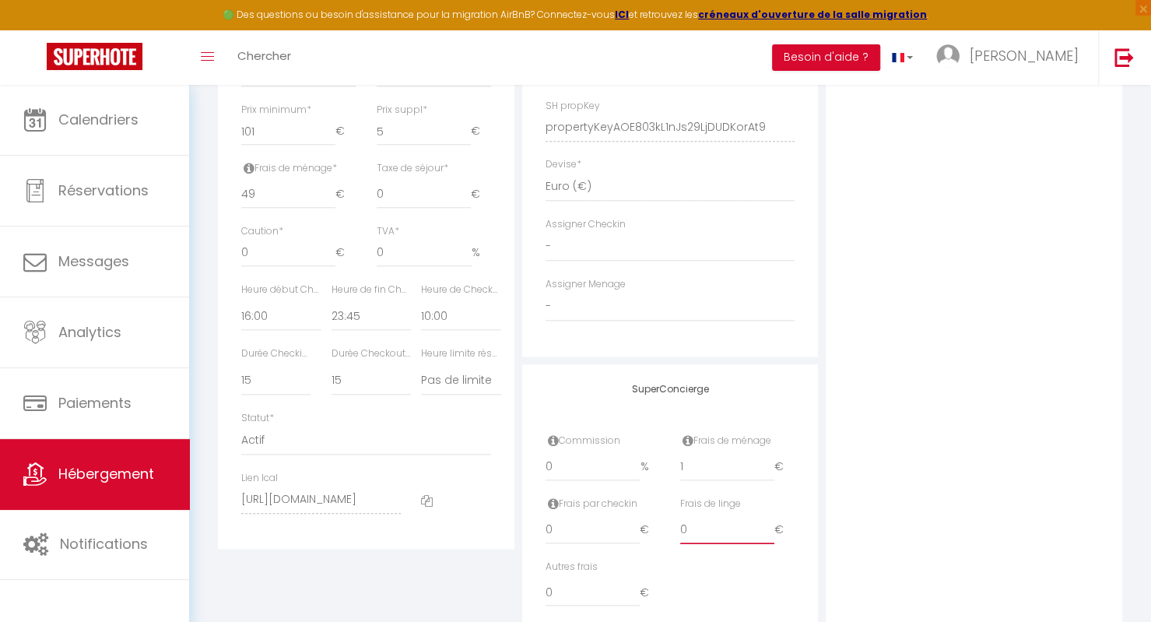
click at [711, 536] on input "0" at bounding box center [727, 530] width 94 height 28
drag, startPoint x: 576, startPoint y: 595, endPoint x: 505, endPoint y: 608, distance: 71.9
click at [505, 608] on div "Détails Nom * MA 18t CDL 2G - Chez Denis S Prénom propriétaire Denis Nom propri…" at bounding box center [670, 116] width 912 height 1050
drag, startPoint x: 265, startPoint y: 203, endPoint x: 249, endPoint y: 212, distance: 18.5
click at [249, 209] on input "49" at bounding box center [288, 195] width 94 height 28
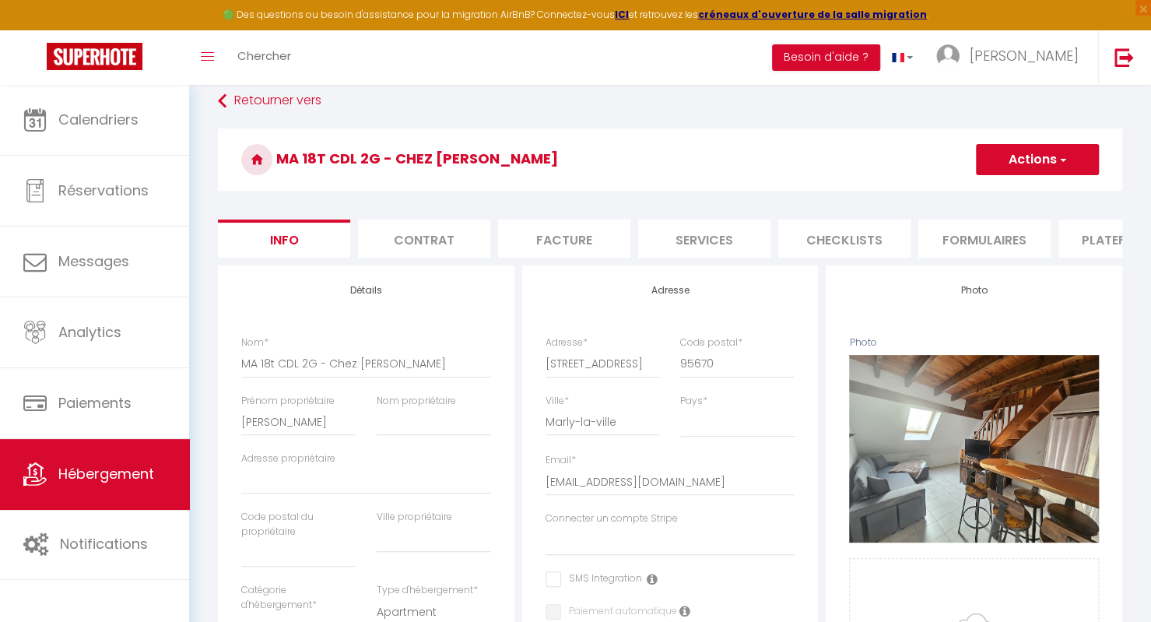
scroll to position [75, 0]
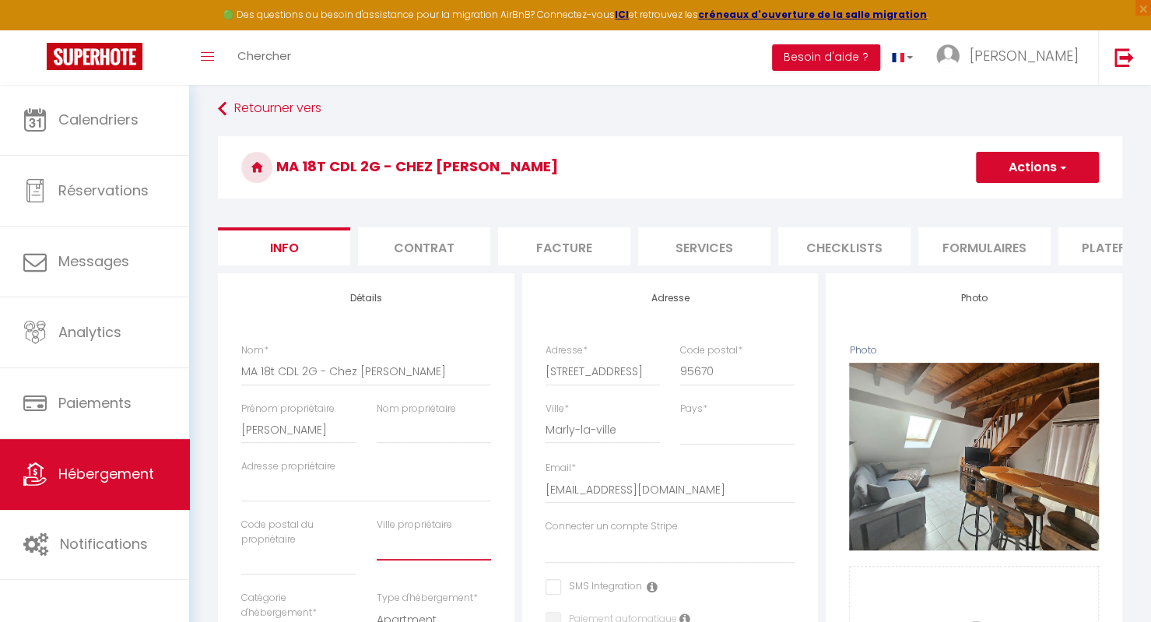
click at [434, 560] on input "text" at bounding box center [434, 546] width 114 height 28
click at [444, 434] on input "Nom propriétaire" at bounding box center [434, 430] width 114 height 28
click at [1017, 166] on button "Actions" at bounding box center [1037, 167] width 123 height 31
click at [986, 197] on input "Enregistrer" at bounding box center [976, 202] width 58 height 16
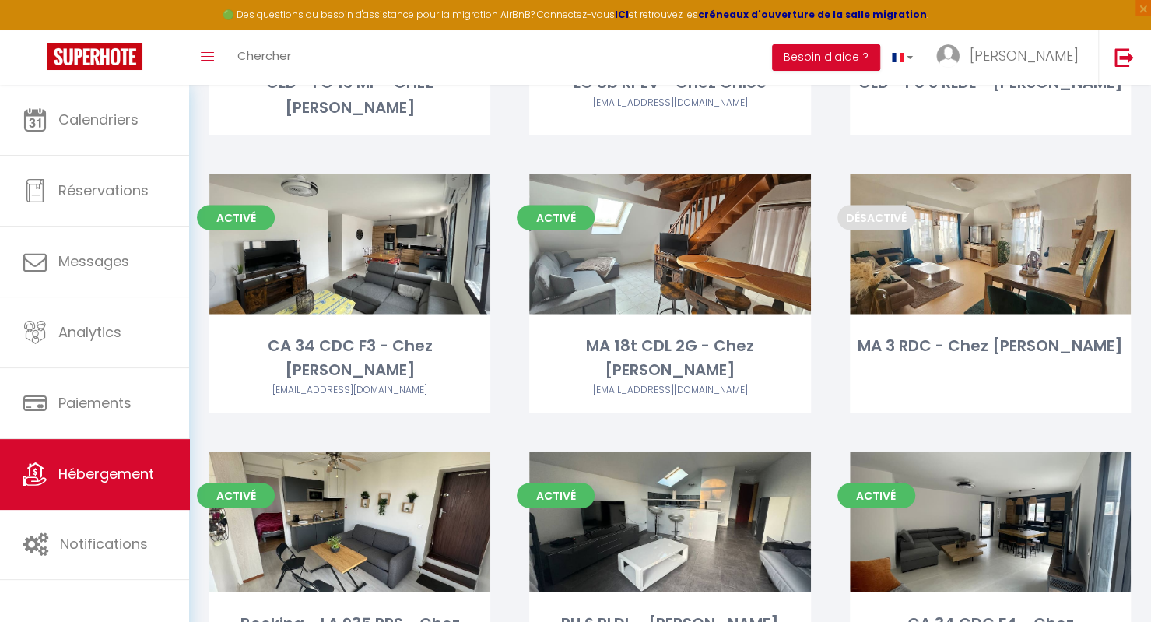
scroll to position [1565, 0]
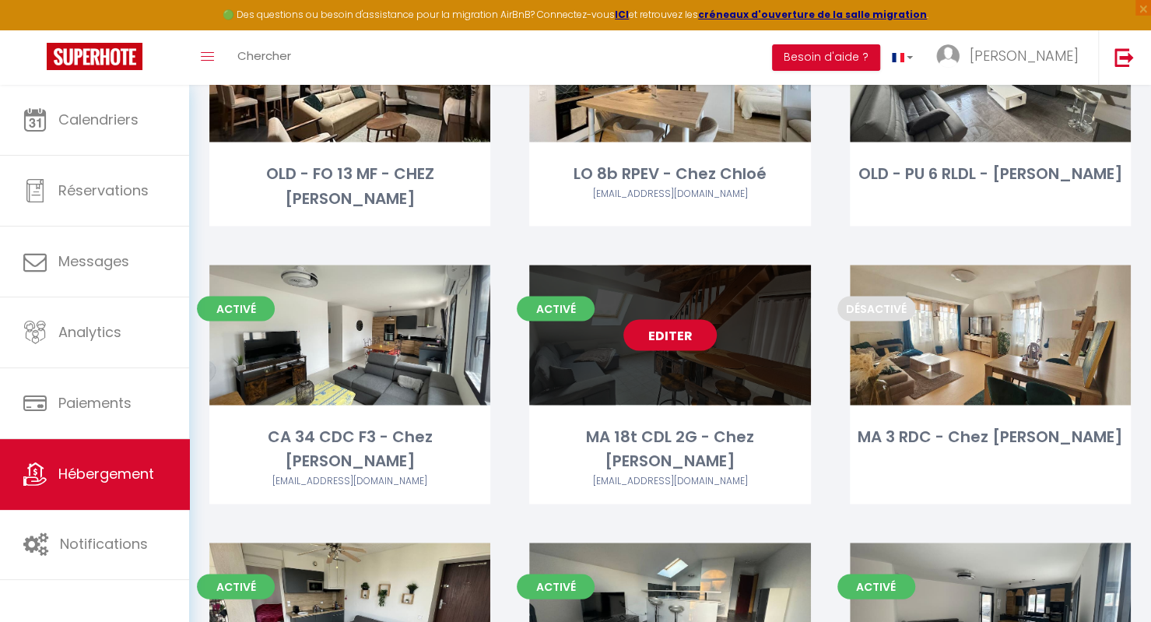
click at [645, 350] on link "Editer" at bounding box center [669, 334] width 93 height 31
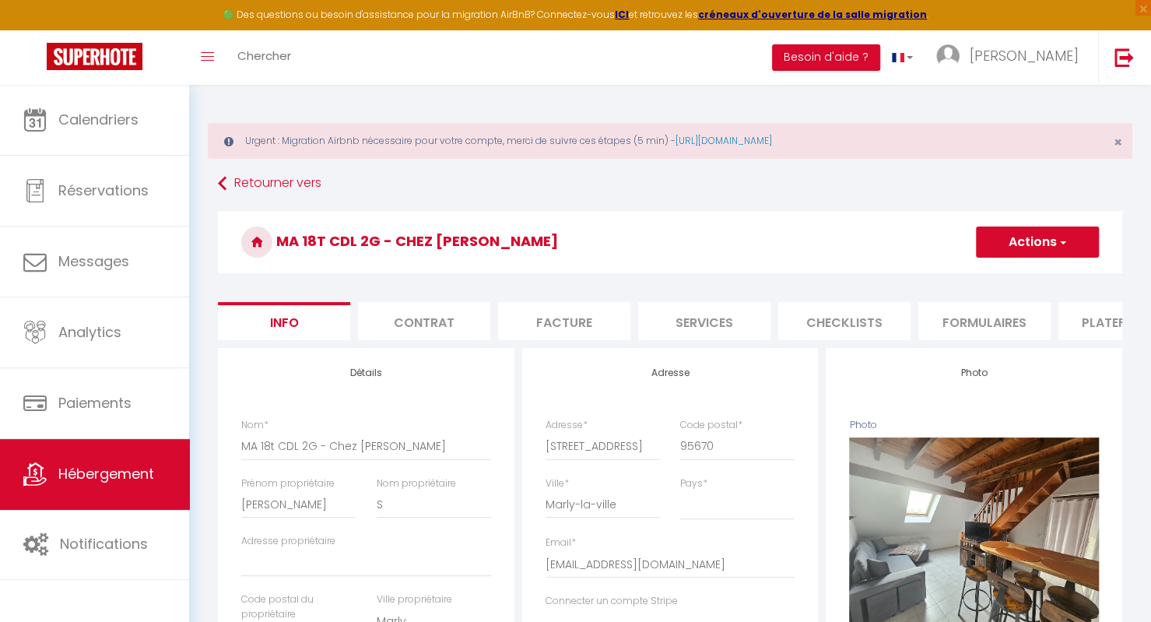
click at [1089, 326] on li "Plateformes" at bounding box center [1125, 321] width 132 height 38
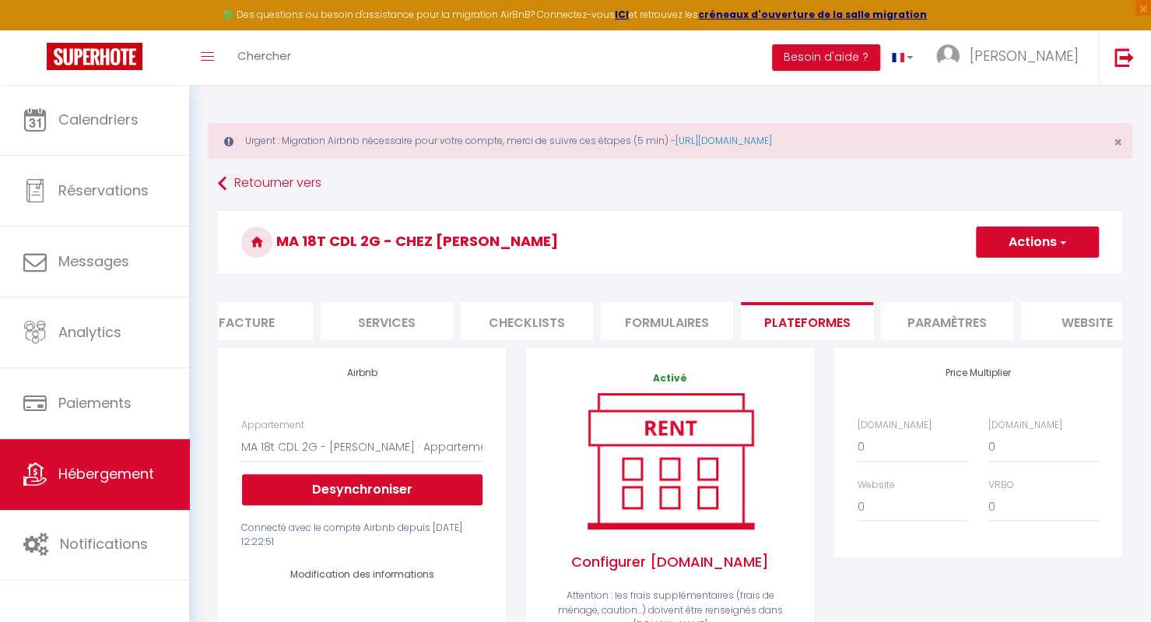
scroll to position [0, 342]
click at [1055, 329] on li "website" at bounding box center [1062, 321] width 132 height 38
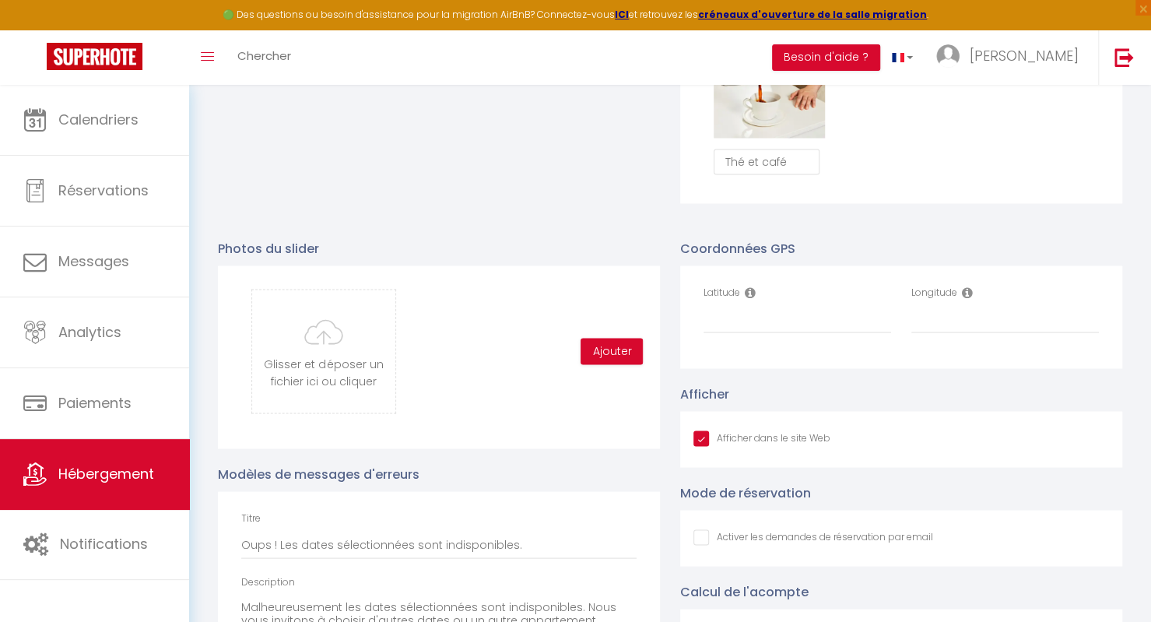
scroll to position [1573, 0]
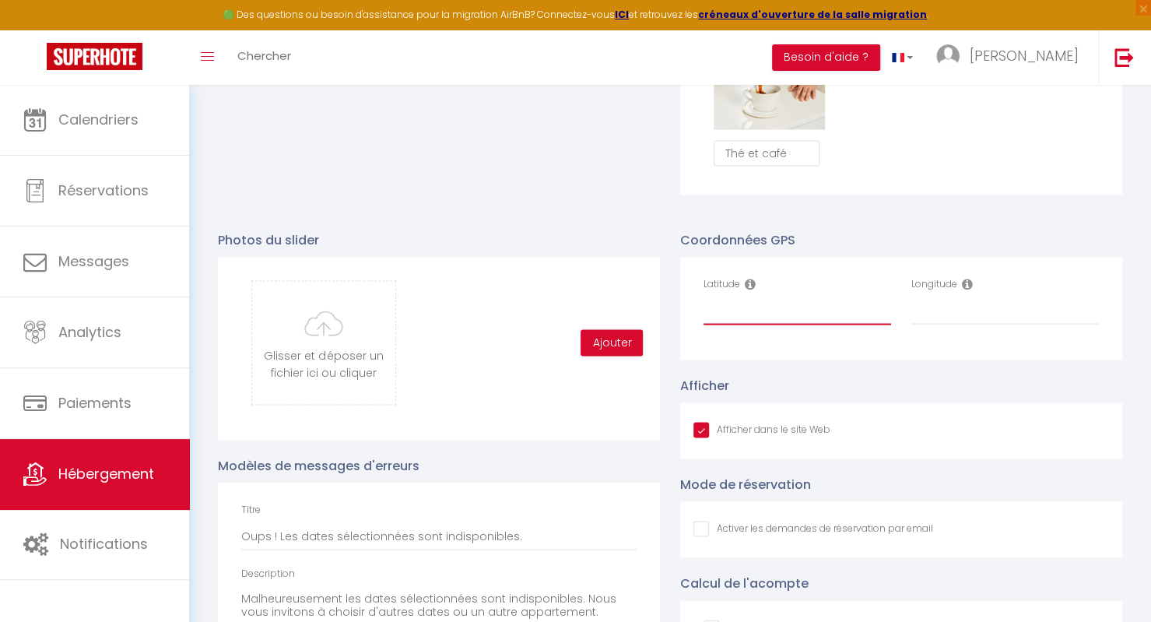
click at [873, 325] on input "Latitude" at bounding box center [798, 311] width 188 height 28
paste input "49.082160"
click at [940, 321] on input "Longitude" at bounding box center [1005, 311] width 188 height 28
paste input "2.500201"
click at [915, 536] on input "Afficher dans le site Web" at bounding box center [814, 529] width 240 height 16
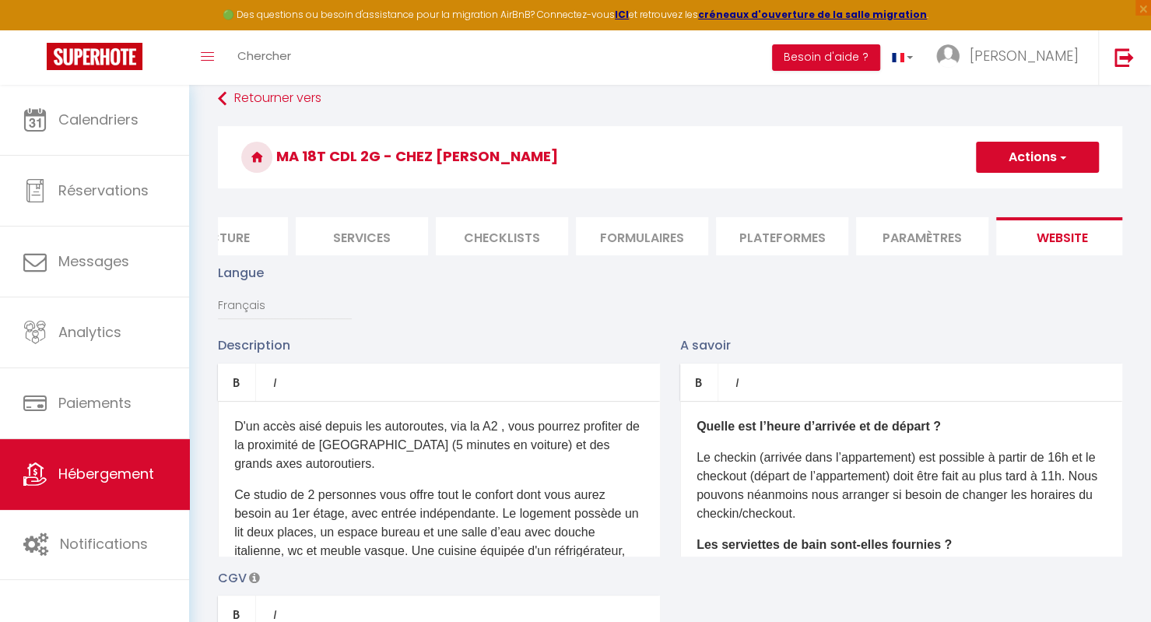
scroll to position [10, 0]
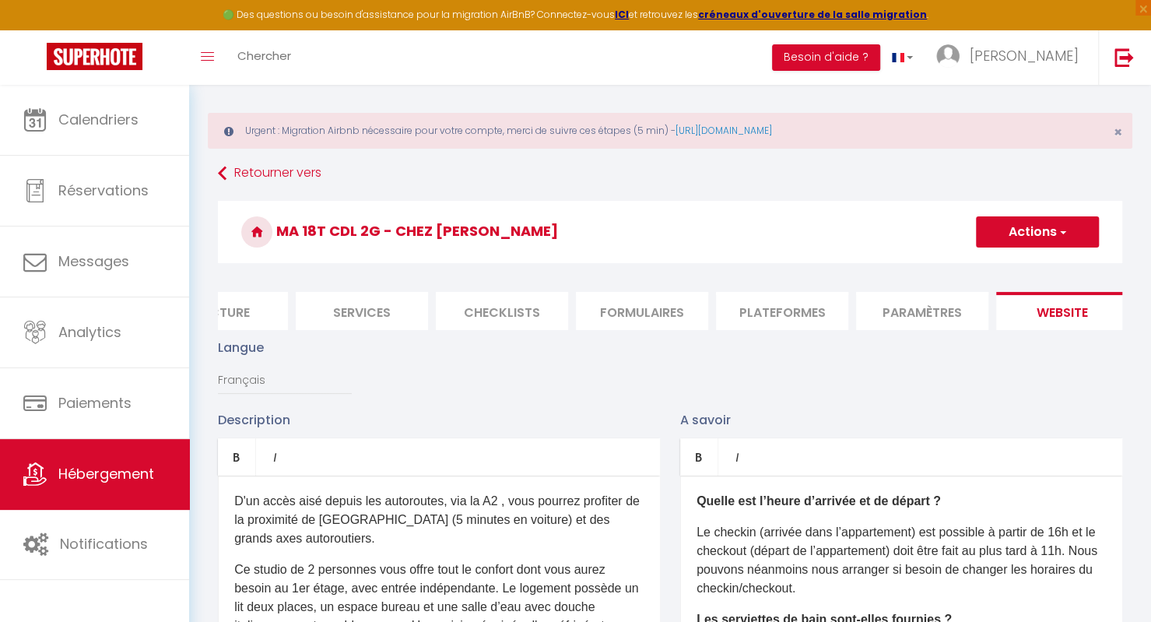
click at [1044, 231] on button "Actions" at bounding box center [1037, 231] width 123 height 31
click at [1014, 272] on input "Enregistrer" at bounding box center [1020, 266] width 58 height 16
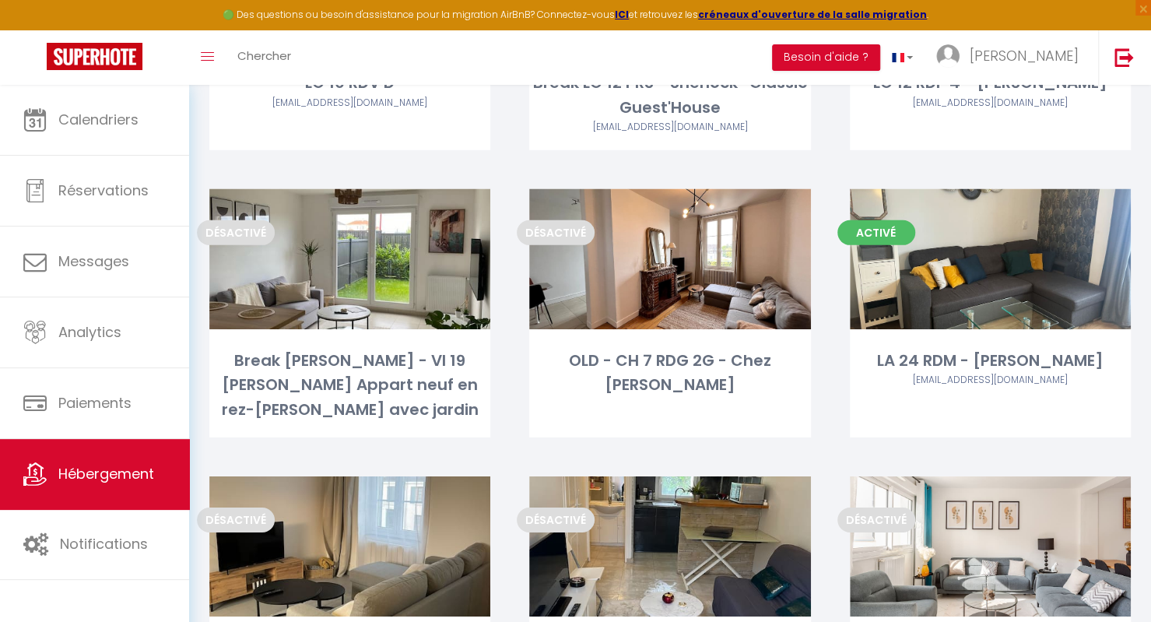
scroll to position [3407, 0]
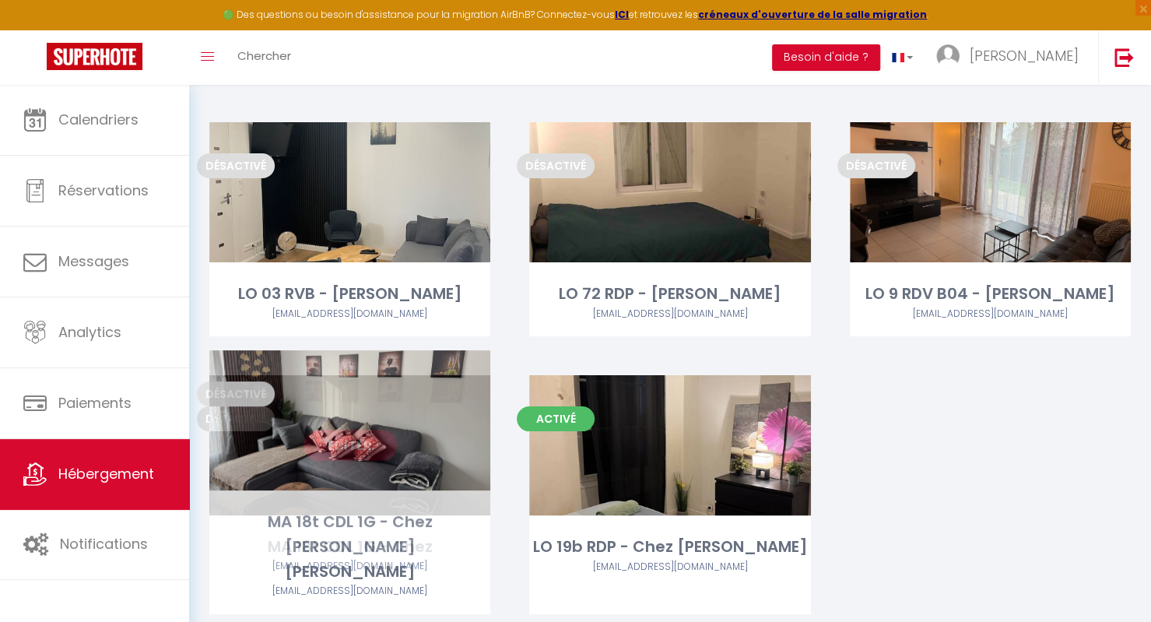
click at [375, 430] on link "Editer" at bounding box center [350, 445] width 93 height 31
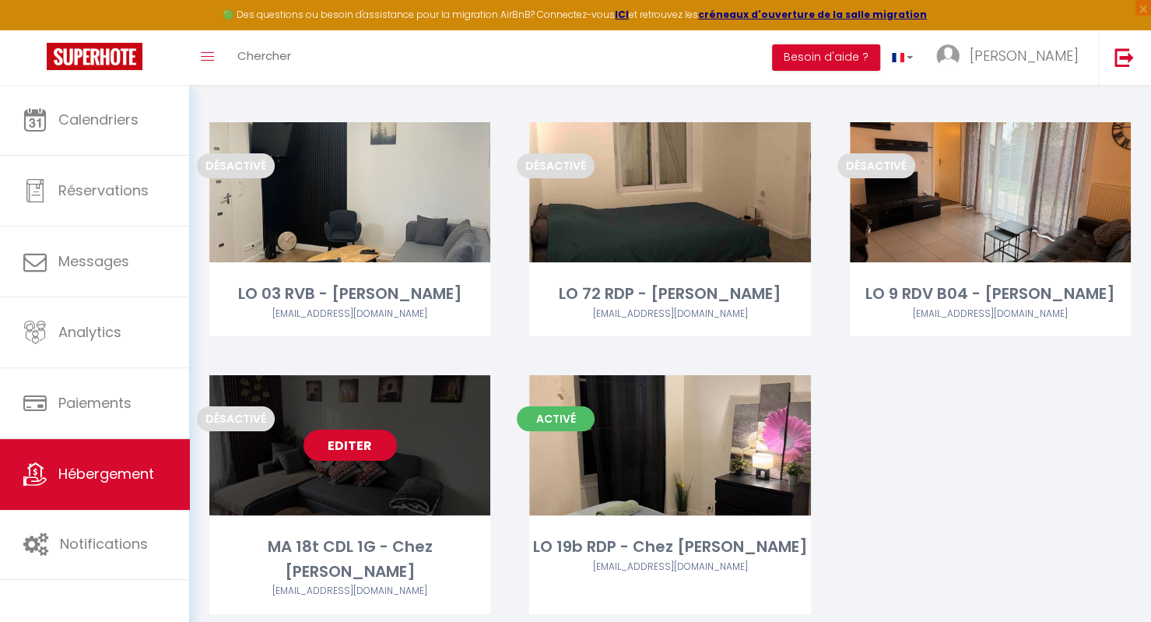
click at [343, 430] on link "Editer" at bounding box center [350, 445] width 93 height 31
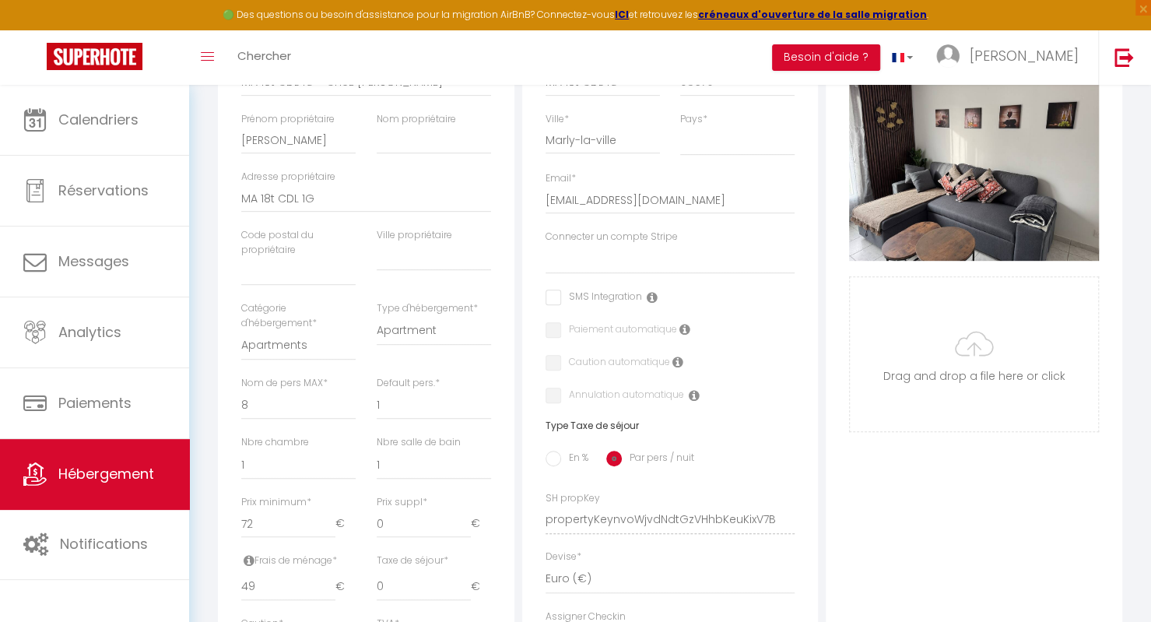
scroll to position [374, 0]
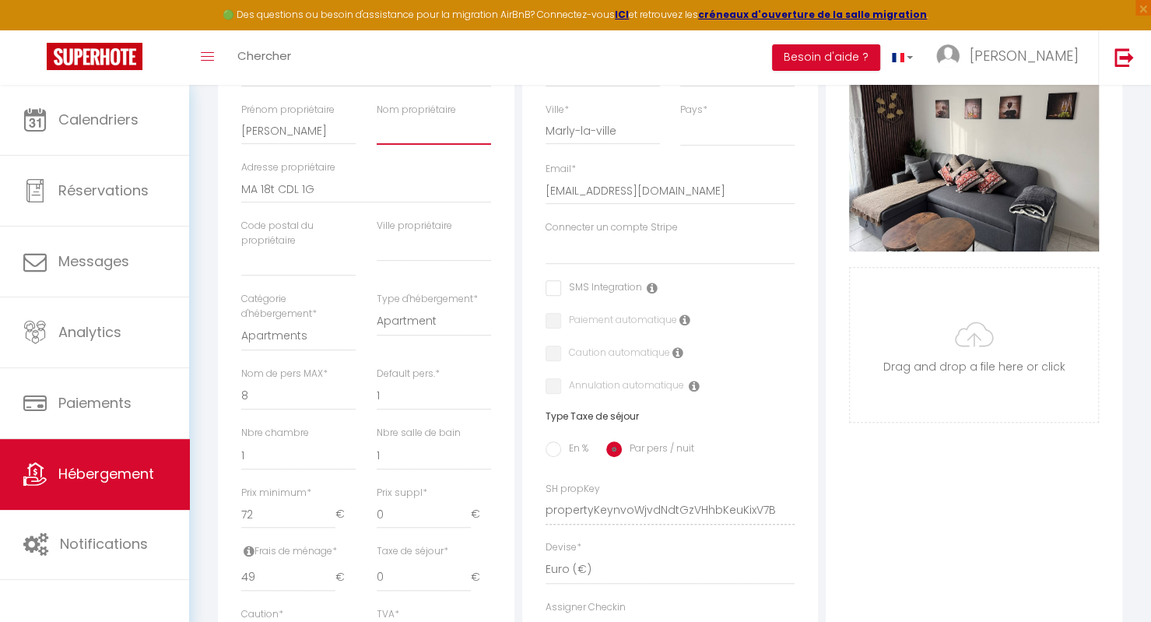
click at [467, 145] on input "Nom propriétaire" at bounding box center [434, 131] width 114 height 28
click at [433, 250] on input "text" at bounding box center [434, 248] width 114 height 28
drag, startPoint x: 1152, startPoint y: 229, endPoint x: 1161, endPoint y: 326, distance: 97.7
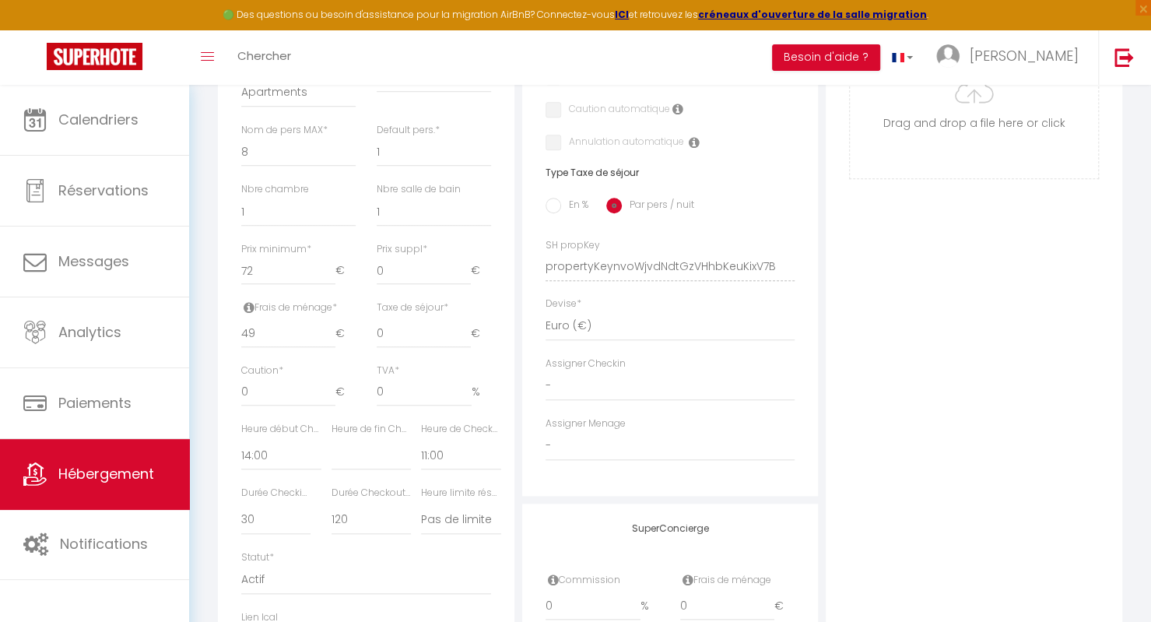
scroll to position [616, 0]
drag, startPoint x: 269, startPoint y: 280, endPoint x: 221, endPoint y: 282, distance: 48.3
click at [221, 282] on div "Détails Nom * MA 18t CDL 1G - Chez Denis S Prénom propriétaire Denis Nom propri…" at bounding box center [366, 210] width 297 height 957
click at [296, 343] on input "49" at bounding box center [288, 335] width 94 height 28
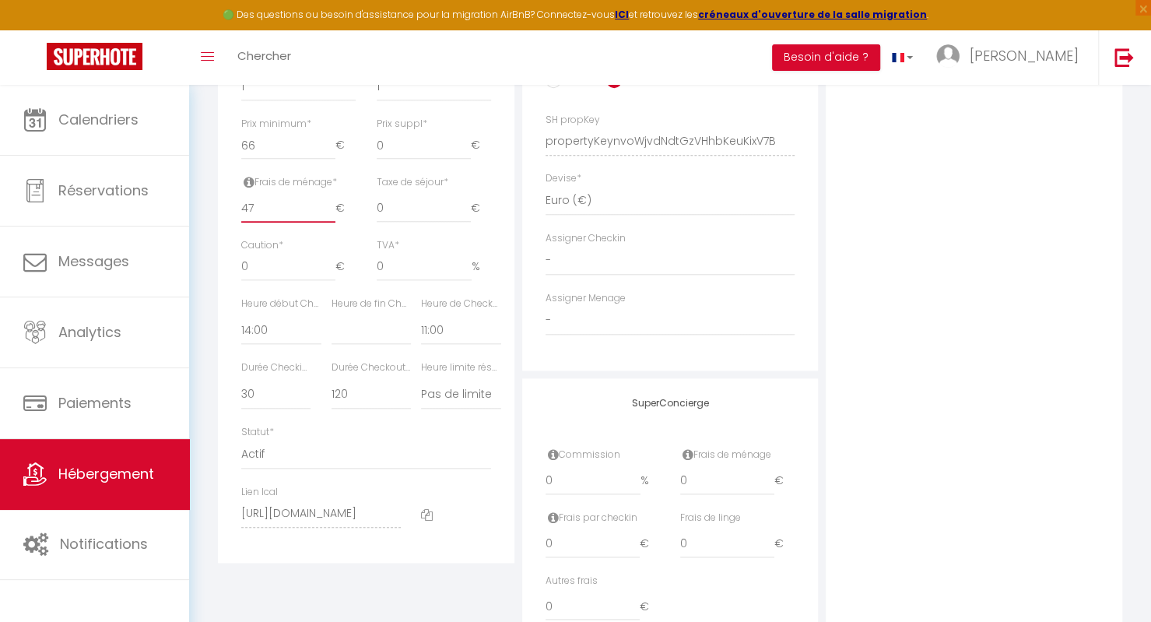
scroll to position [826, 0]
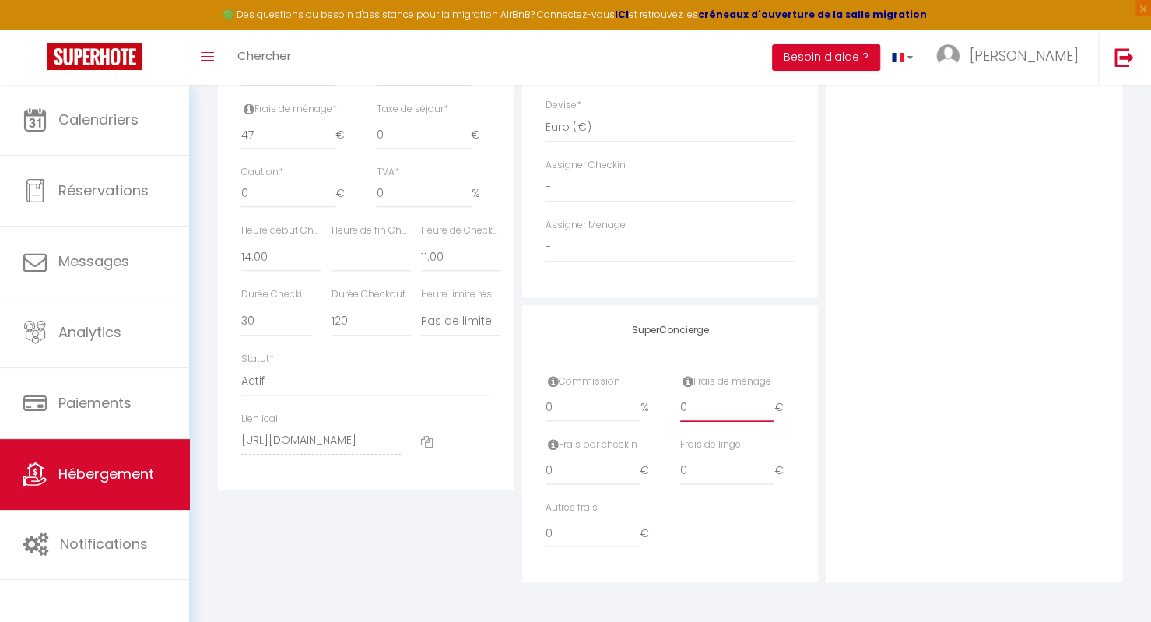
click at [747, 413] on input "0" at bounding box center [727, 408] width 94 height 28
drag, startPoint x: 713, startPoint y: 475, endPoint x: 640, endPoint y: 491, distance: 75.0
click at [640, 491] on div "Frais par checkin 0 € Frais [PERSON_NAME] 0 €" at bounding box center [671, 468] width 270 height 63
drag, startPoint x: 567, startPoint y: 534, endPoint x: 495, endPoint y: 543, distance: 72.9
click at [495, 543] on div "Détails Nom * MA 18t CDL 1G - Chez Denis S Prénom propriétaire Denis Nom propri…" at bounding box center [670, 57] width 912 height 1050
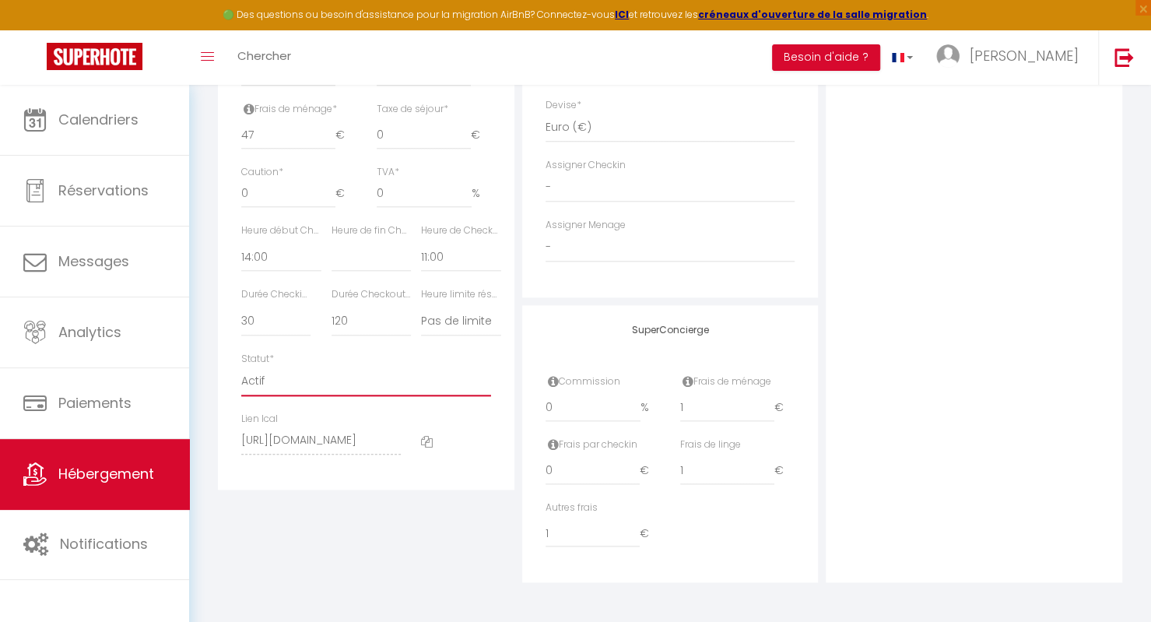
click at [475, 370] on select "Actif Pas actif" at bounding box center [366, 382] width 250 height 30
click at [241, 367] on select "Actif Pas actif" at bounding box center [366, 382] width 250 height 30
click at [358, 325] on select "15 30 45 60 75 90 105 120 135 150 165 180 195 210" at bounding box center [371, 322] width 79 height 30
click at [332, 307] on select "15 30 45 60 75 90 105 120 135 150 165 180 195 210" at bounding box center [371, 322] width 79 height 30
click at [269, 329] on select "15 30 45 60 75 90 105 120 135 150 165 180 195 210" at bounding box center [275, 322] width 69 height 30
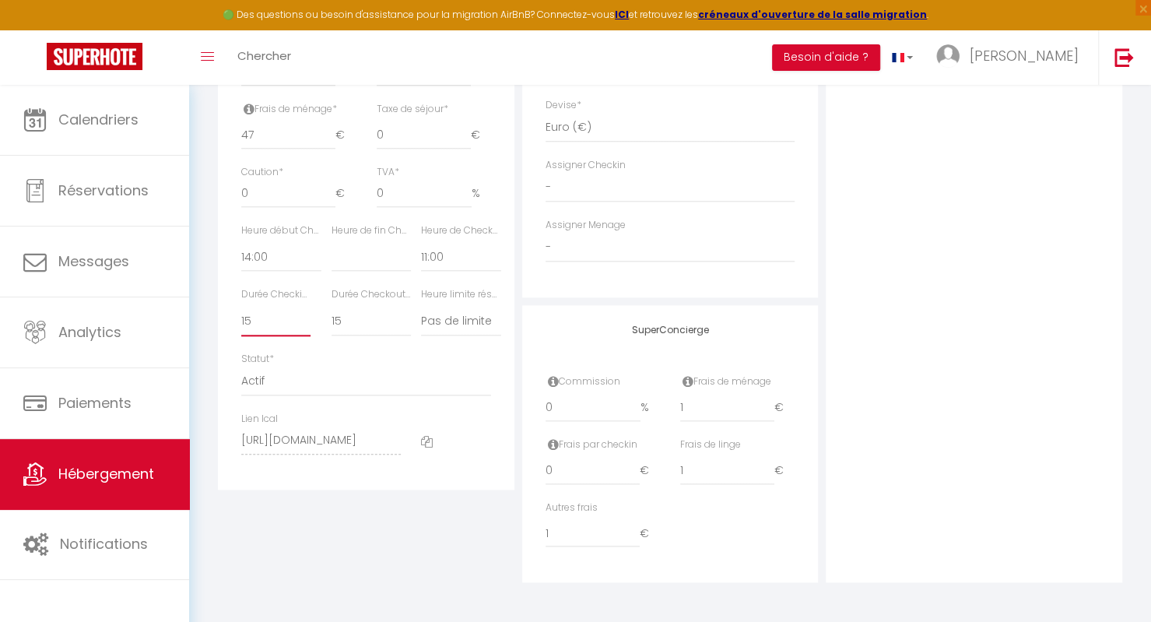
click at [241, 307] on select "15 30 45 60 75 90 105 120 135 150 165 180 195 210" at bounding box center [275, 322] width 69 height 30
click at [260, 251] on select "00:00 00:15 00:30 00:45 01:00 01:15 01:30 01:45 02:00 02:15 02:30 02:45 03:00" at bounding box center [280, 257] width 79 height 30
click at [241, 243] on select "00:00 00:15 00:30 00:45 01:00 01:15 01:30 01:45 02:00 02:15 02:30 02:45 03:00" at bounding box center [280, 257] width 79 height 30
click at [448, 253] on select "00:00 00:15 00:30 00:45 01:00 01:15 01:30 01:45 02:00 02:15 02:30 02:45 03:00" at bounding box center [460, 257] width 79 height 30
click at [421, 243] on select "00:00 00:15 00:30 00:45 01:00 01:15 01:30 01:45 02:00 02:15 02:30 02:45 03:00" at bounding box center [460, 257] width 79 height 30
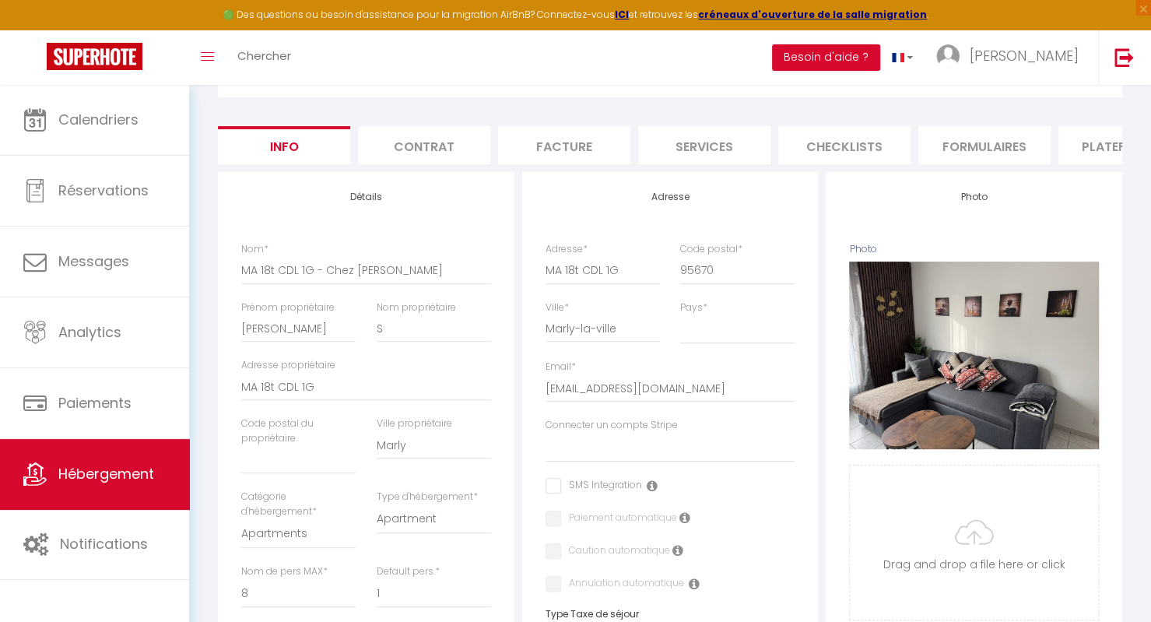
scroll to position [58, 0]
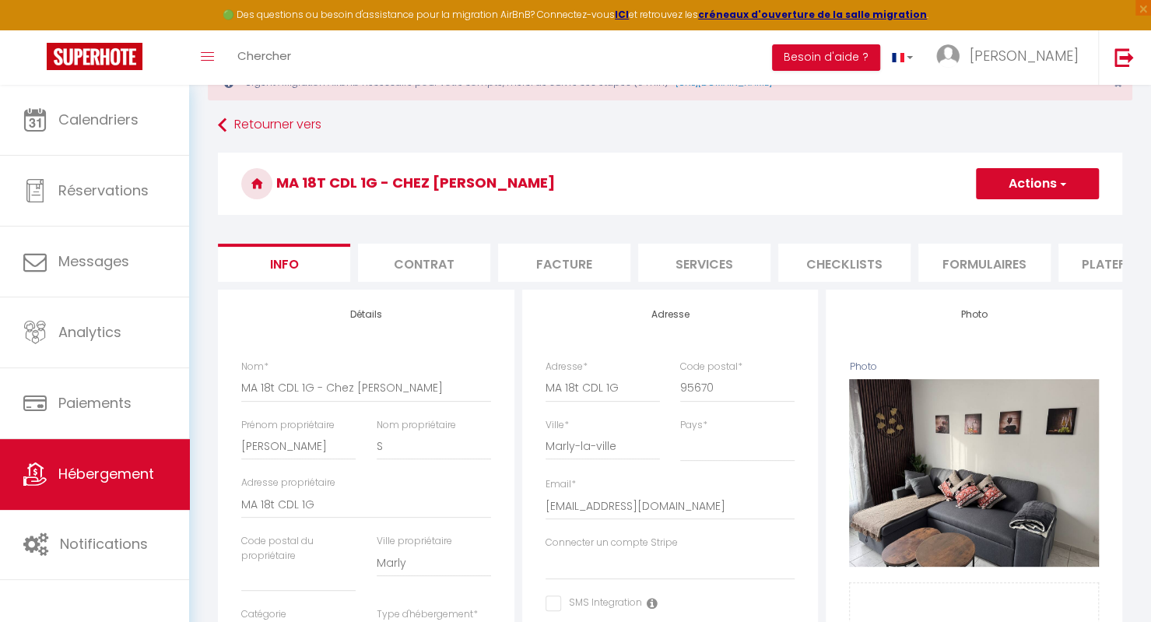
click at [1038, 178] on button "Actions" at bounding box center [1037, 183] width 123 height 31
click at [987, 216] on input "Enregistrer" at bounding box center [976, 218] width 58 height 16
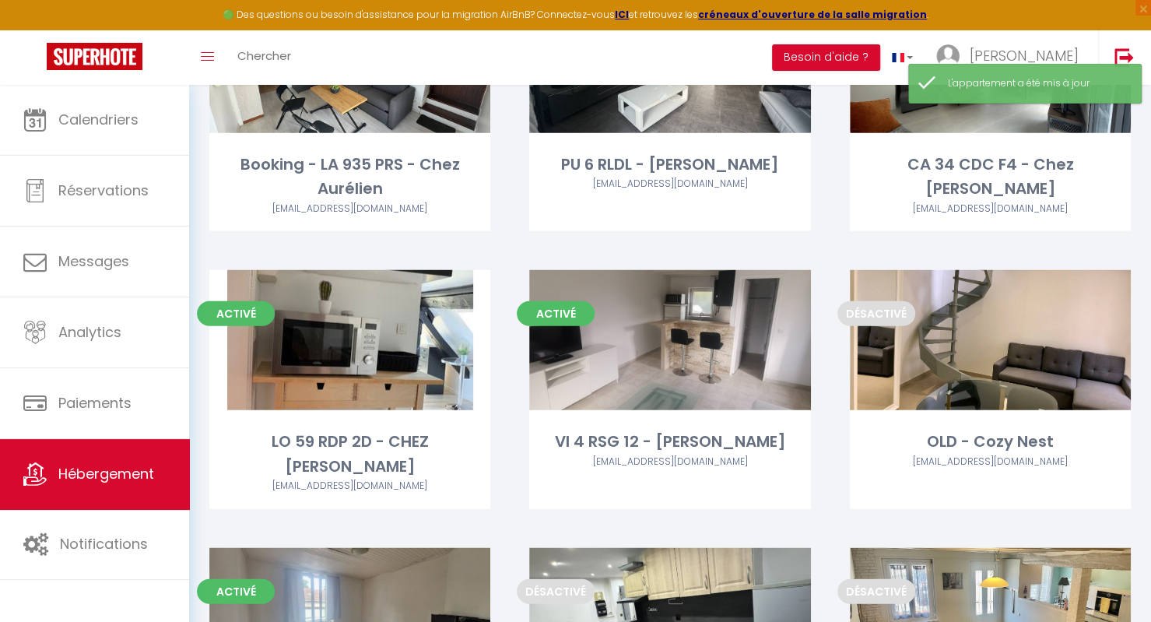
scroll to position [3407, 0]
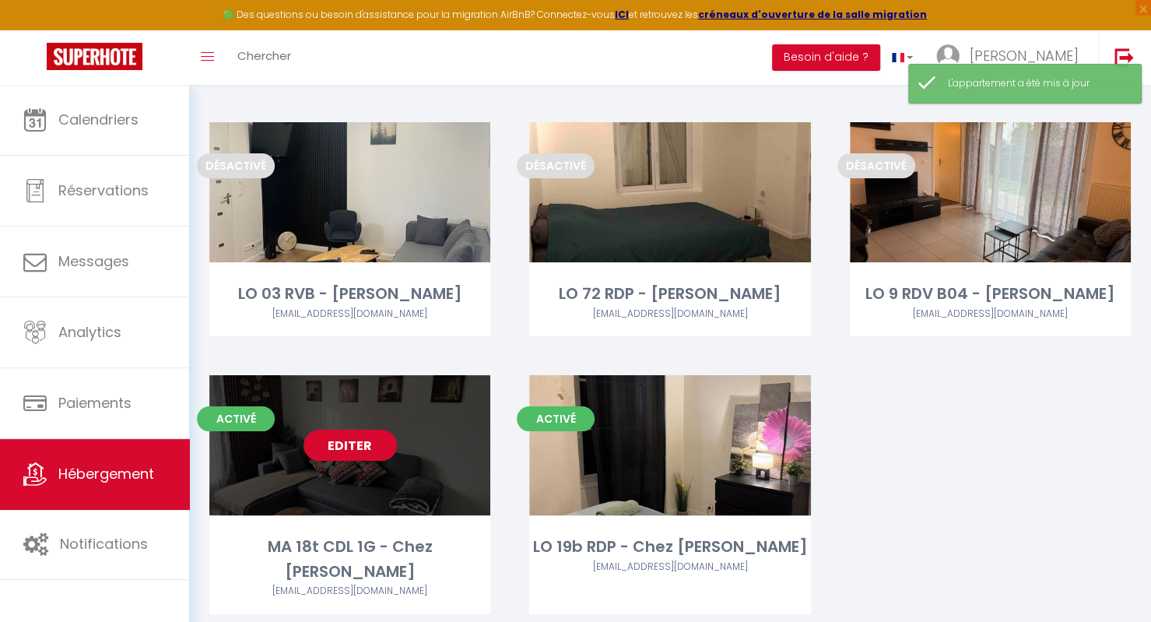
click at [353, 430] on link "Editer" at bounding box center [350, 445] width 93 height 31
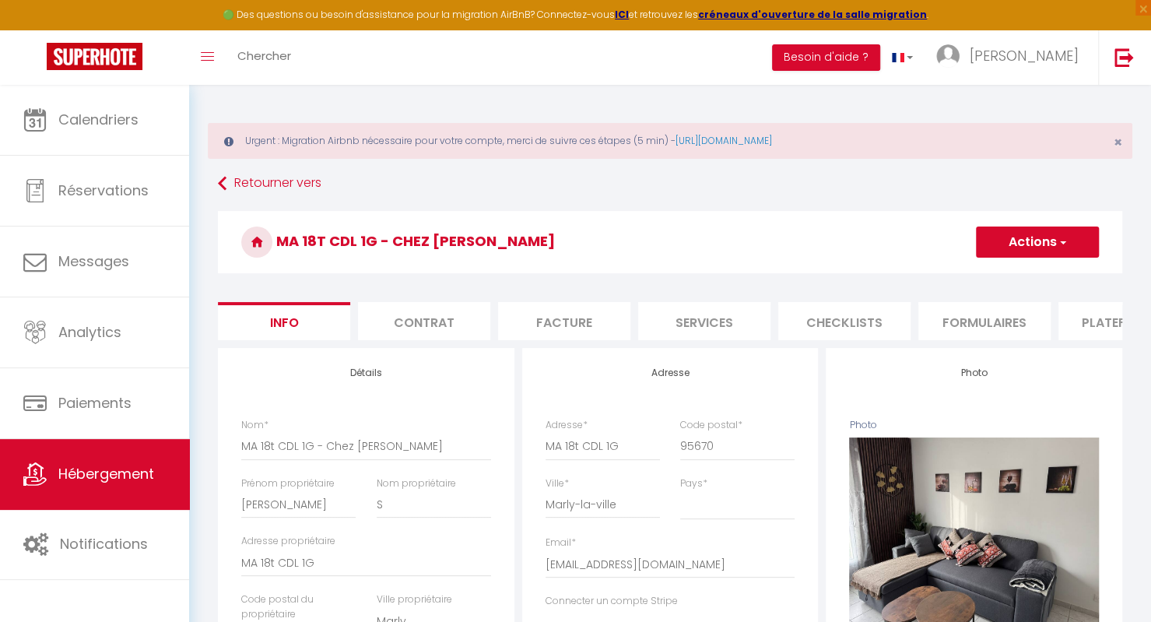
click at [1098, 334] on li "Plateformes" at bounding box center [1125, 321] width 132 height 38
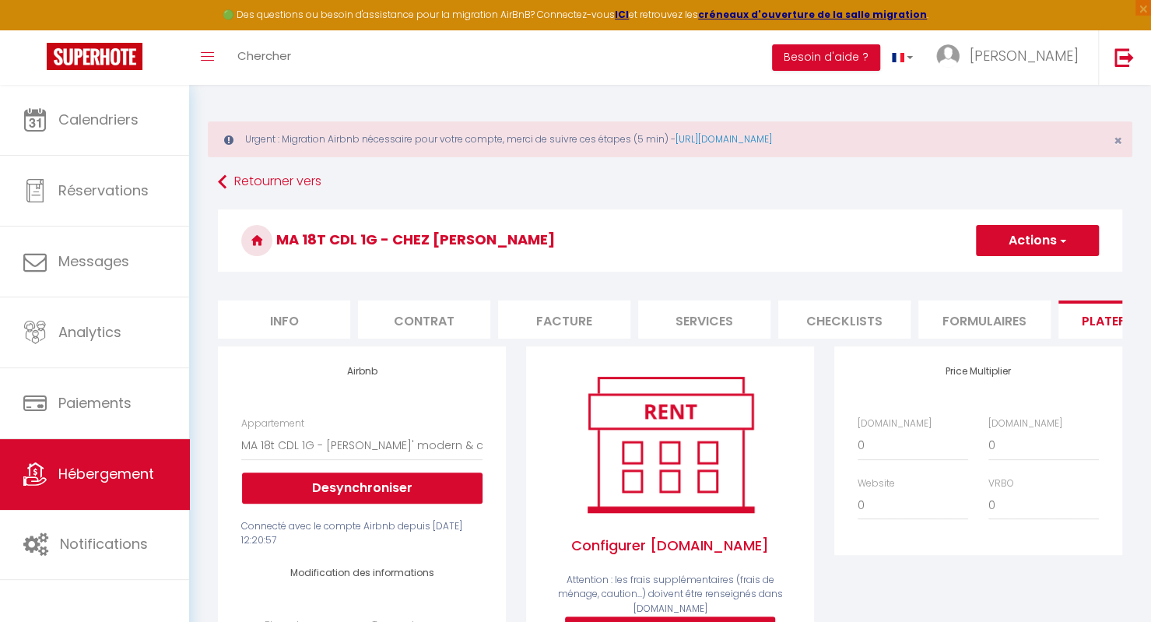
scroll to position [1, 0]
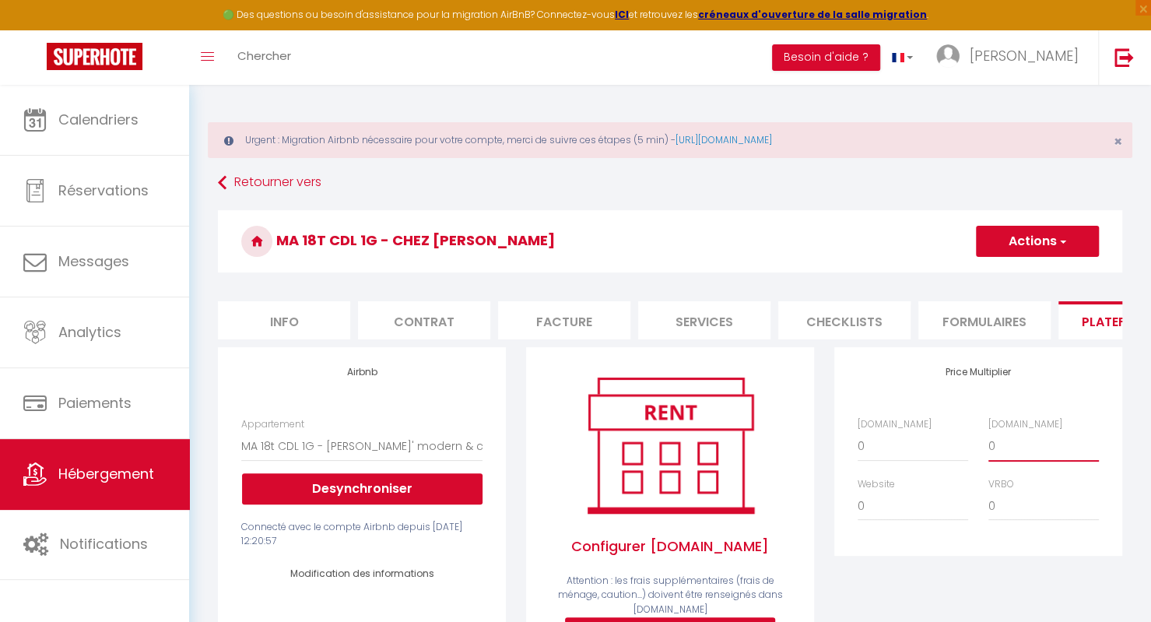
click at [1021, 457] on select "0 + 1 % + 2 % + 3 % + 4 % + 5 % + 6 % + 7 % + 8 % + 9 %" at bounding box center [1044, 446] width 111 height 30
click at [989, 442] on select "0 + 1 % + 2 % + 3 % + 4 % + 5 % + 6 % + 7 % + 8 % + 9 %" at bounding box center [1044, 446] width 111 height 30
click at [1026, 510] on select "0 + 1 % + 2 % + 3 % + 4 % + 5 % + 6 % + 7 % + 8 % + 9 %" at bounding box center [1044, 506] width 111 height 30
click at [989, 502] on select "0 + 1 % + 2 % + 3 % + 4 % + 5 % + 6 % + 7 % + 8 % + 9 %" at bounding box center [1044, 506] width 111 height 30
click at [1067, 239] on button "Actions" at bounding box center [1037, 241] width 123 height 31
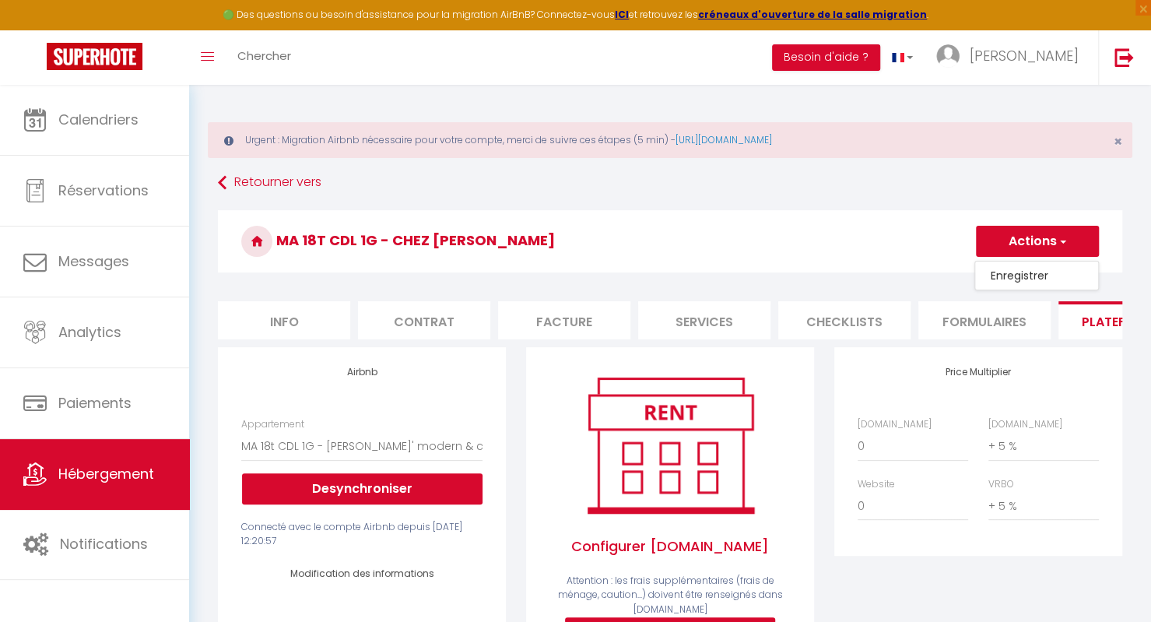
click at [1041, 270] on link "Enregistrer" at bounding box center [1036, 275] width 123 height 20
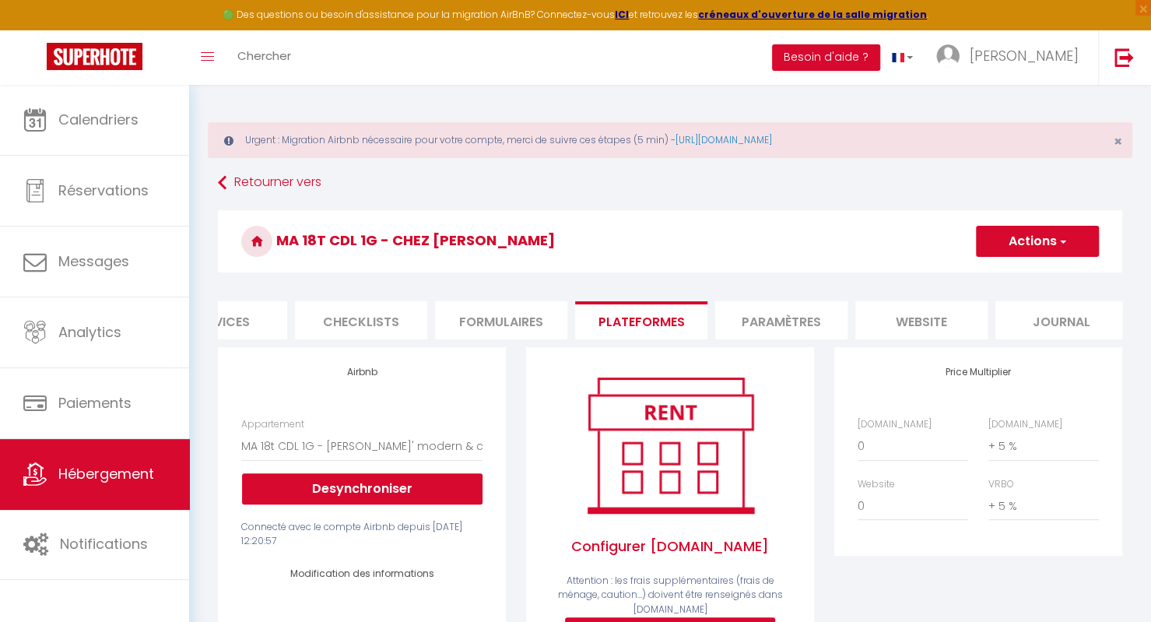
scroll to position [0, 497]
click at [792, 315] on li "Paramètres" at bounding box center [768, 320] width 132 height 38
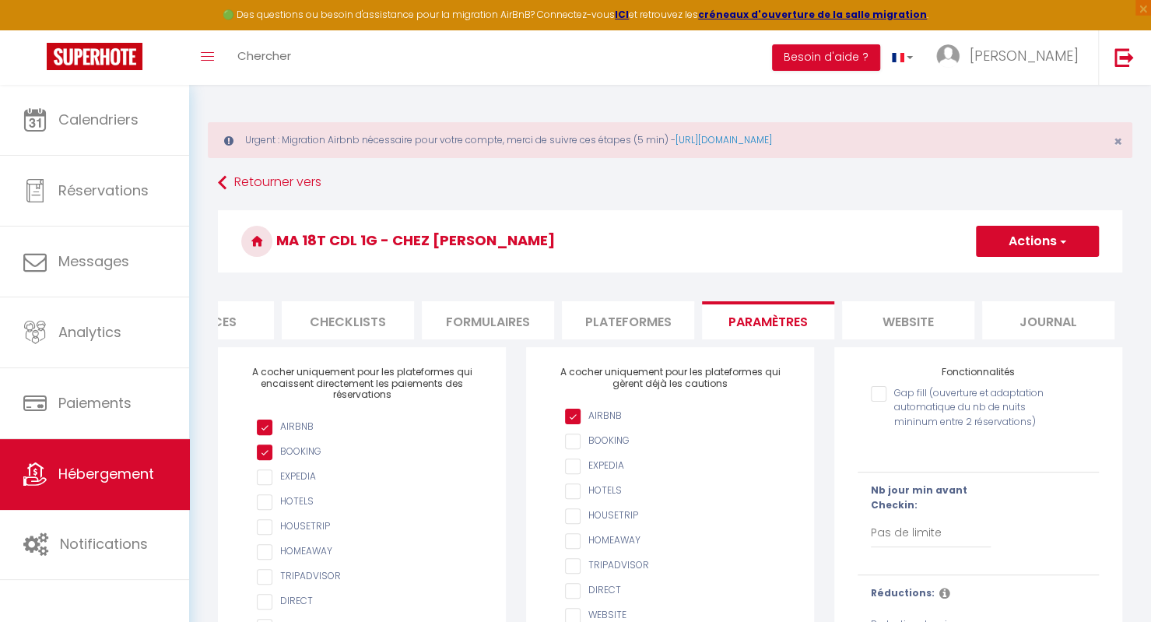
click at [886, 325] on li "website" at bounding box center [908, 320] width 132 height 38
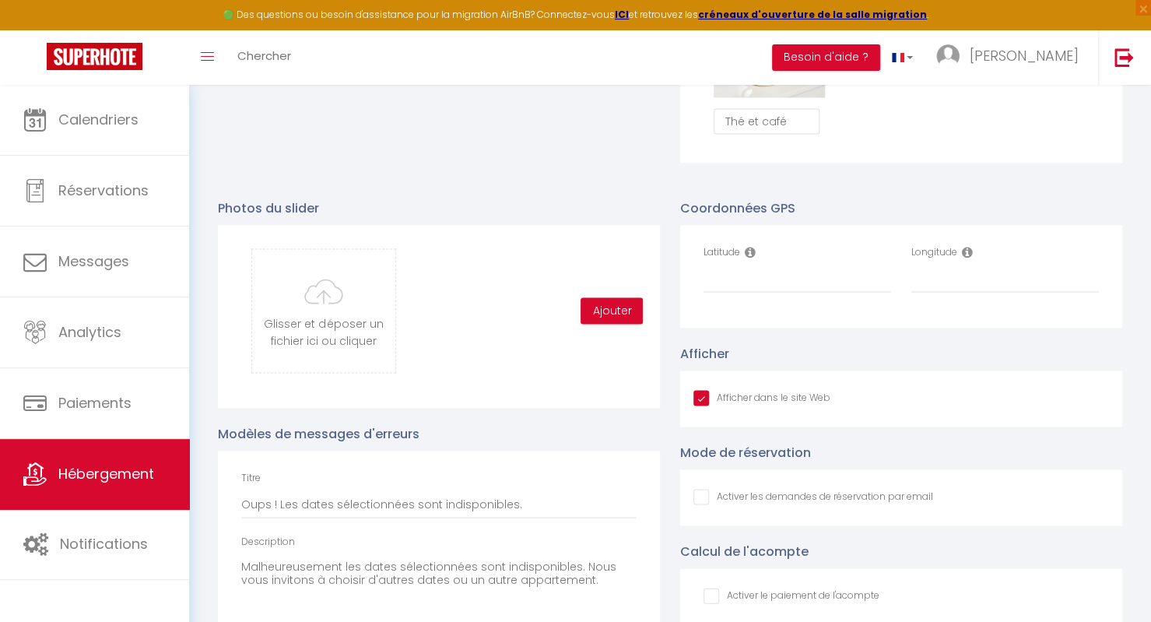
scroll to position [1640, 0]
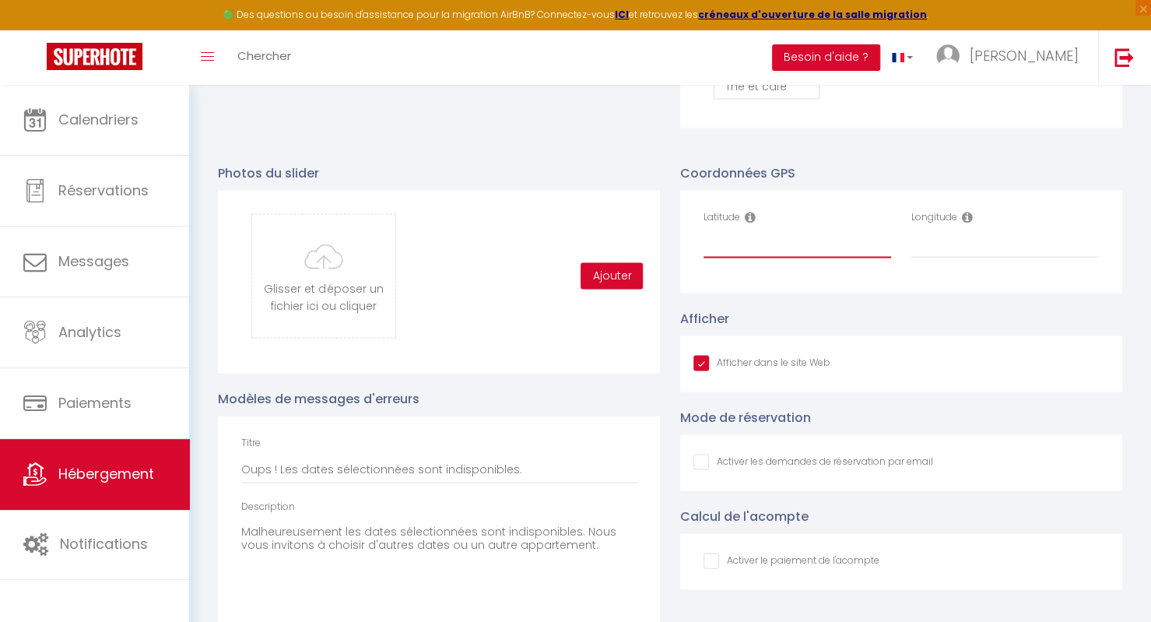
click at [809, 251] on input "Latitude" at bounding box center [798, 244] width 188 height 28
click at [929, 258] on input "Longitude" at bounding box center [1005, 244] width 188 height 28
paste input "2.500201"
click at [786, 258] on input "Latitude" at bounding box center [798, 244] width 188 height 28
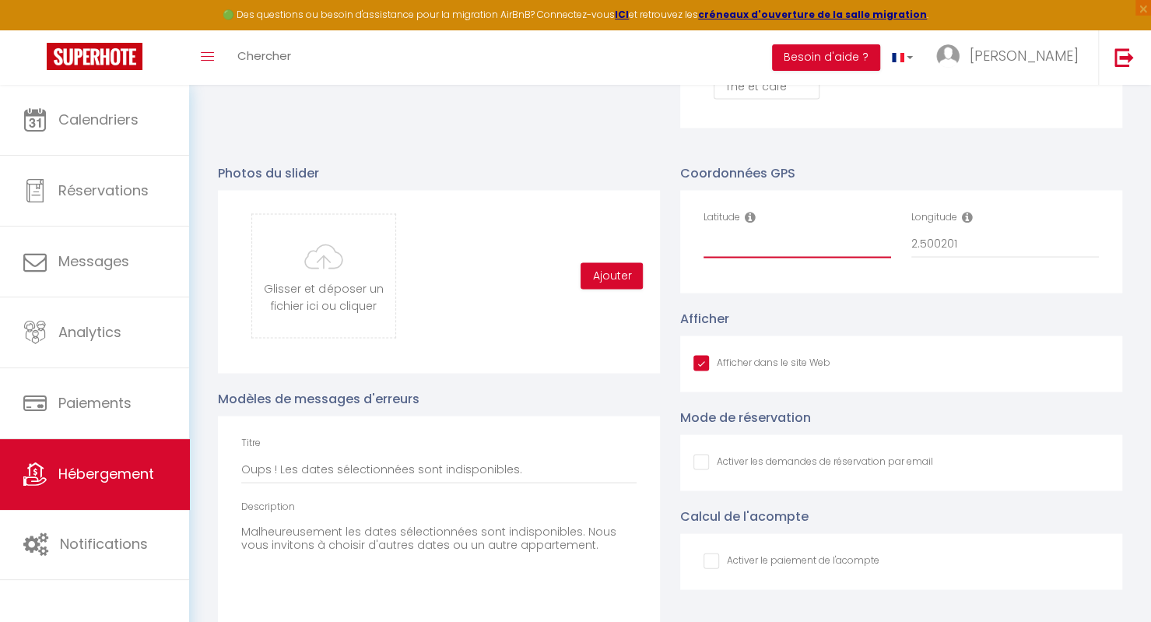
paste input "49.082160"
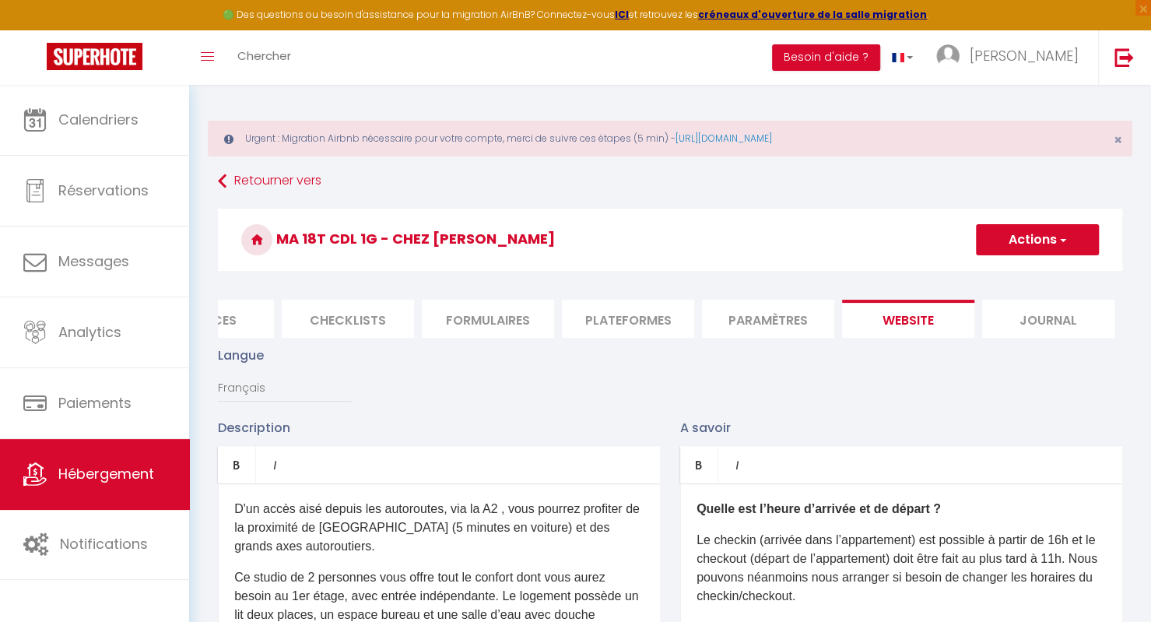
scroll to position [1, 0]
click at [1040, 238] on button "Actions" at bounding box center [1037, 241] width 123 height 31
click at [1035, 273] on input "Enregistrer" at bounding box center [1020, 276] width 58 height 16
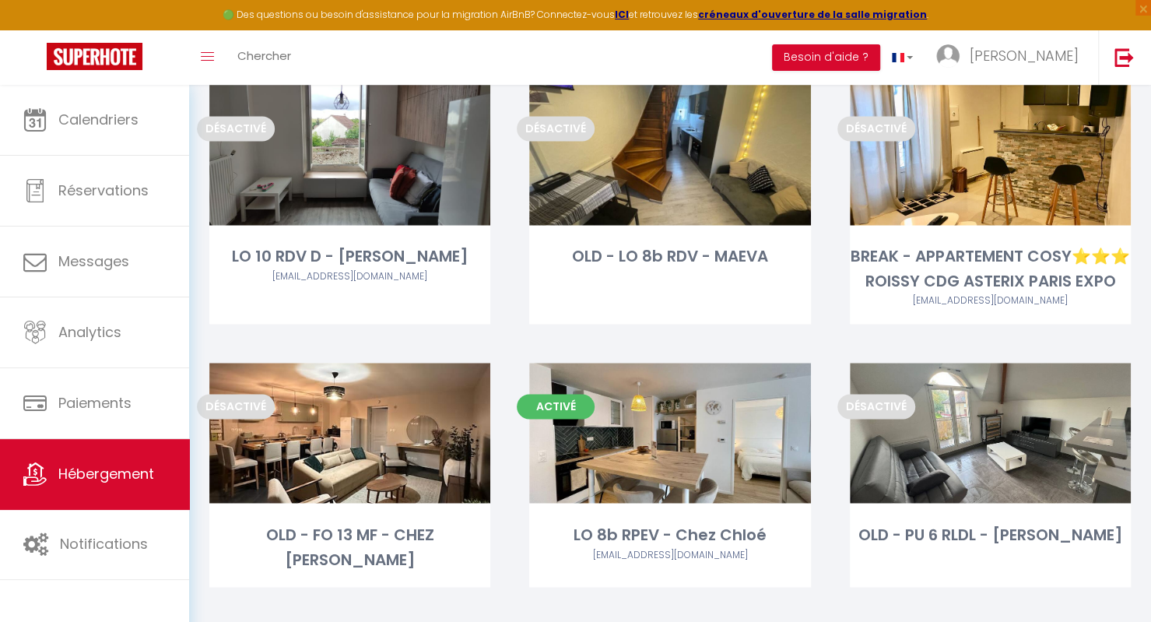
scroll to position [1175, 0]
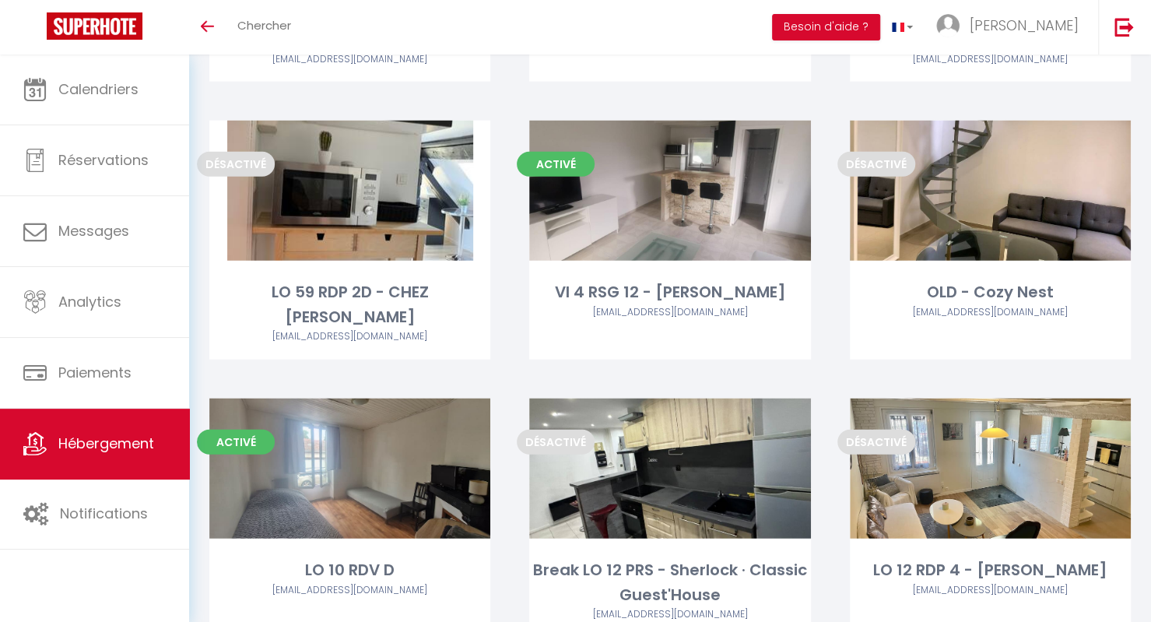
scroll to position [2247, 0]
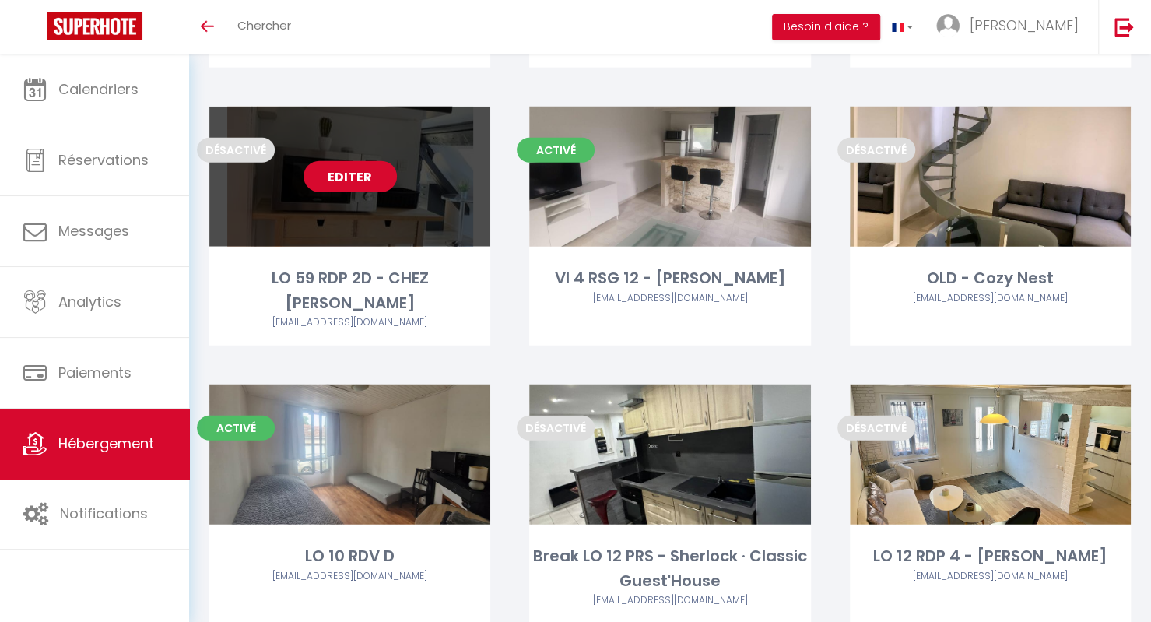
click at [369, 178] on link "Editer" at bounding box center [350, 176] width 93 height 31
click at [346, 169] on link "Editer" at bounding box center [350, 176] width 93 height 31
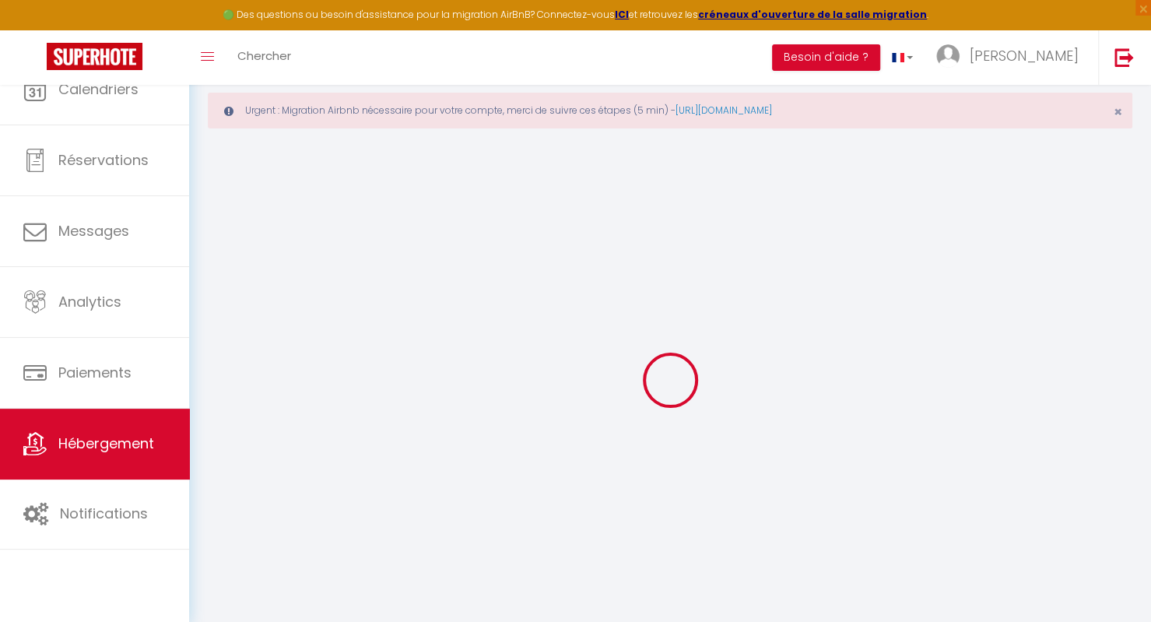
select select
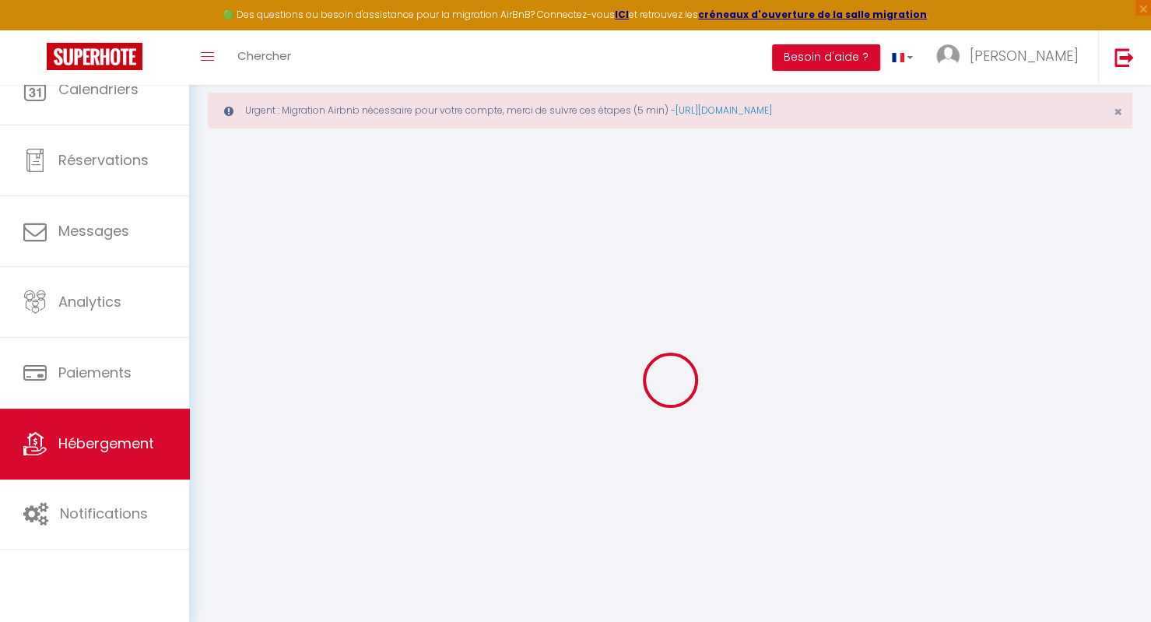
select select
checkbox input "false"
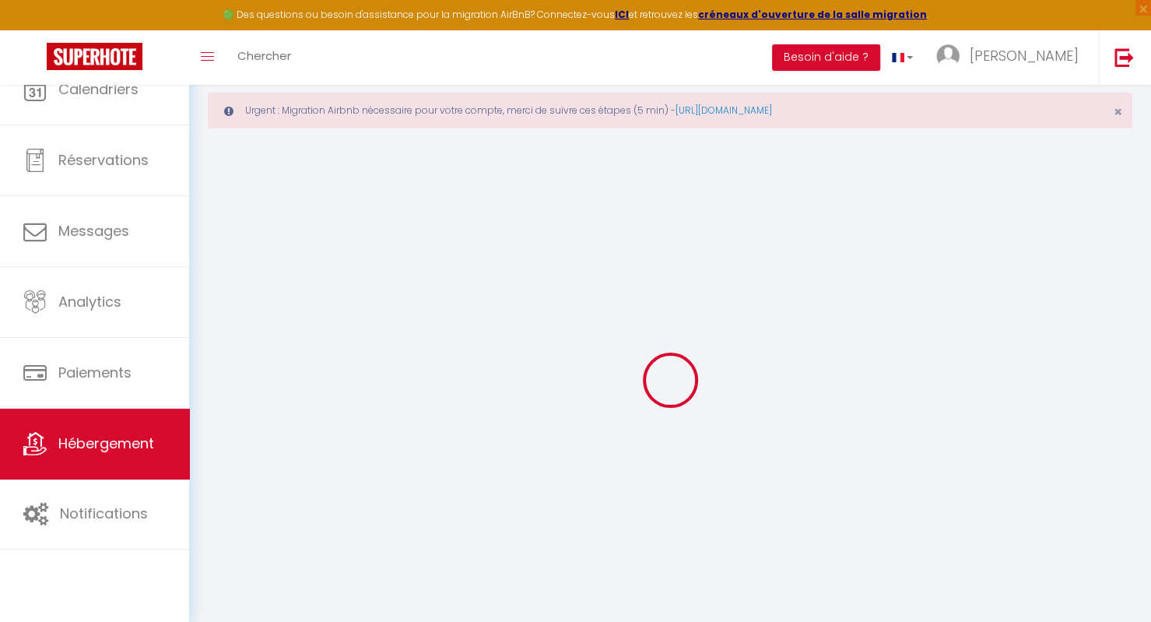
select select
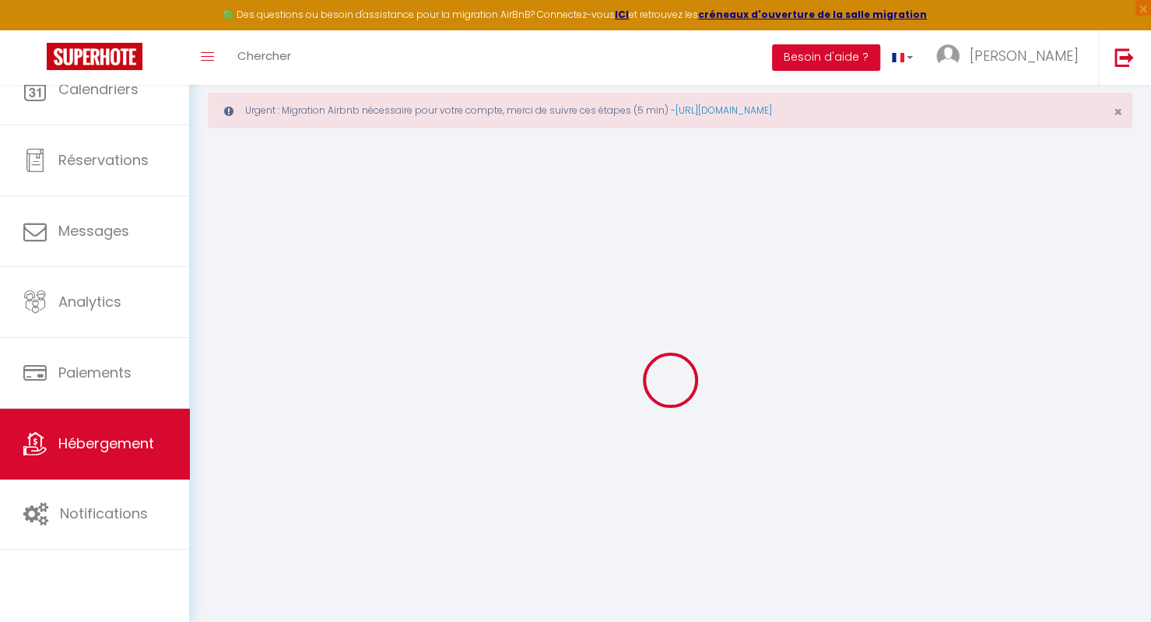
select select
checkbox input "false"
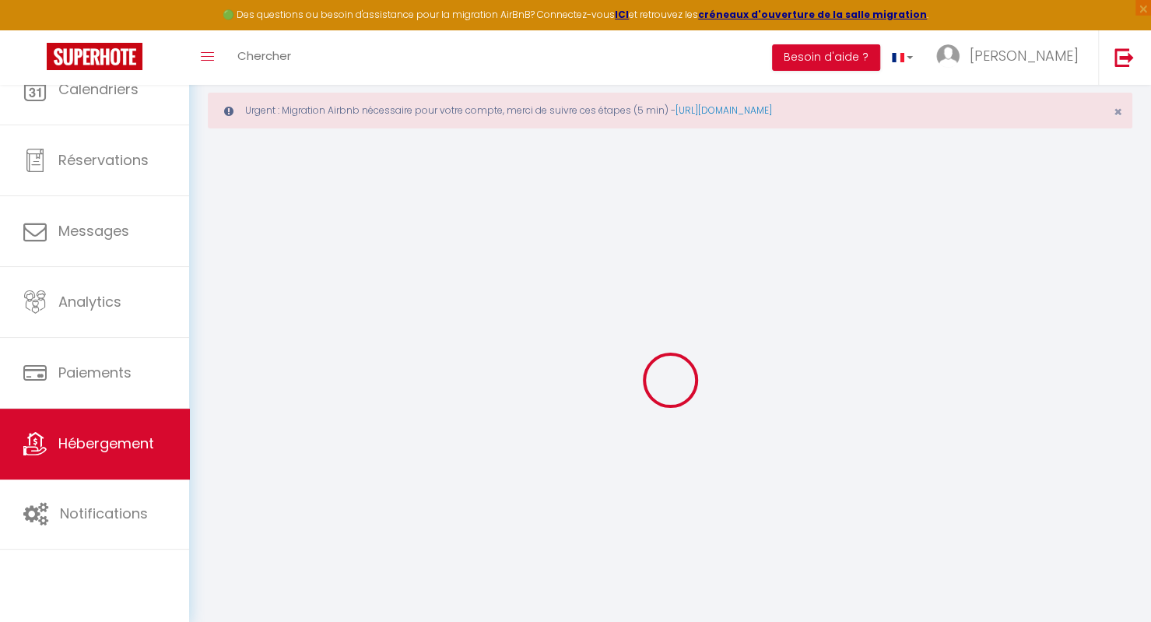
checkbox input "false"
select select
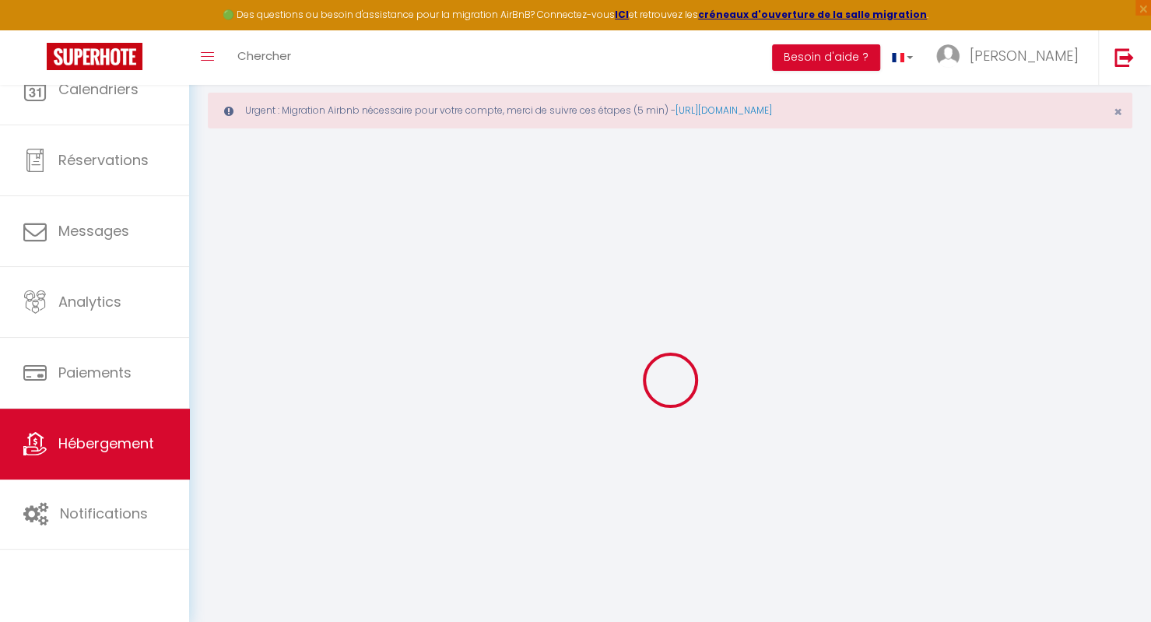
select select
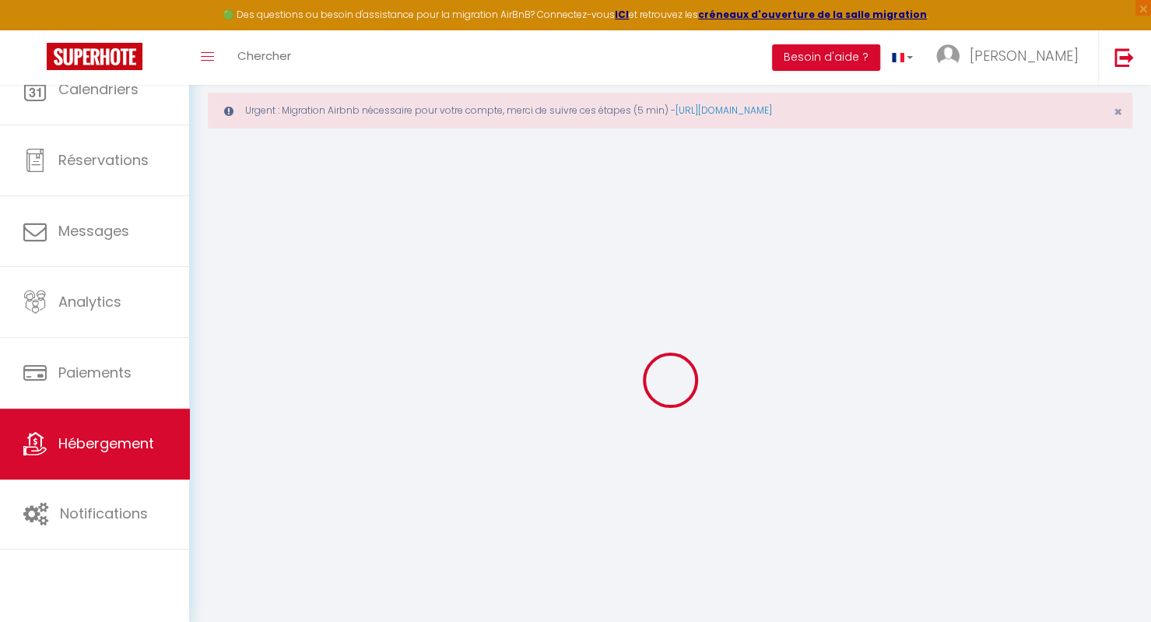
checkbox input "false"
select select
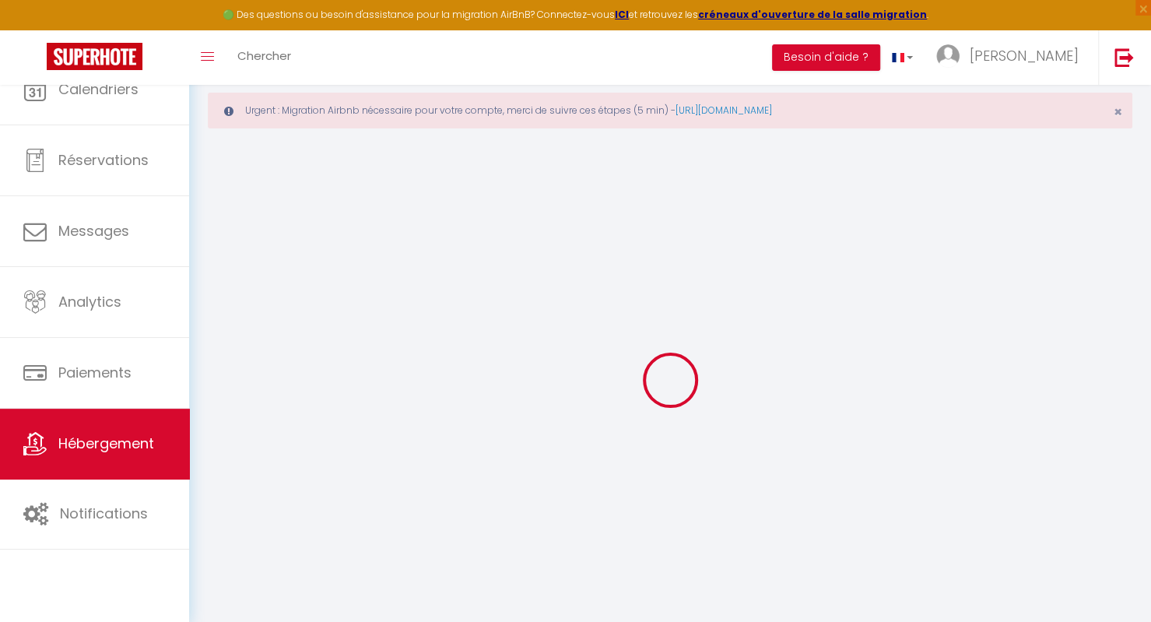
select select
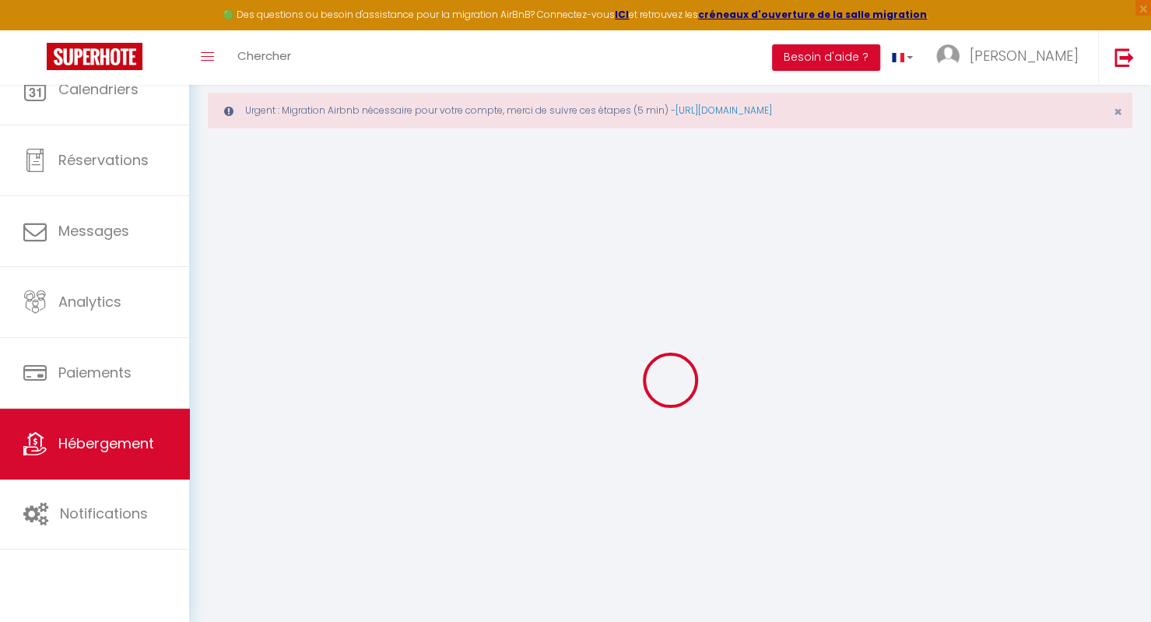
select select
checkbox input "false"
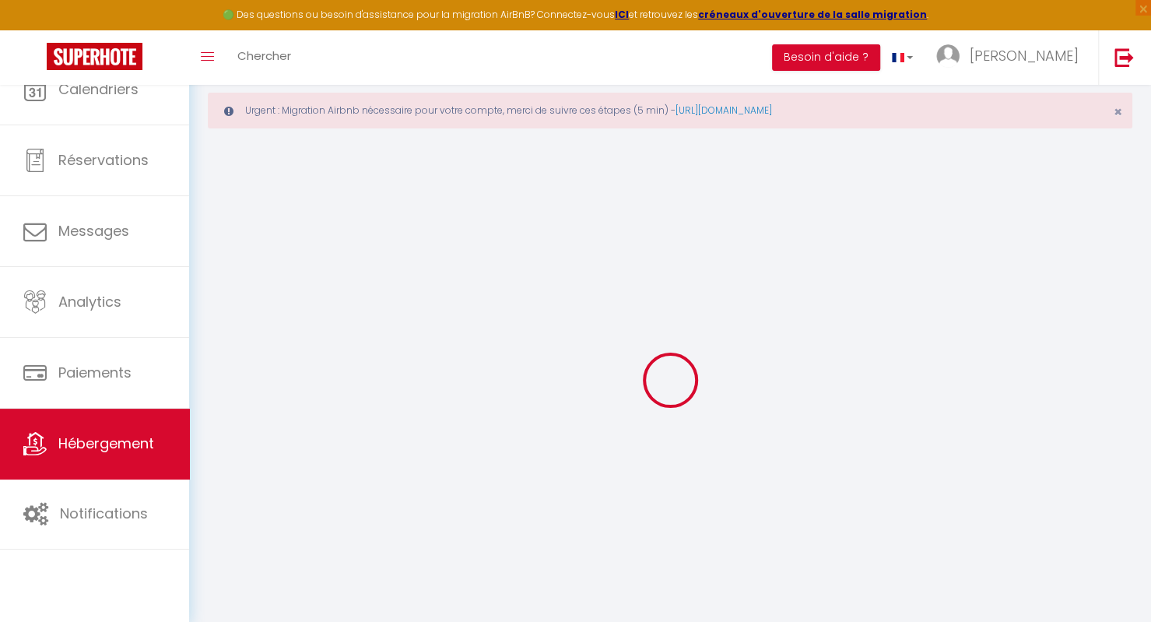
checkbox input "false"
select select
type input "LO 59 RDP 2D - CHEZ [PERSON_NAME]"
type input "Reot"
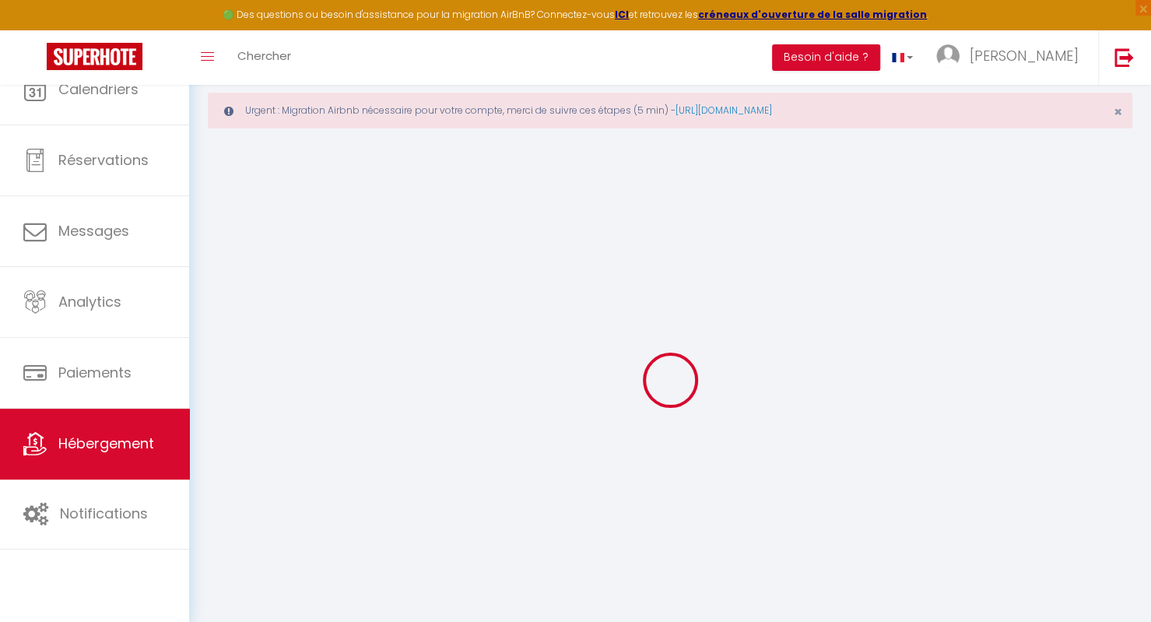
select select "2"
type input "44"
type input "5"
type input "25"
select select
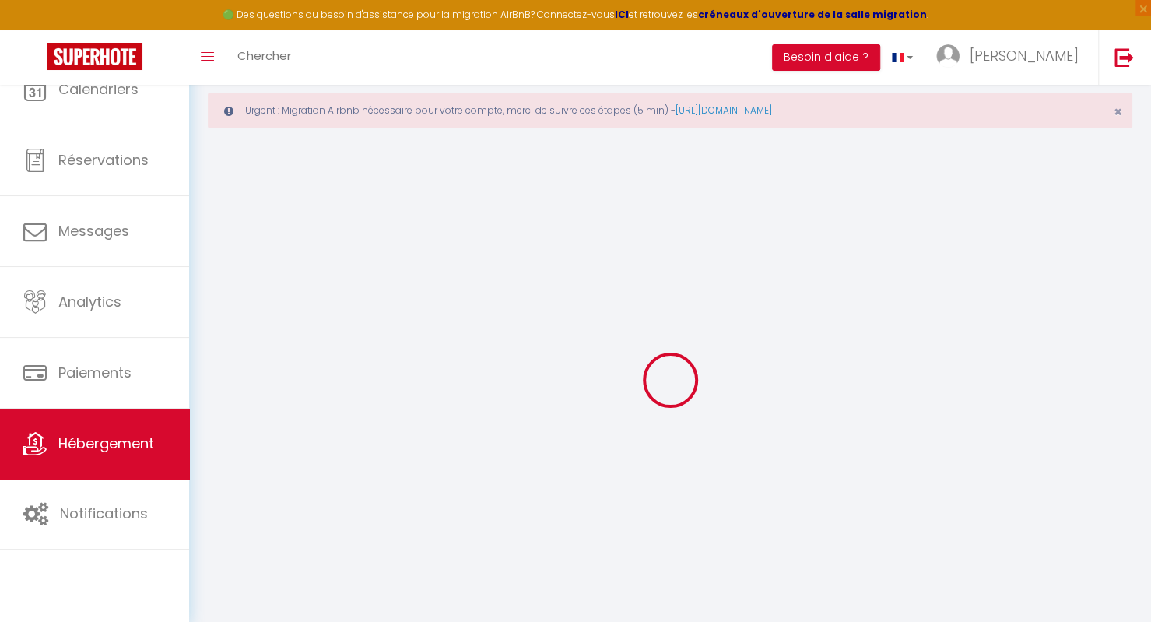
select select
type input "[STREET_ADDRESS]"
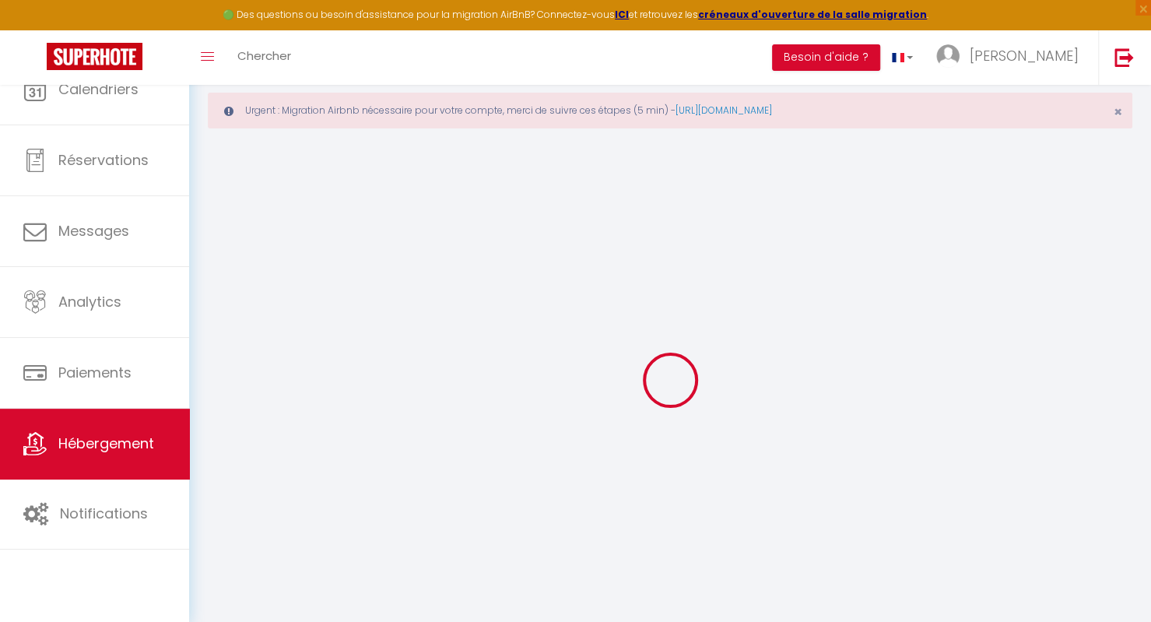
type input "95380"
type input "Louvres"
type input "[EMAIL_ADDRESS][DOMAIN_NAME]"
select select
checkbox input "false"
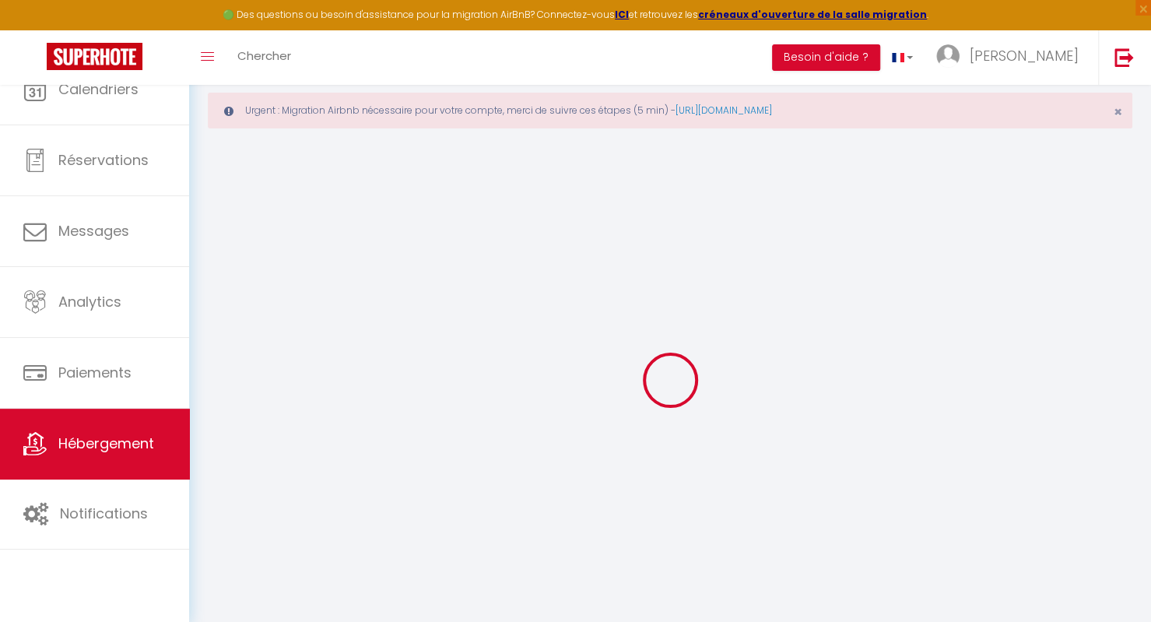
checkbox input "false"
type input "0"
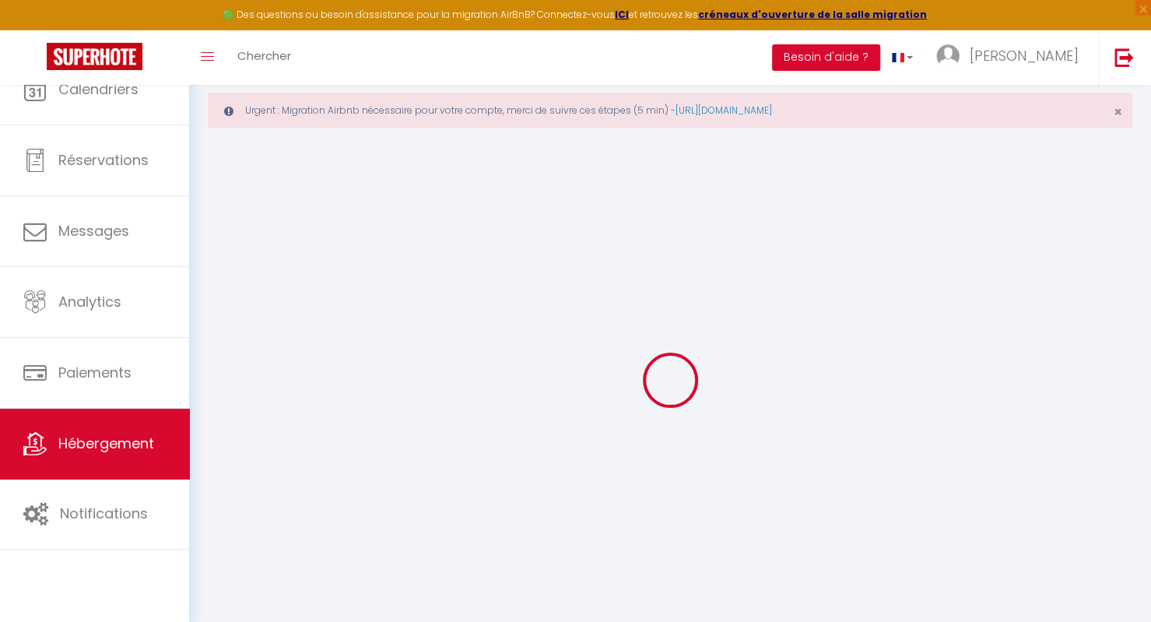
type input "0"
select select
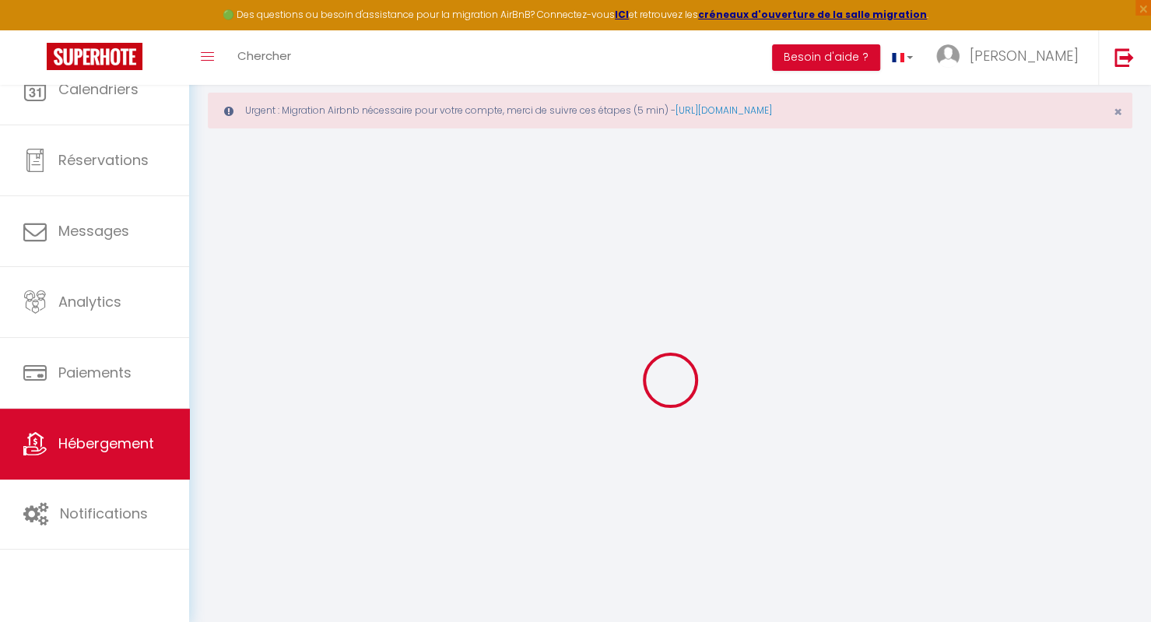
select select
checkbox input "false"
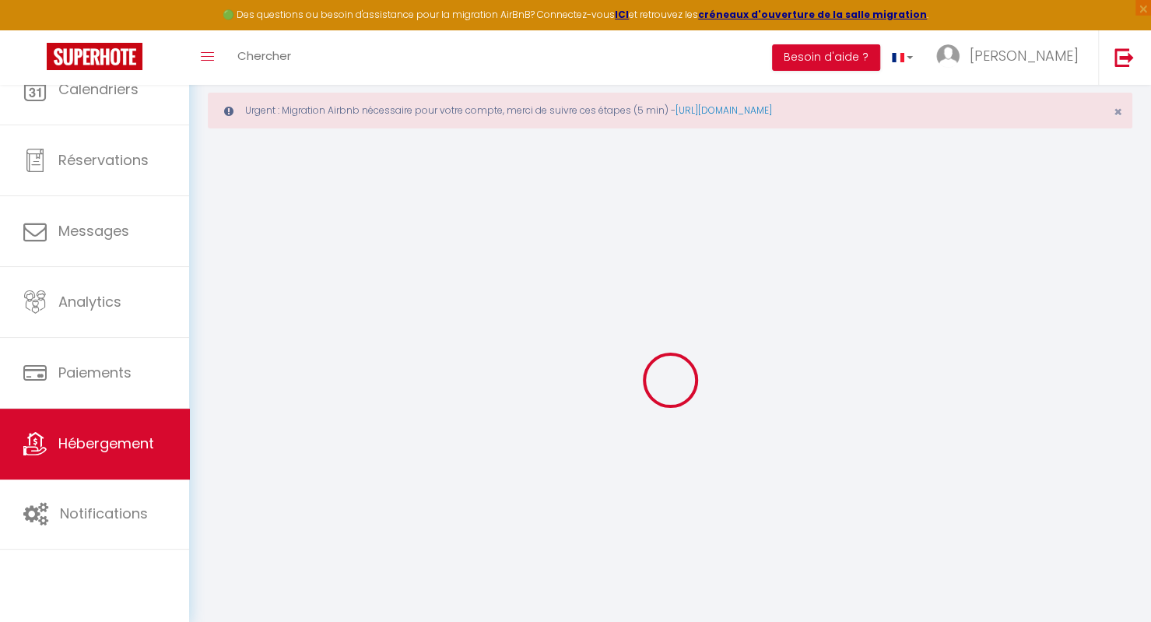
checkbox input "false"
select select
checkbox input "false"
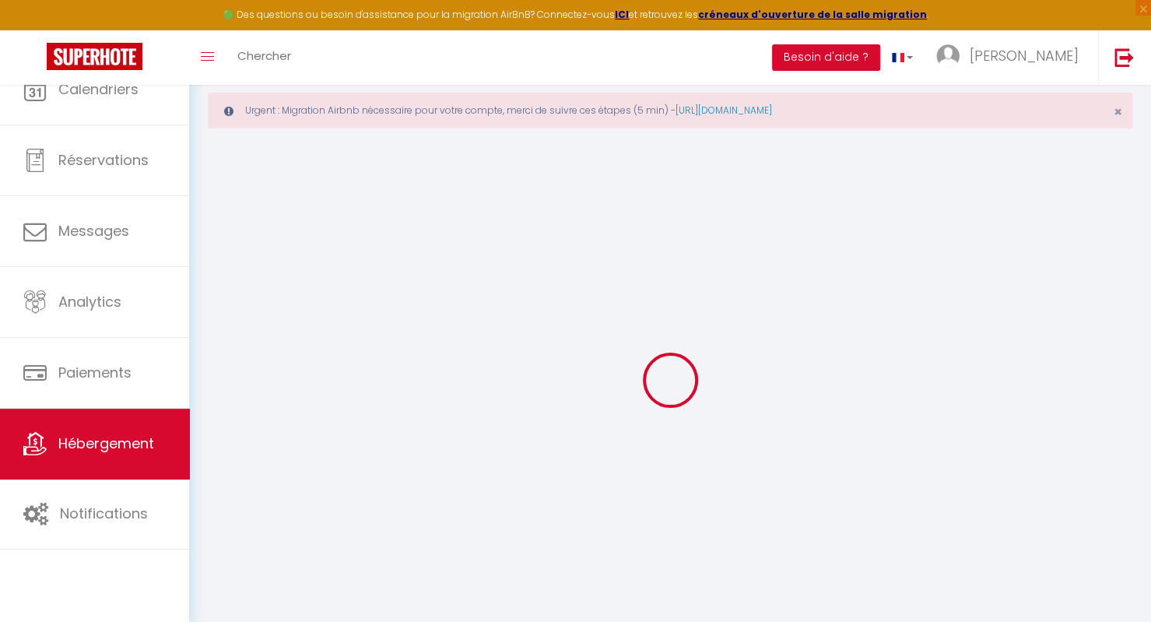
checkbox input "false"
select select
checkbox input "false"
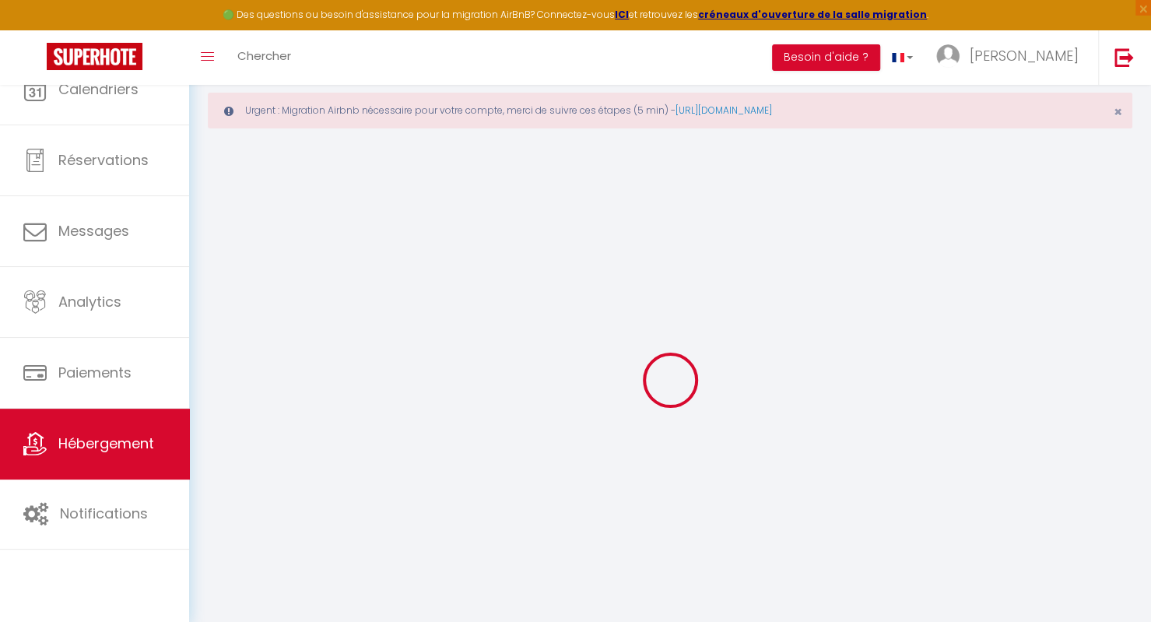
checkbox input "false"
select select "15:00"
select select "20:00"
select select "12:00"
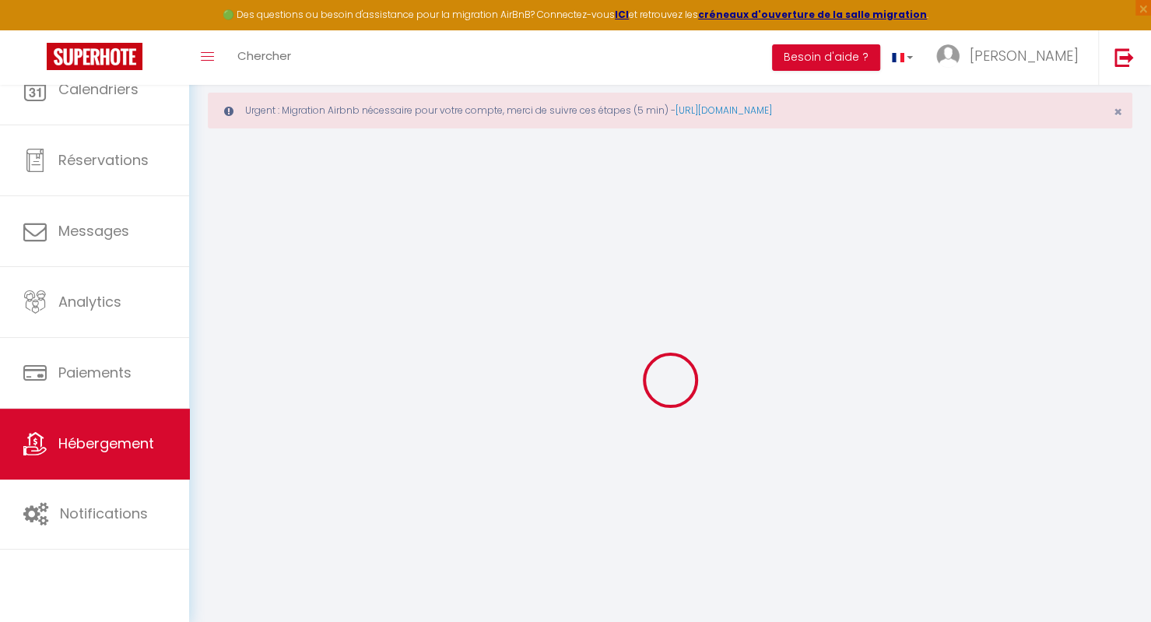
select select "30"
select select "120"
select select
checkbox input "false"
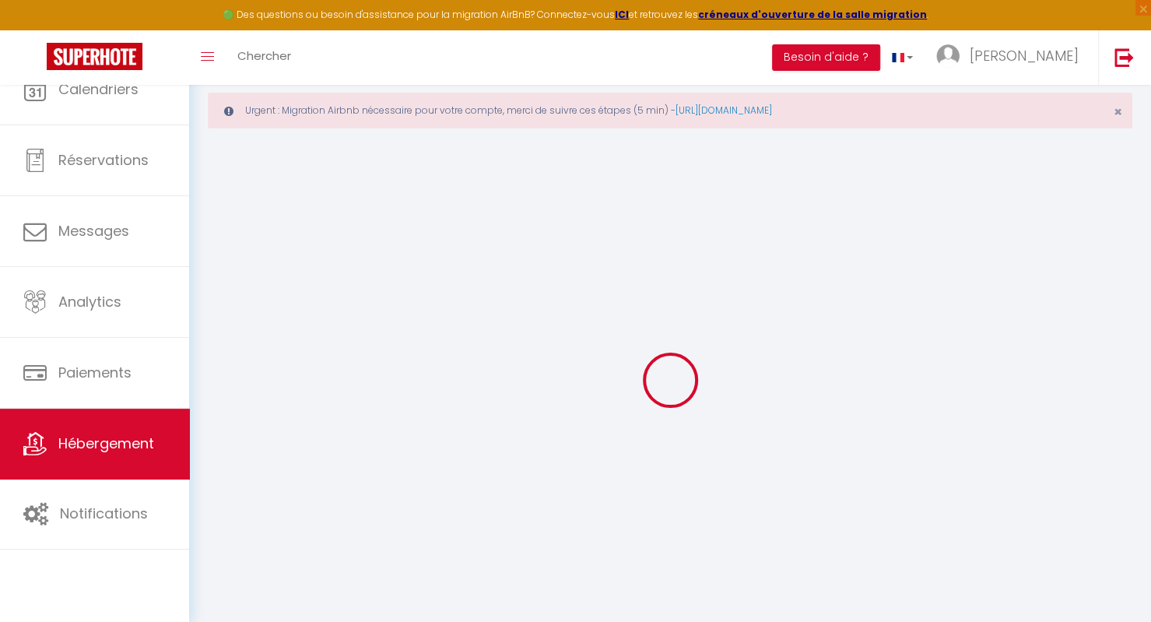
checkbox input "false"
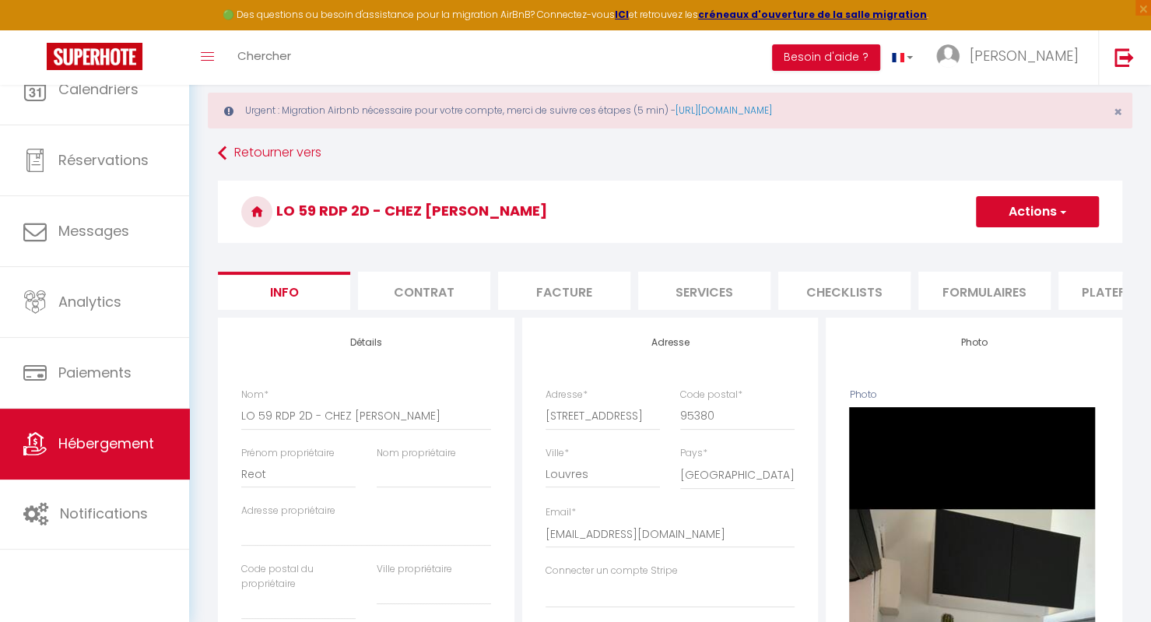
select select
checkbox input "false"
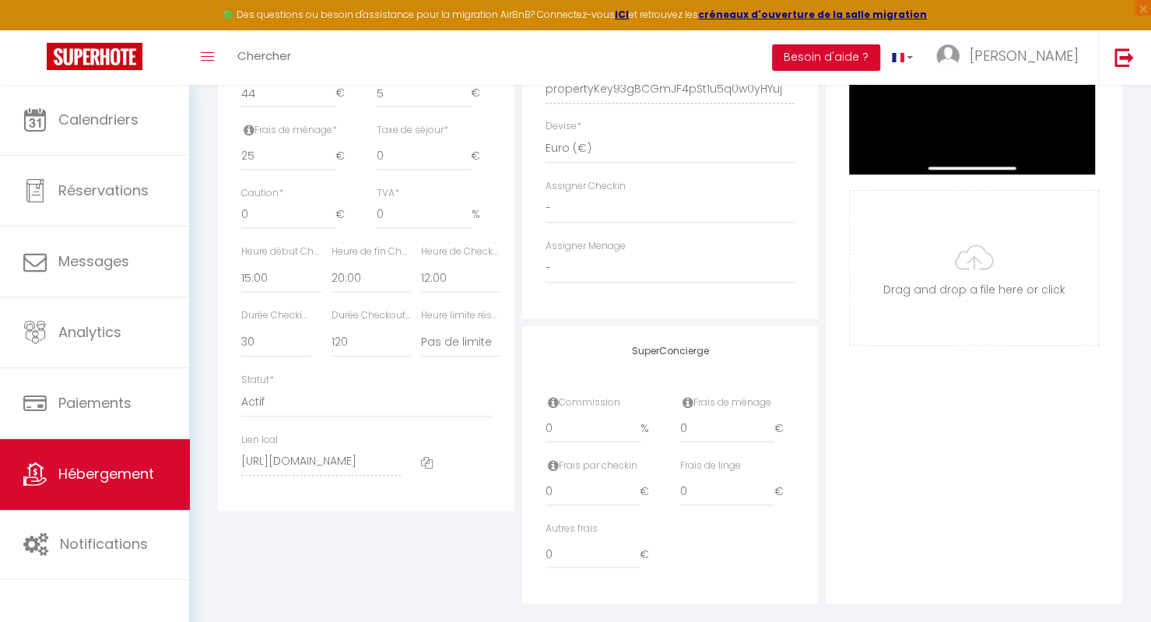
scroll to position [797, 0]
click at [487, 409] on select "Actif Pas actif" at bounding box center [366, 400] width 250 height 30
select select "1"
click at [241, 395] on select "Actif Pas actif" at bounding box center [366, 400] width 250 height 30
select select
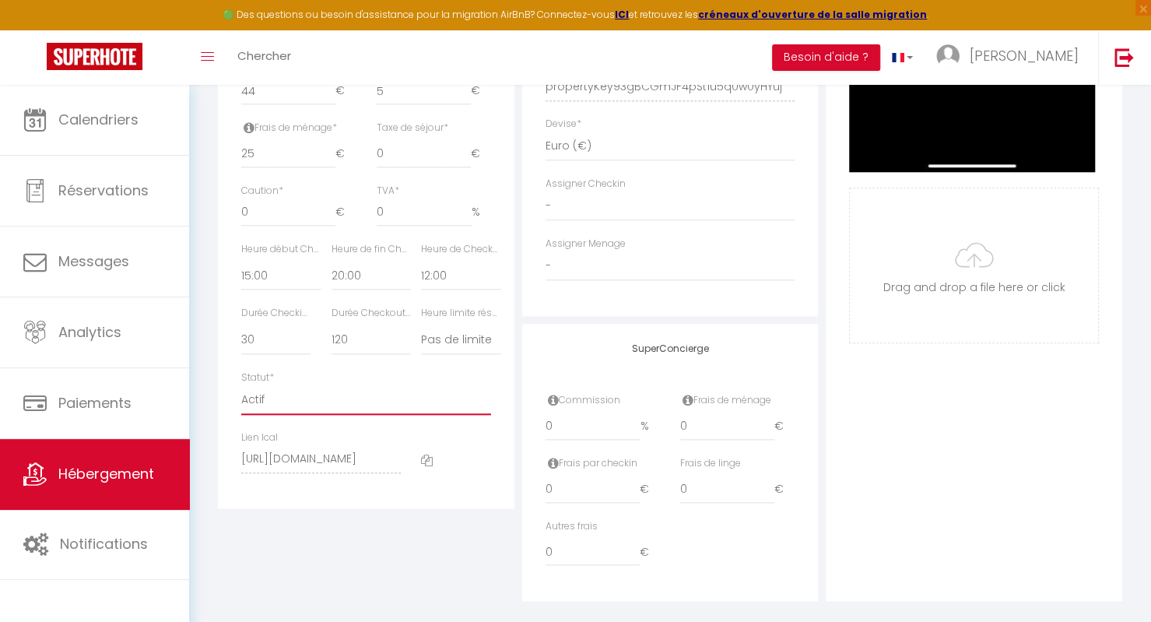
checkbox input "false"
drag, startPoint x: 560, startPoint y: 427, endPoint x: 532, endPoint y: 439, distance: 30.4
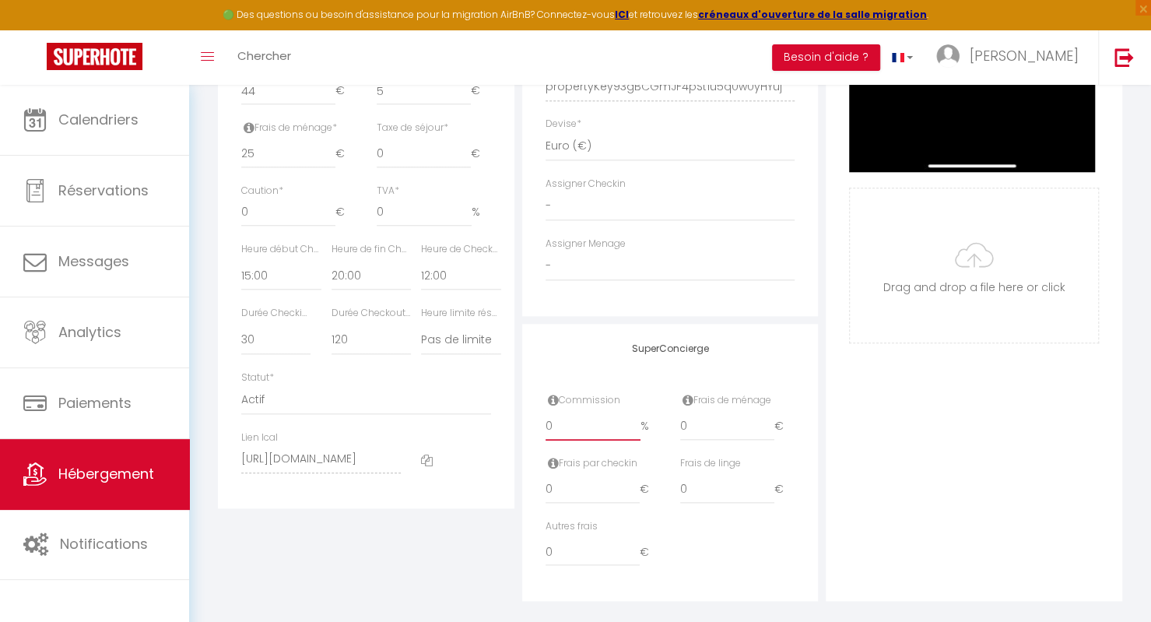
click at [532, 439] on div "SuperConcierge Commission 0 % Frais de ménage 0 € Frais par checkin 0 € Frais d…" at bounding box center [670, 463] width 297 height 278
type input "1"
select select
checkbox input "false"
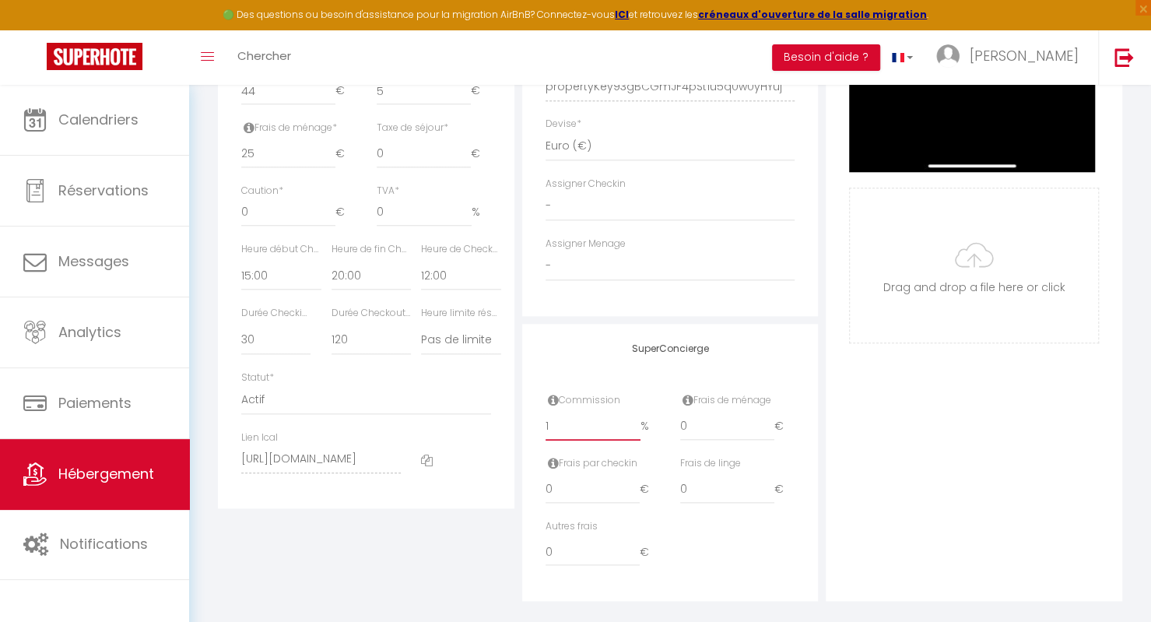
checkbox input "false"
type input "15"
select select
checkbox input "false"
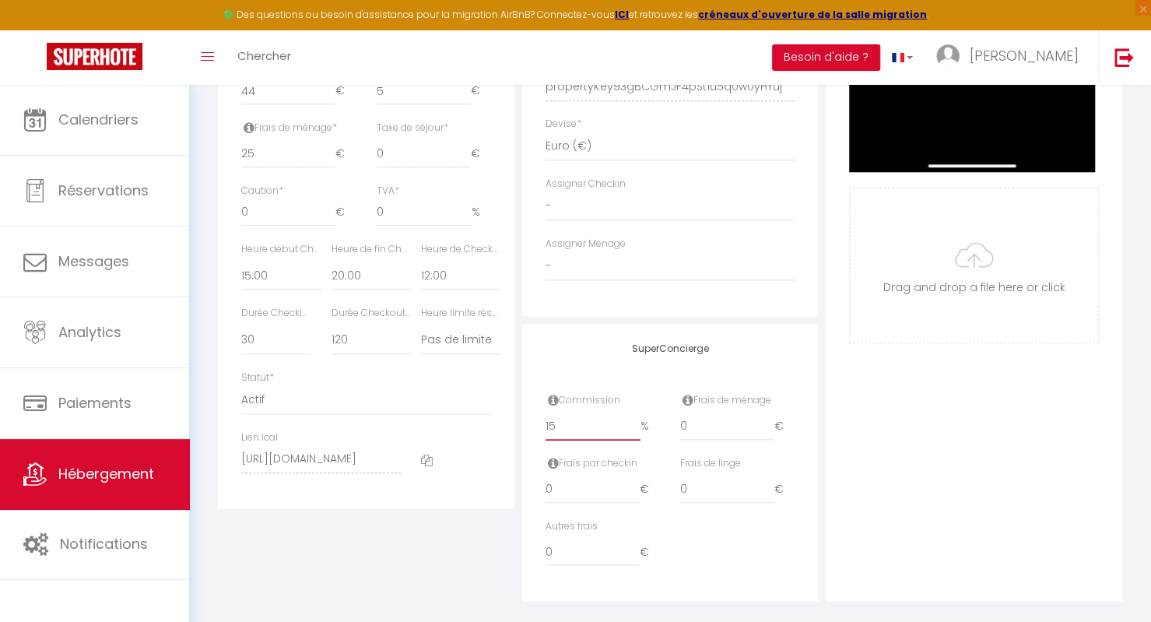
checkbox input "false"
type input "15"
drag, startPoint x: 715, startPoint y: 443, endPoint x: 617, endPoint y: 444, distance: 97.3
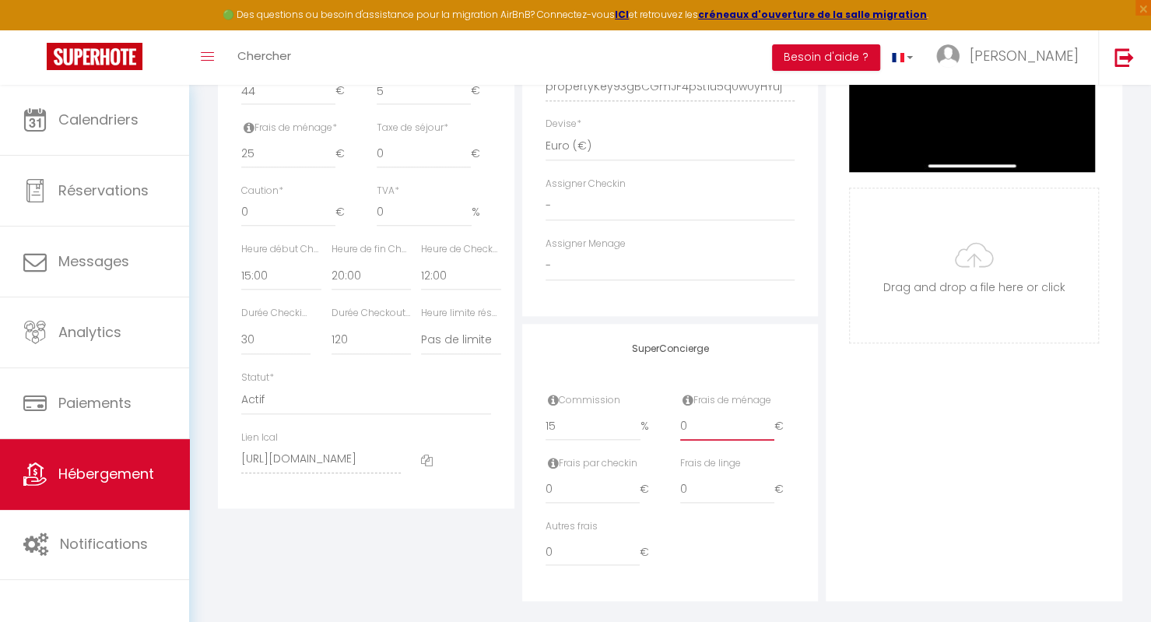
click at [617, 444] on div "Commission 15 % Frais de ménage 0 €" at bounding box center [671, 424] width 270 height 63
type input "1"
select select
checkbox input "false"
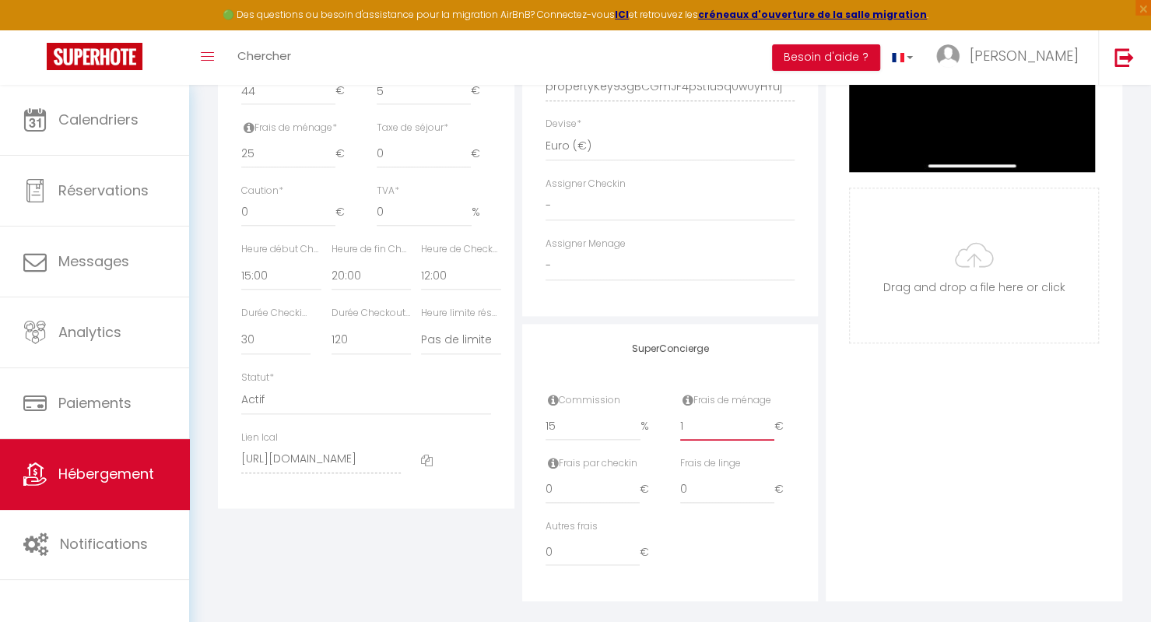
checkbox input "false"
drag, startPoint x: 700, startPoint y: 496, endPoint x: 665, endPoint y: 491, distance: 35.3
click at [665, 491] on div "Frais par checkin 0 € Frais de linge 0 €" at bounding box center [671, 487] width 270 height 63
drag, startPoint x: 693, startPoint y: 435, endPoint x: 657, endPoint y: 451, distance: 39.0
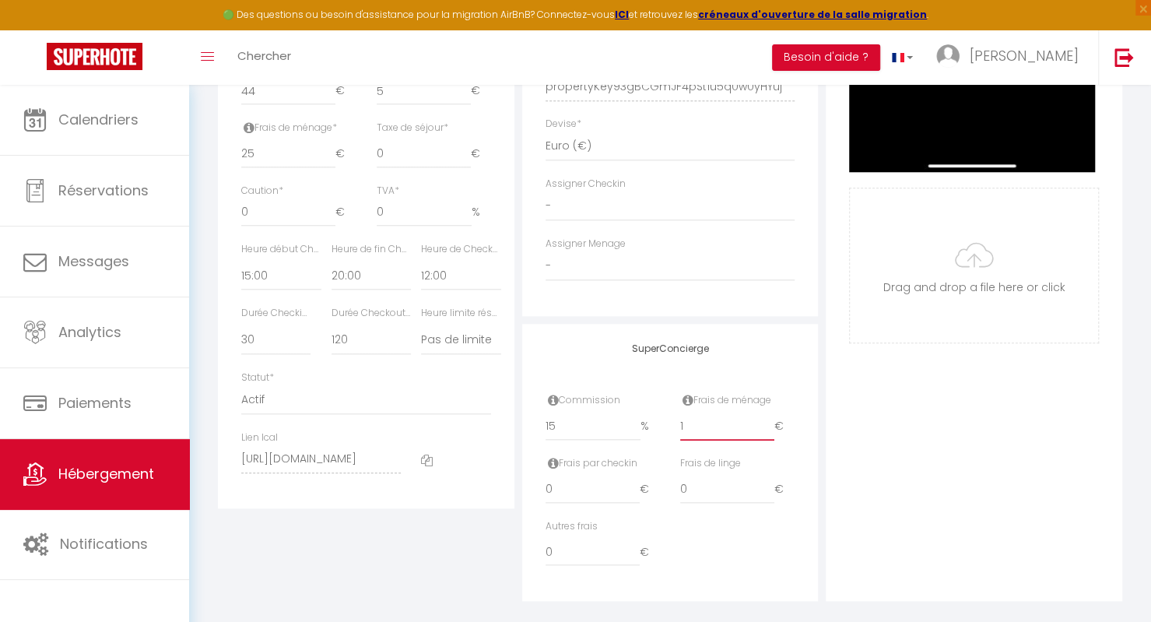
click at [657, 451] on div "Commission 15 % Frais de ménage 1 €" at bounding box center [671, 424] width 270 height 63
type input "2"
select select
checkbox input "false"
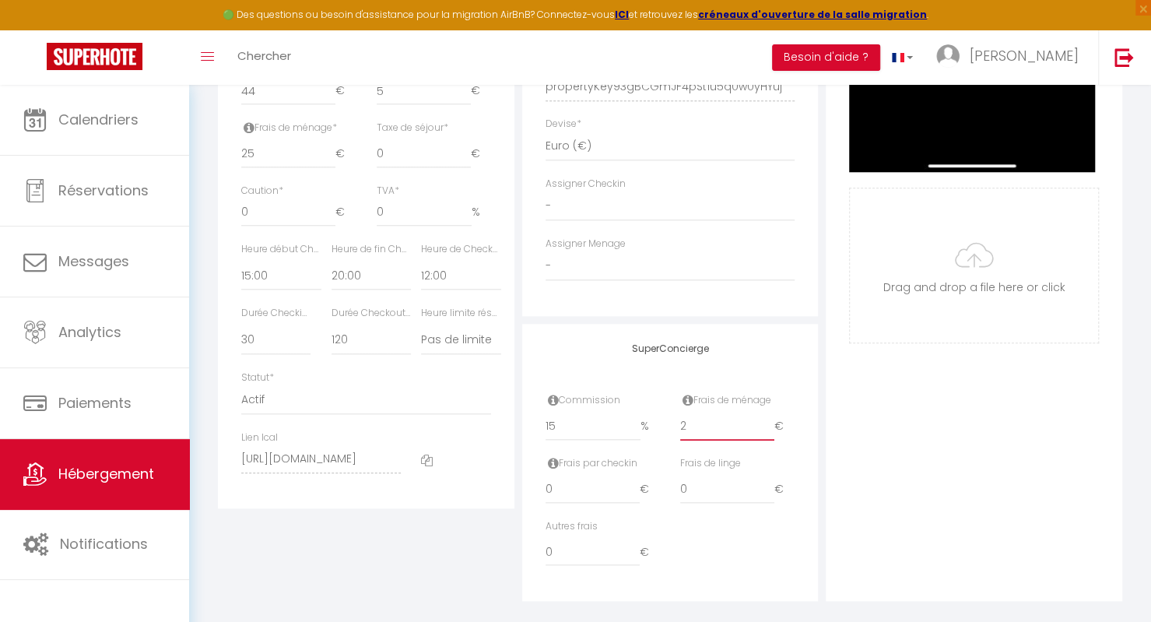
checkbox input "false"
type input "2"
drag, startPoint x: 708, startPoint y: 493, endPoint x: 660, endPoint y: 500, distance: 48.8
click at [660, 500] on div "Frais par checkin 0 € Frais de linge 0 €" at bounding box center [671, 487] width 270 height 63
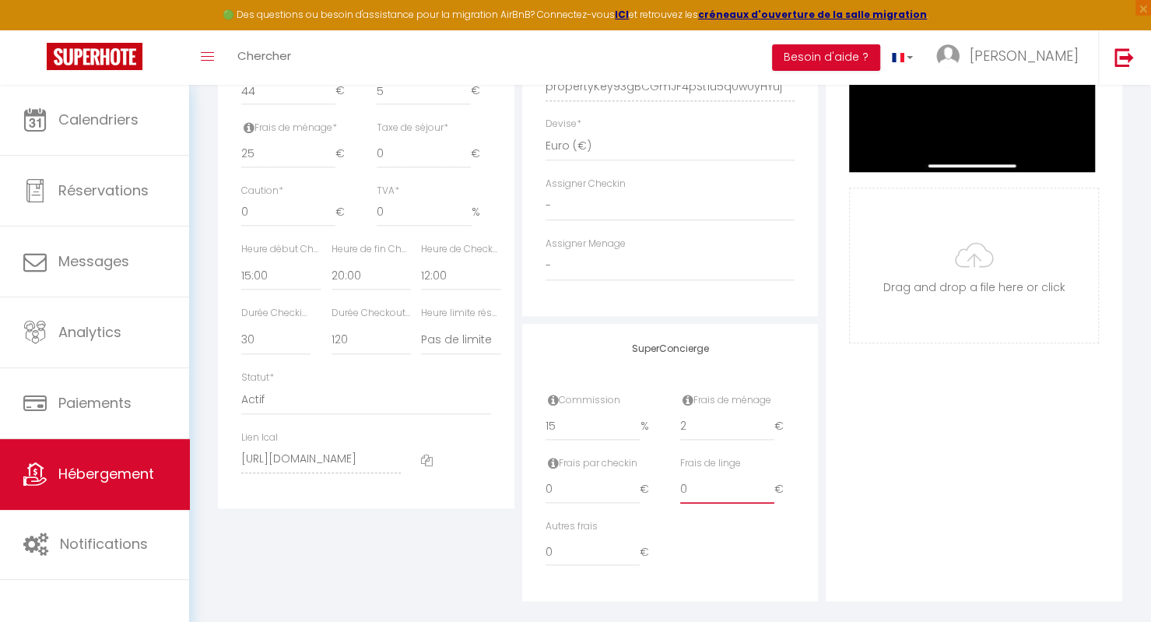
type input "1"
select select
checkbox input "false"
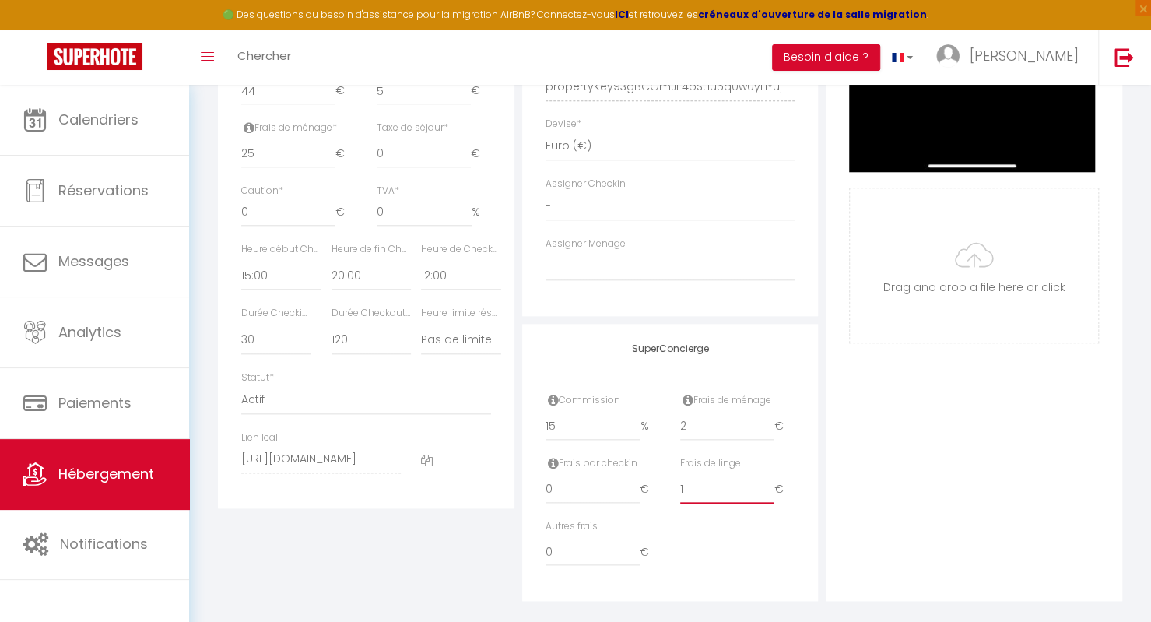
checkbox input "false"
type input "1"
drag, startPoint x: 557, startPoint y: 565, endPoint x: 536, endPoint y: 563, distance: 21.9
click at [536, 563] on div "Autres frais 0 €" at bounding box center [603, 550] width 135 height 63
type input "3"
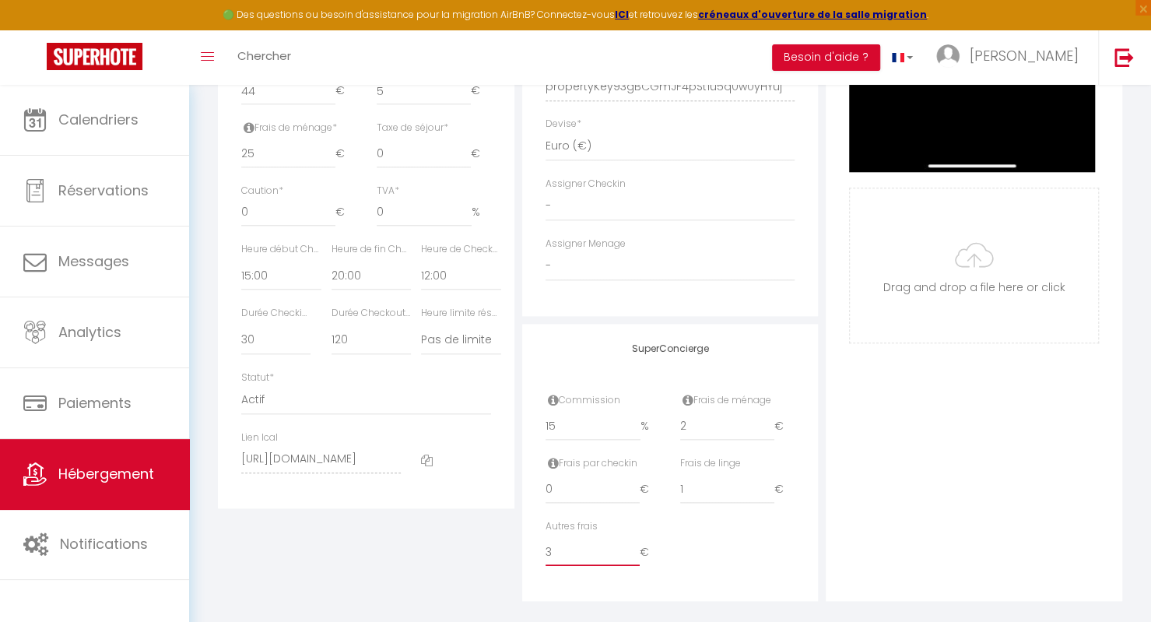
select select
checkbox input "false"
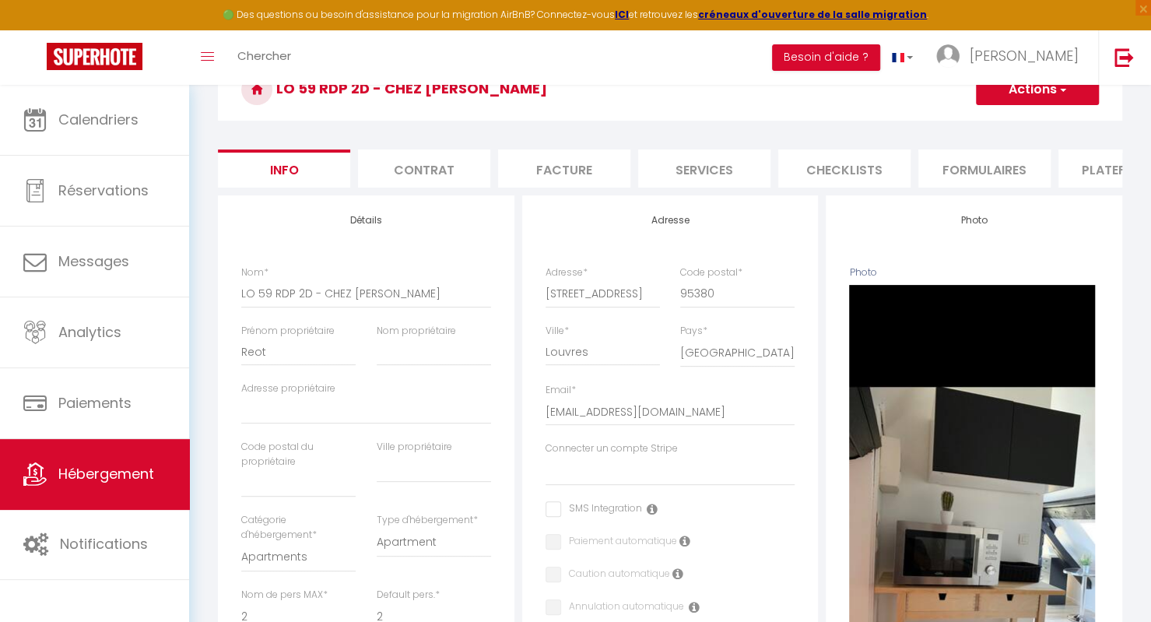
scroll to position [215, 0]
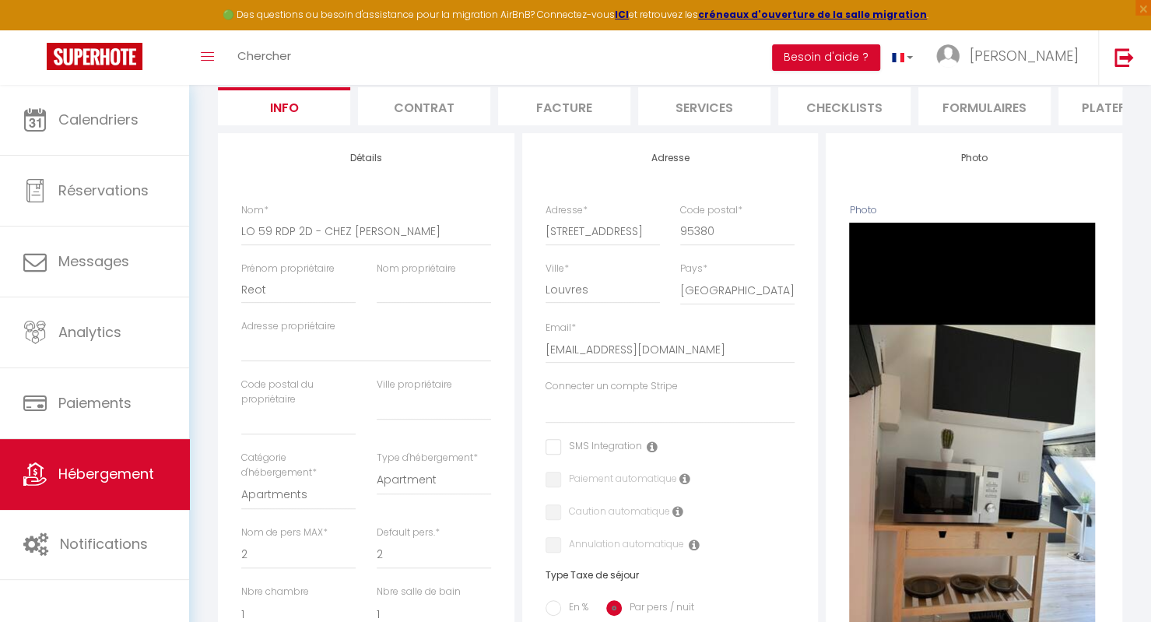
type input "3"
drag, startPoint x: 278, startPoint y: 306, endPoint x: 210, endPoint y: 307, distance: 67.7
click at [210, 307] on div "Retourner vers LO 59 RDP 2D - CHEZ PHILIPPE R Actions Enregistrer Dupliquer Sup…" at bounding box center [670, 569] width 925 height 1228
type input "P"
select select
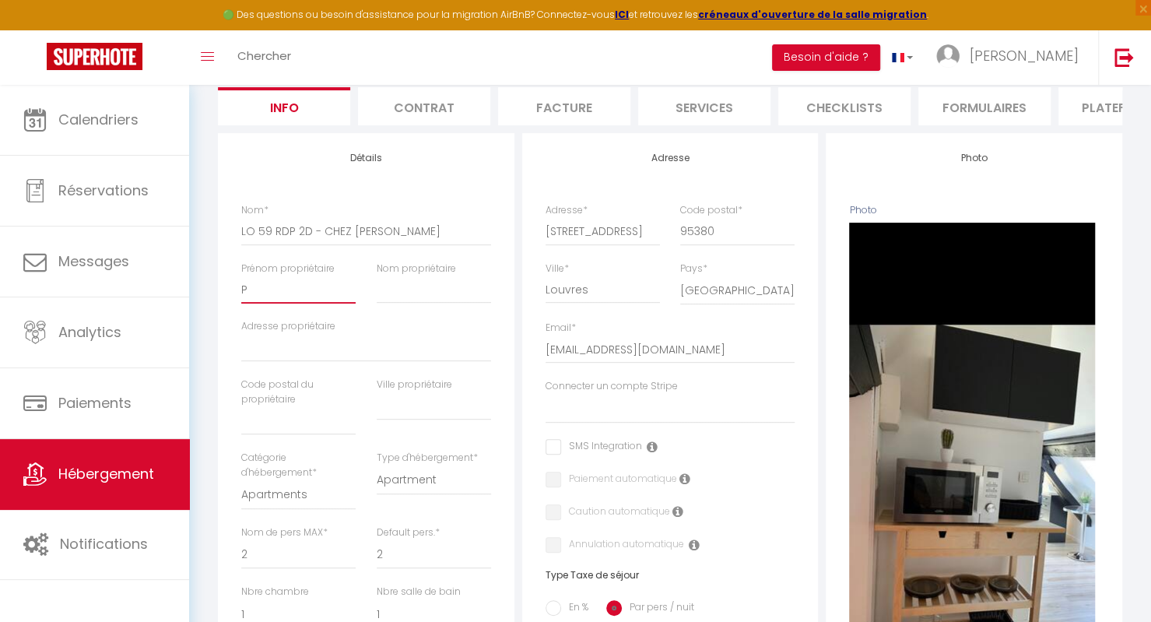
checkbox input "false"
type input "Ph"
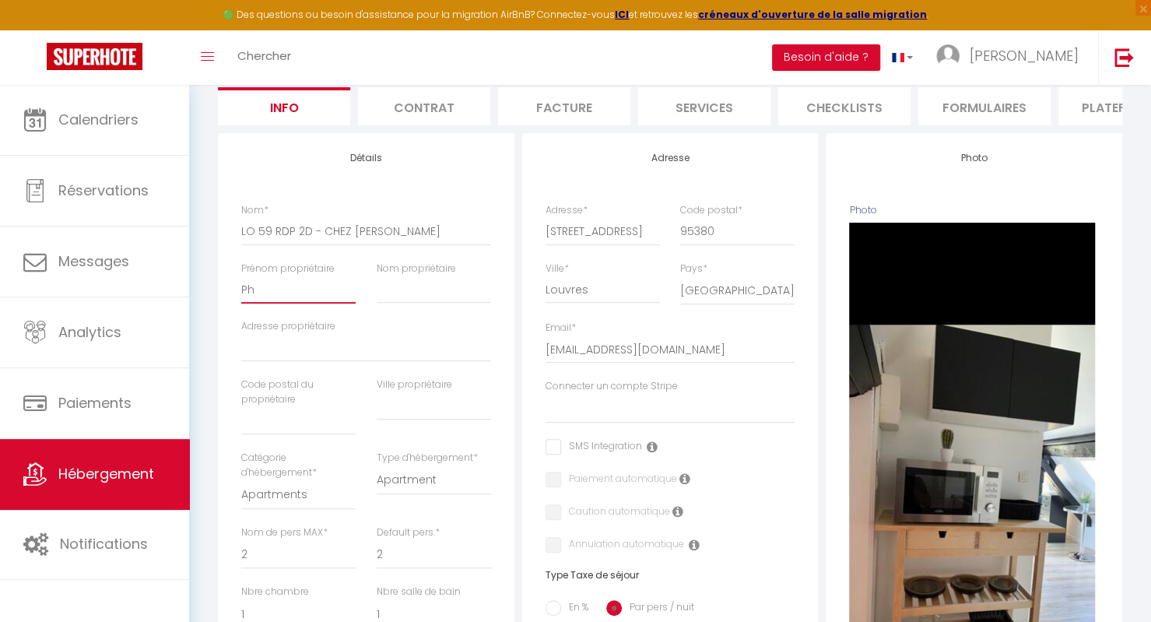
select select
checkbox input "false"
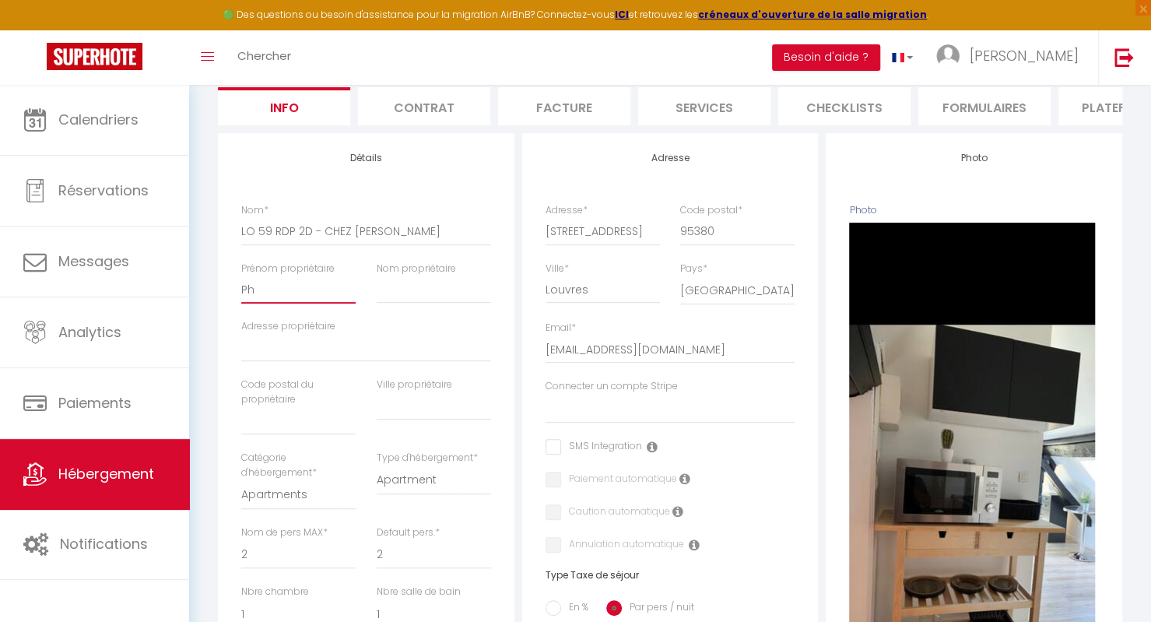
type input "Phi"
select select
checkbox input "false"
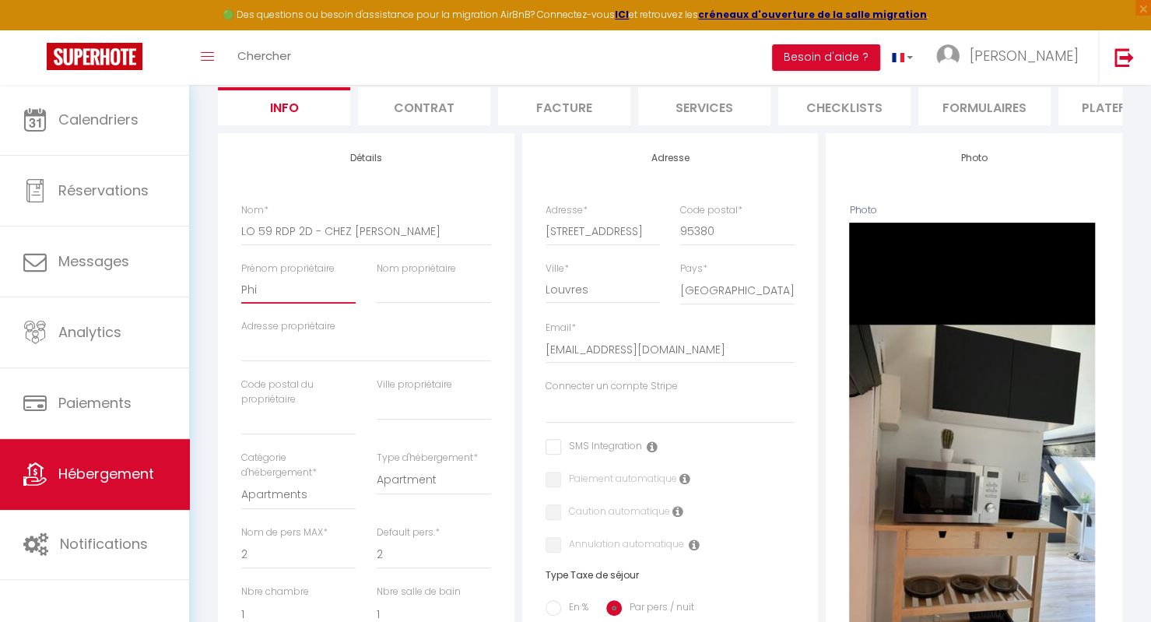
checkbox input "false"
type input "Phil"
select select
checkbox input "false"
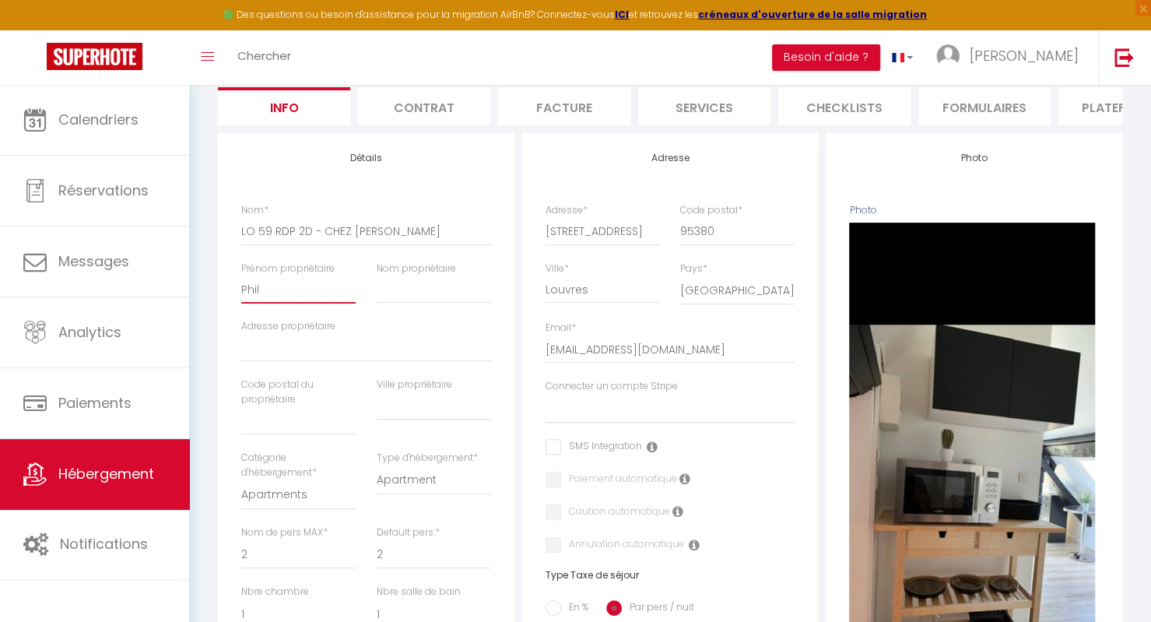
checkbox input "false"
type input "Phili"
select select
checkbox input "false"
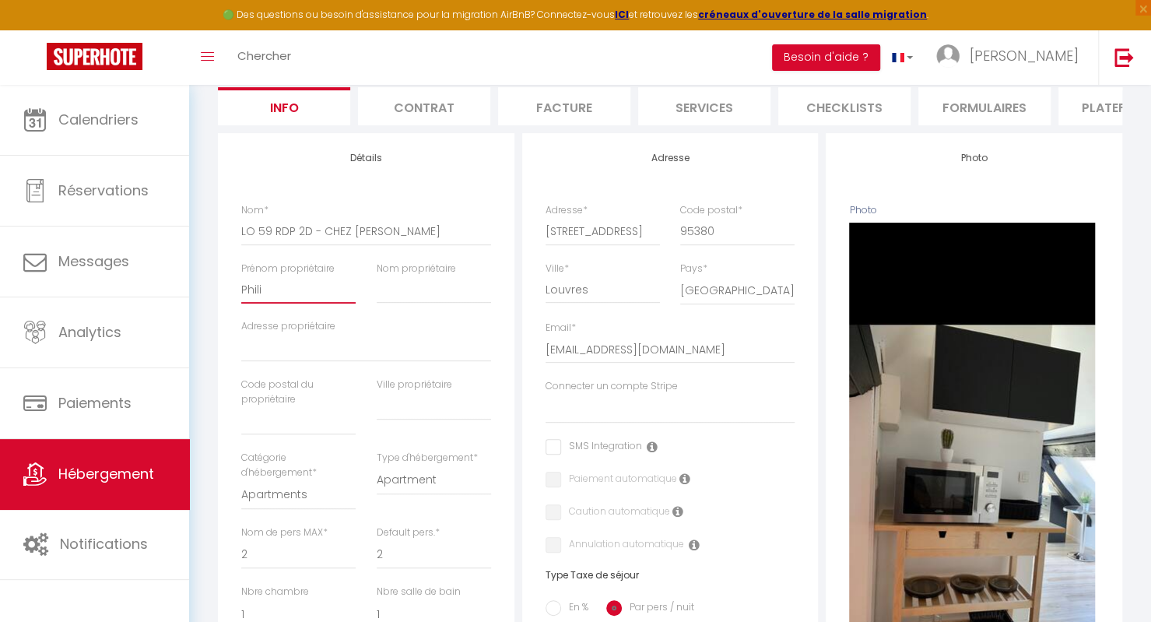
checkbox input "false"
type input "Philip"
select select
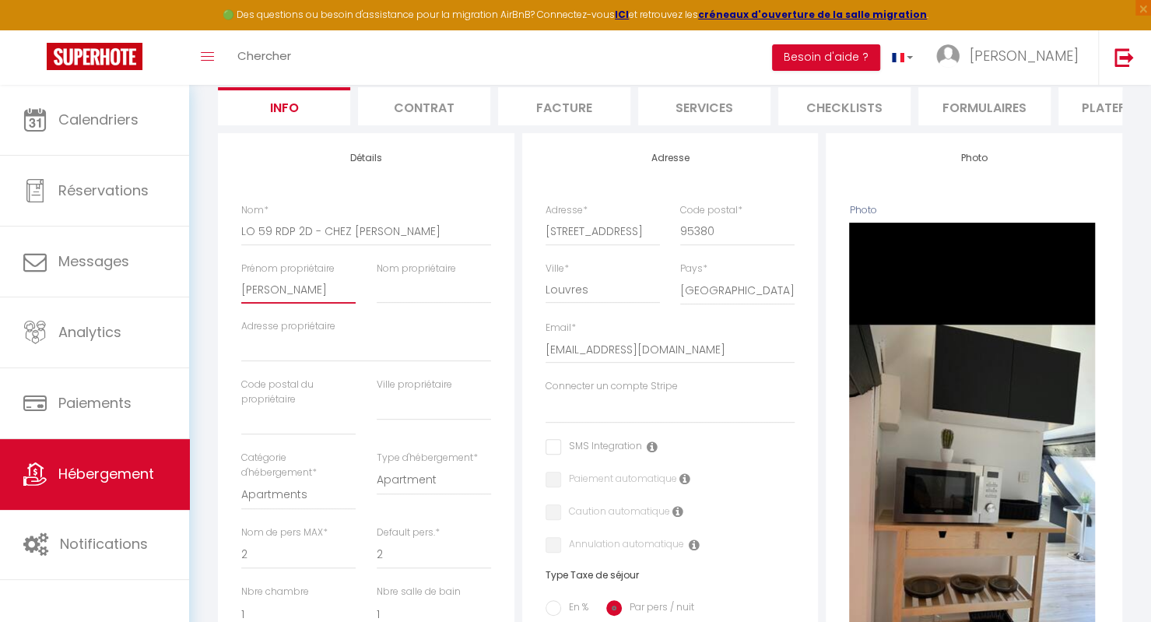
checkbox input "false"
type input "Philipp"
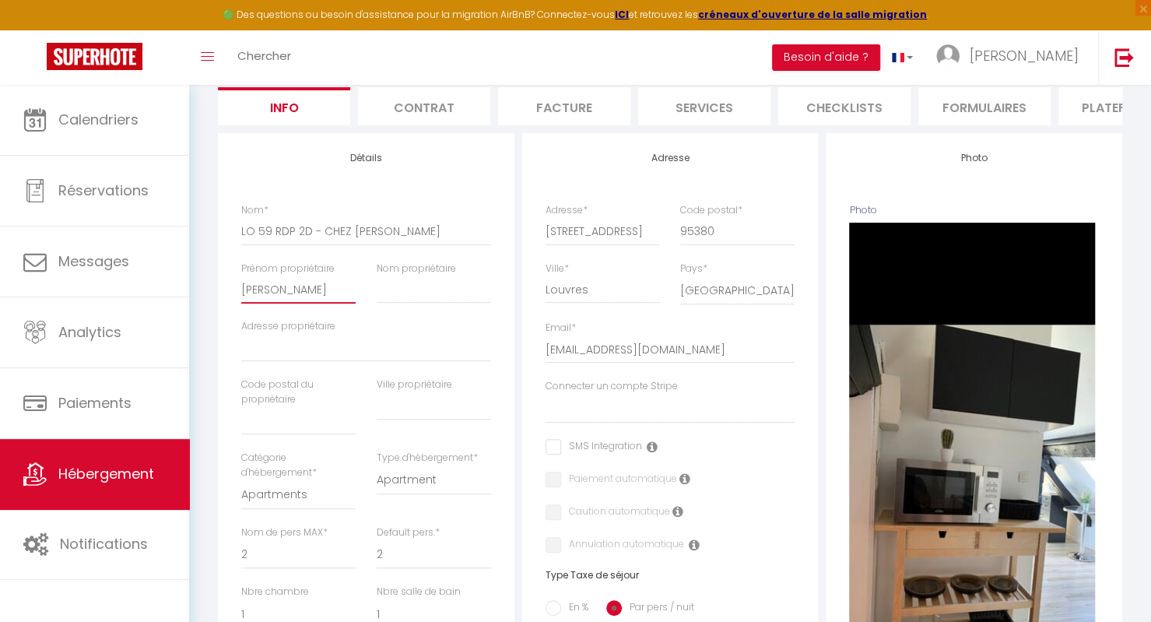
select select
checkbox input "false"
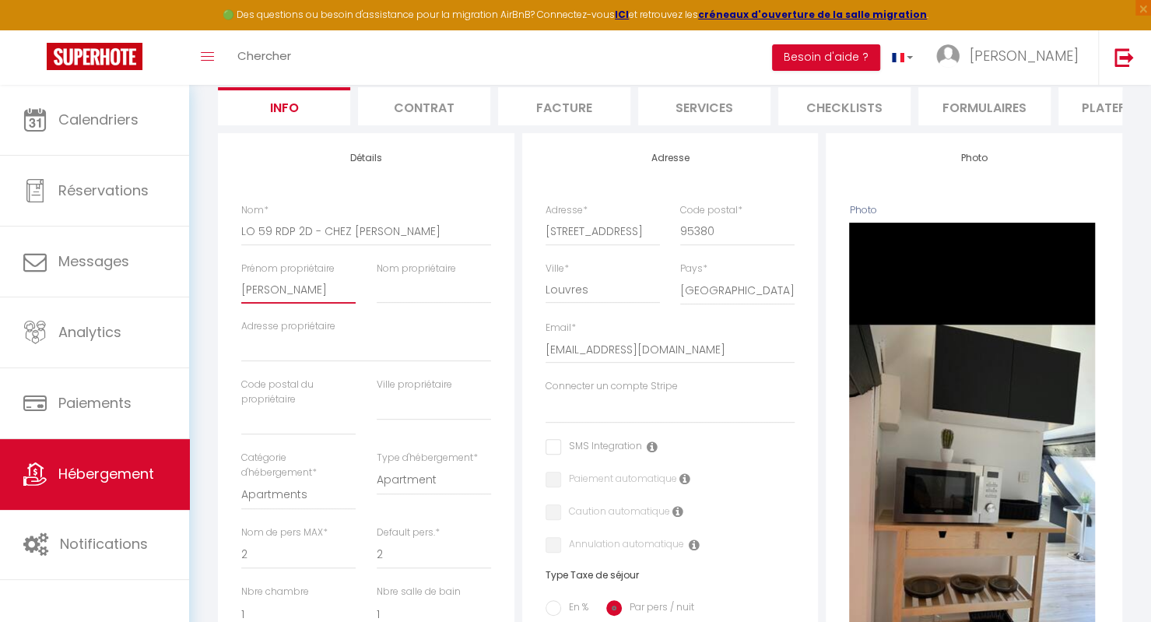
type input "Philippe"
select select
checkbox input "false"
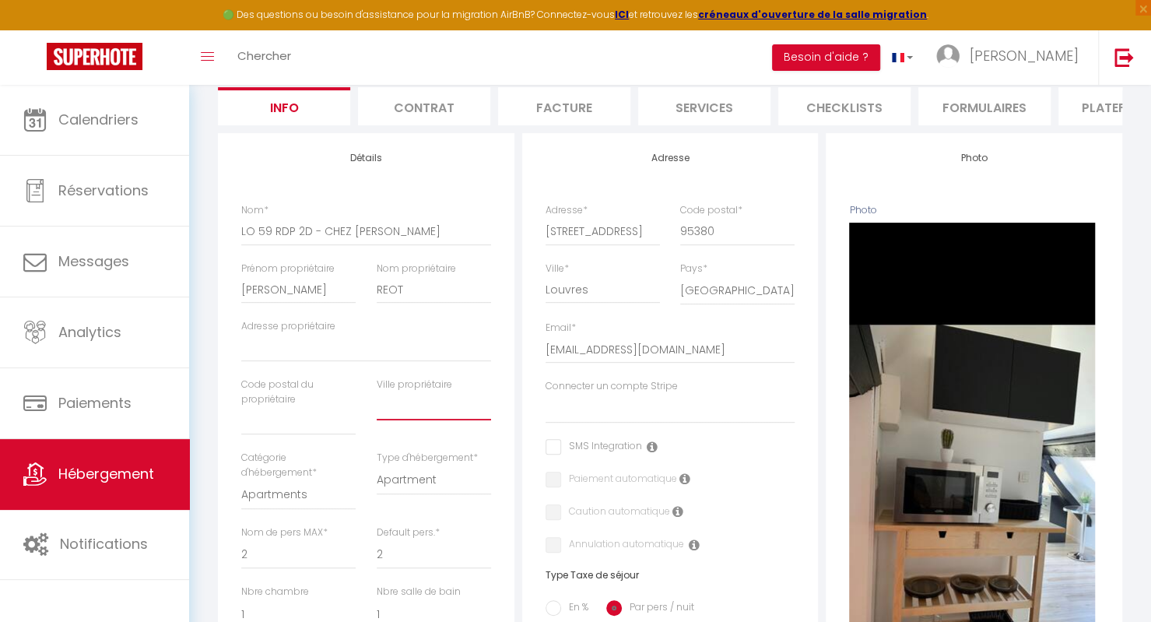
click at [395, 417] on input "text" at bounding box center [434, 406] width 114 height 28
click at [392, 568] on select "1 2 3 4 5 6 7 8 9 10 11 12 13 14" at bounding box center [434, 554] width 114 height 30
click at [377, 550] on select "1 2 3 4 5 6 7 8 9 10 11 12 13 14" at bounding box center [434, 554] width 114 height 30
click at [286, 567] on select "1 2 3 4 5 6 7 8 9 10 11 12 13 14" at bounding box center [298, 554] width 114 height 30
click at [241, 550] on select "1 2 3 4 5 6 7 8 9 10 11 12 13 14" at bounding box center [298, 554] width 114 height 30
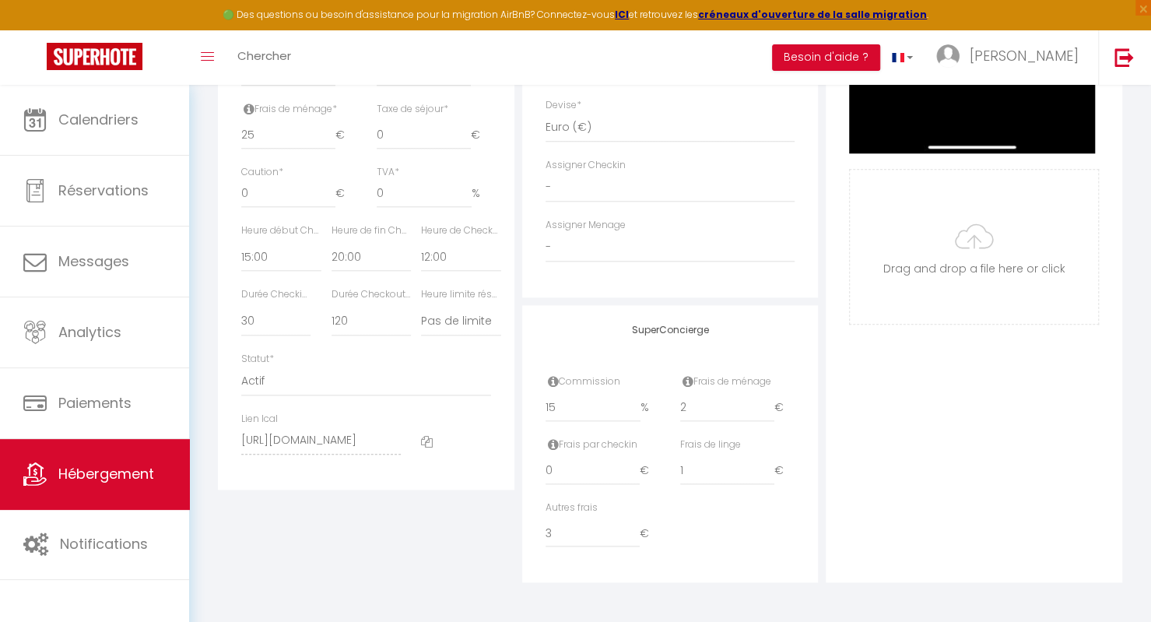
scroll to position [826, 0]
click at [297, 318] on select "15 30 45 60 75 90 105 120 135 150 165 180 195 210" at bounding box center [275, 322] width 69 height 30
click at [241, 307] on select "15 30 45 60 75 90 105 120 135 150 165 180 195 210" at bounding box center [275, 322] width 69 height 30
click at [364, 322] on select "15 30 45 60 75 90 105 120 135 150 165 180 195 210" at bounding box center [371, 322] width 79 height 30
click at [332, 307] on select "15 30 45 60 75 90 105 120 135 150 165 180 195 210" at bounding box center [371, 322] width 79 height 30
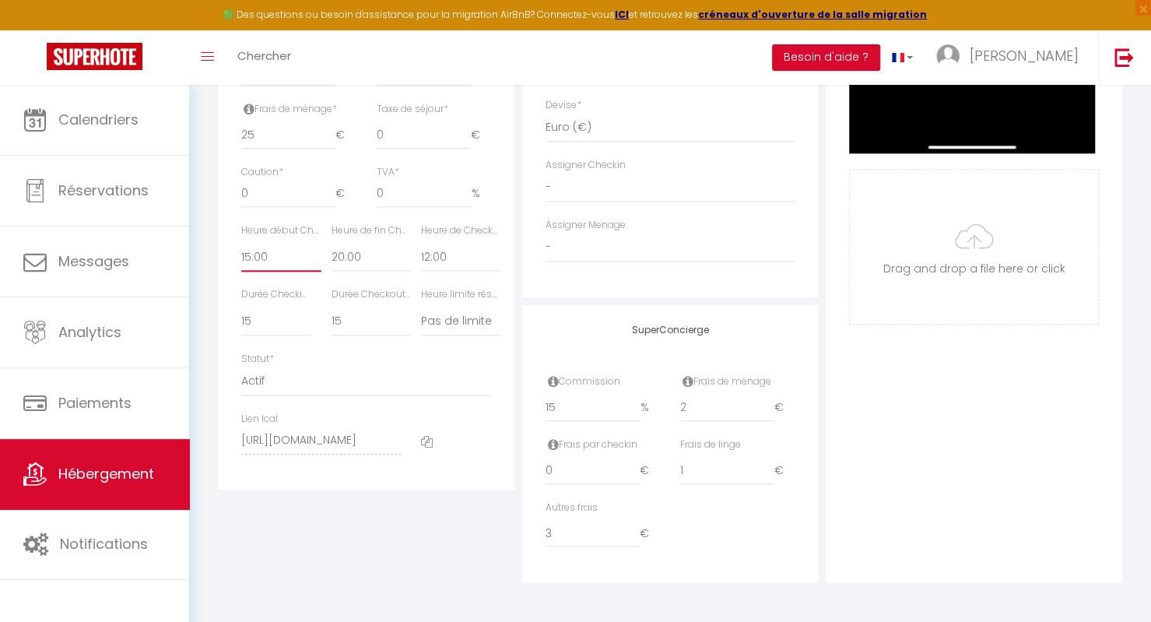
click at [308, 248] on select "00:00 00:15 00:30 00:45 01:00 01:15 01:30 01:45 02:00 02:15 02:30 02:45 03:00" at bounding box center [280, 257] width 79 height 30
click at [241, 243] on select "00:00 00:15 00:30 00:45 01:00 01:15 01:30 01:45 02:00 02:15 02:30 02:45 03:00" at bounding box center [280, 257] width 79 height 30
click at [374, 255] on select "00:00 00:15 00:30 00:45 01:00 01:15 01:30 01:45 02:00 02:15 02:30 02:45 03:00" at bounding box center [371, 257] width 79 height 30
click at [332, 243] on select "00:00 00:15 00:30 00:45 01:00 01:15 01:30 01:45 02:00 02:15 02:30 02:45 03:00" at bounding box center [371, 257] width 79 height 30
click at [476, 262] on select "00:00 00:15 00:30 00:45 01:00 01:15 01:30 01:45 02:00 02:15 02:30 02:45 03:00" at bounding box center [460, 257] width 79 height 30
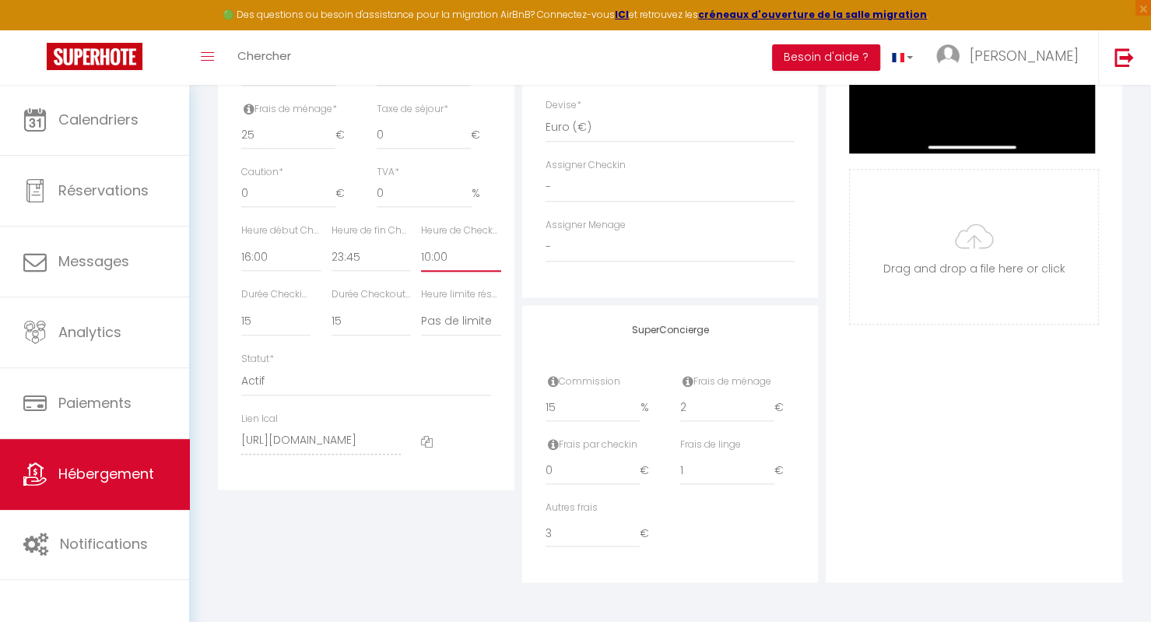
click at [421, 243] on select "00:00 00:15 00:30 00:45 01:00 01:15 01:30 01:45 02:00 02:15 02:30 02:45 03:00" at bounding box center [460, 257] width 79 height 30
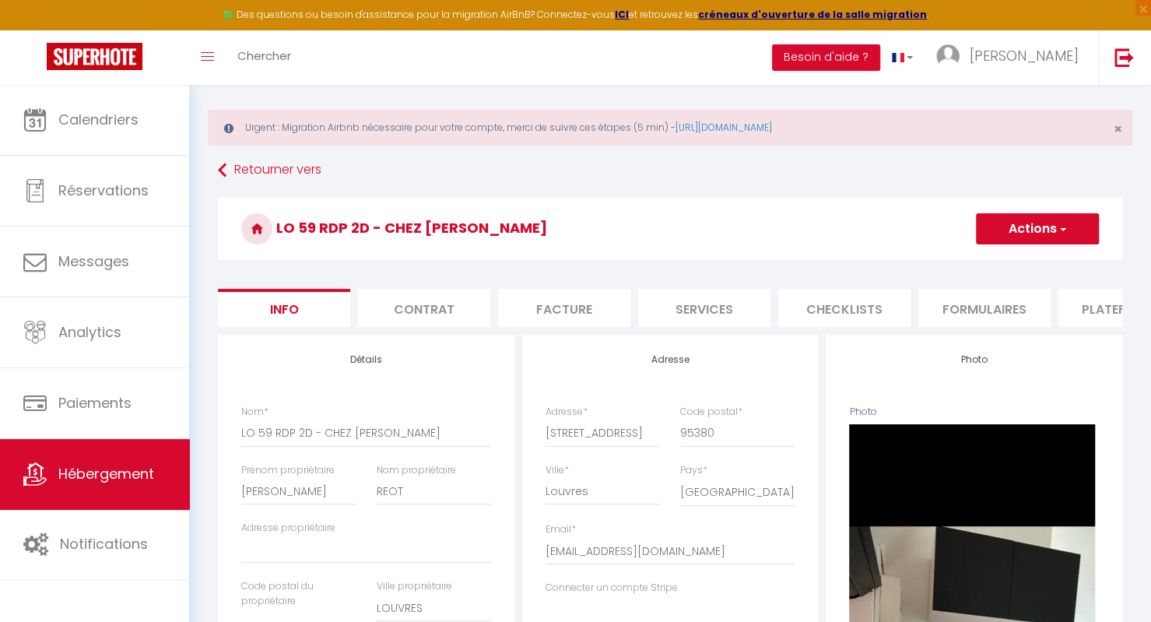
scroll to position [14, 0]
click at [1040, 226] on button "Actions" at bounding box center [1037, 227] width 123 height 31
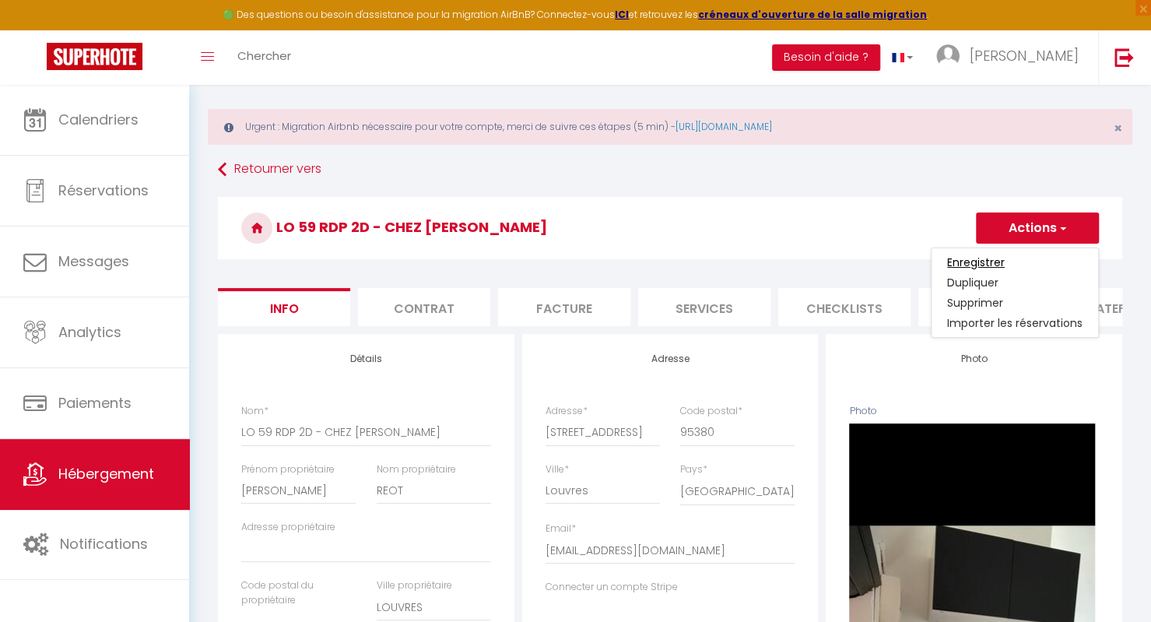
click at [985, 261] on input "Enregistrer" at bounding box center [976, 263] width 58 height 16
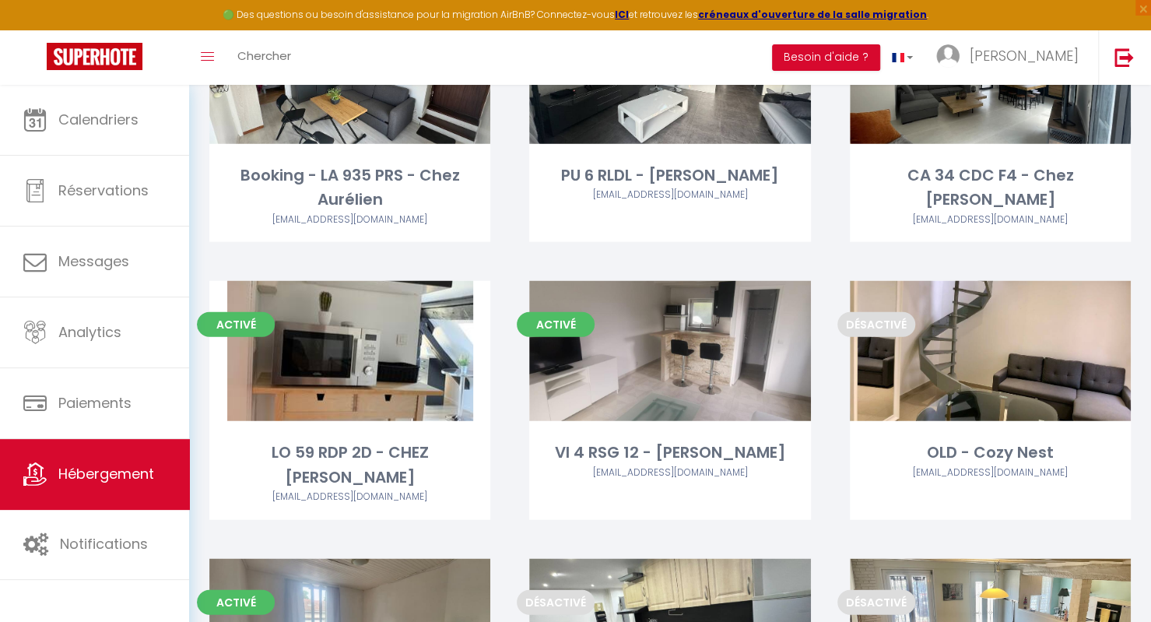
scroll to position [2064, 0]
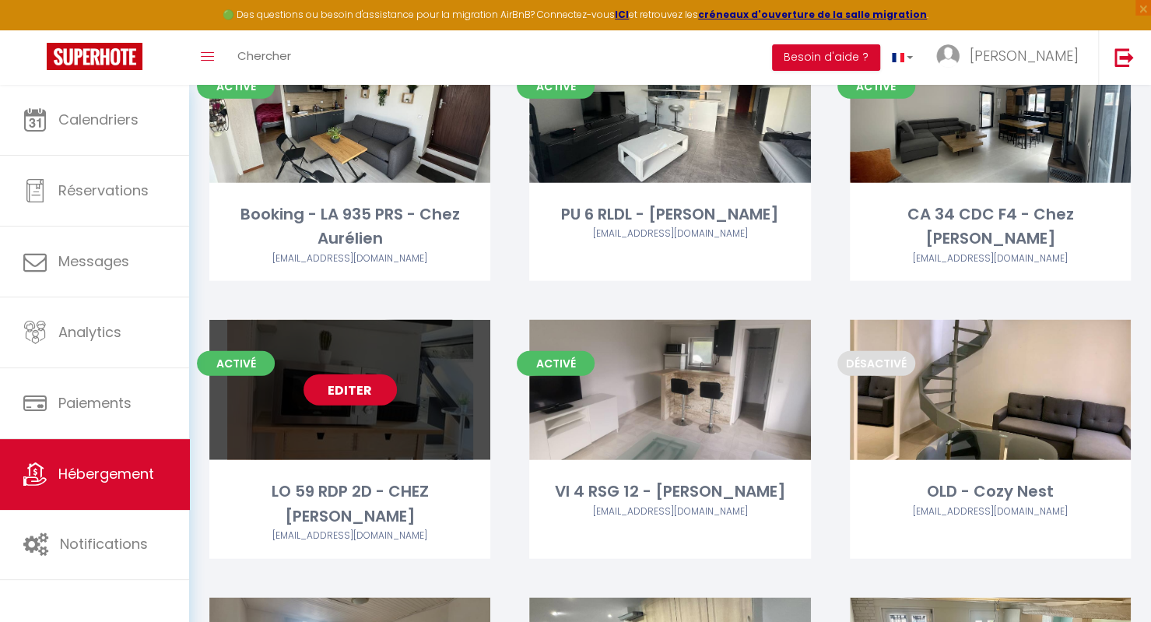
click at [342, 398] on link "Editer" at bounding box center [350, 389] width 93 height 31
click at [353, 392] on link "Editer" at bounding box center [350, 389] width 93 height 31
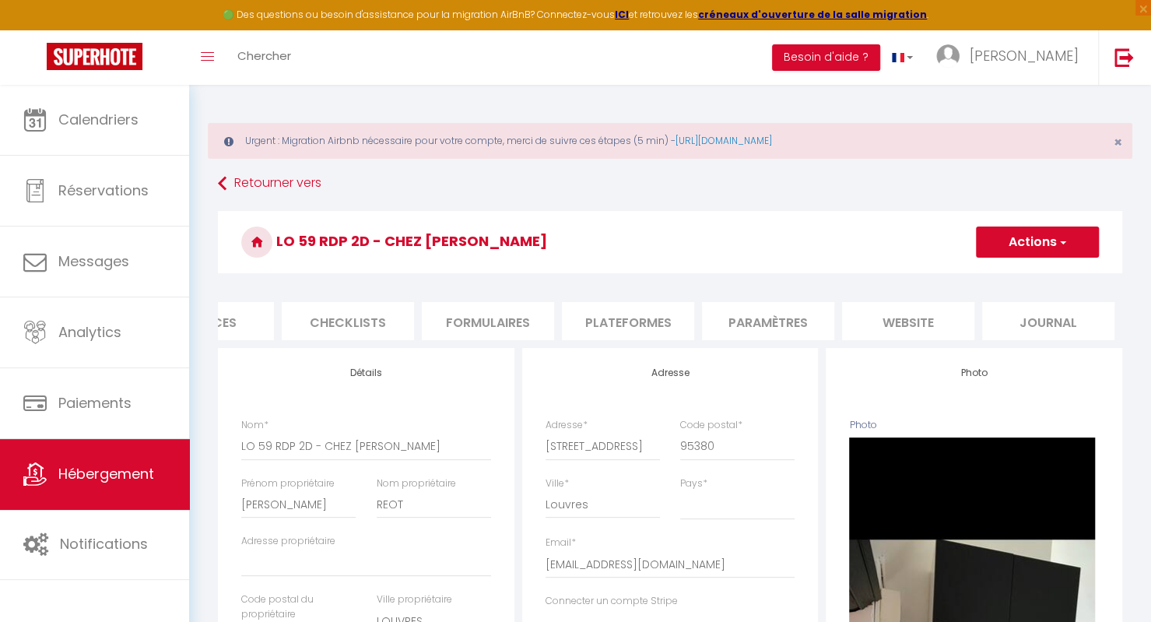
click at [653, 328] on li "Plateformes" at bounding box center [628, 321] width 132 height 38
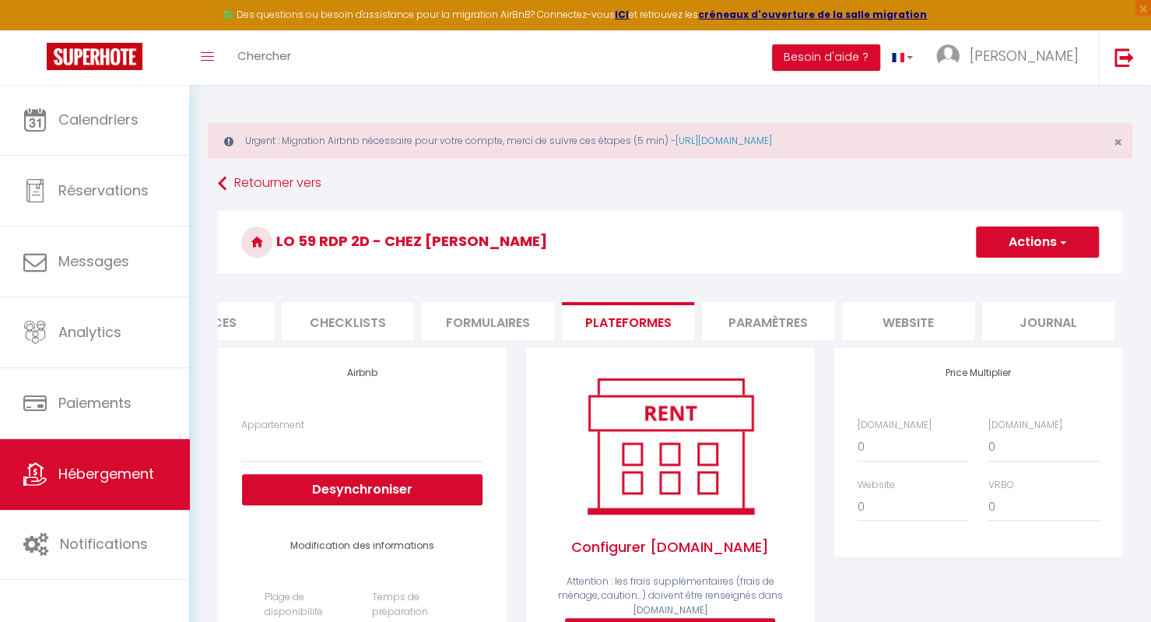
click at [898, 314] on li "website" at bounding box center [908, 321] width 132 height 38
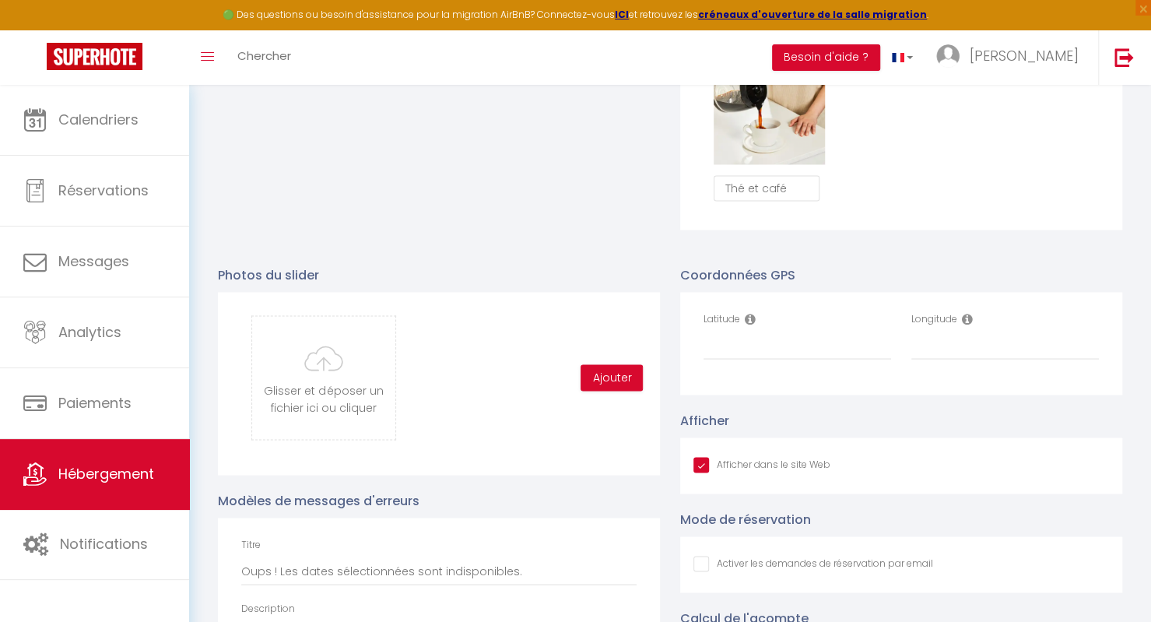
scroll to position [1577, 0]
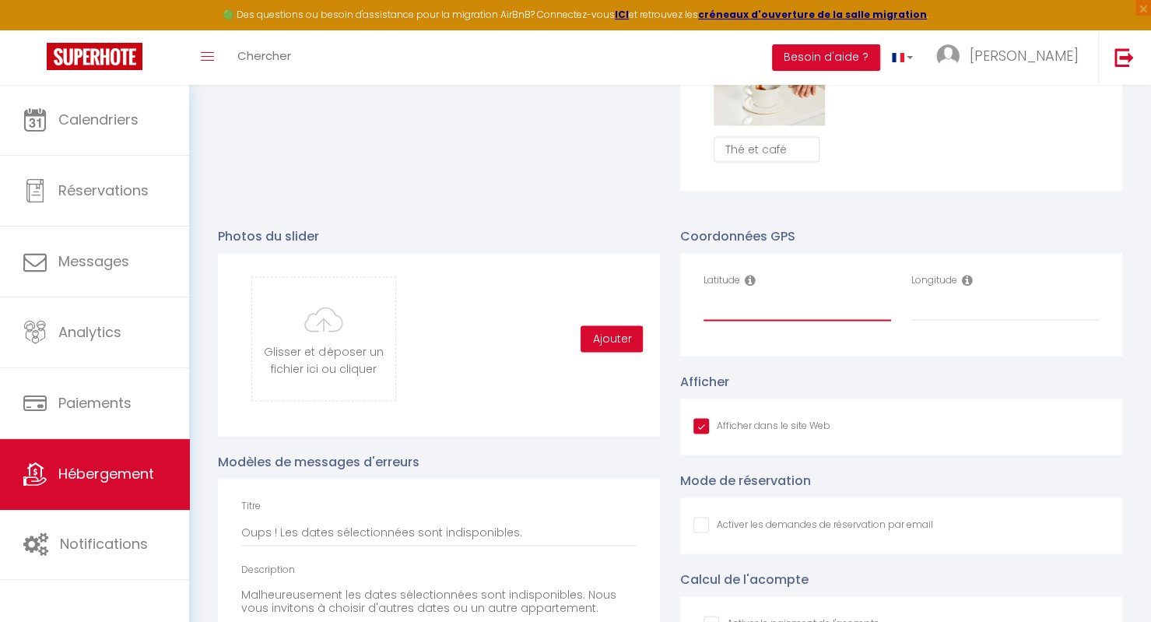
click at [814, 318] on input "Latitude" at bounding box center [798, 307] width 188 height 28
paste input "48.862725"
click at [936, 302] on div "Longitude" at bounding box center [1005, 296] width 188 height 48
click at [937, 321] on input "Longitude" at bounding box center [1005, 307] width 188 height 28
paste input "2.287592"
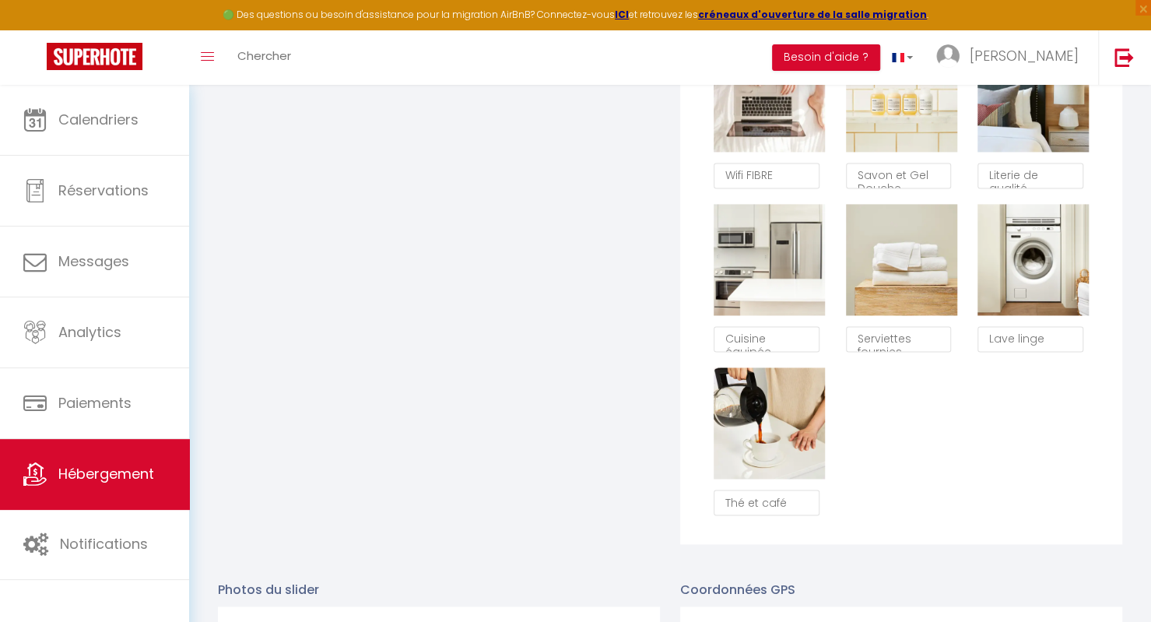
scroll to position [1748, 0]
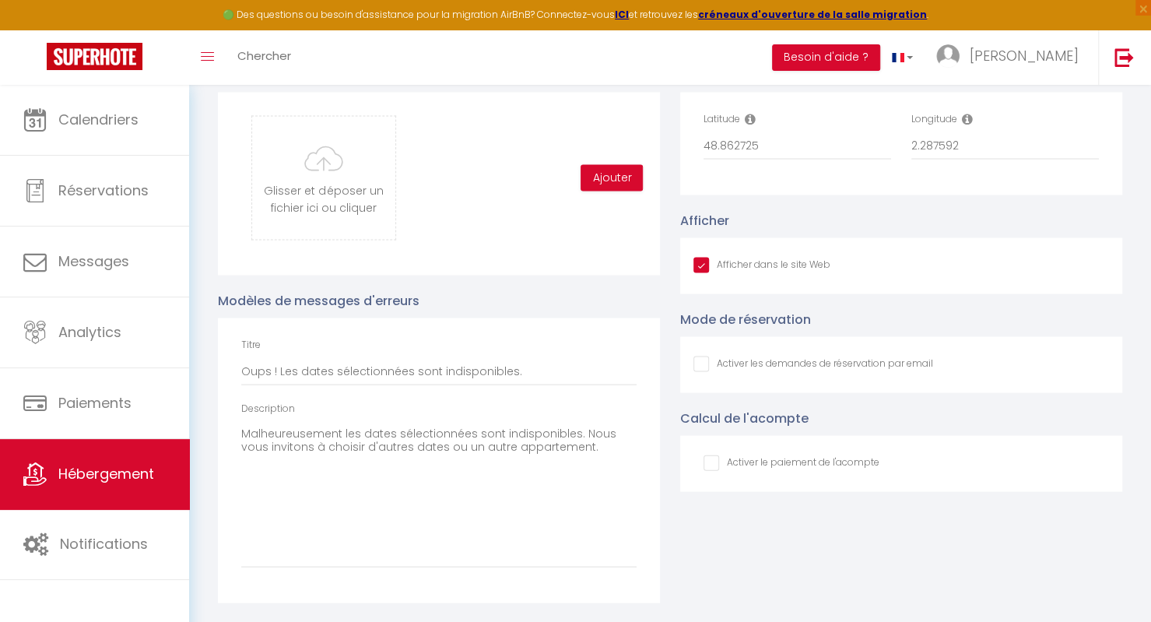
click at [883, 361] on input "Afficher dans le site Web" at bounding box center [814, 365] width 240 height 16
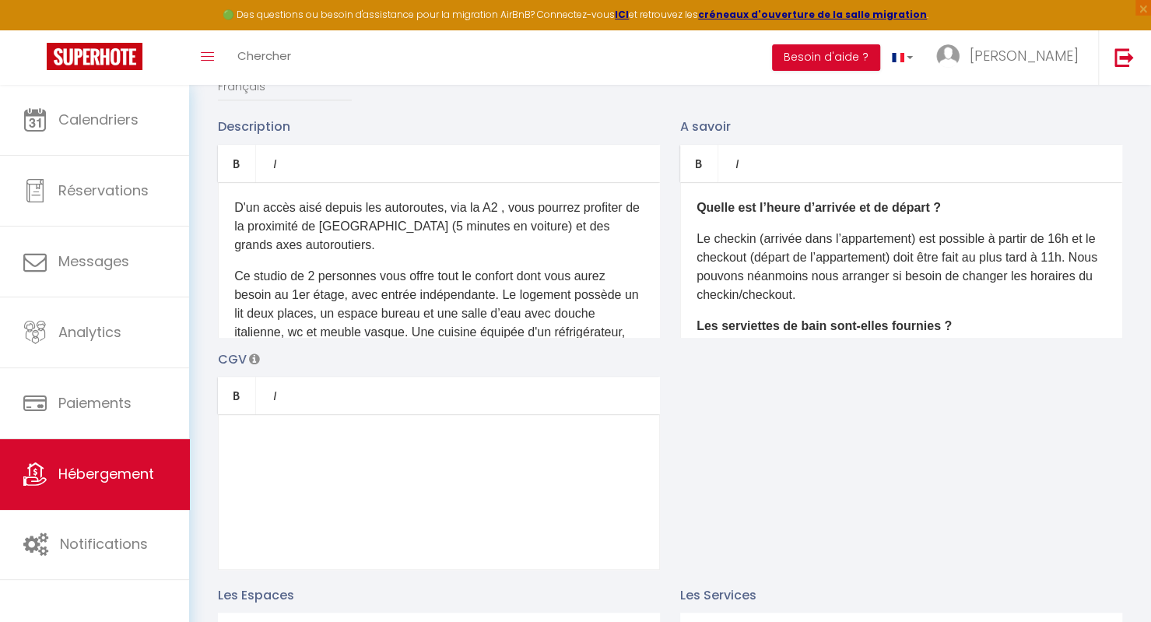
scroll to position [0, 0]
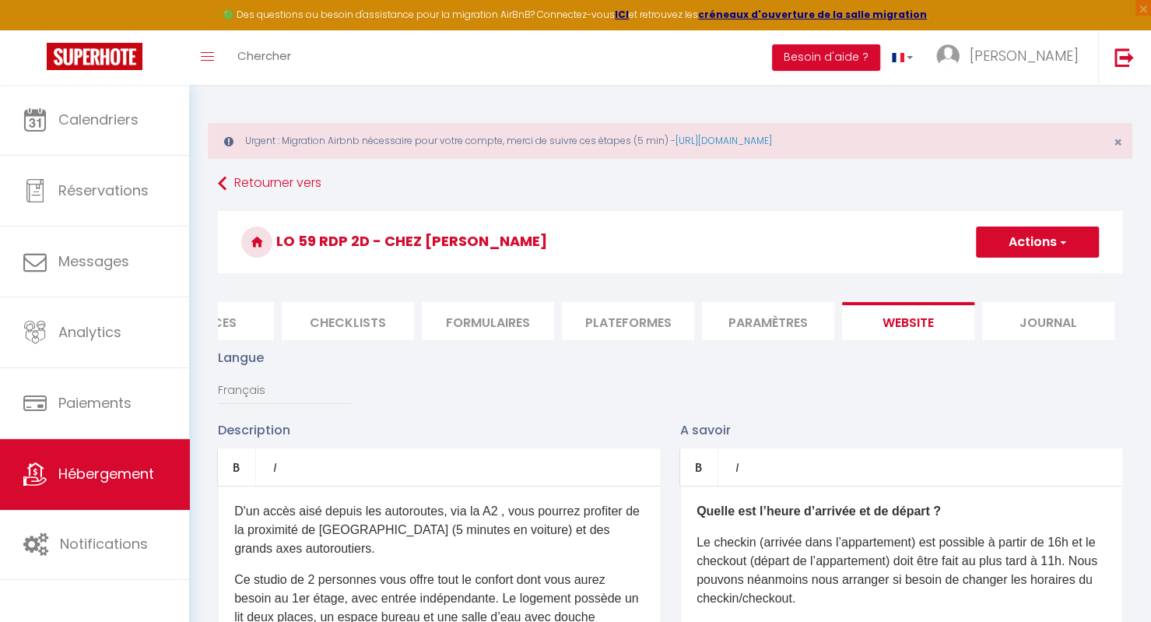
click at [1048, 243] on button "Actions" at bounding box center [1037, 242] width 123 height 31
click at [1010, 284] on link "Enregistrer" at bounding box center [1036, 276] width 123 height 20
click at [1015, 251] on button "Actions" at bounding box center [1037, 242] width 123 height 31
click at [1016, 276] on input "Enregistrer" at bounding box center [1020, 277] width 58 height 16
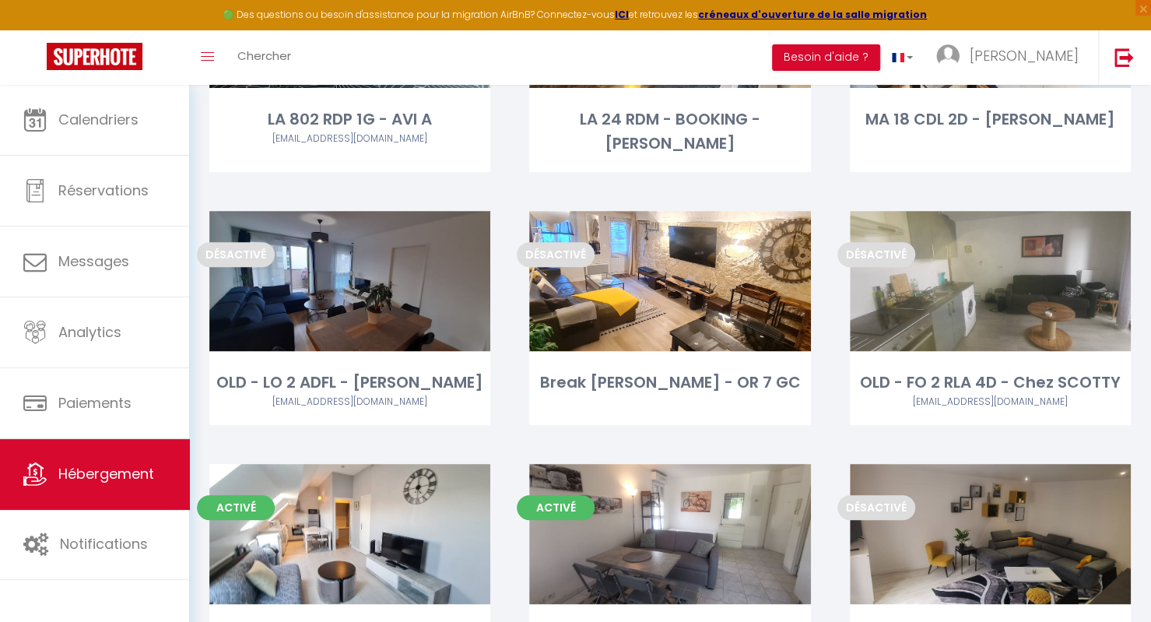
scroll to position [325, 0]
